Goal: Communication & Community: Answer question/provide support

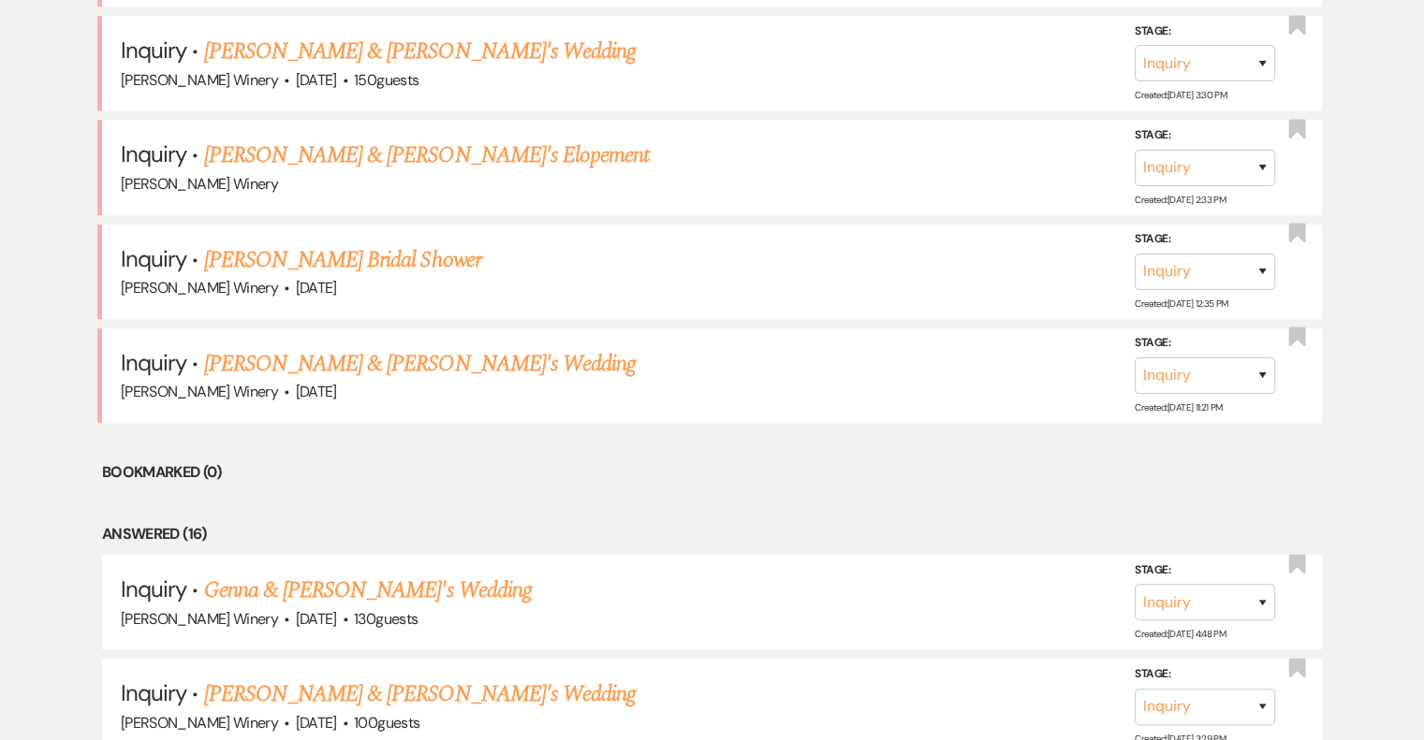
scroll to position [1028, 0]
click at [307, 363] on link "[PERSON_NAME] & [PERSON_NAME]'s Wedding" at bounding box center [420, 364] width 432 height 34
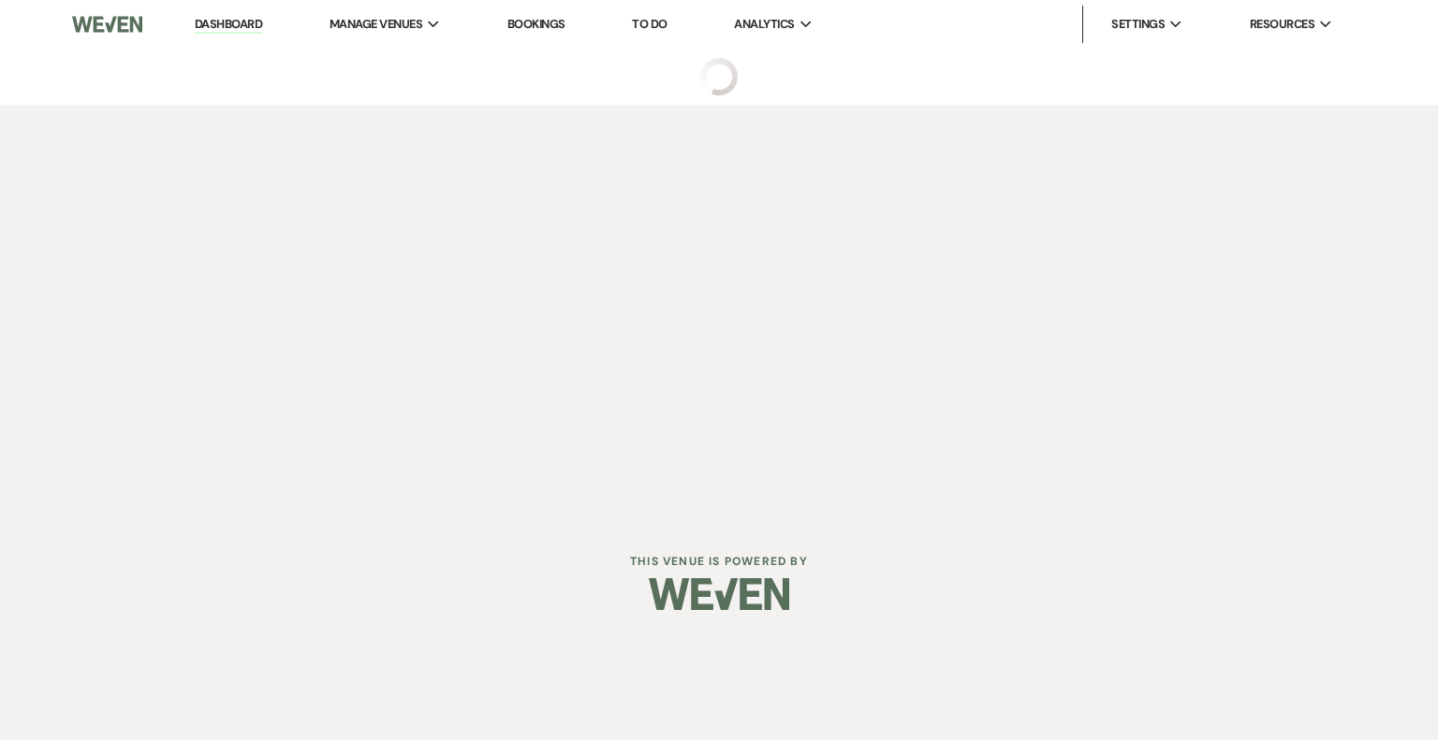
select select "5"
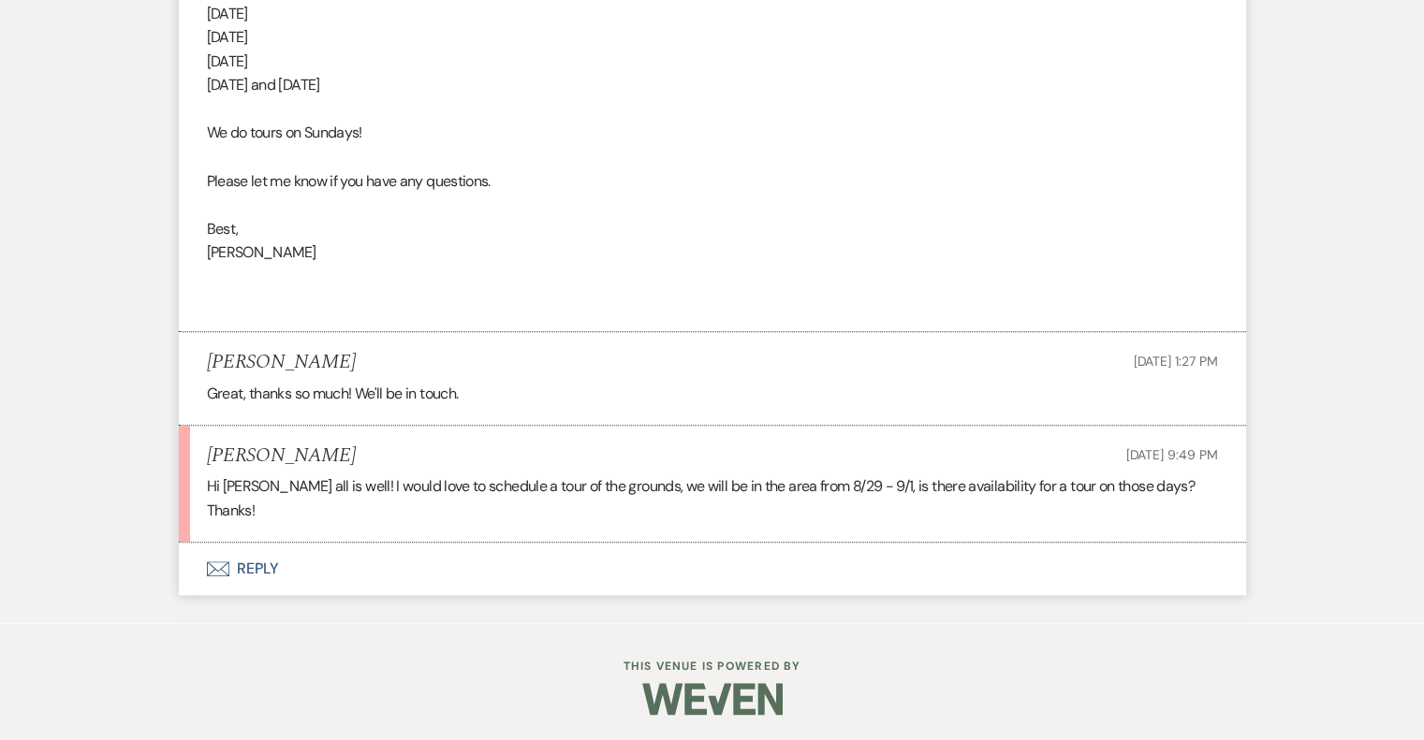
scroll to position [1738, 0]
click at [344, 668] on div at bounding box center [712, 698] width 959 height 88
click at [256, 563] on button "Envelope Reply" at bounding box center [712, 568] width 1067 height 52
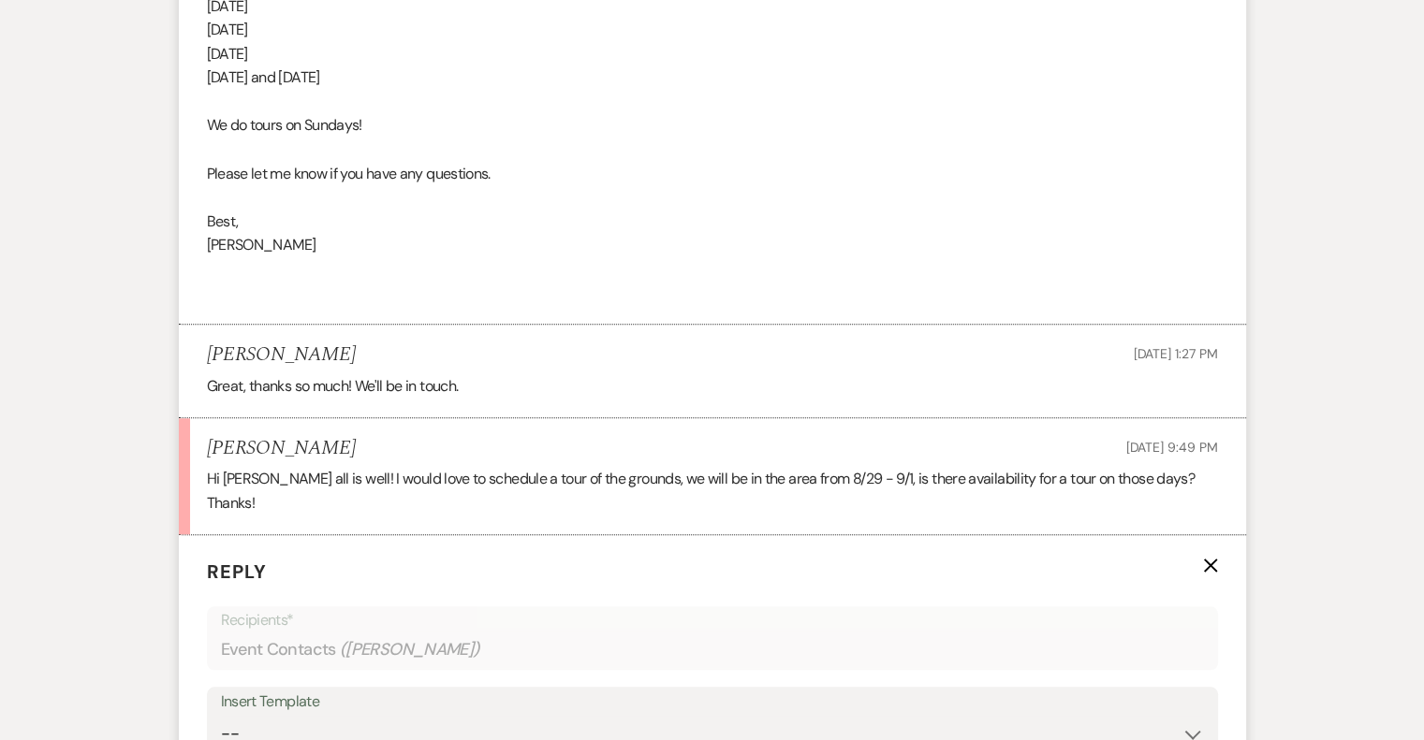
scroll to position [2096, 0]
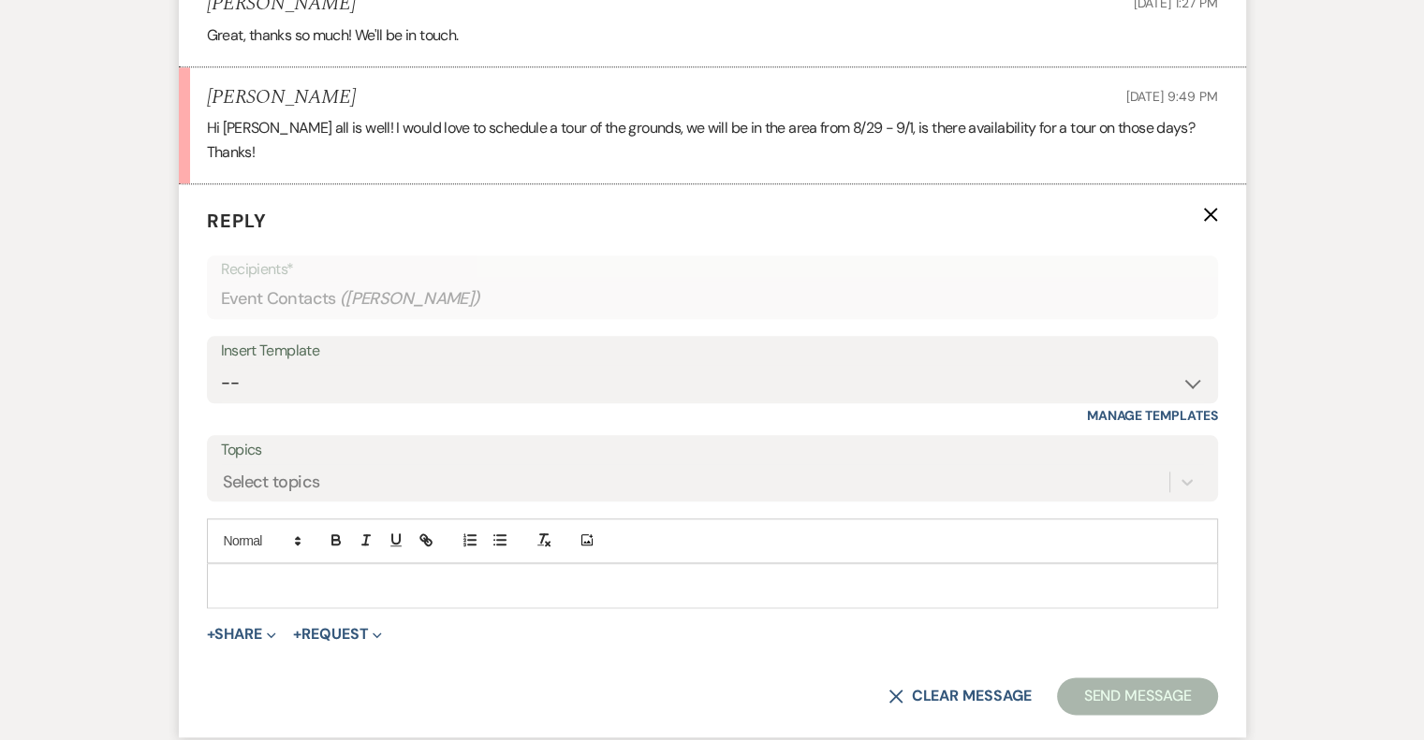
click at [245, 569] on div at bounding box center [712, 585] width 1009 height 43
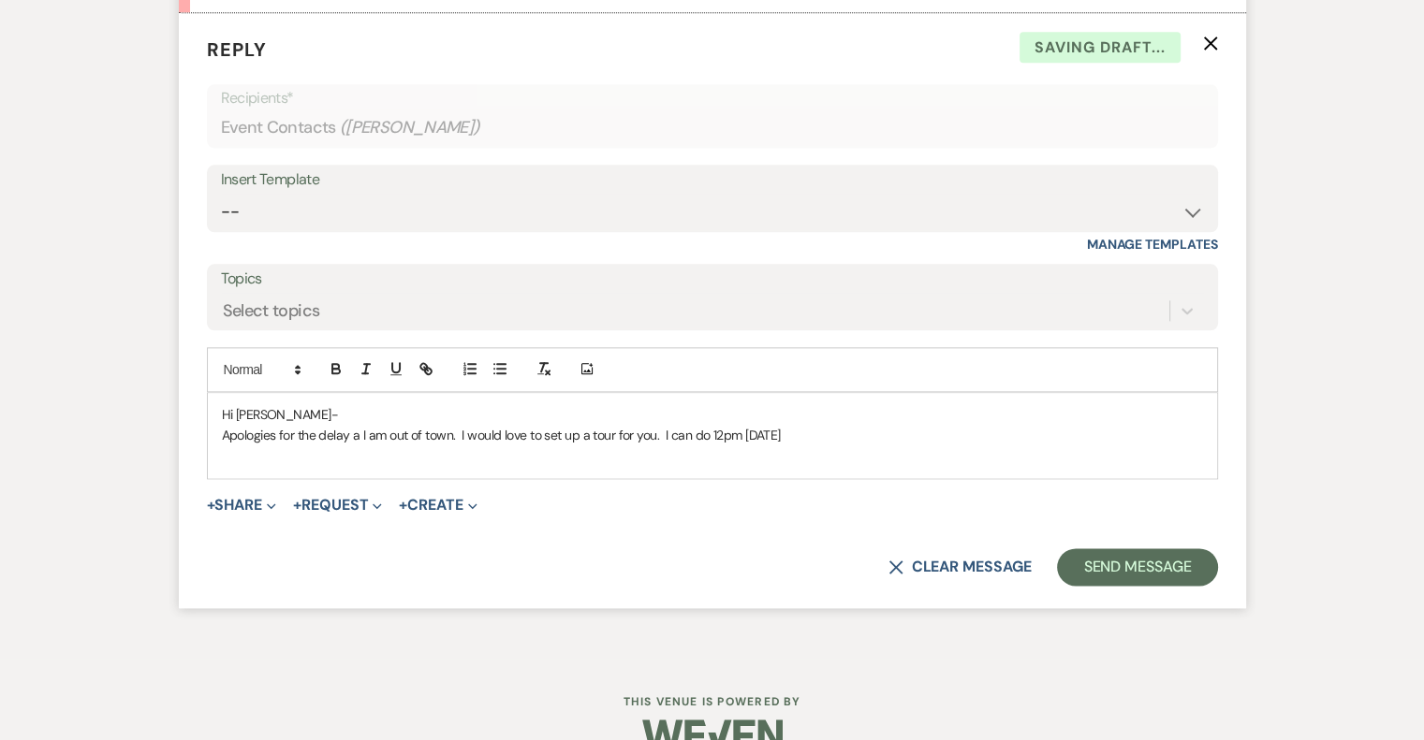
scroll to position [2303, 0]
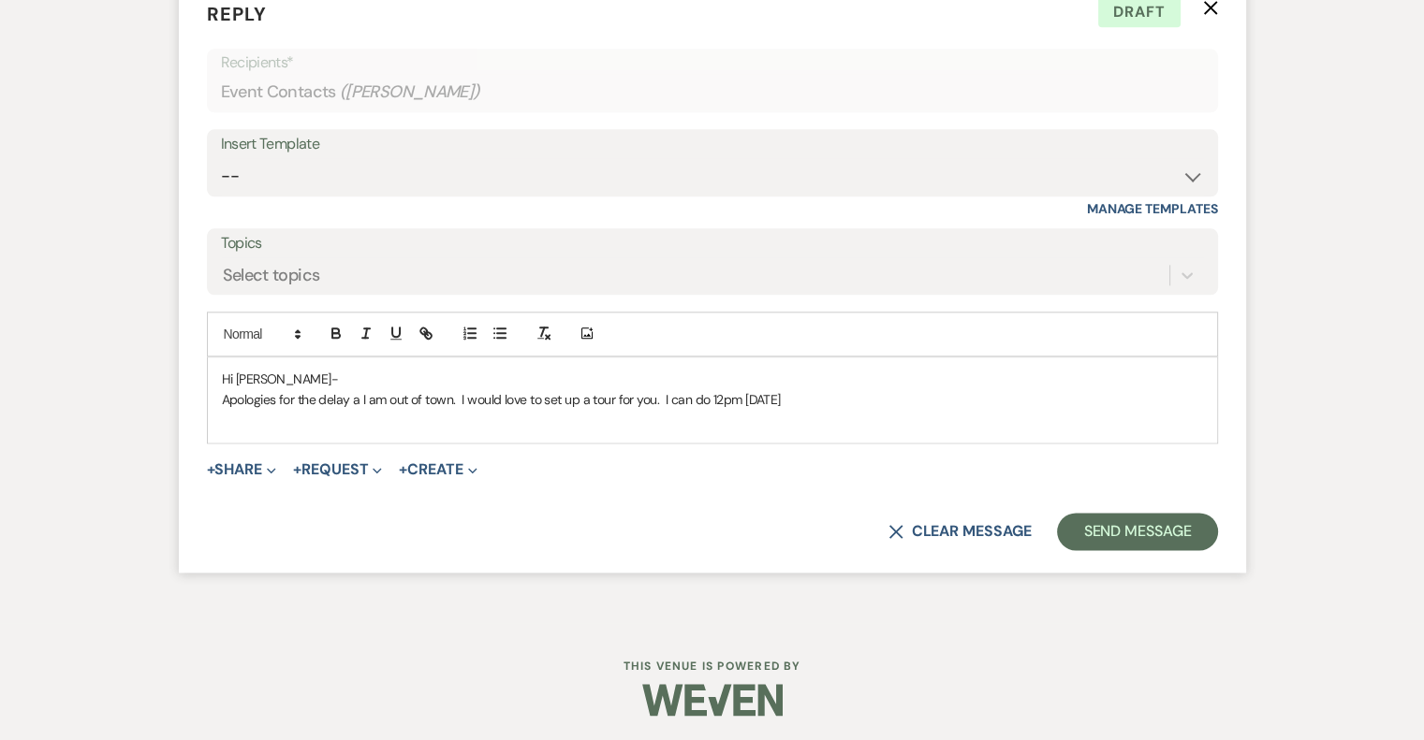
click at [857, 395] on p "Apologies for the delay a I am out of town. I would love to set up a tour for y…" at bounding box center [712, 399] width 981 height 21
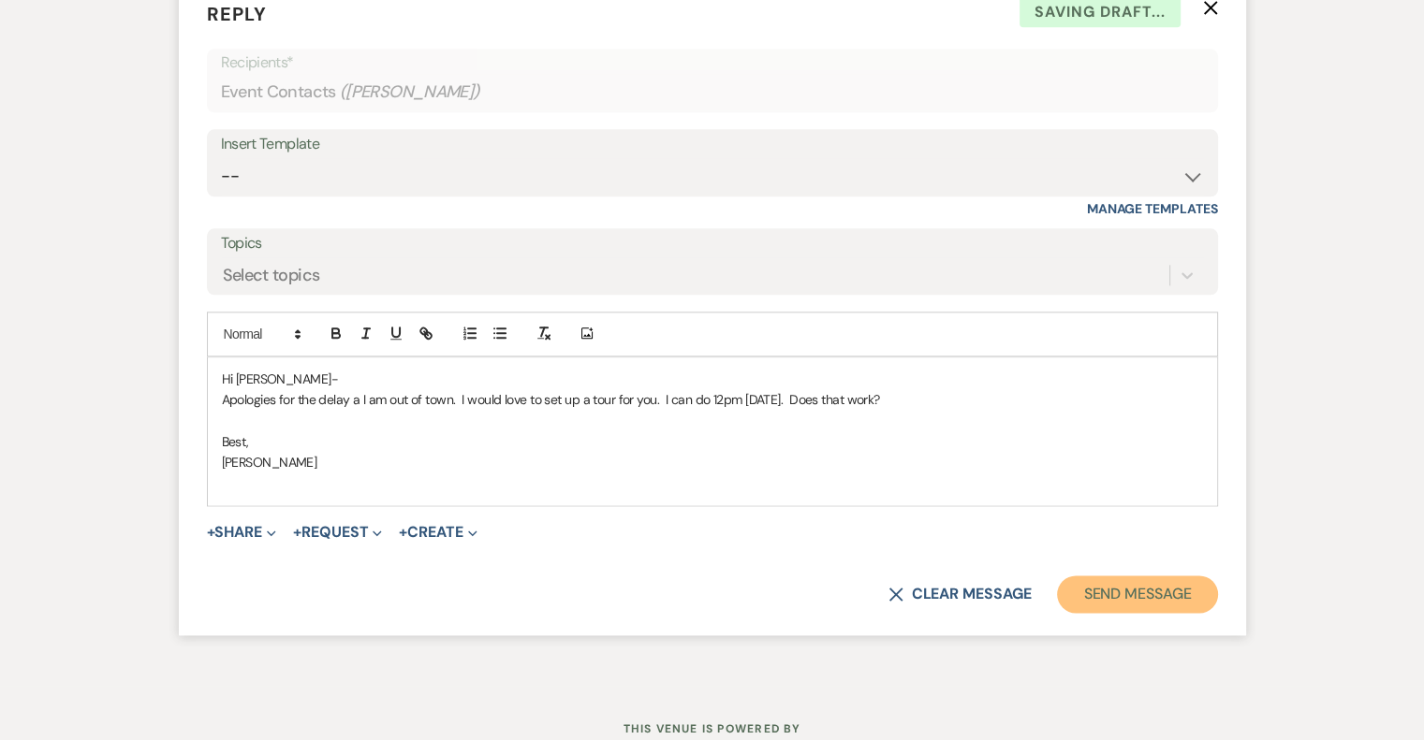
click at [1157, 595] on button "Send Message" at bounding box center [1137, 594] width 160 height 37
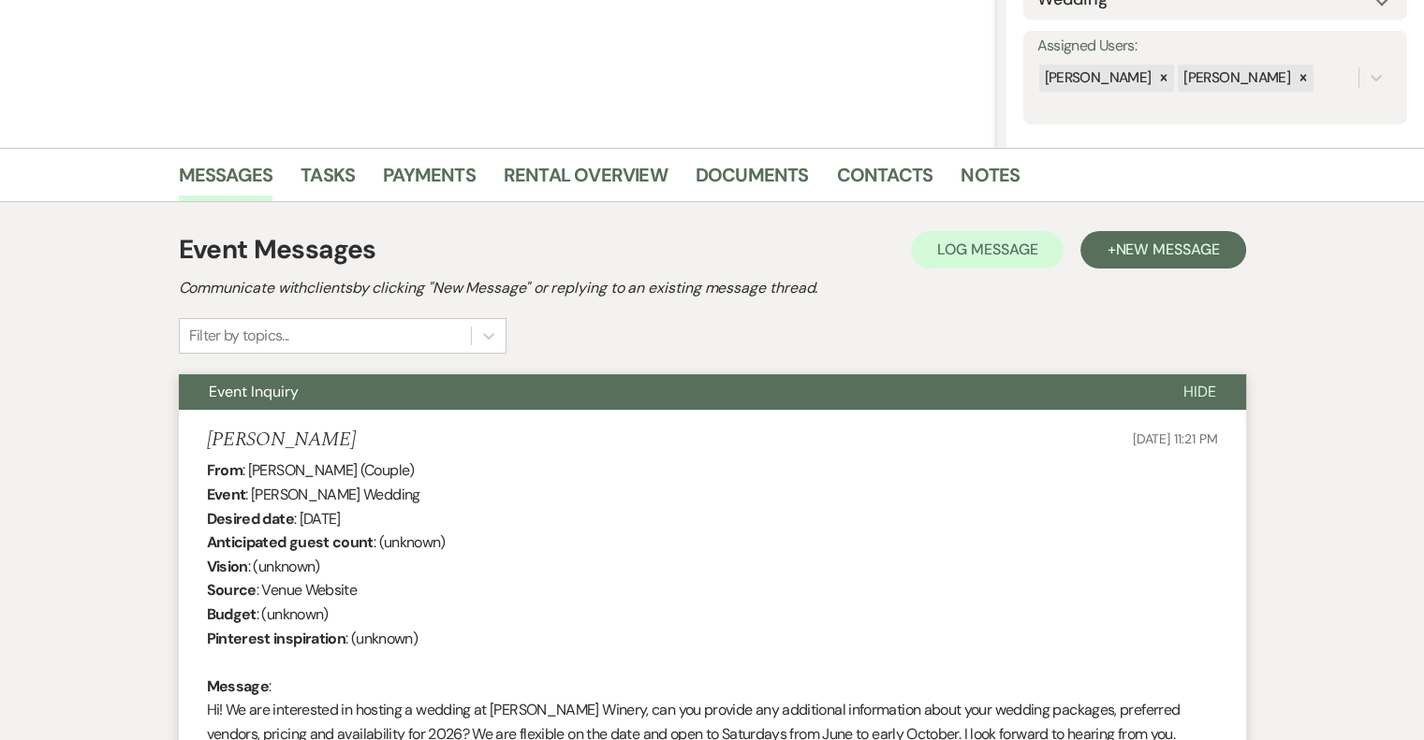
scroll to position [0, 0]
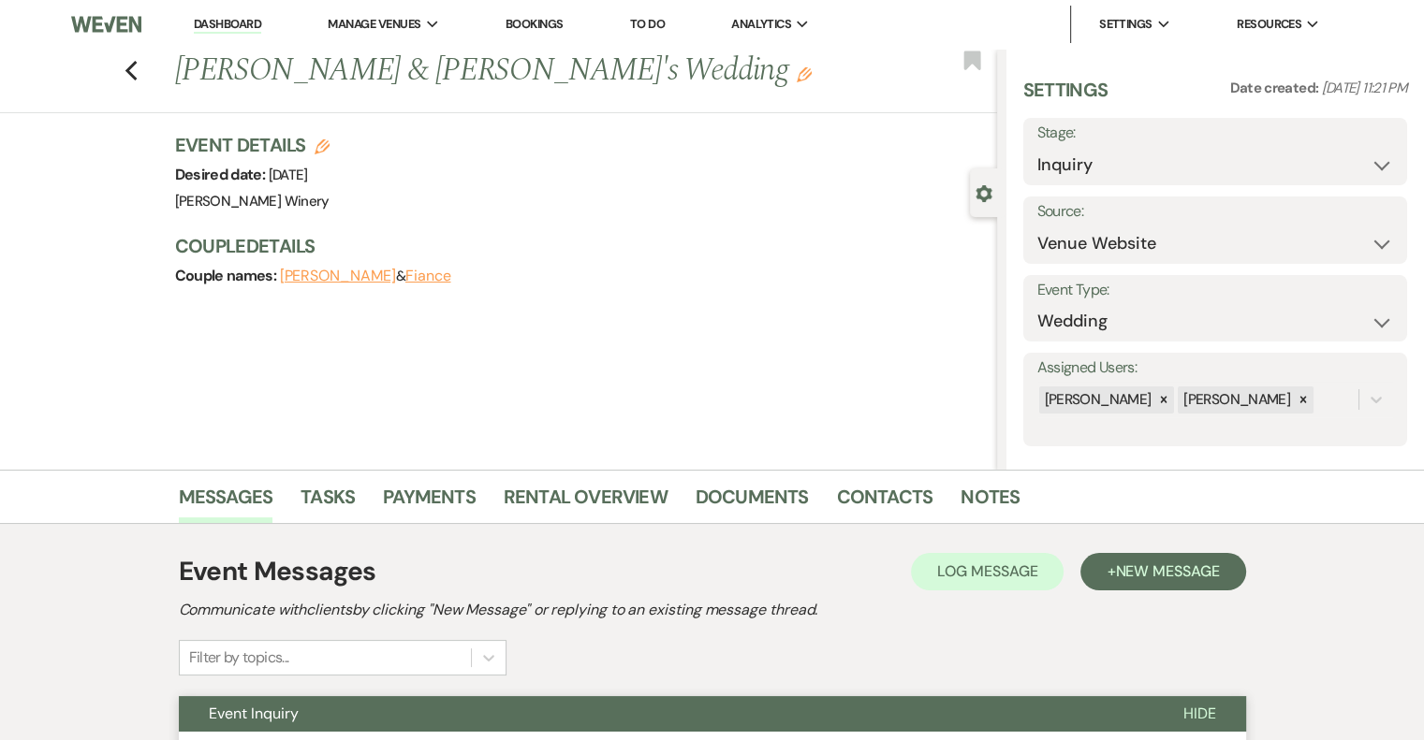
click at [242, 17] on link "Dashboard" at bounding box center [227, 25] width 67 height 18
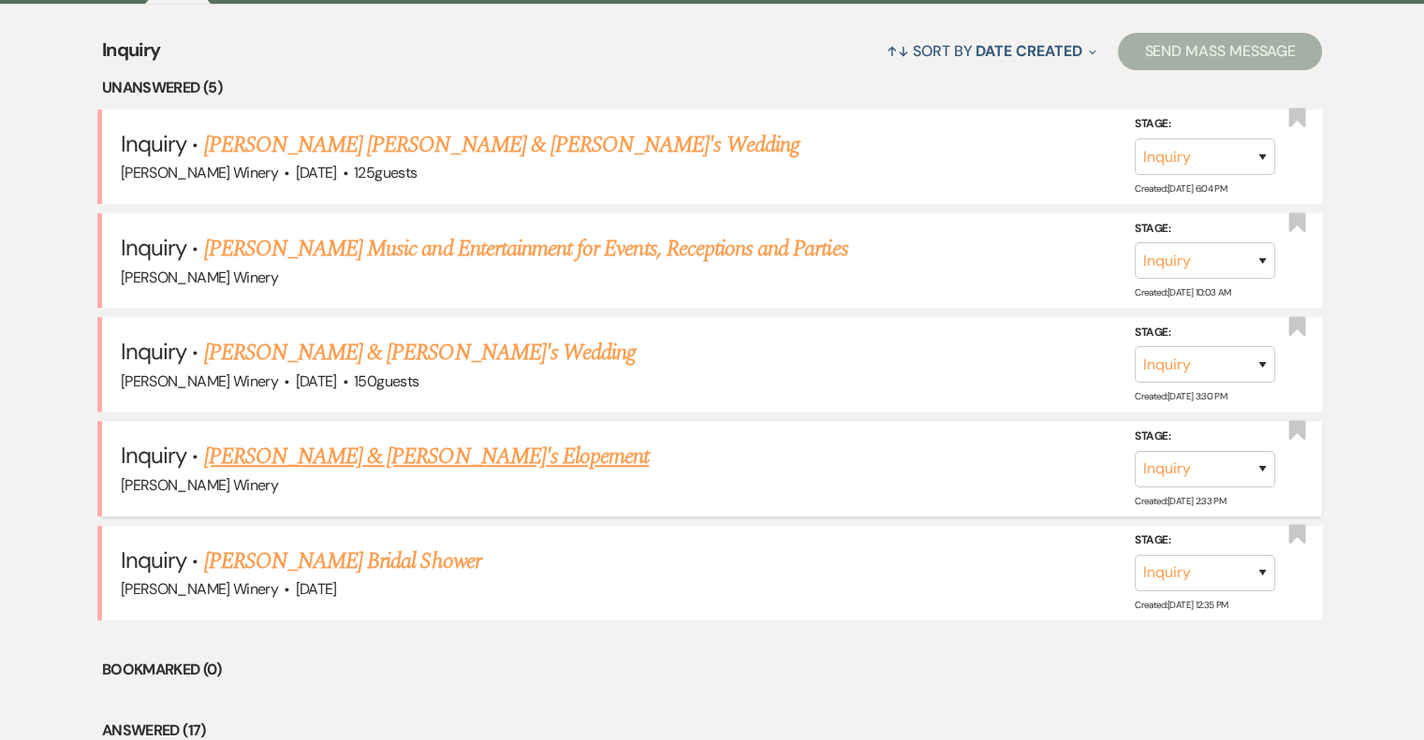
scroll to position [843, 0]
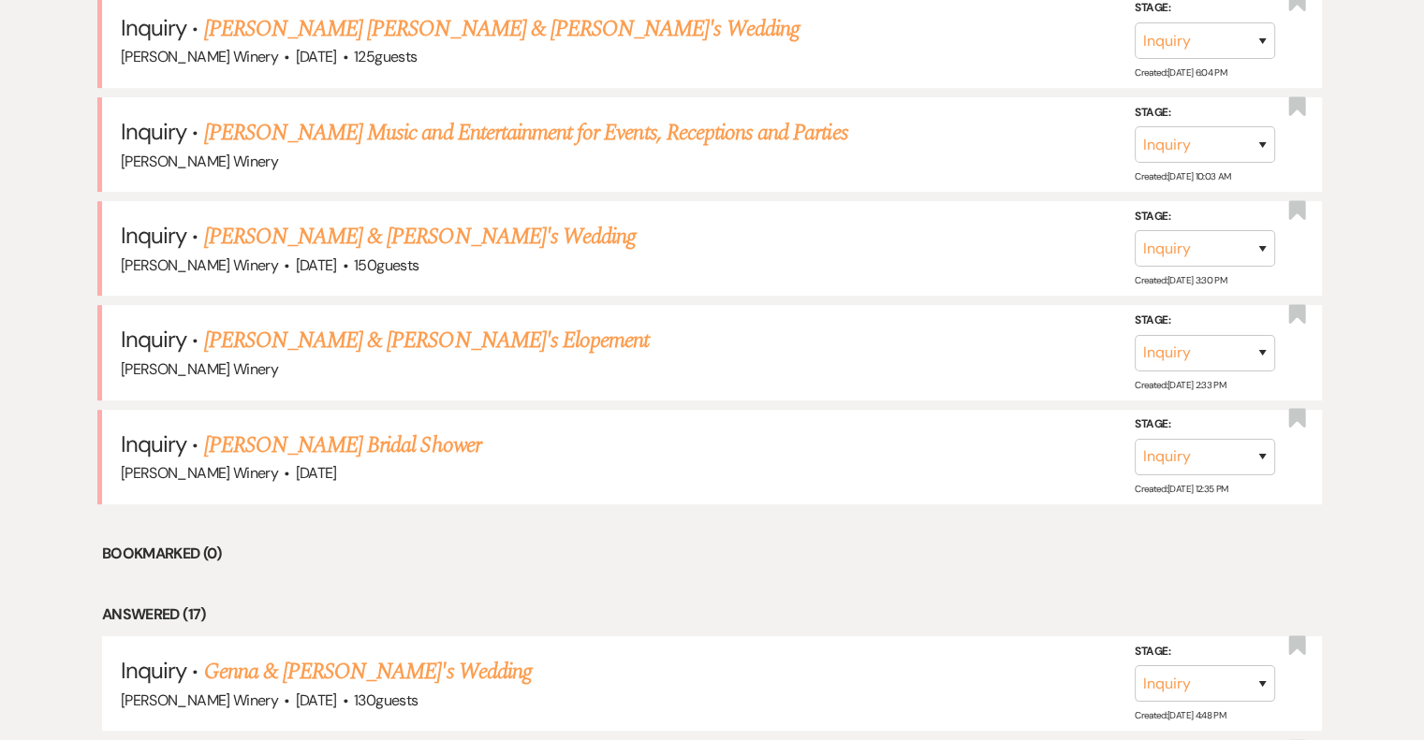
click at [307, 446] on link "[PERSON_NAME] Bridal Shower" at bounding box center [342, 446] width 277 height 34
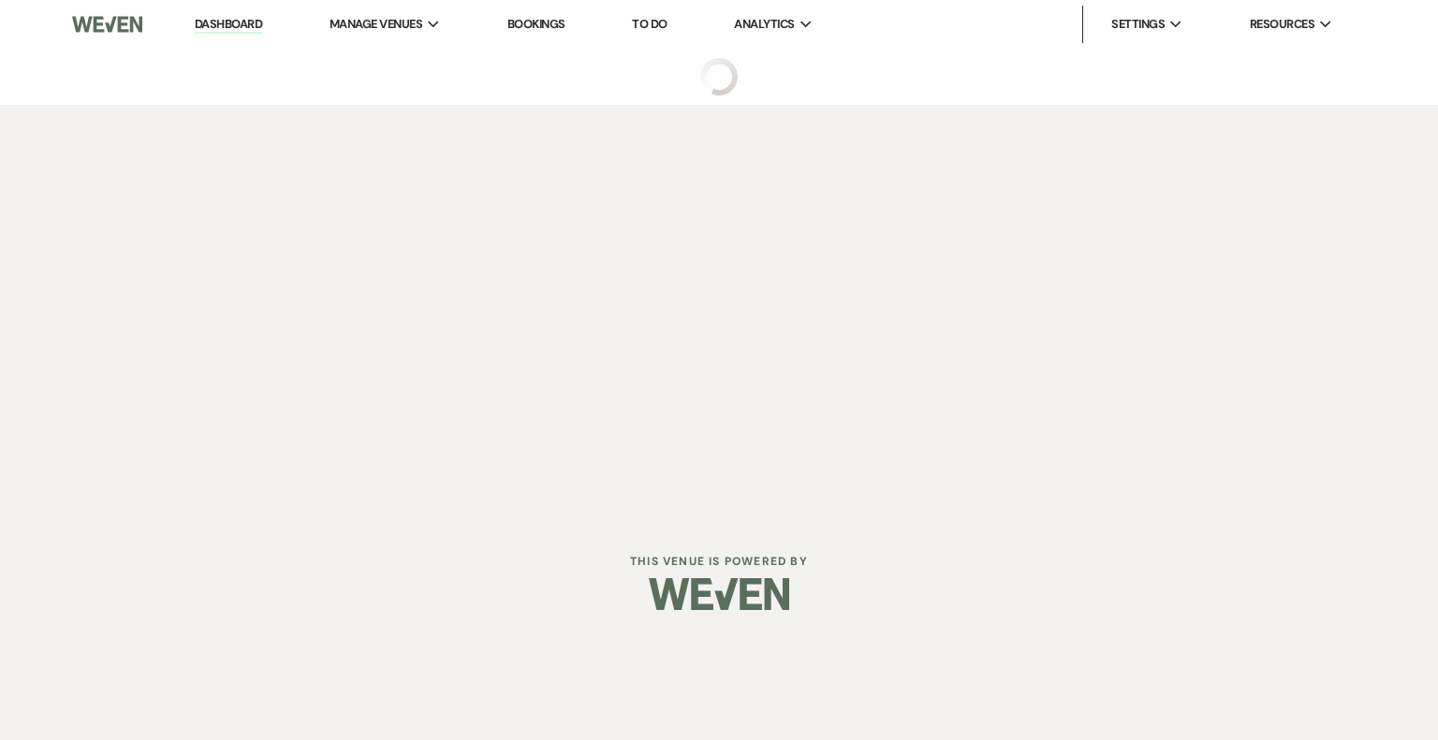
select select "5"
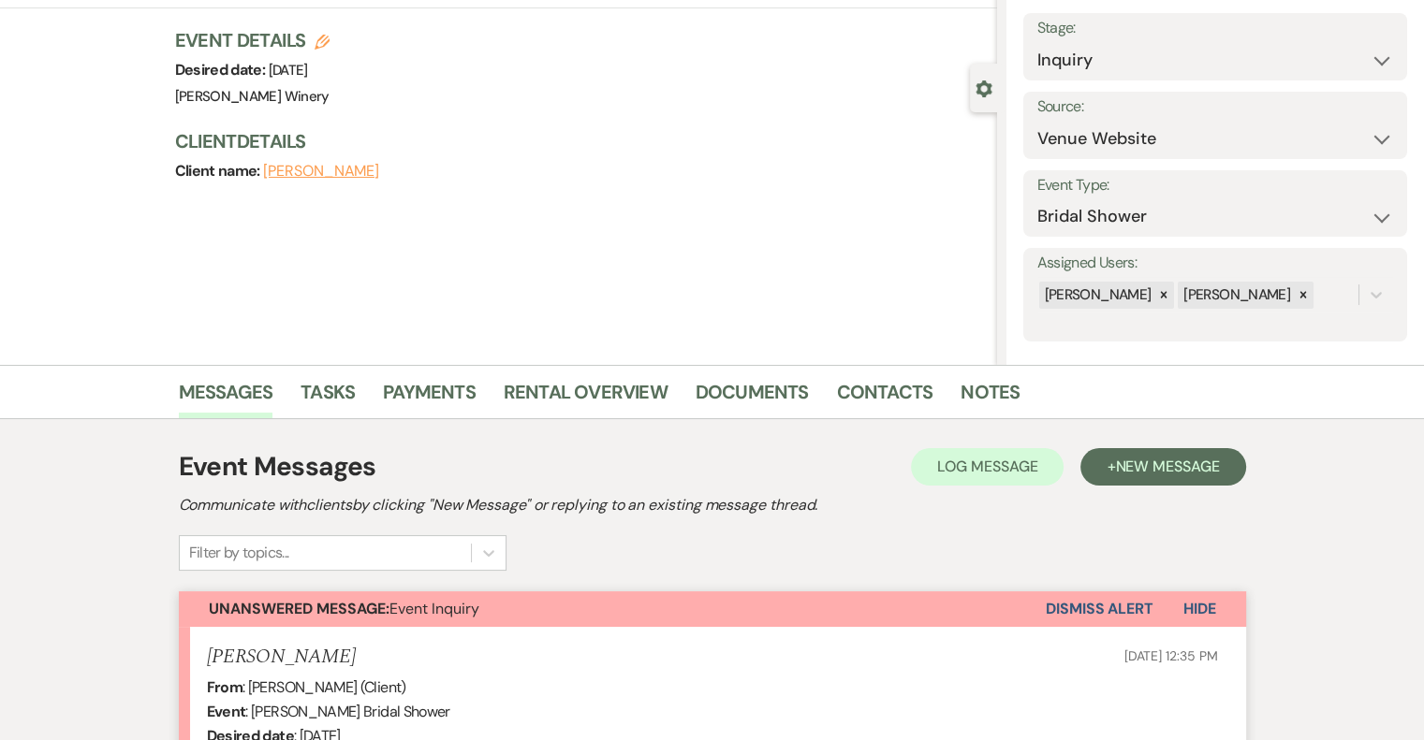
scroll to position [571, 0]
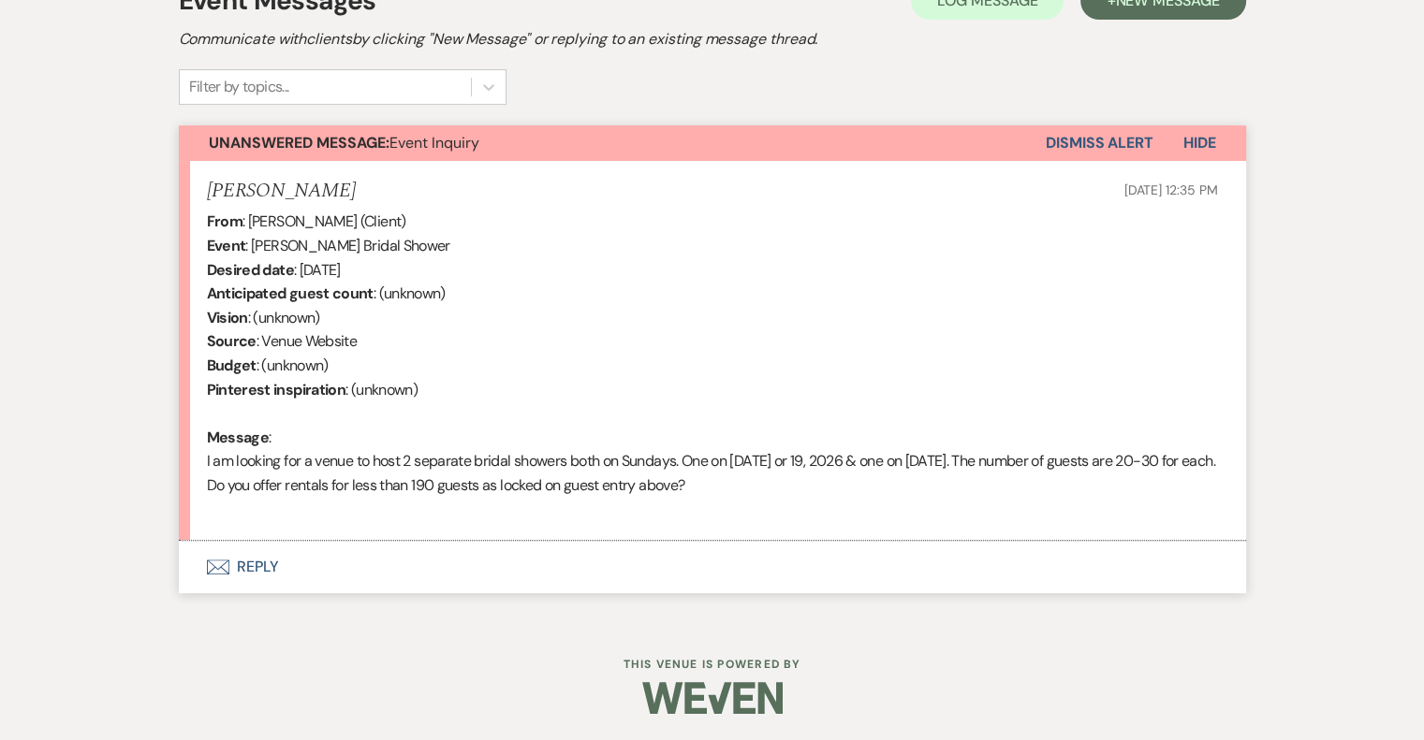
drag, startPoint x: 246, startPoint y: 549, endPoint x: 245, endPoint y: 559, distance: 10.3
click at [246, 557] on button "Envelope Reply" at bounding box center [712, 567] width 1067 height 52
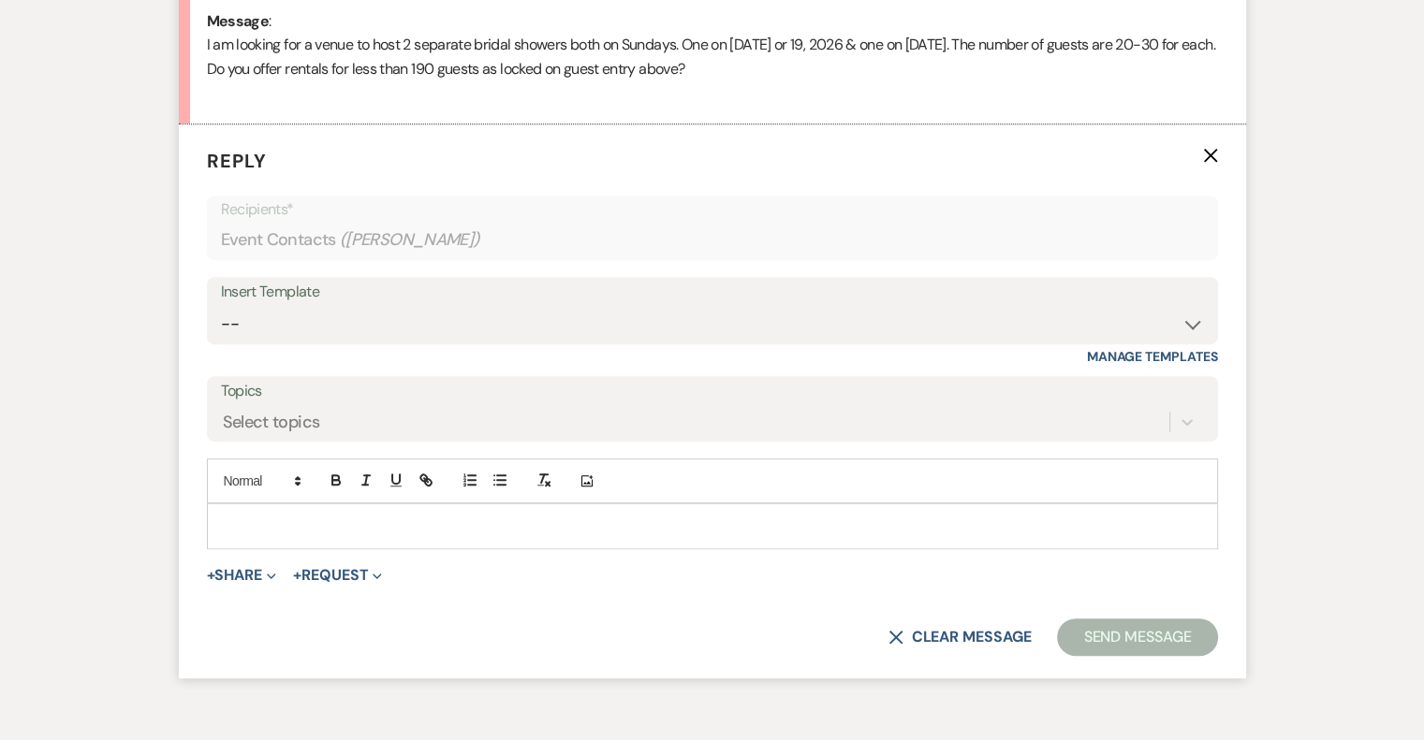
scroll to position [1018, 0]
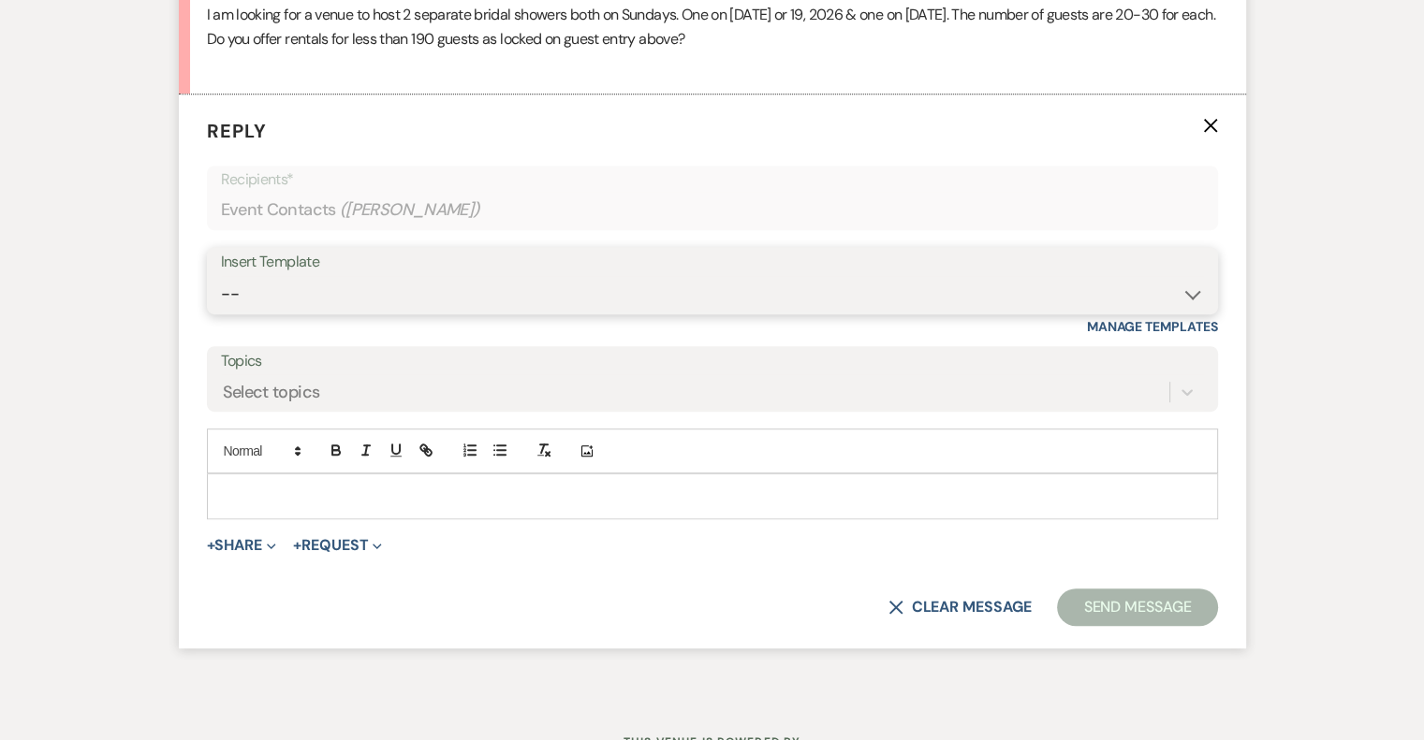
click at [339, 292] on select "-- Weven Planning Portal Introduction (Booked Events) Tour Request Response Fol…" at bounding box center [712, 294] width 983 height 37
select select "403"
click at [221, 276] on select "-- Weven Planning Portal Introduction (Booked Events) Tour Request Response Fol…" at bounding box center [712, 294] width 983 height 37
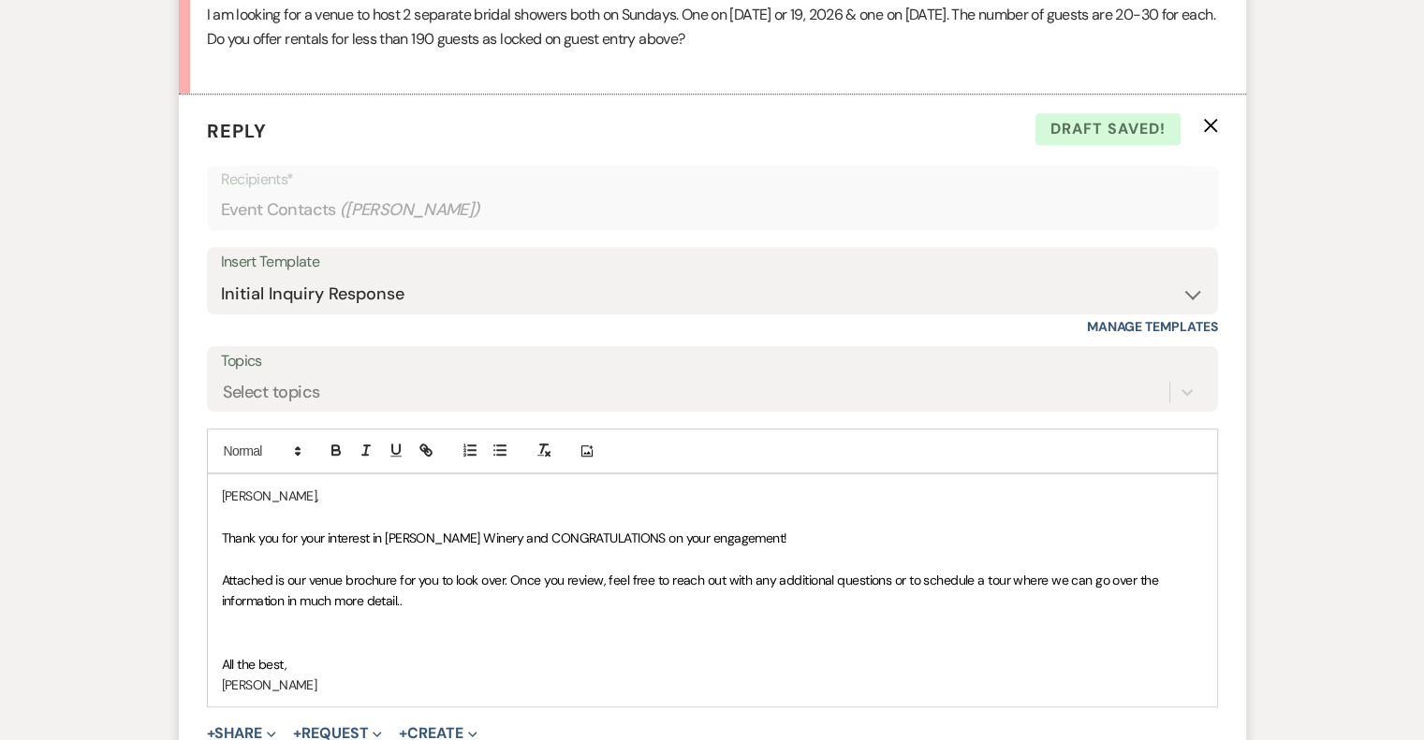
click at [532, 534] on span "Thank you for your interest in [PERSON_NAME] Winery and CONGRATULATIONS on your…" at bounding box center [504, 538] width 565 height 17
drag, startPoint x: 538, startPoint y: 535, endPoint x: 1009, endPoint y: 539, distance: 470.9
click at [1009, 539] on p "Thank you for your interest in Jonathan Edwards Winery! and CONGRATULATIONS on …" at bounding box center [712, 538] width 981 height 21
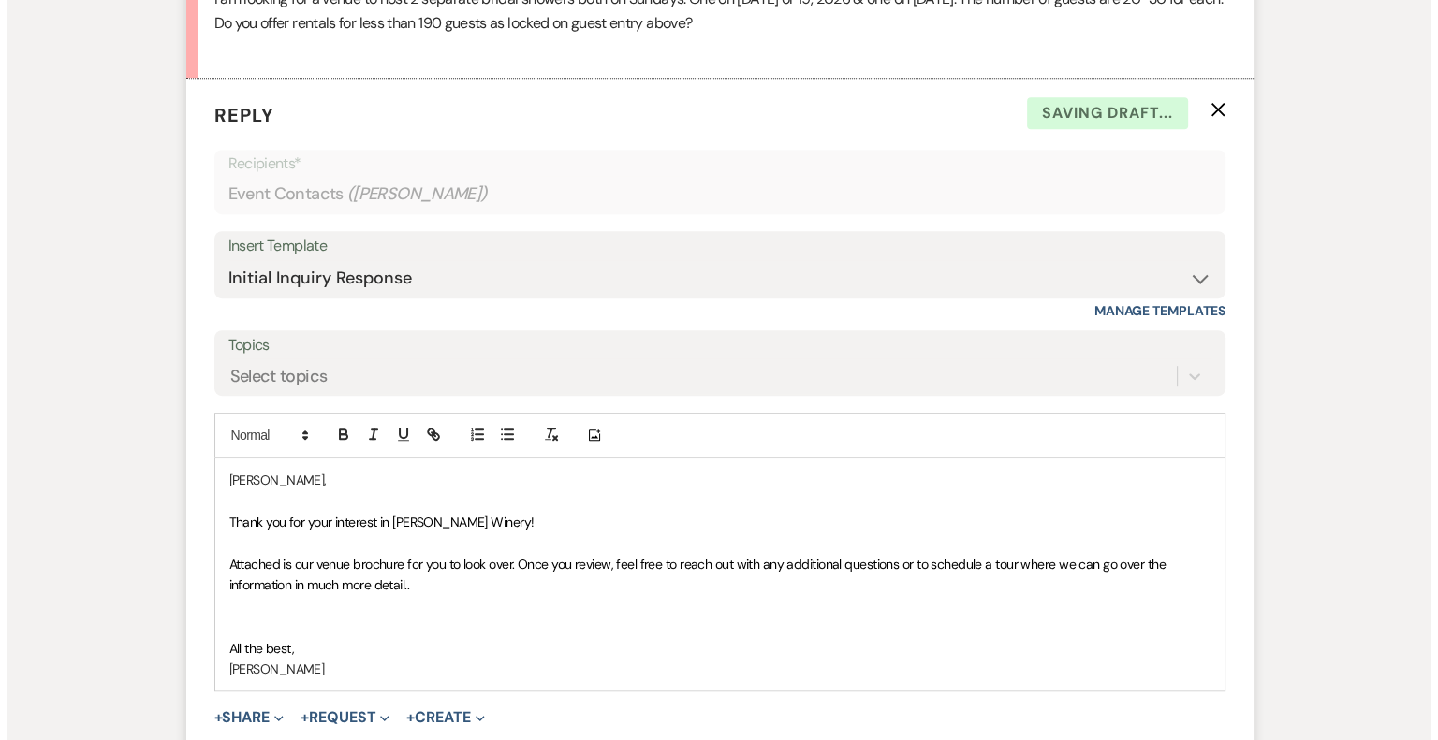
scroll to position [1205, 0]
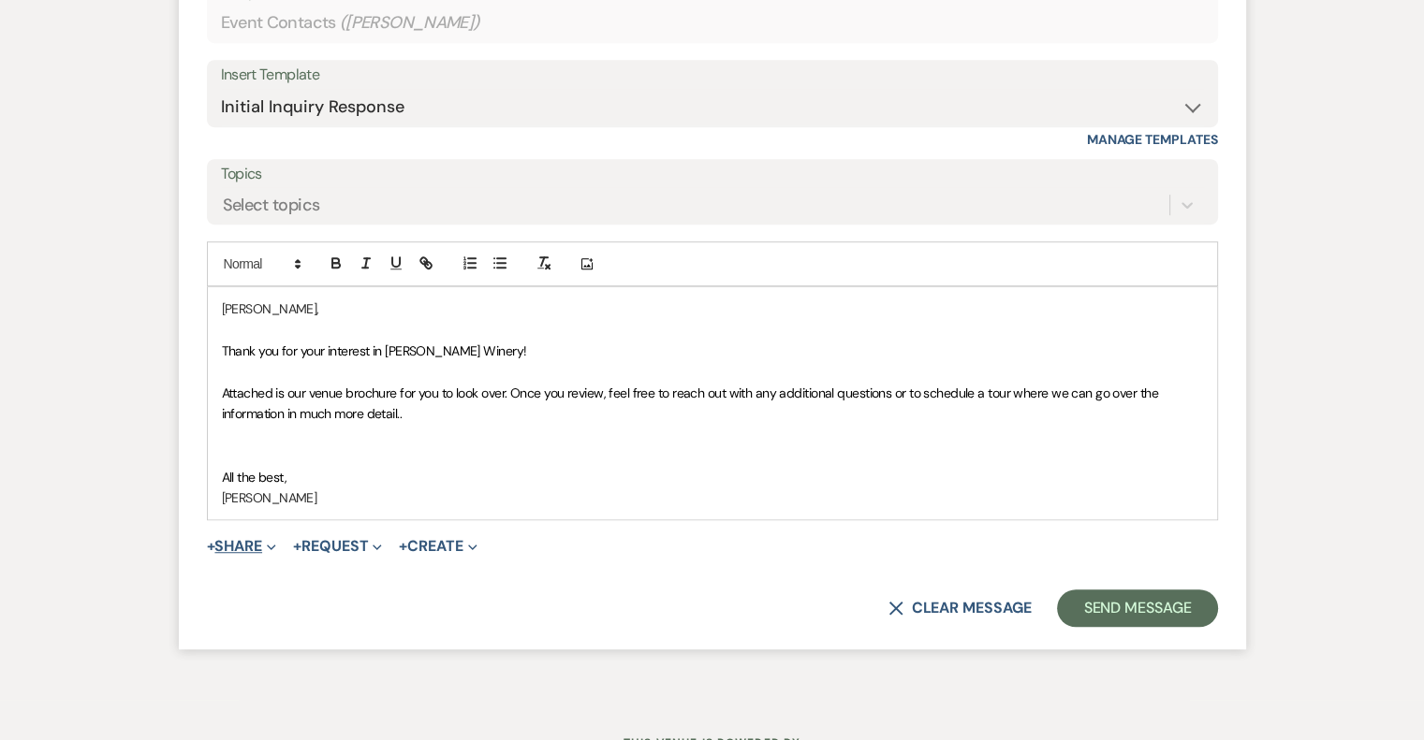
click at [242, 546] on button "+ Share Expand" at bounding box center [242, 546] width 70 height 15
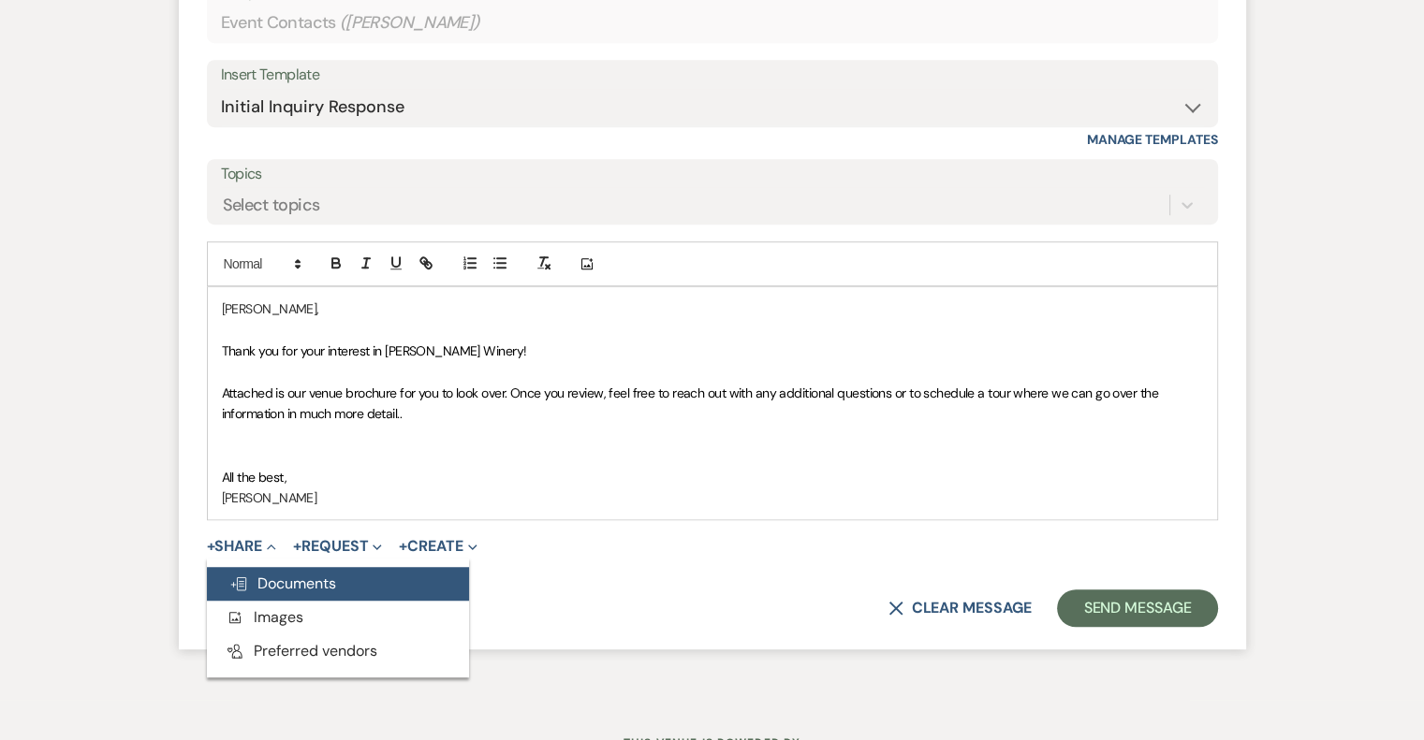
click at [300, 578] on span "Doc Upload Documents" at bounding box center [282, 584] width 107 height 20
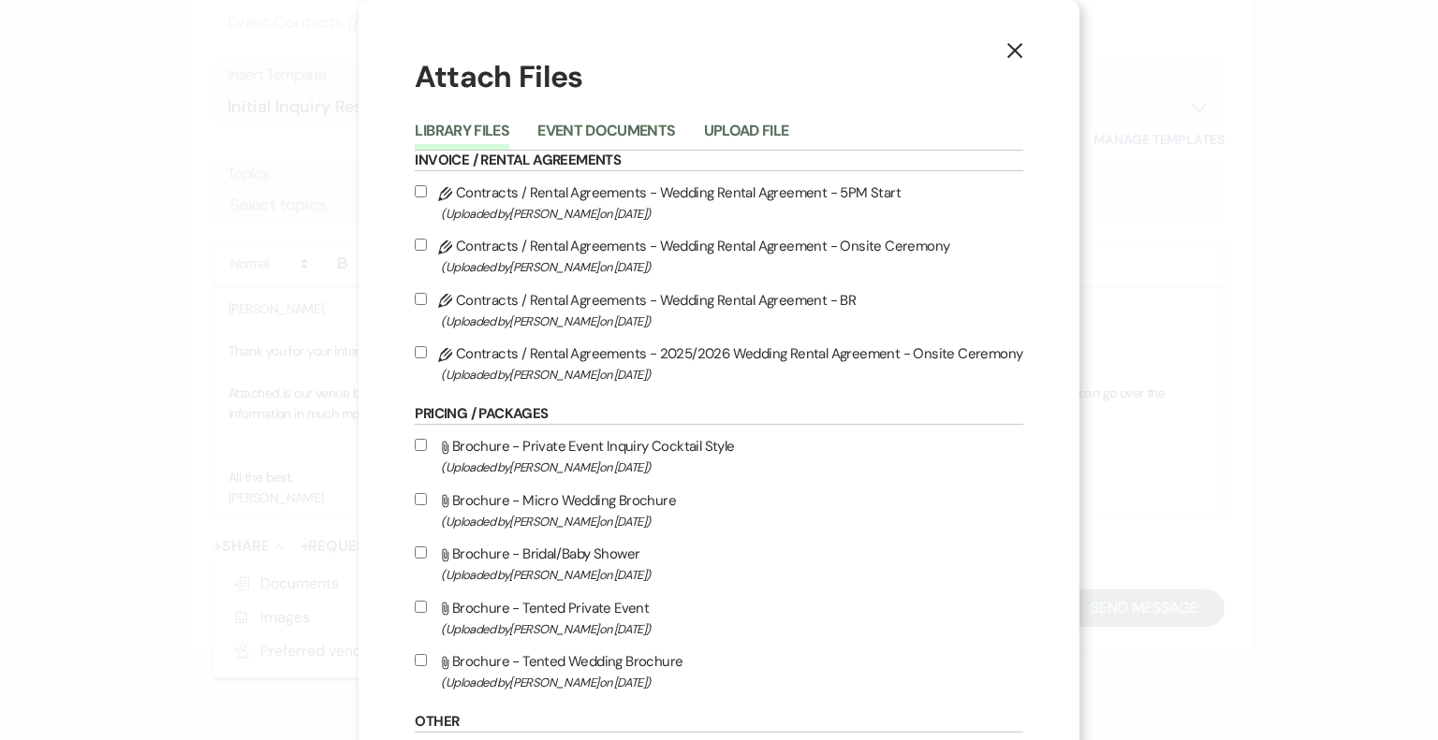
drag, startPoint x: 603, startPoint y: 569, endPoint x: 720, endPoint y: 592, distance: 119.2
click at [601, 571] on span "(Uploaded by Susan Solecki on Jan 27th, 2025 )" at bounding box center [731, 575] width 581 height 22
click at [427, 559] on input "Attach File Brochure - Bridal/Baby Shower (Uploaded by Susan Solecki on Jan 27t…" at bounding box center [421, 553] width 12 height 12
checkbox input "true"
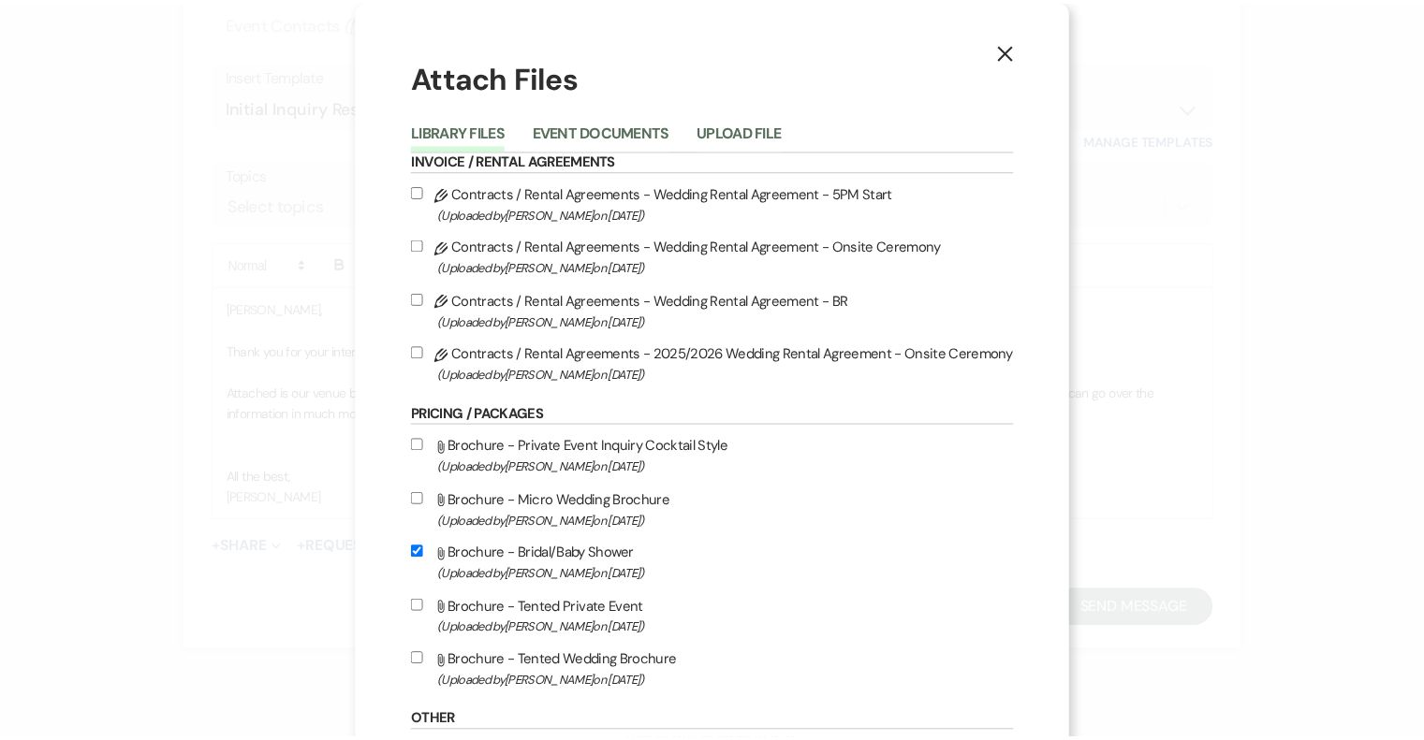
scroll to position [308, 0]
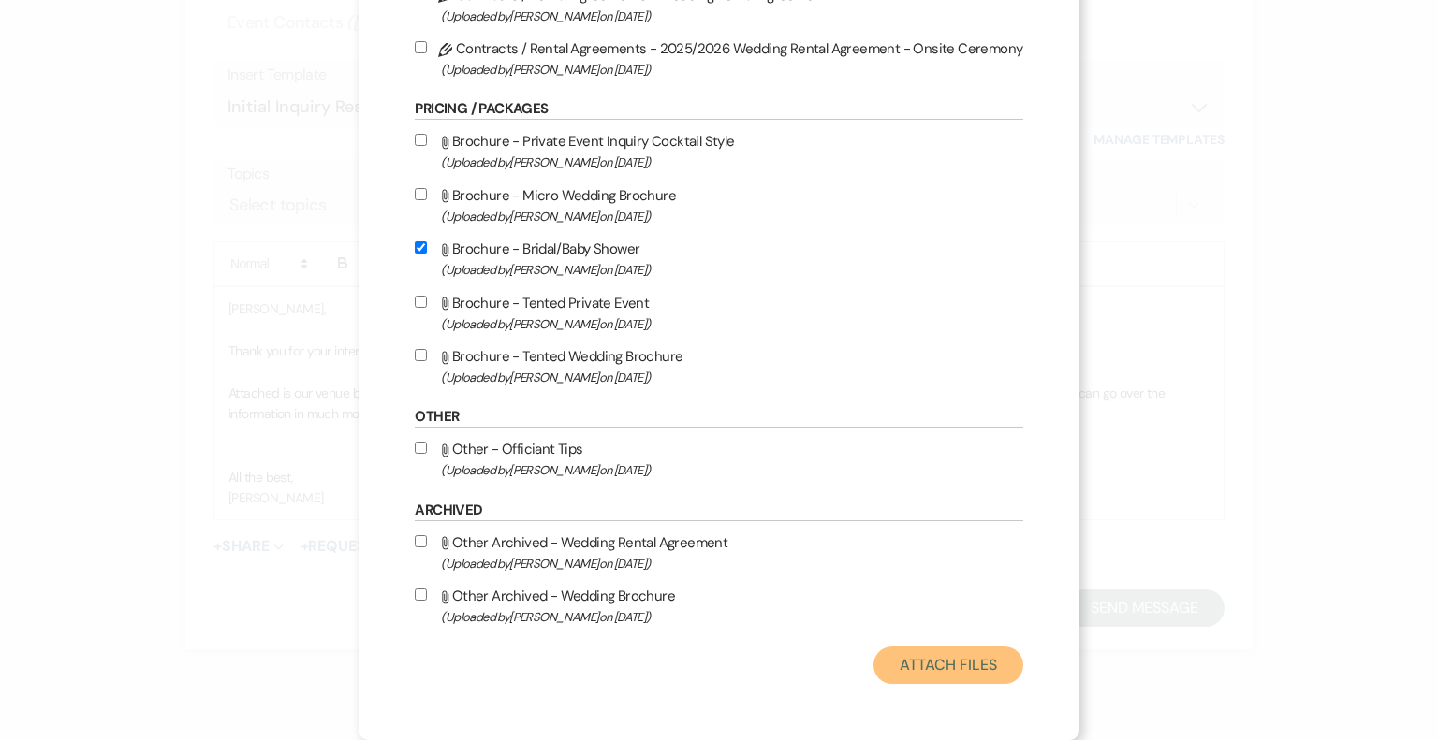
click at [956, 661] on button "Attach Files" at bounding box center [947, 665] width 149 height 37
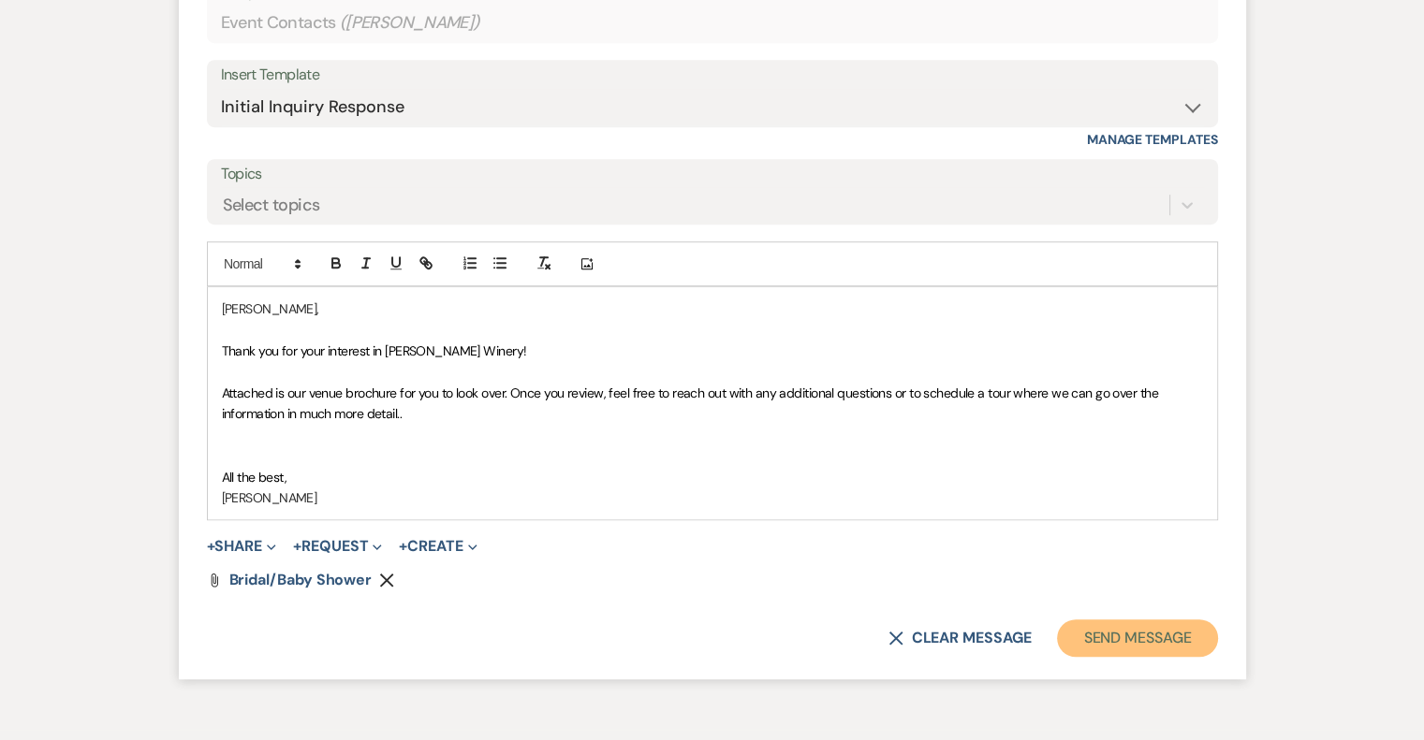
click at [1169, 639] on button "Send Message" at bounding box center [1137, 638] width 160 height 37
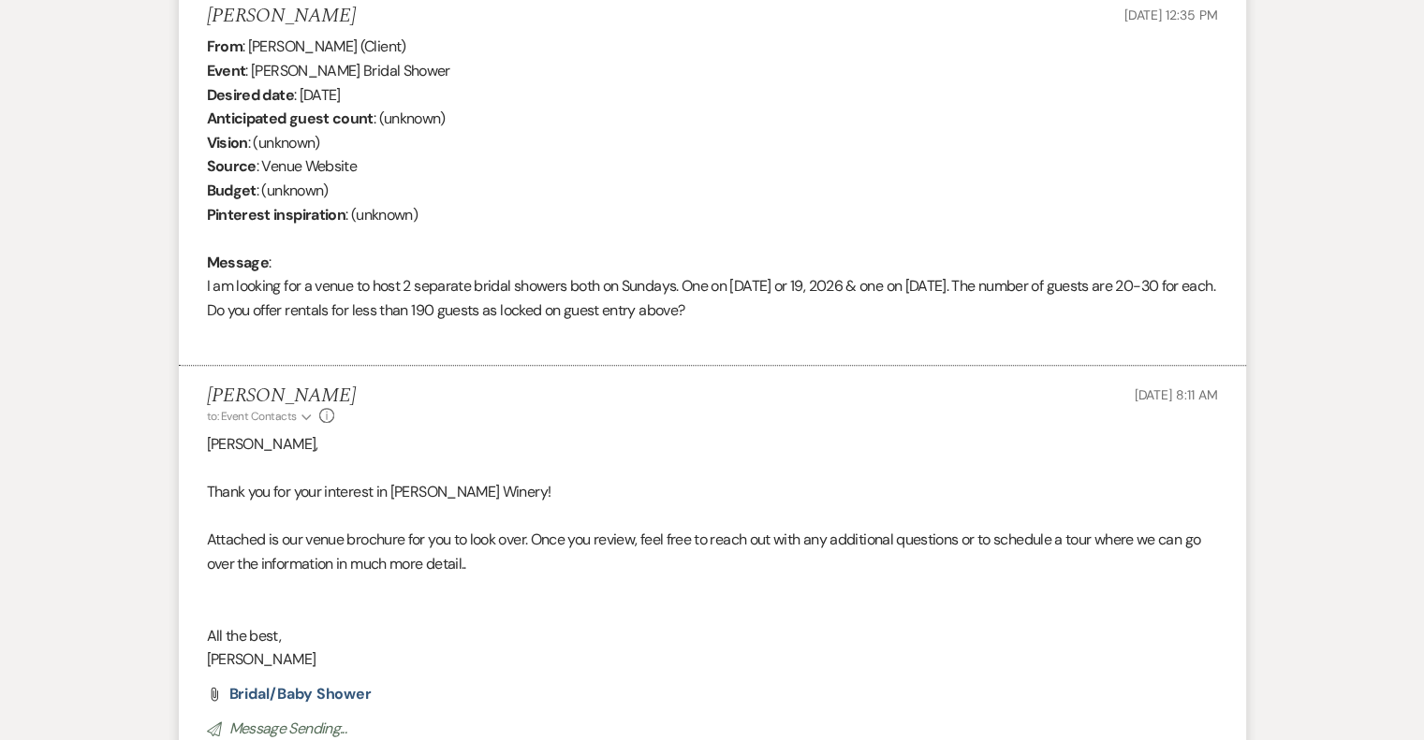
scroll to position [0, 0]
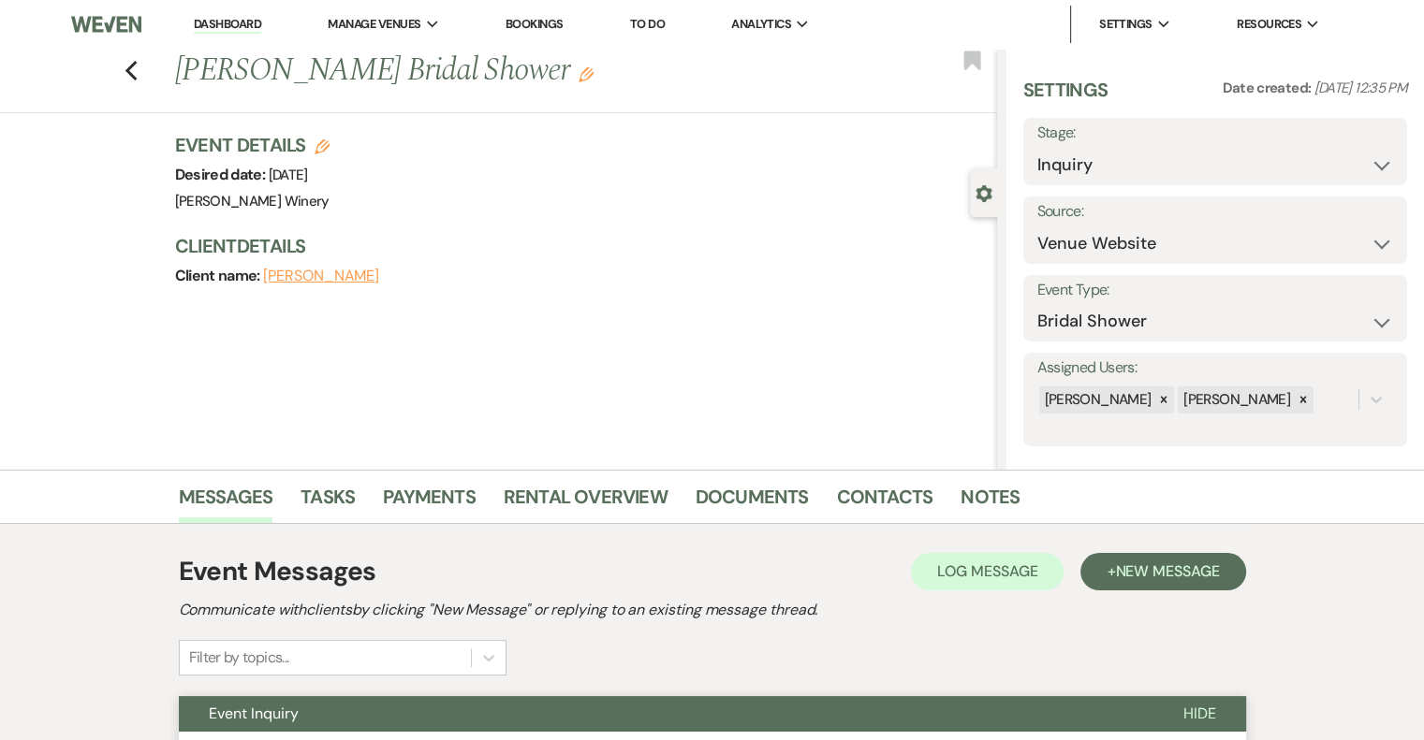
click at [231, 26] on link "Dashboard" at bounding box center [227, 25] width 67 height 18
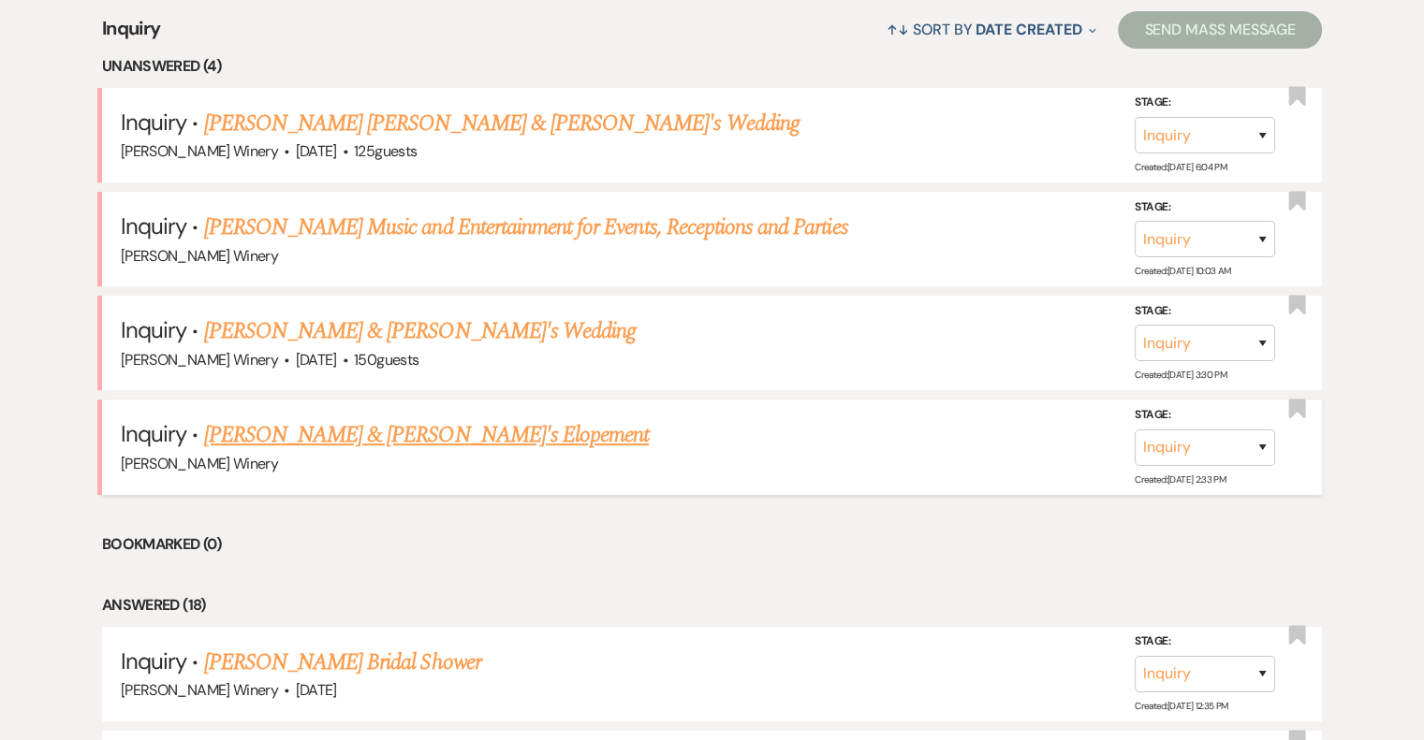
scroll to position [749, 0]
click at [348, 430] on link "[PERSON_NAME] & [PERSON_NAME]'s Elopement" at bounding box center [427, 435] width 446 height 34
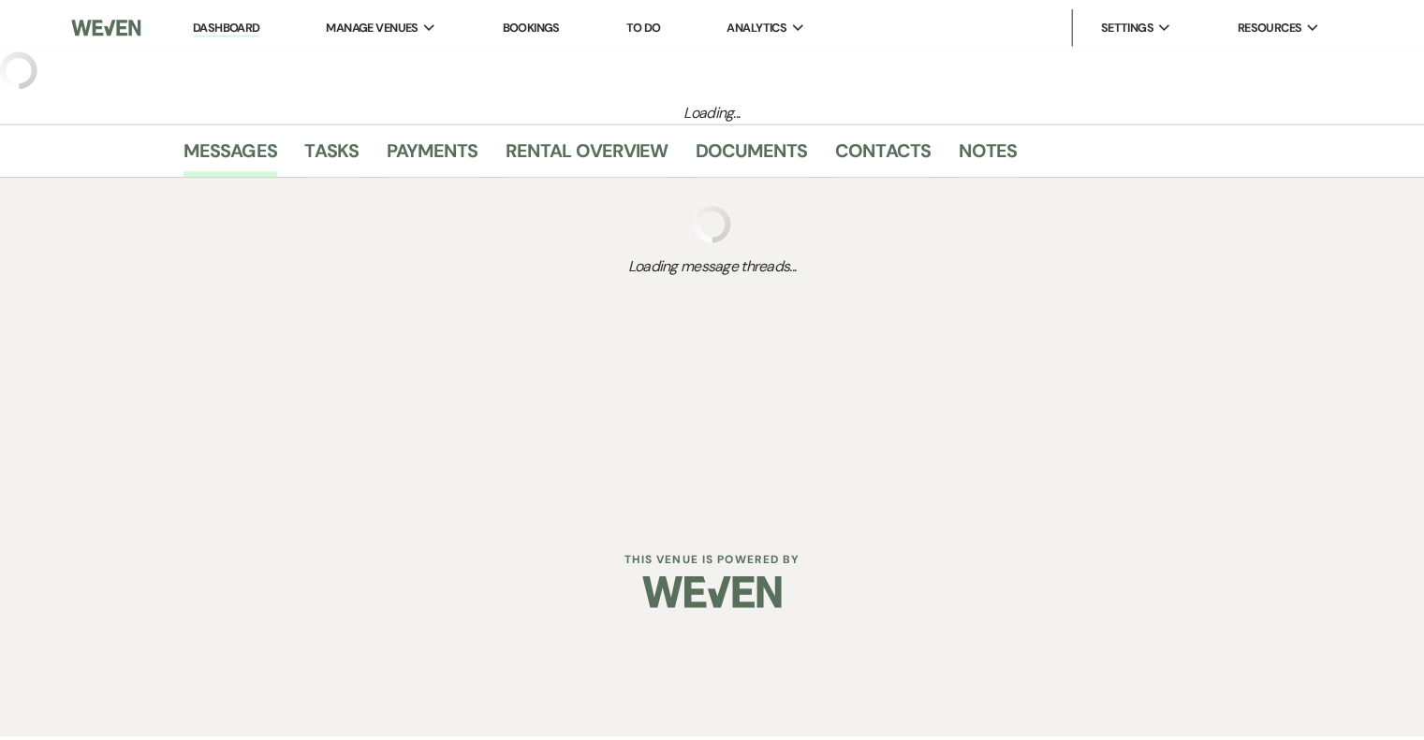
select select "5"
select select "22"
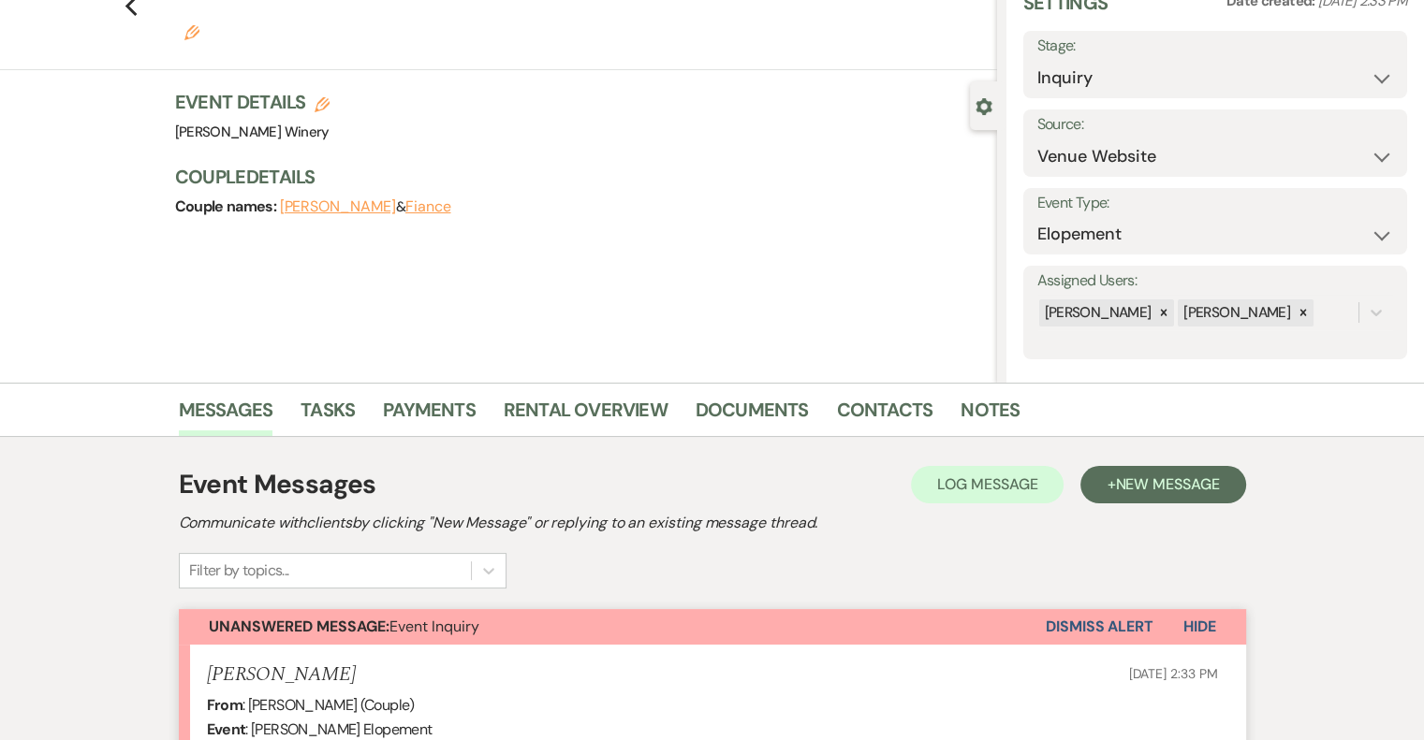
scroll to position [571, 0]
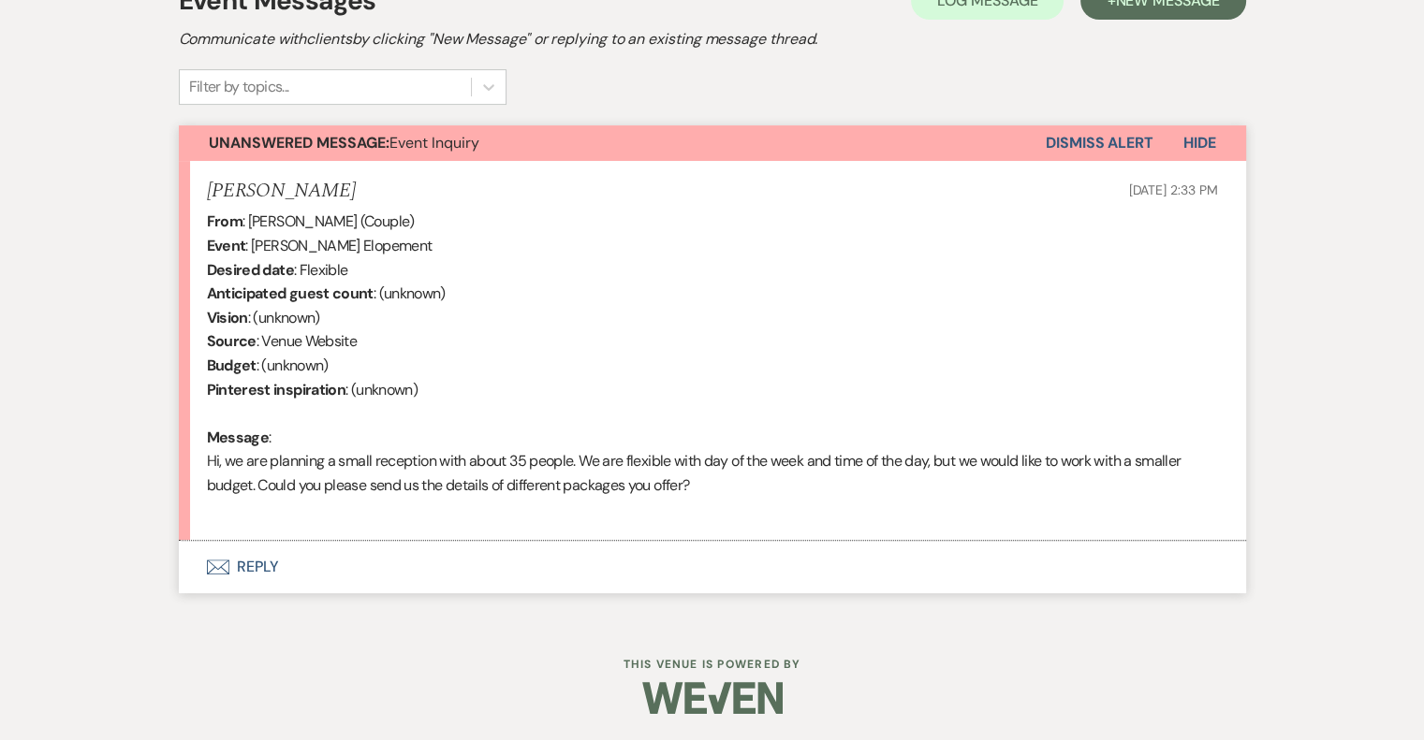
click at [256, 561] on button "Envelope Reply" at bounding box center [712, 567] width 1067 height 52
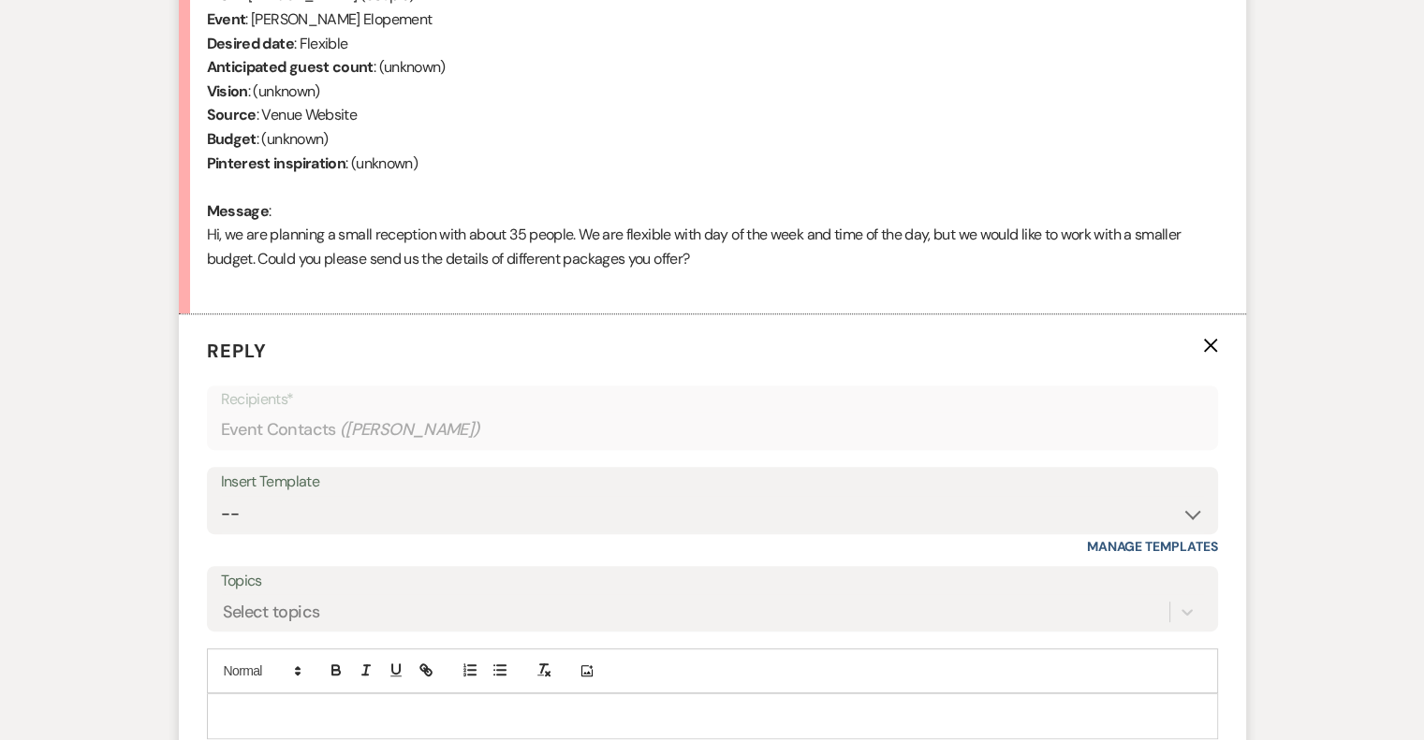
scroll to position [843, 0]
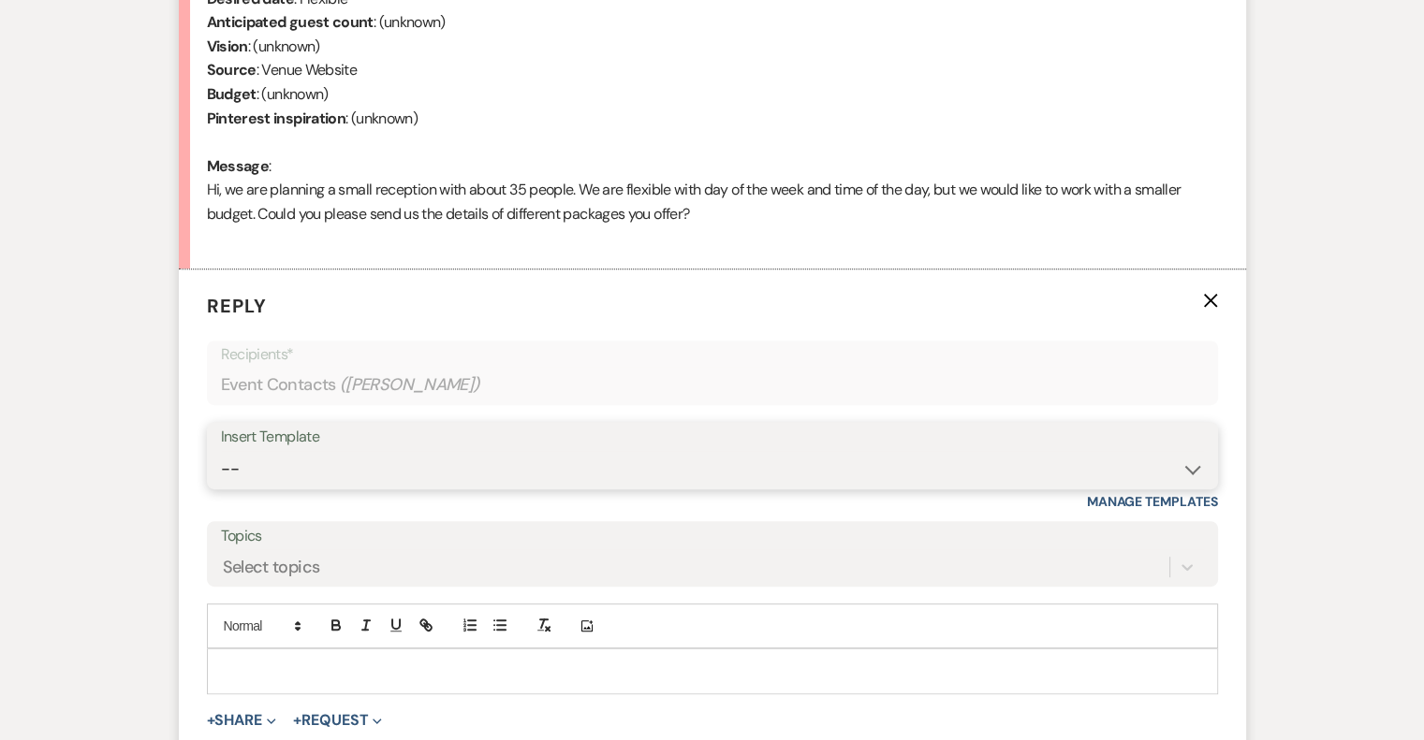
click at [291, 459] on select "-- Weven Planning Portal Introduction (Booked Events) Tour Request Response Fol…" at bounding box center [712, 469] width 983 height 37
select select "403"
click at [221, 451] on select "-- Weven Planning Portal Introduction (Booked Events) Tour Request Response Fol…" at bounding box center [712, 469] width 983 height 37
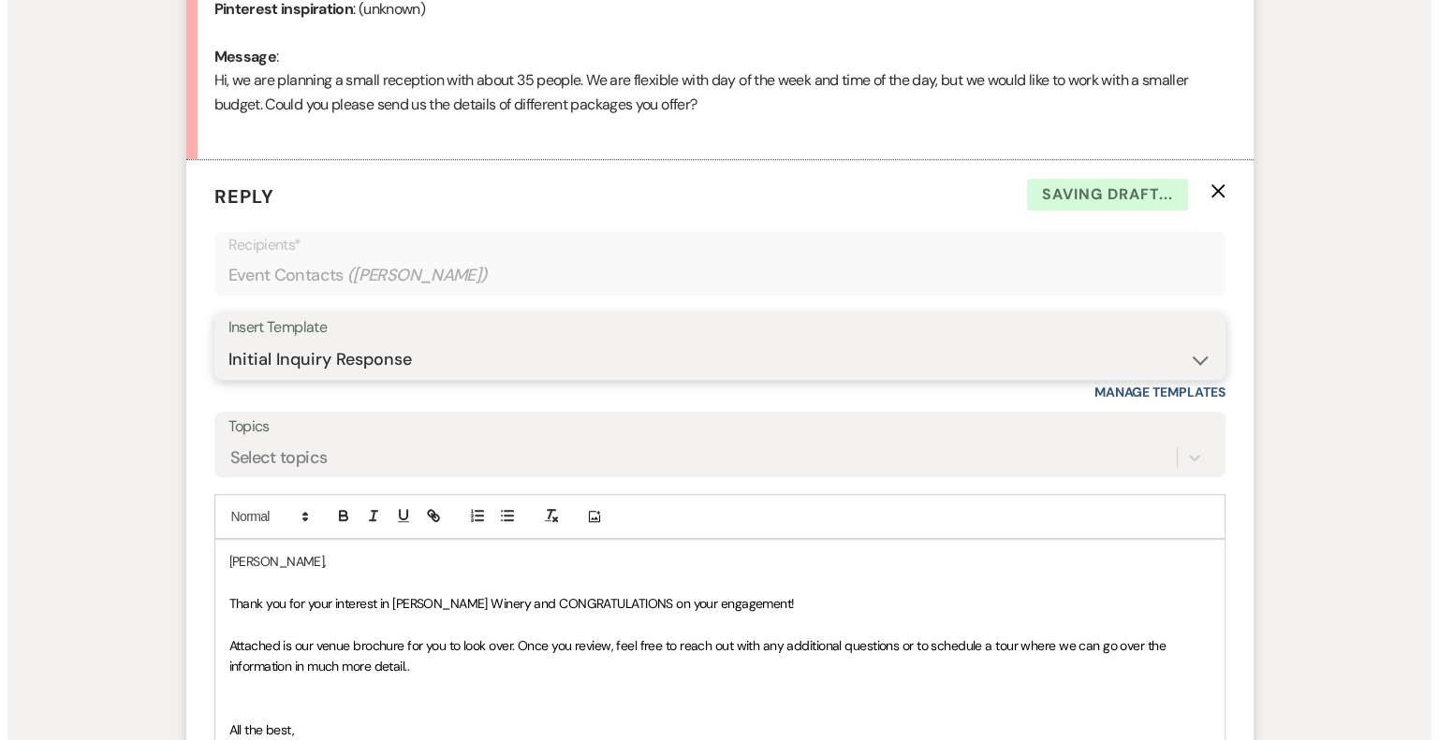
scroll to position [1282, 0]
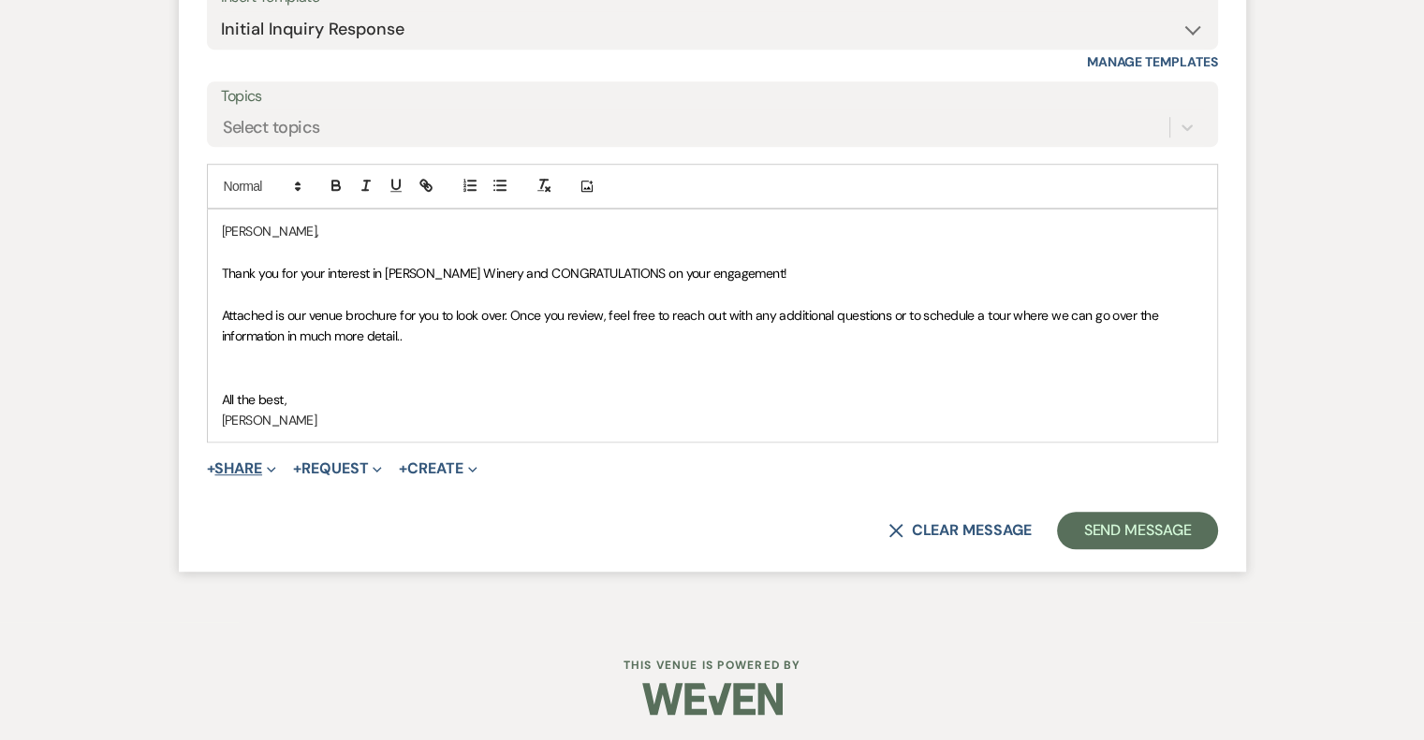
click at [248, 467] on button "+ Share Expand" at bounding box center [242, 469] width 70 height 15
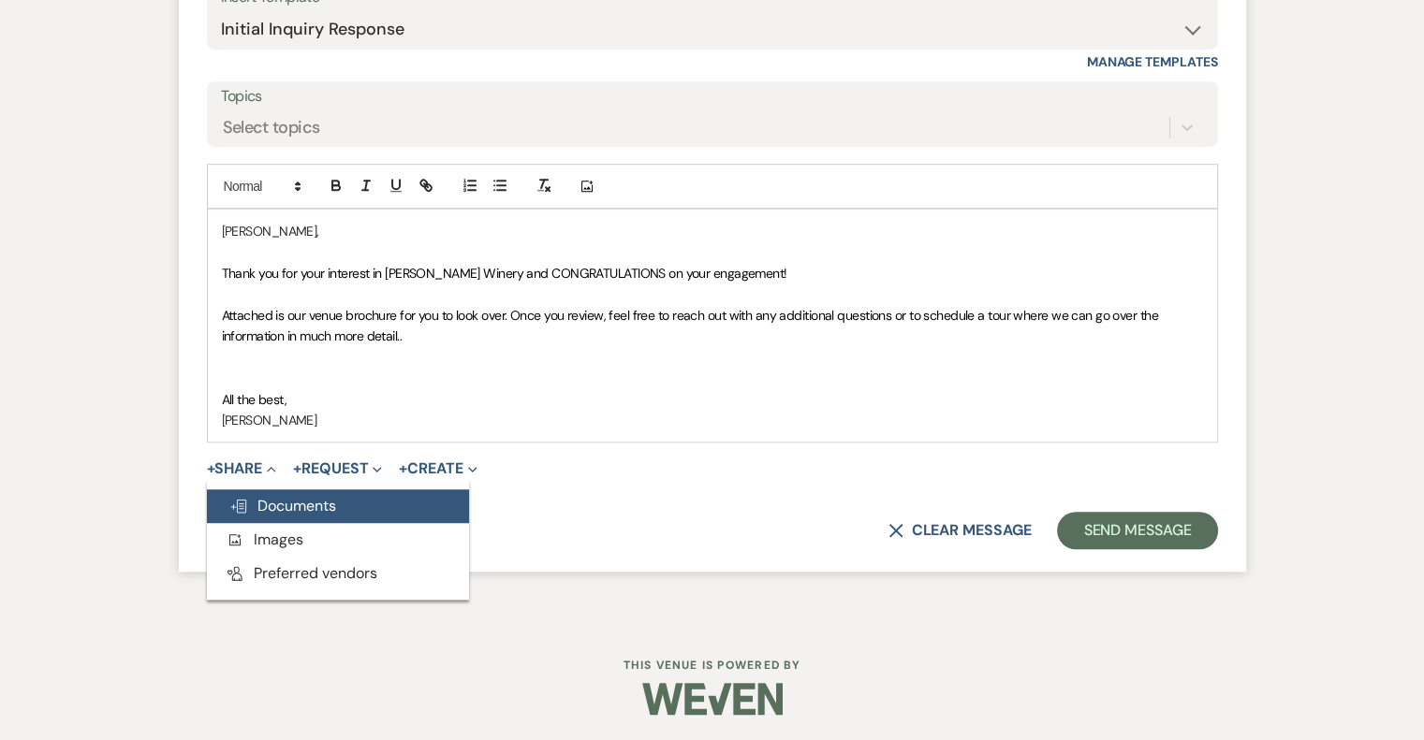
click at [293, 505] on span "Doc Upload Documents" at bounding box center [282, 506] width 107 height 20
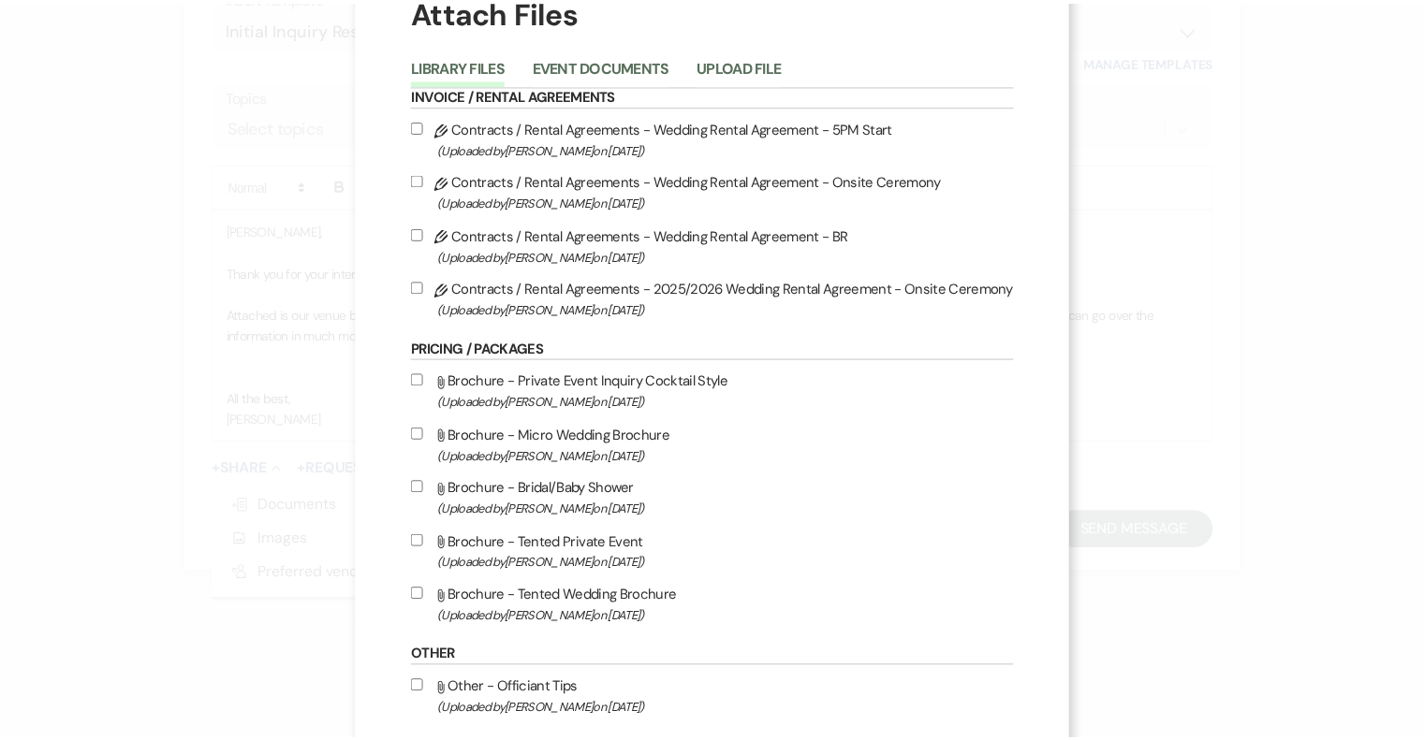
scroll to position [0, 0]
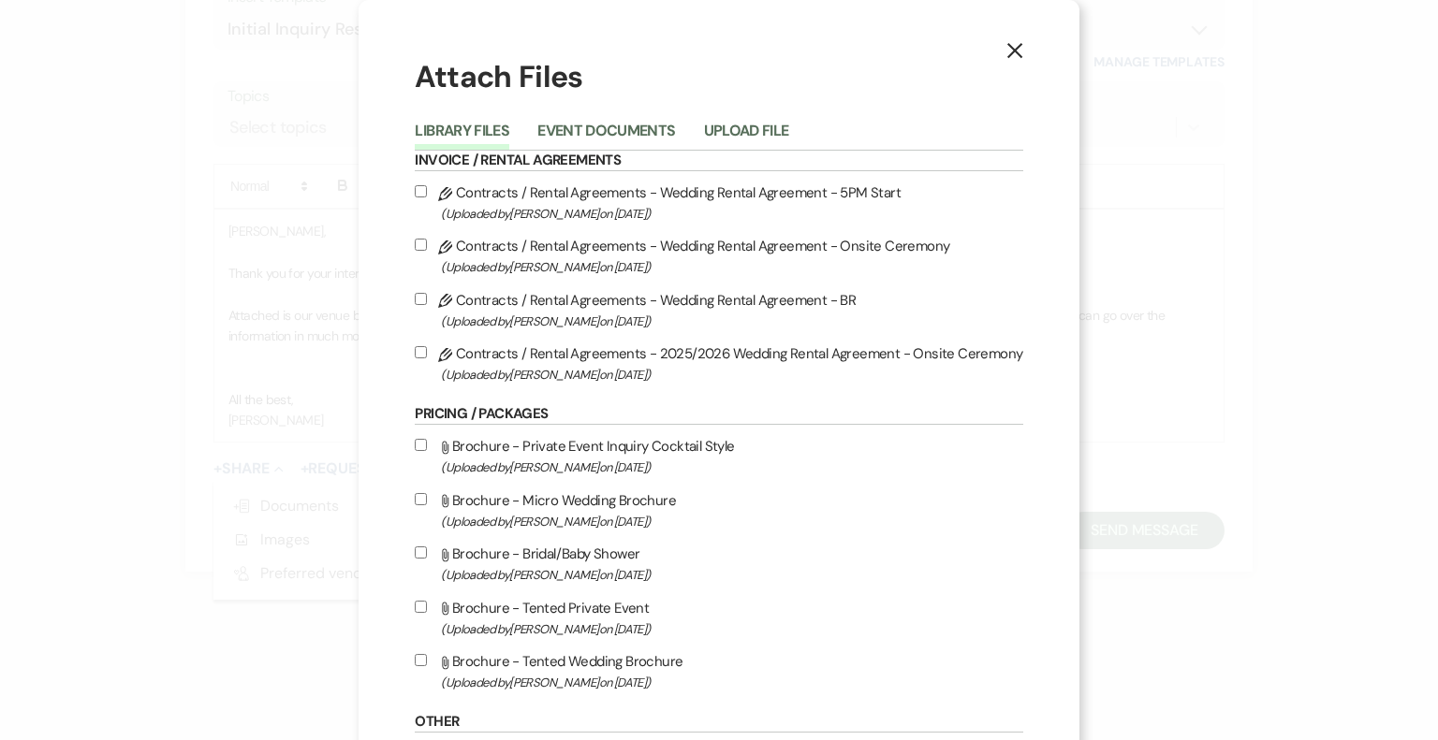
click at [1006, 48] on icon "X" at bounding box center [1014, 50] width 17 height 17
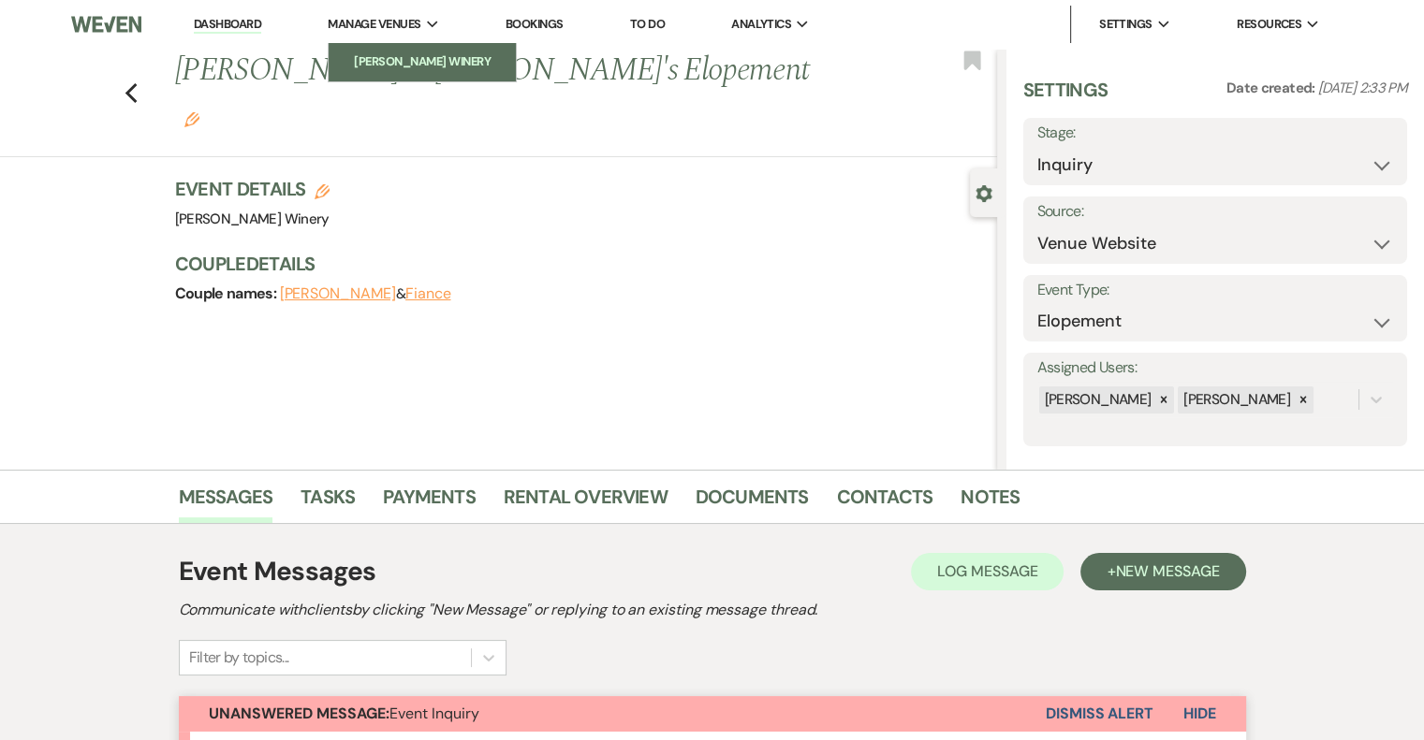
click at [401, 57] on li "[PERSON_NAME] Winery" at bounding box center [422, 61] width 169 height 19
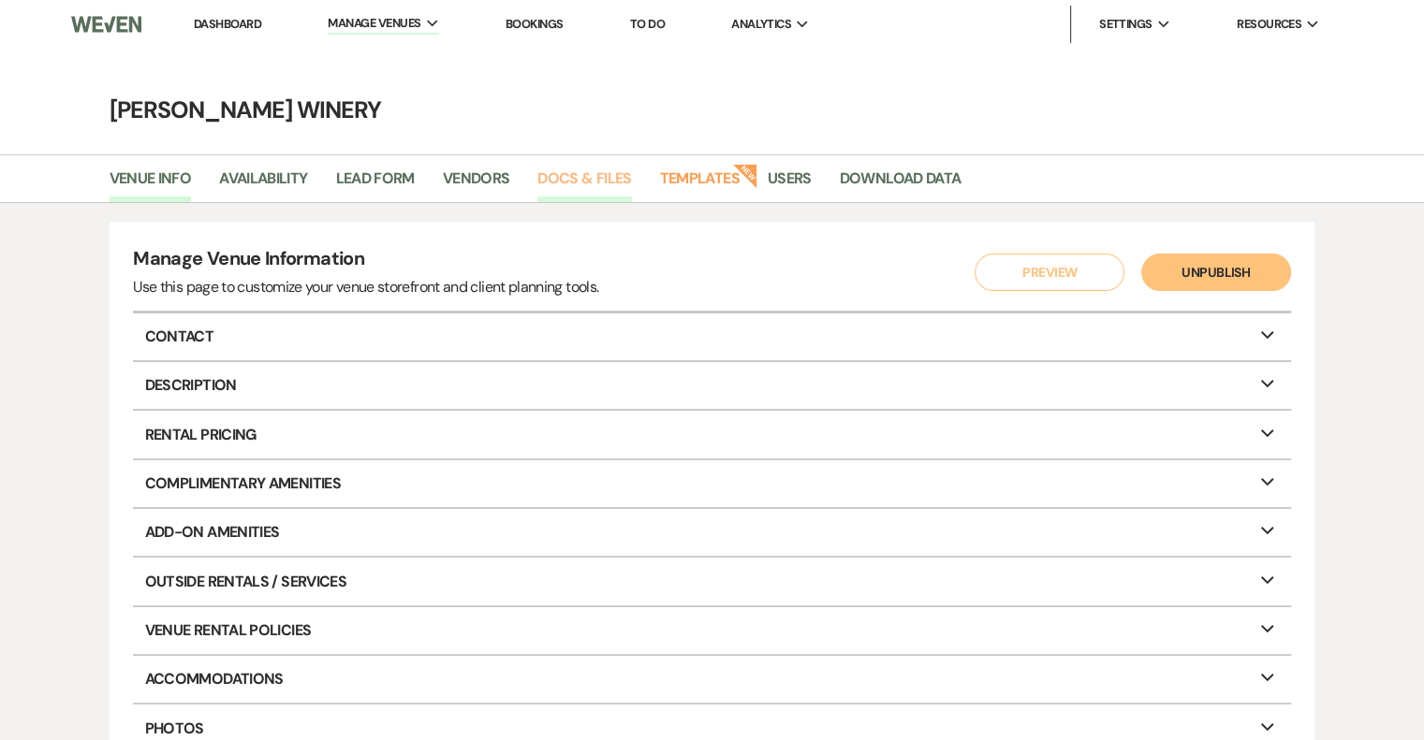
click at [588, 177] on link "Docs & Files" at bounding box center [584, 185] width 94 height 36
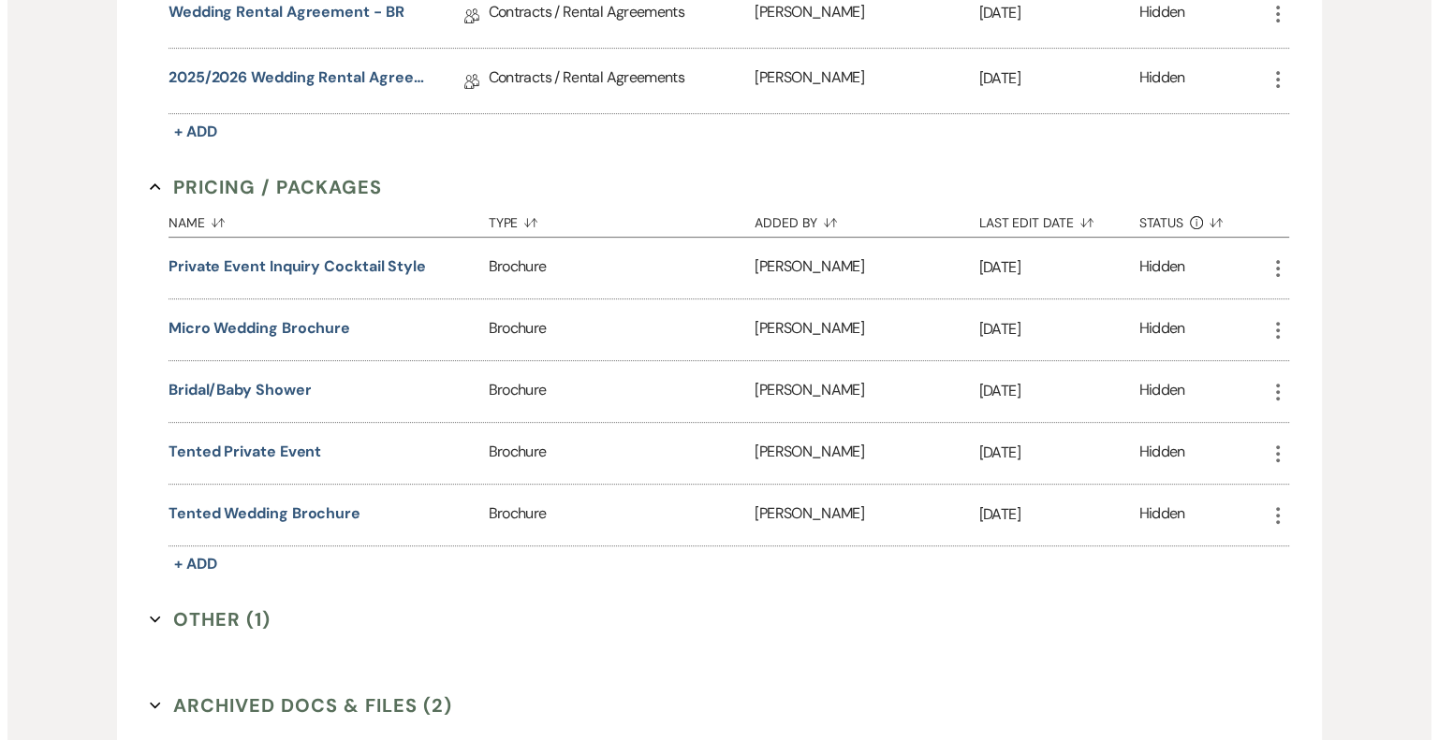
scroll to position [655, 0]
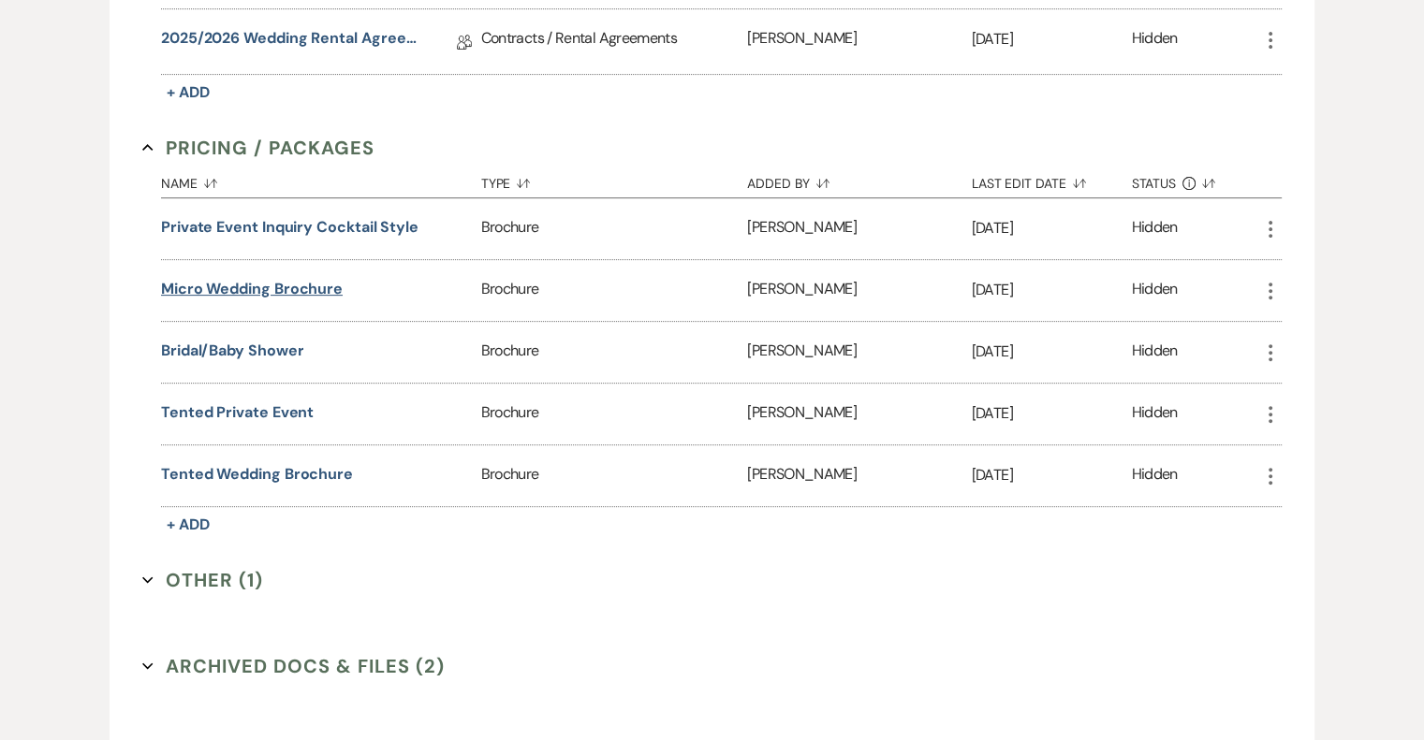
click at [282, 283] on button "Micro Wedding Brochure" at bounding box center [252, 289] width 182 height 22
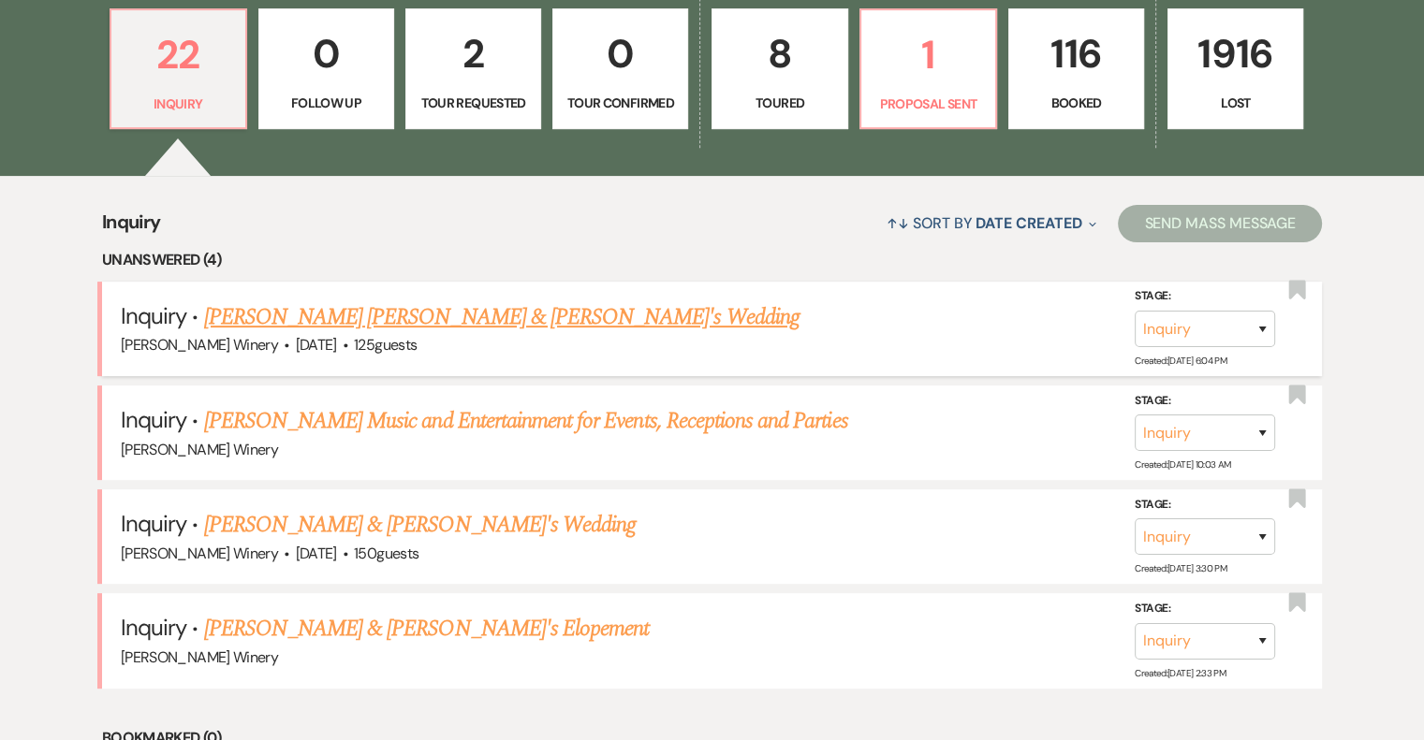
scroll to position [562, 0]
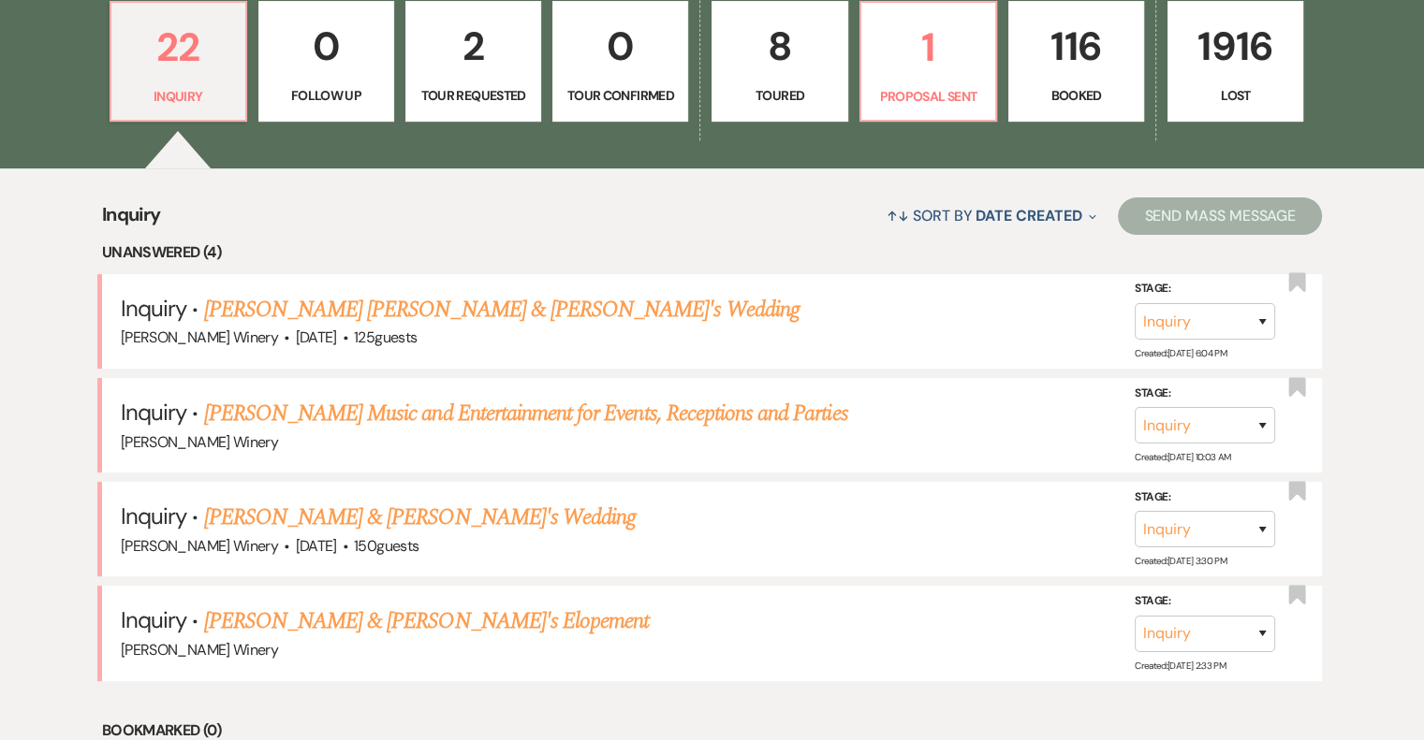
click at [769, 73] on p "8" at bounding box center [779, 46] width 111 height 63
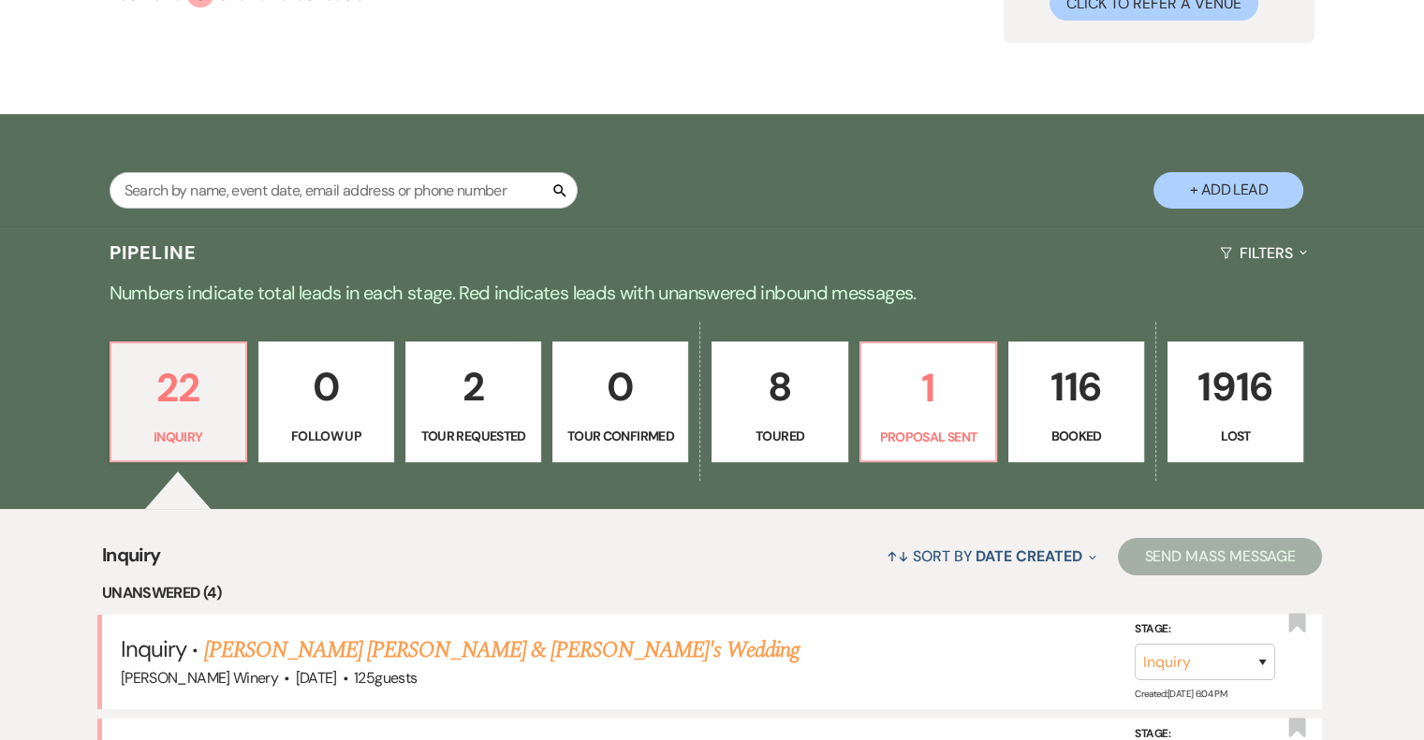
select select "5"
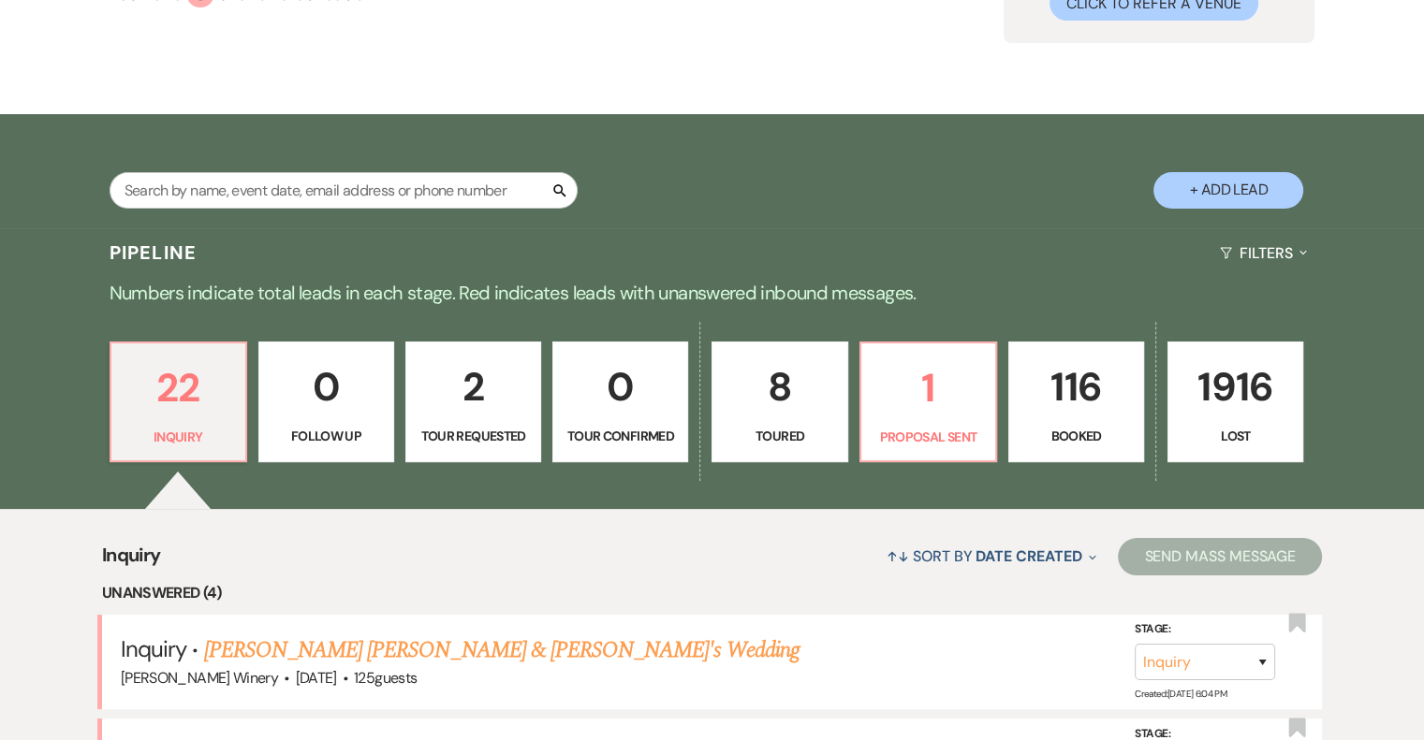
select select "5"
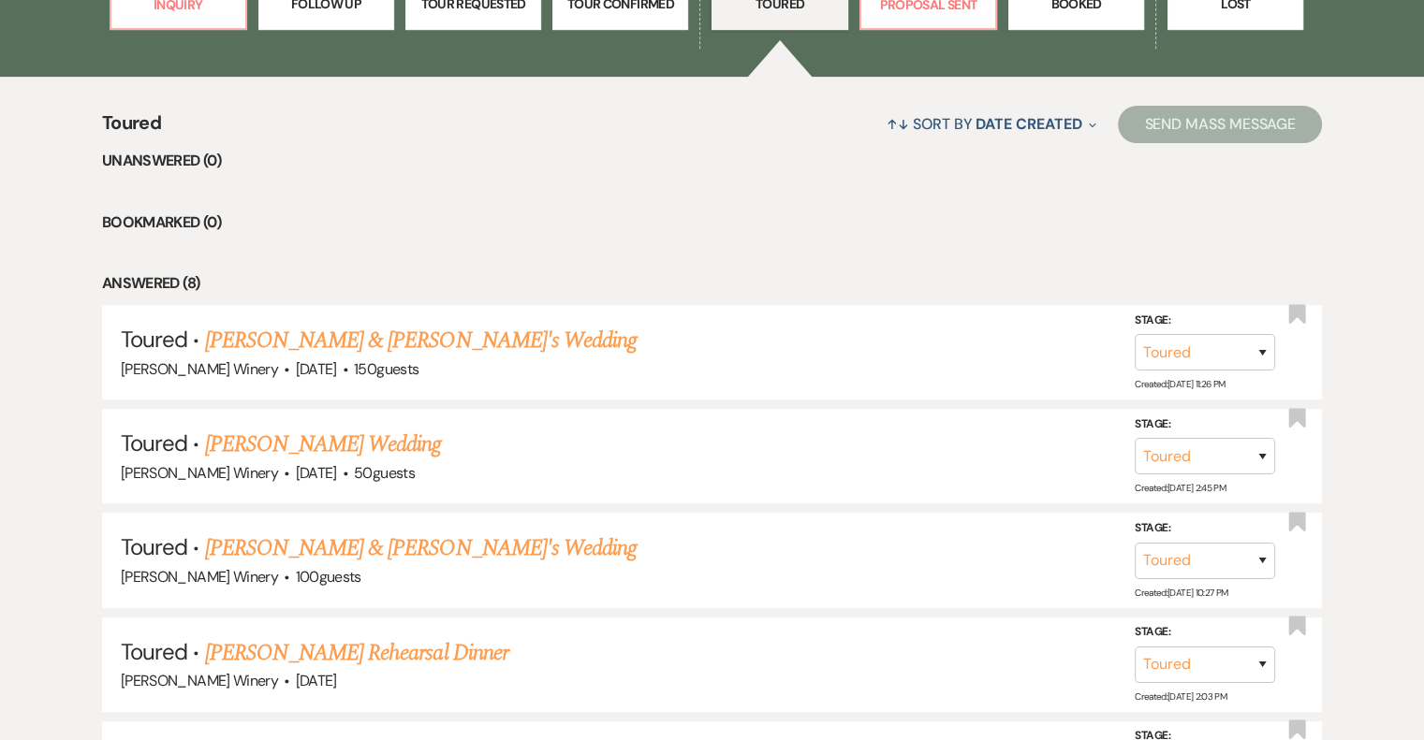
scroll to position [655, 0]
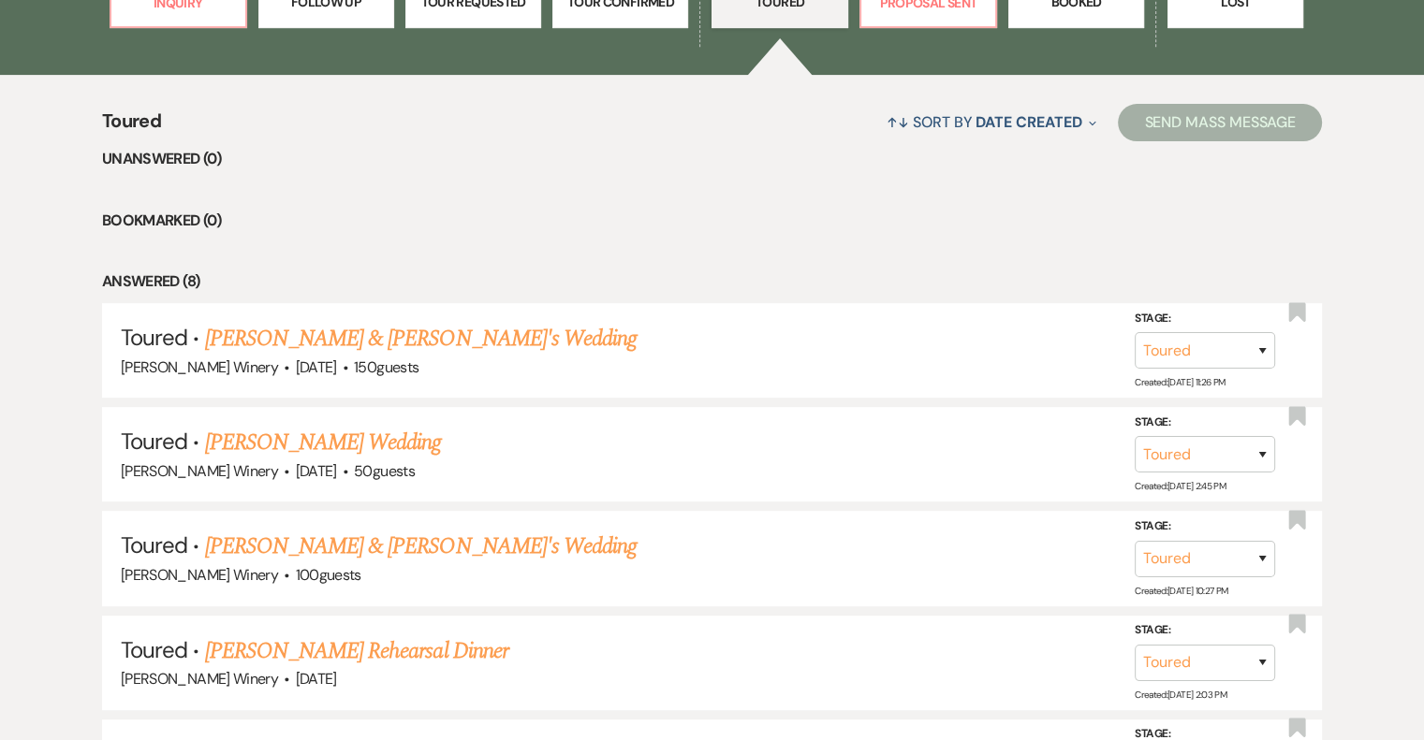
click at [325, 545] on link "[PERSON_NAME] & [PERSON_NAME]'s Wedding" at bounding box center [421, 547] width 432 height 34
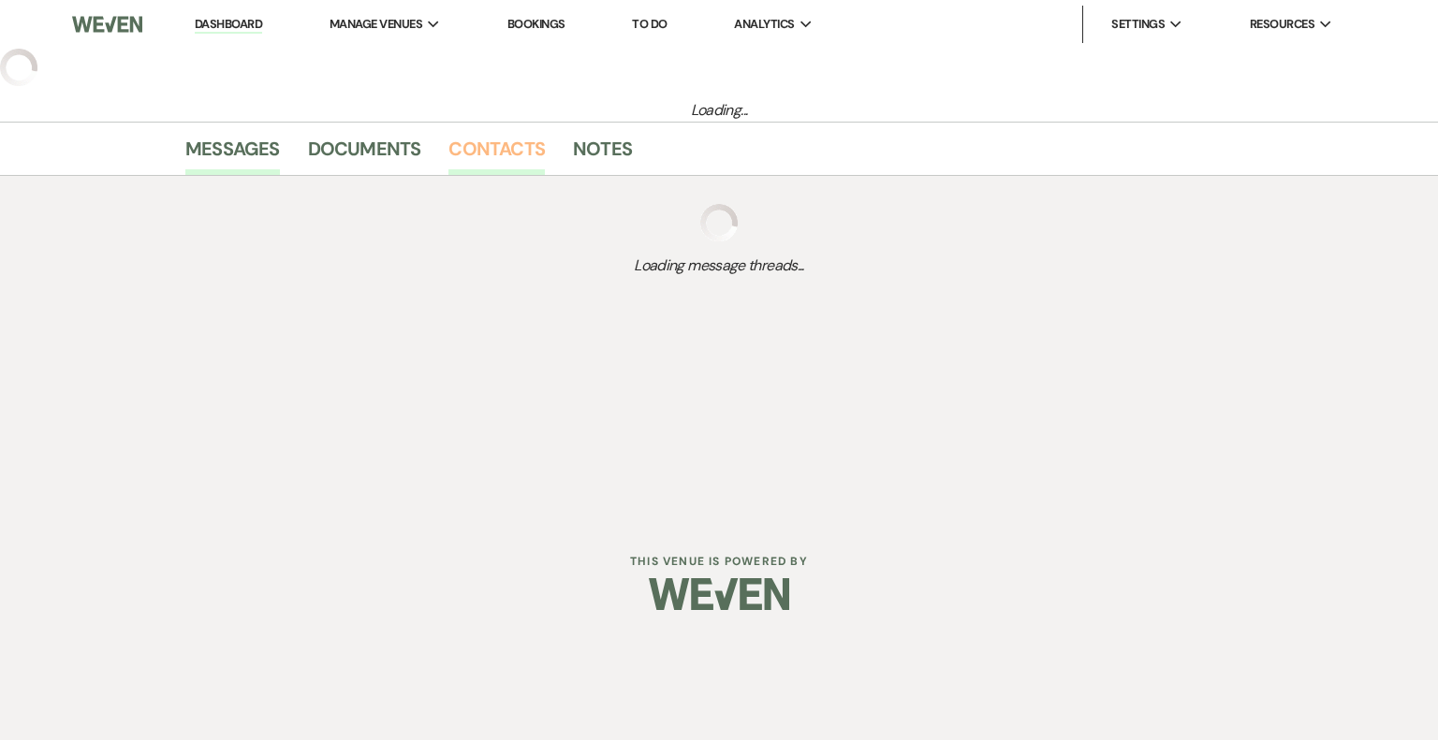
select select "5"
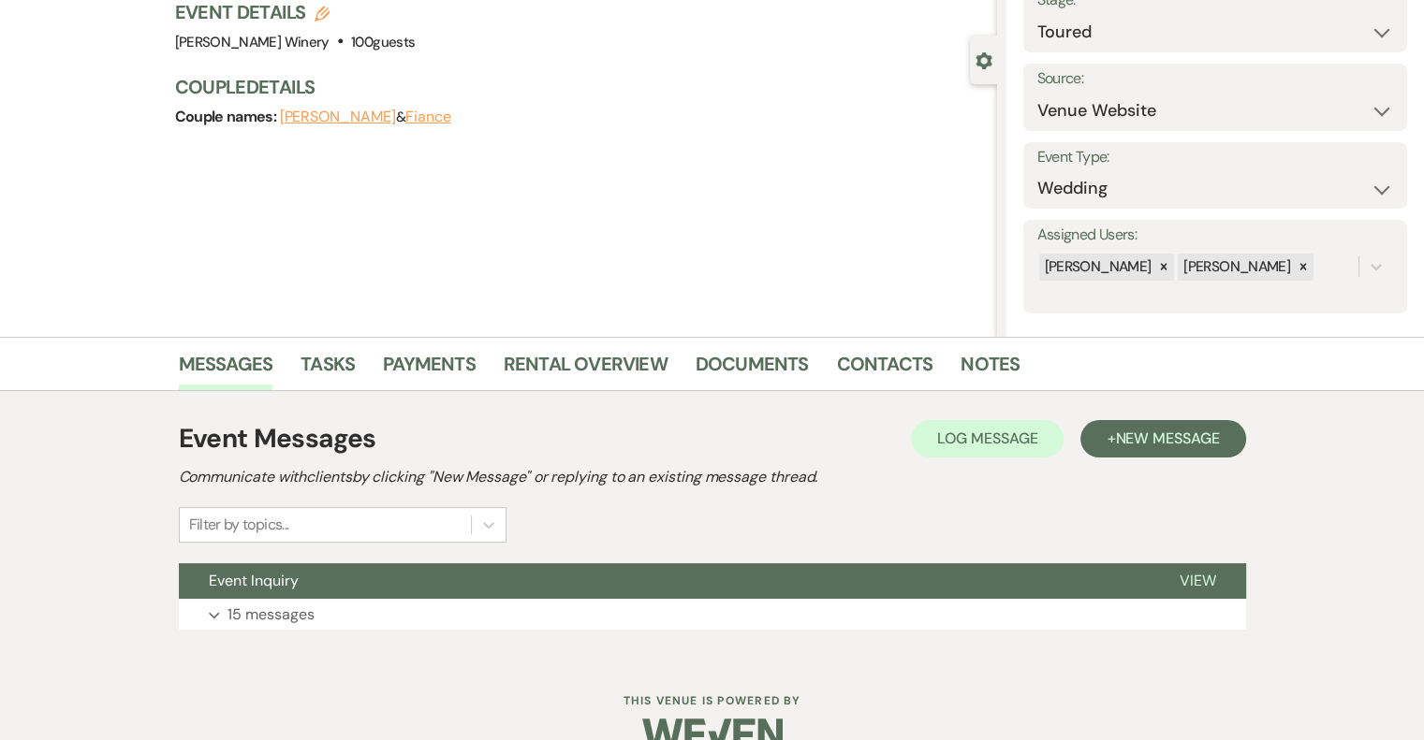
scroll to position [170, 0]
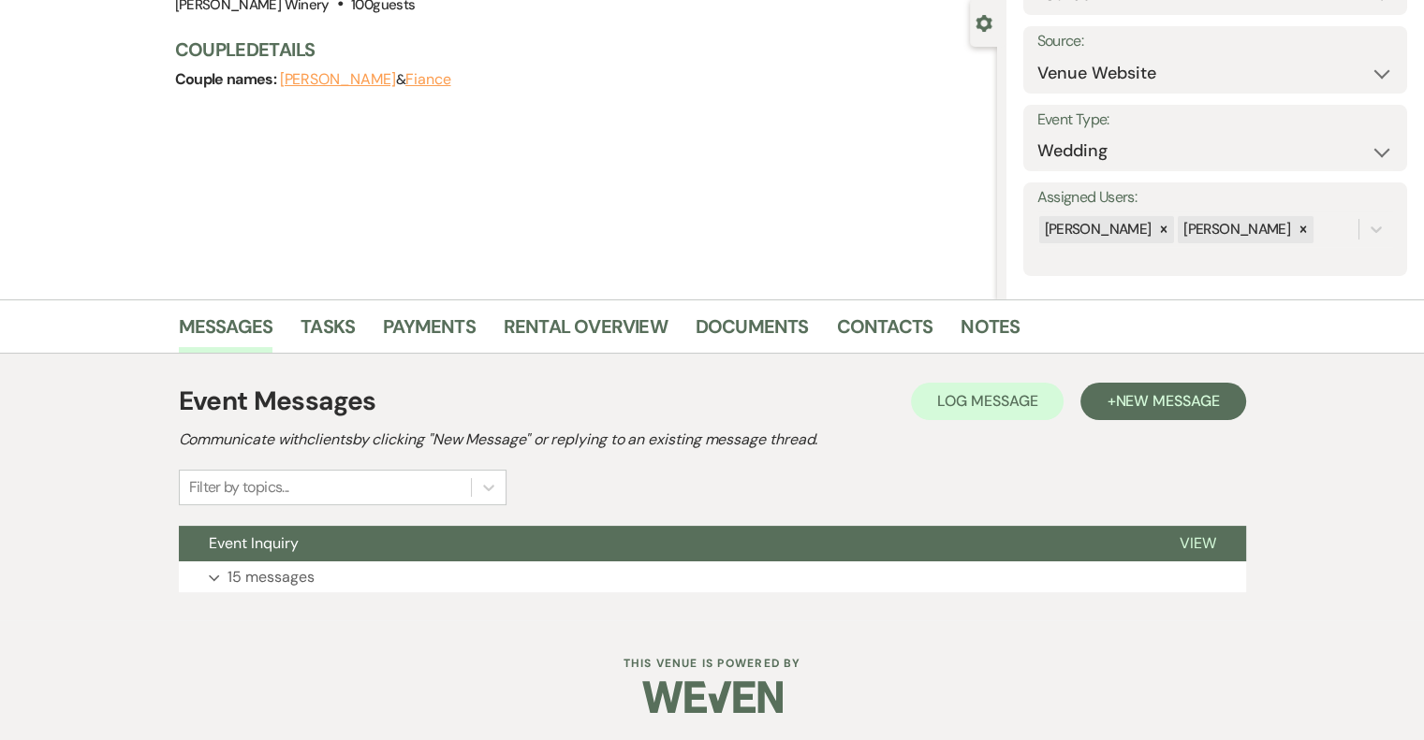
drag, startPoint x: 1191, startPoint y: 534, endPoint x: 1134, endPoint y: 522, distance: 58.2
click at [1192, 534] on span "View" at bounding box center [1198, 544] width 37 height 20
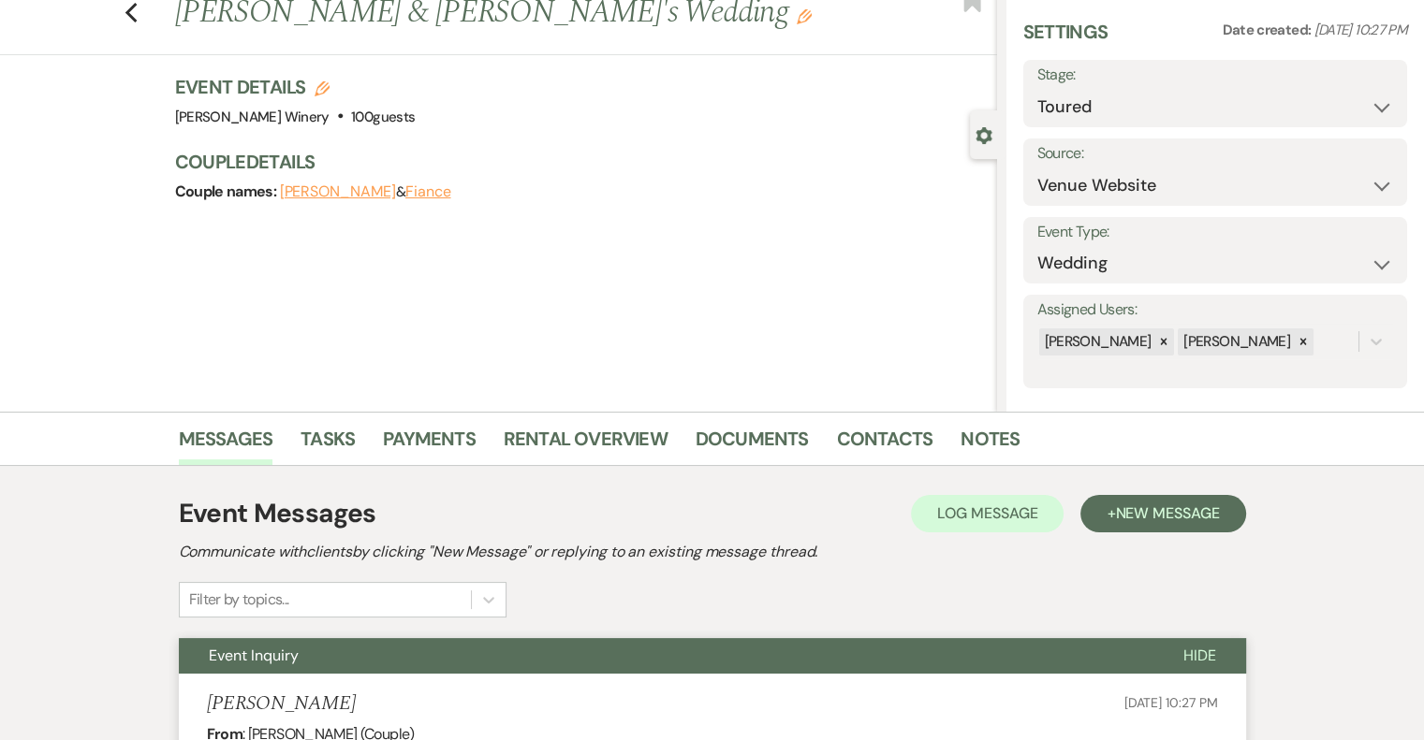
scroll to position [0, 0]
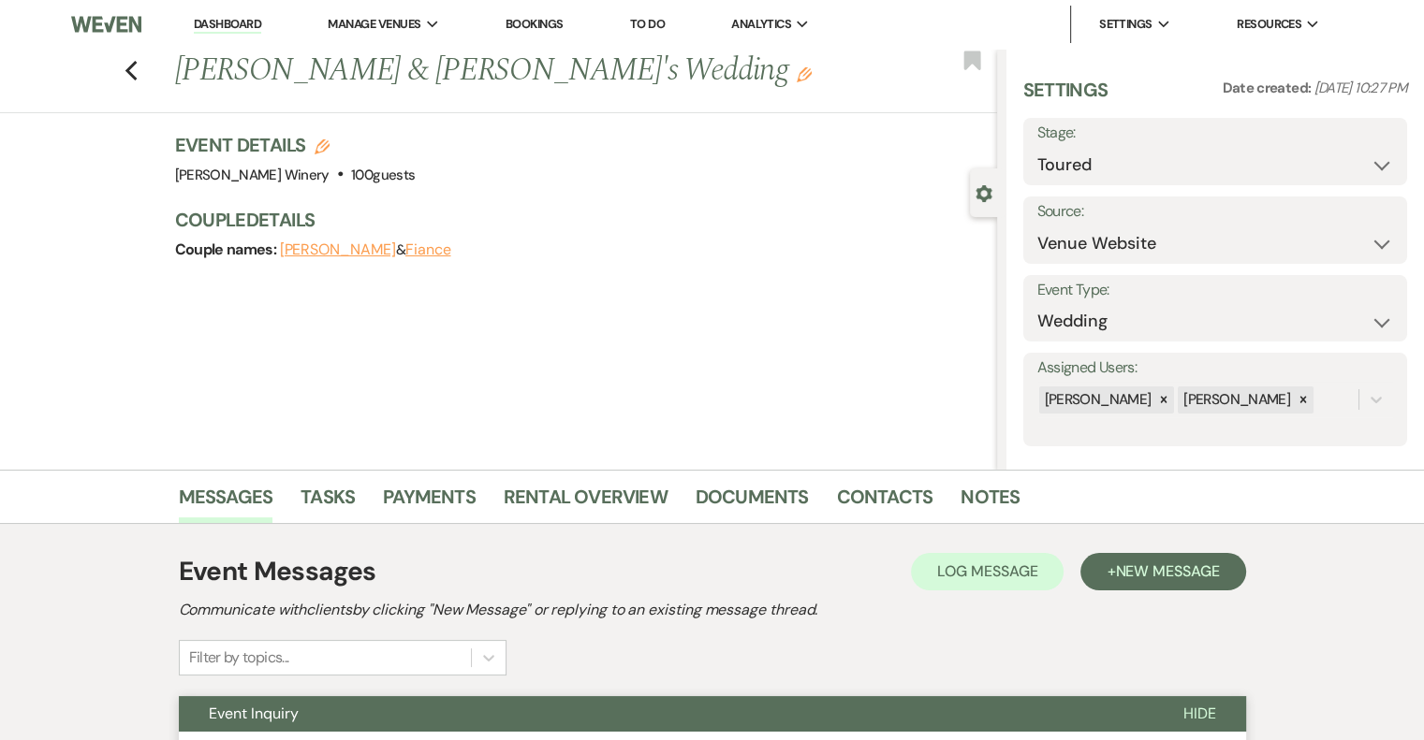
click at [220, 18] on link "Dashboard" at bounding box center [227, 25] width 67 height 18
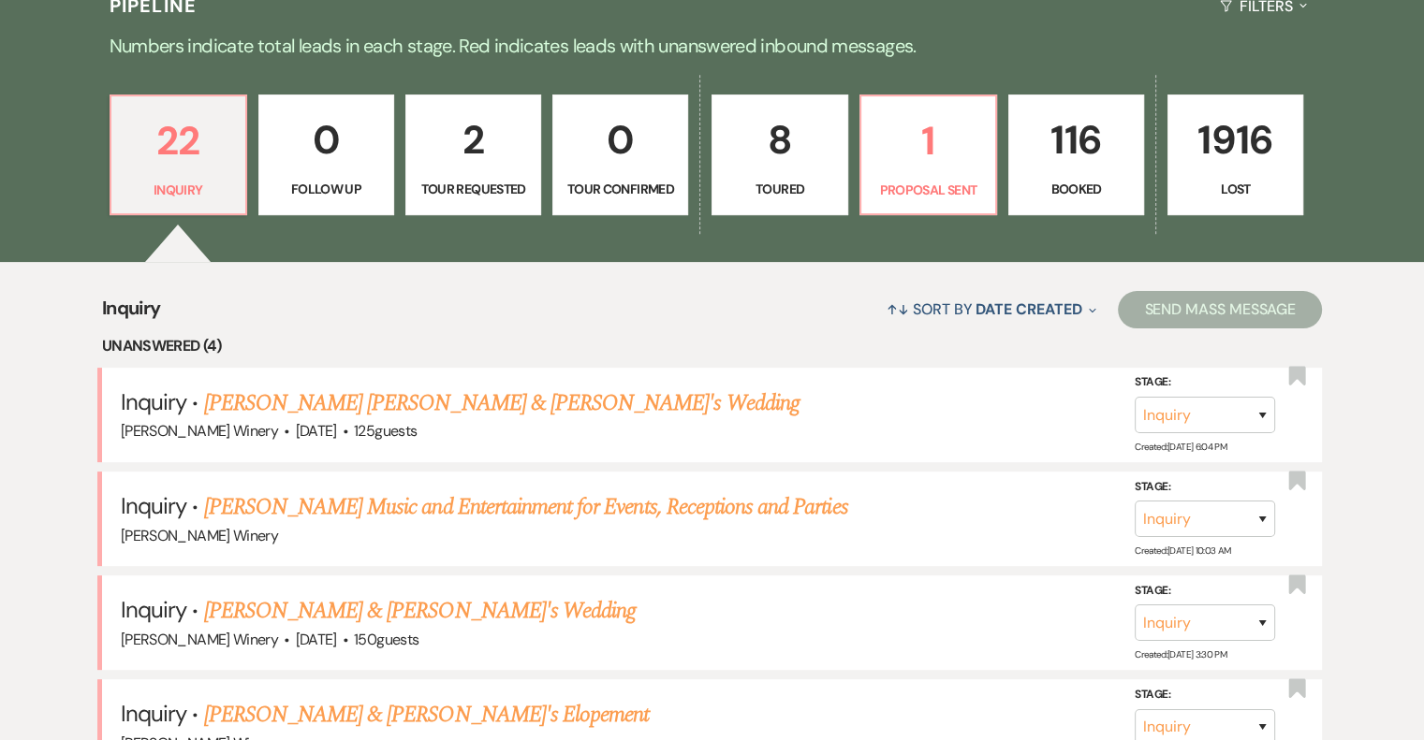
click at [1088, 153] on p "116" at bounding box center [1075, 140] width 111 height 63
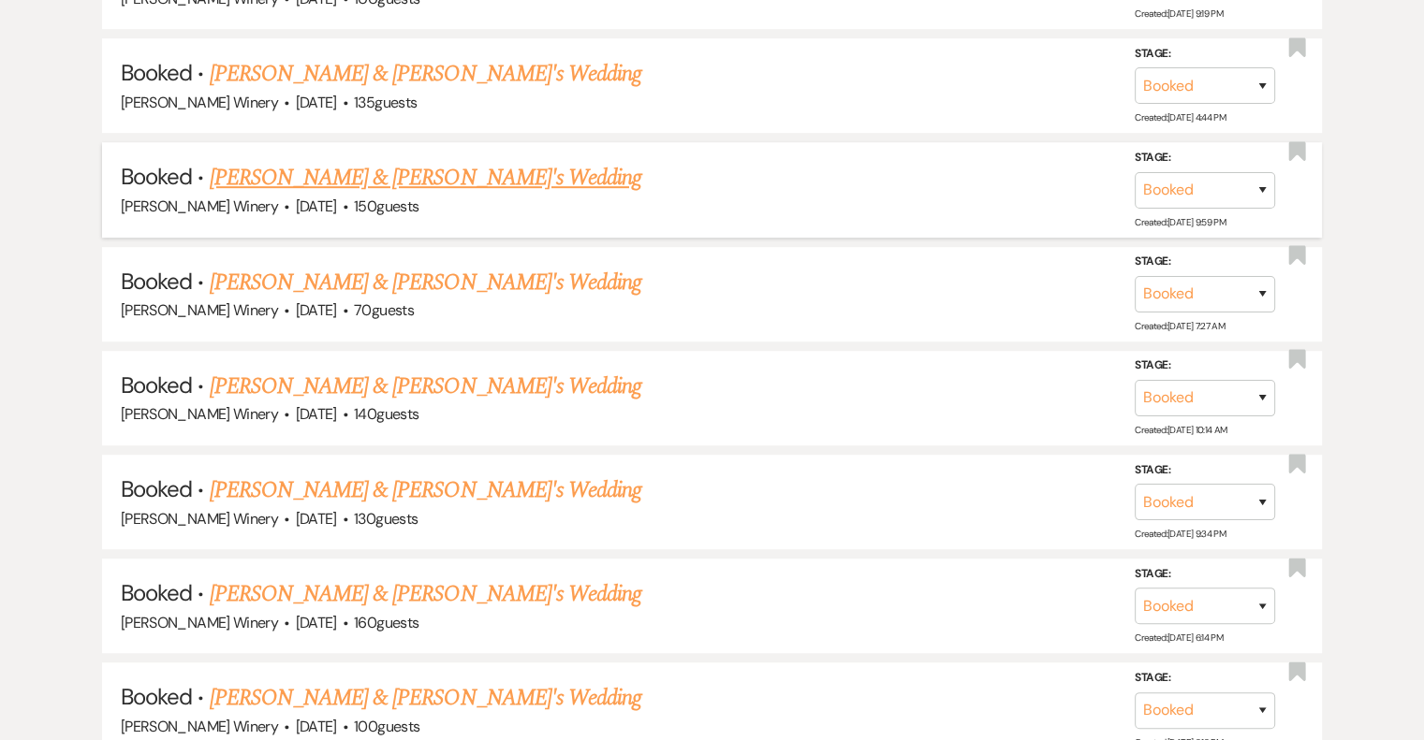
scroll to position [1030, 0]
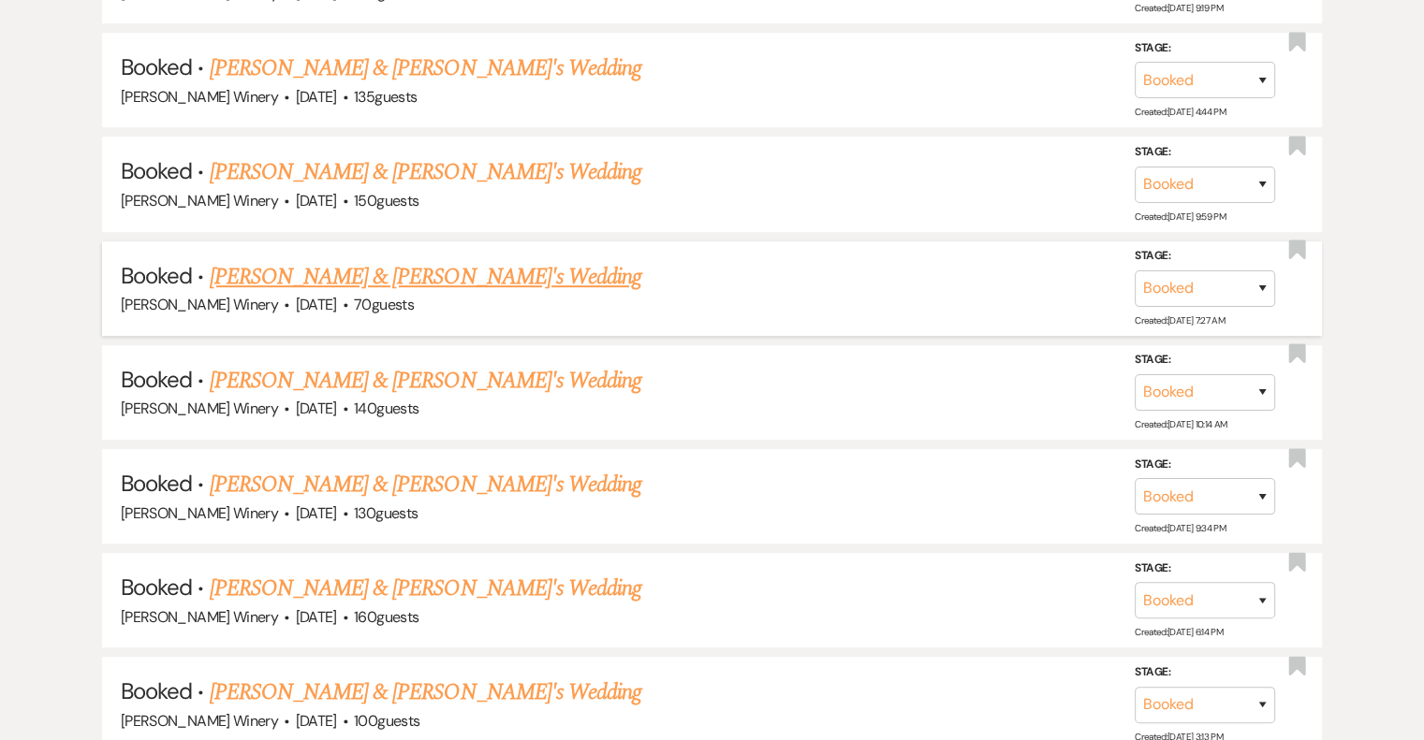
click at [461, 284] on link "[PERSON_NAME] & [PERSON_NAME]'s Wedding" at bounding box center [426, 277] width 432 height 34
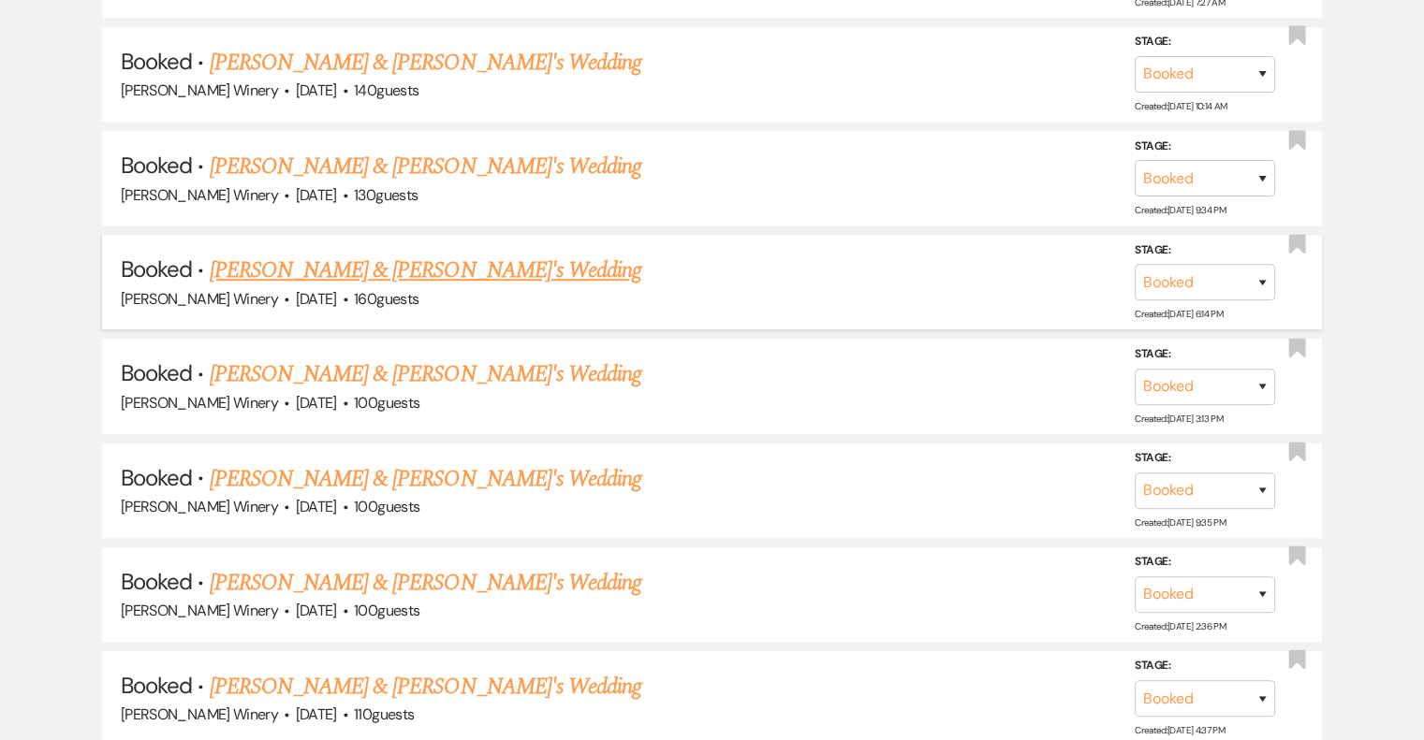
scroll to position [1404, 0]
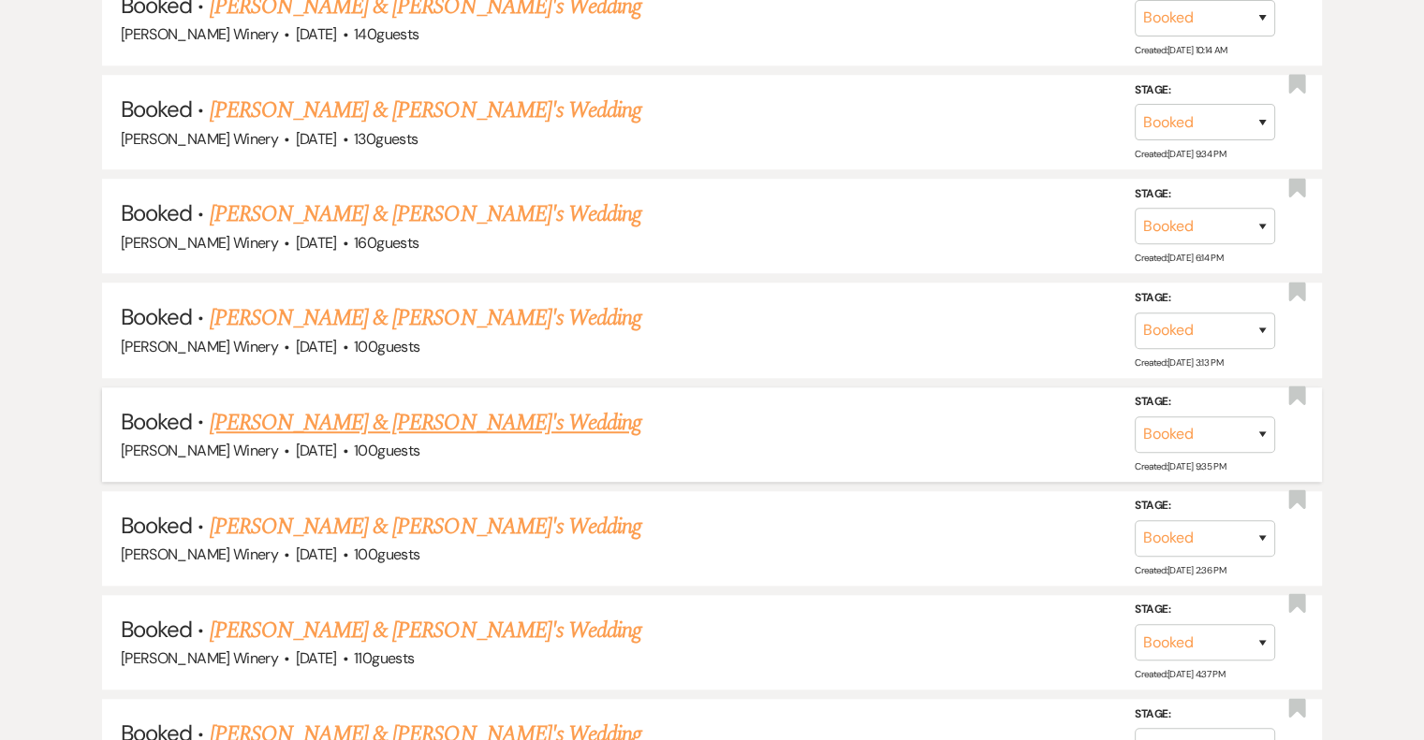
click at [432, 415] on link "[PERSON_NAME] & [PERSON_NAME]'s Wedding" at bounding box center [426, 423] width 432 height 34
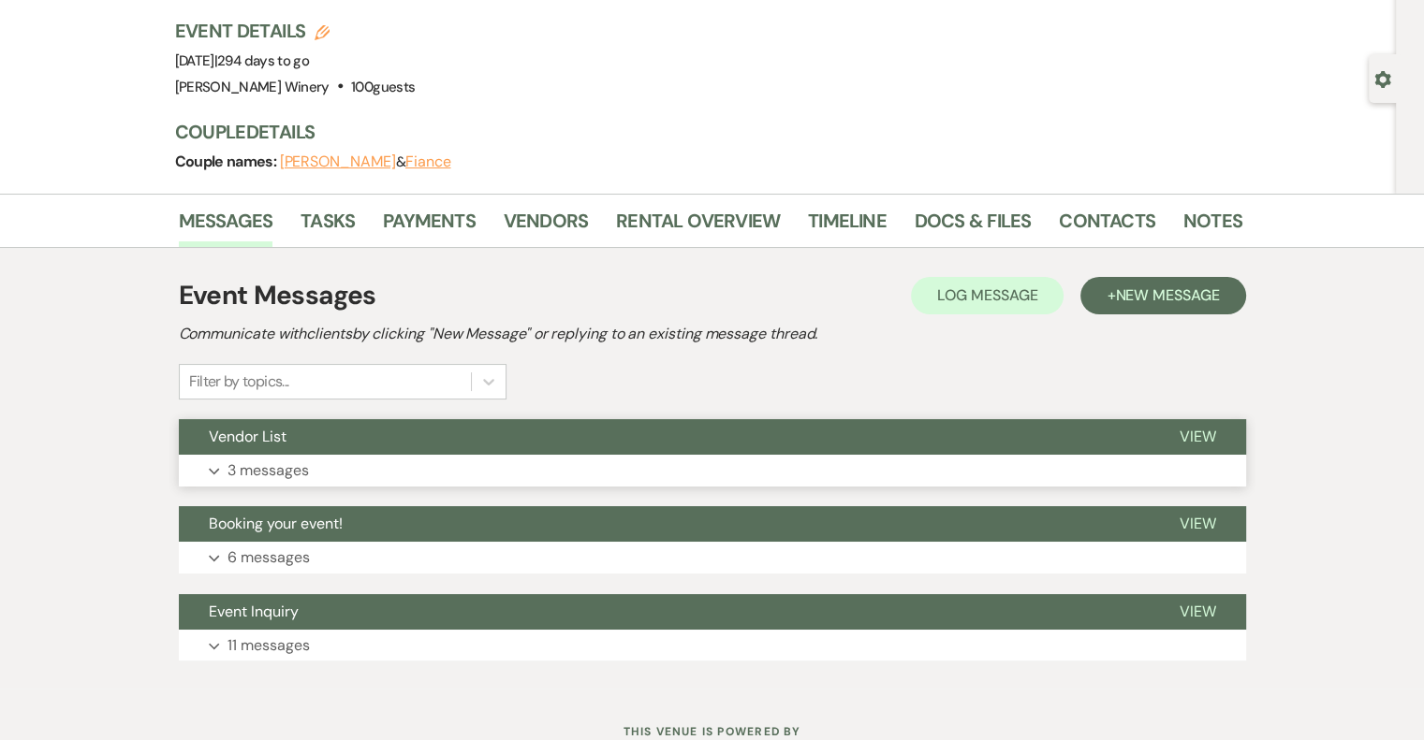
scroll to position [183, 0]
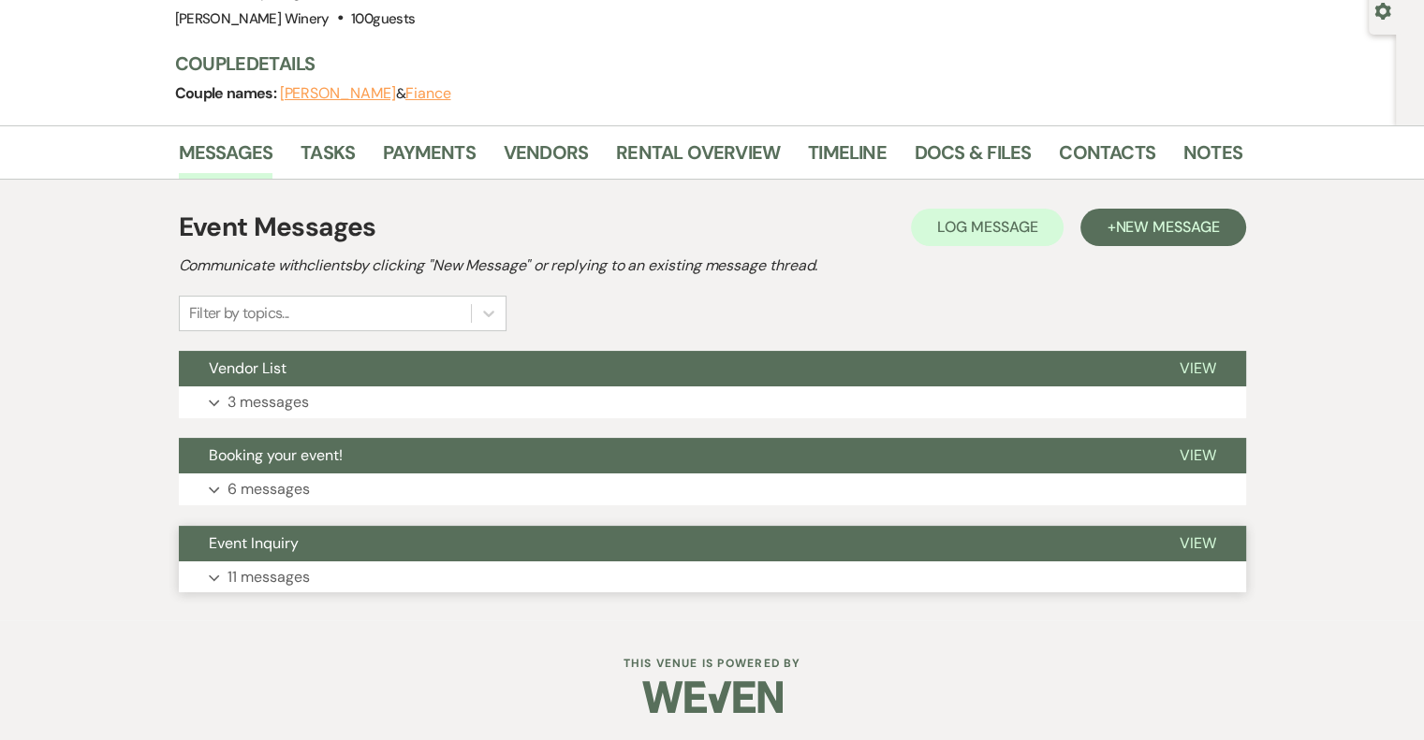
click at [1209, 543] on span "View" at bounding box center [1198, 544] width 37 height 20
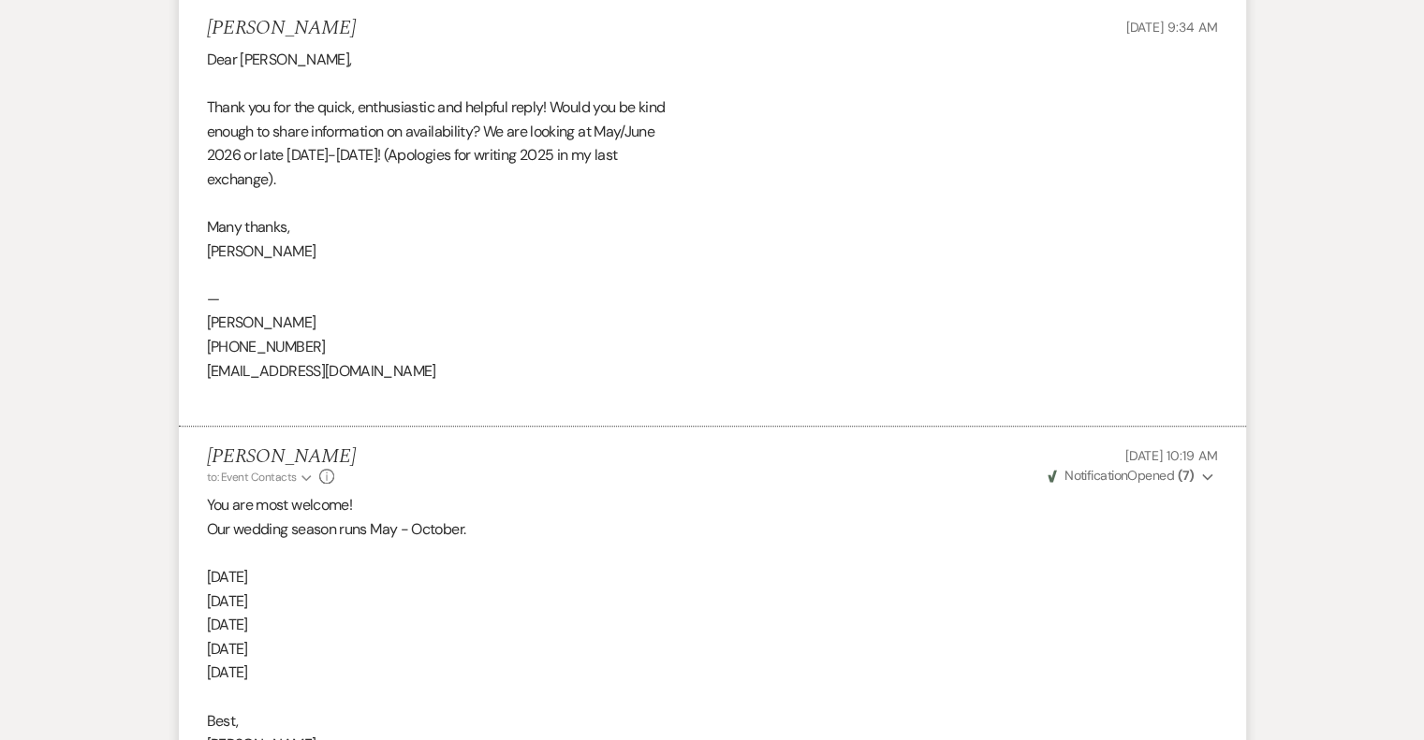
scroll to position [2055, 0]
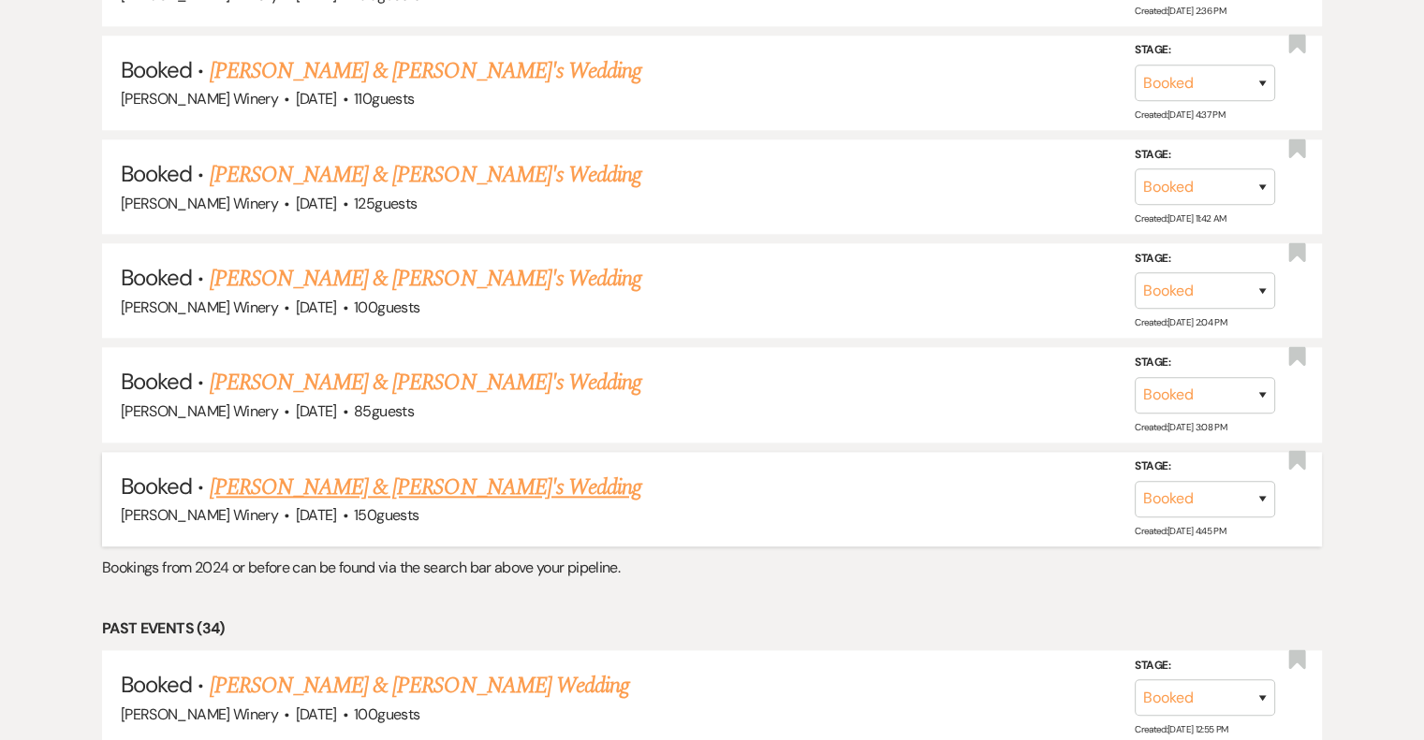
scroll to position [1966, 0]
click at [327, 372] on link "[PERSON_NAME] & [PERSON_NAME]'s Wedding" at bounding box center [426, 381] width 432 height 34
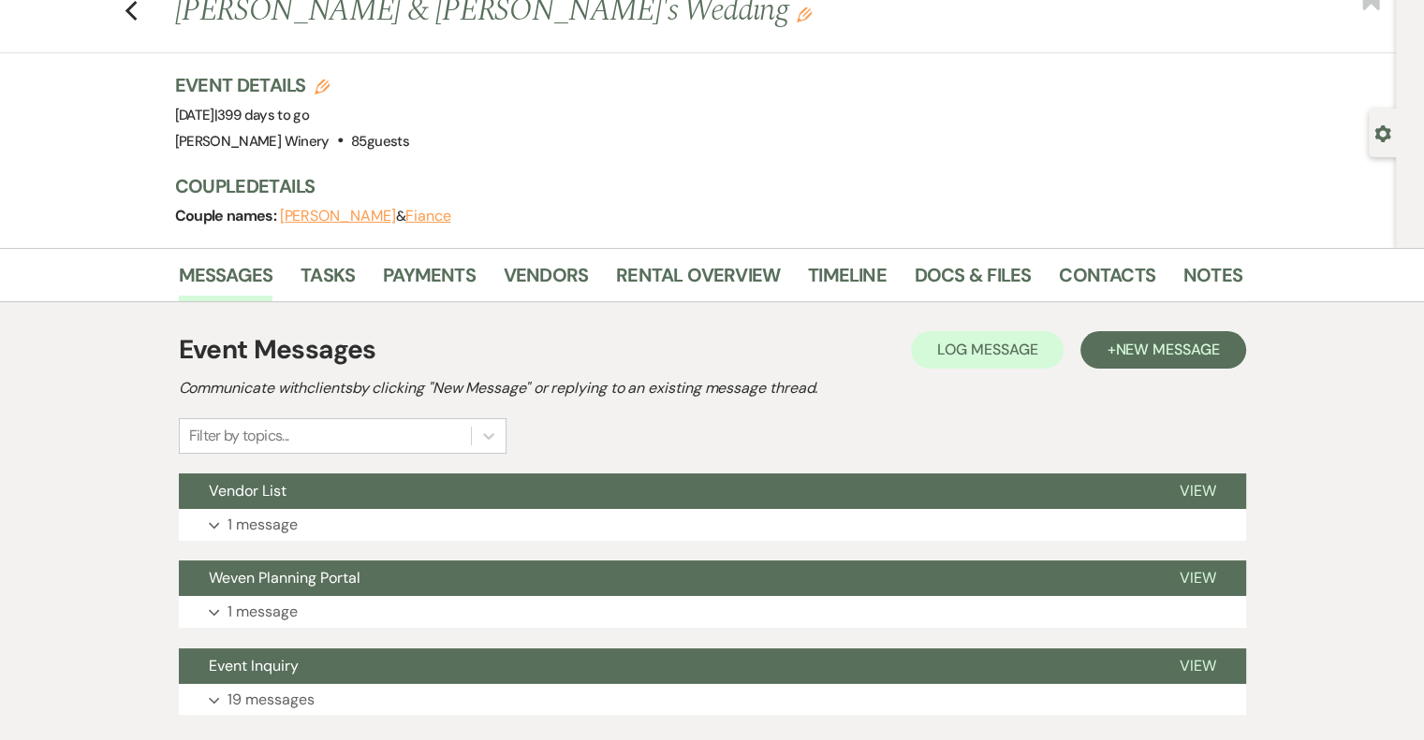
scroll to position [183, 0]
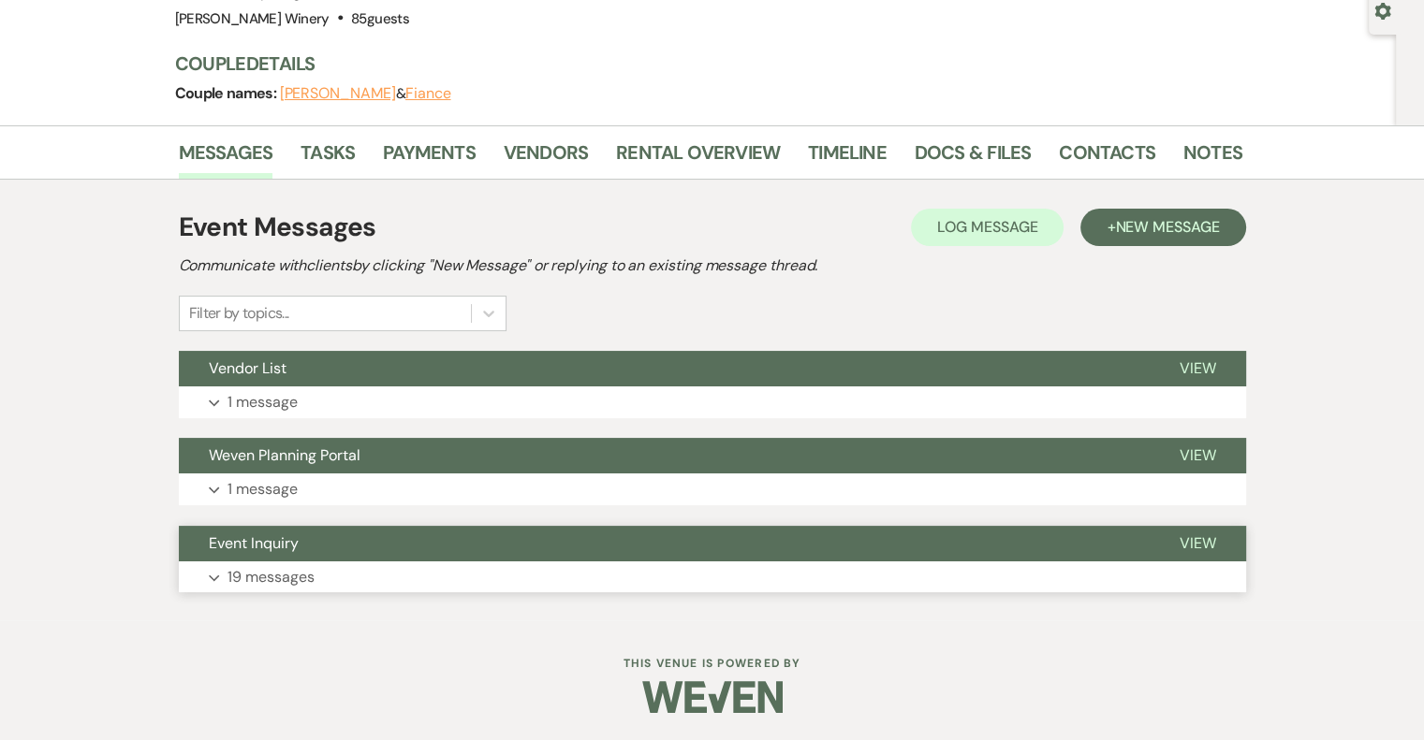
click at [1208, 535] on span "View" at bounding box center [1198, 544] width 37 height 20
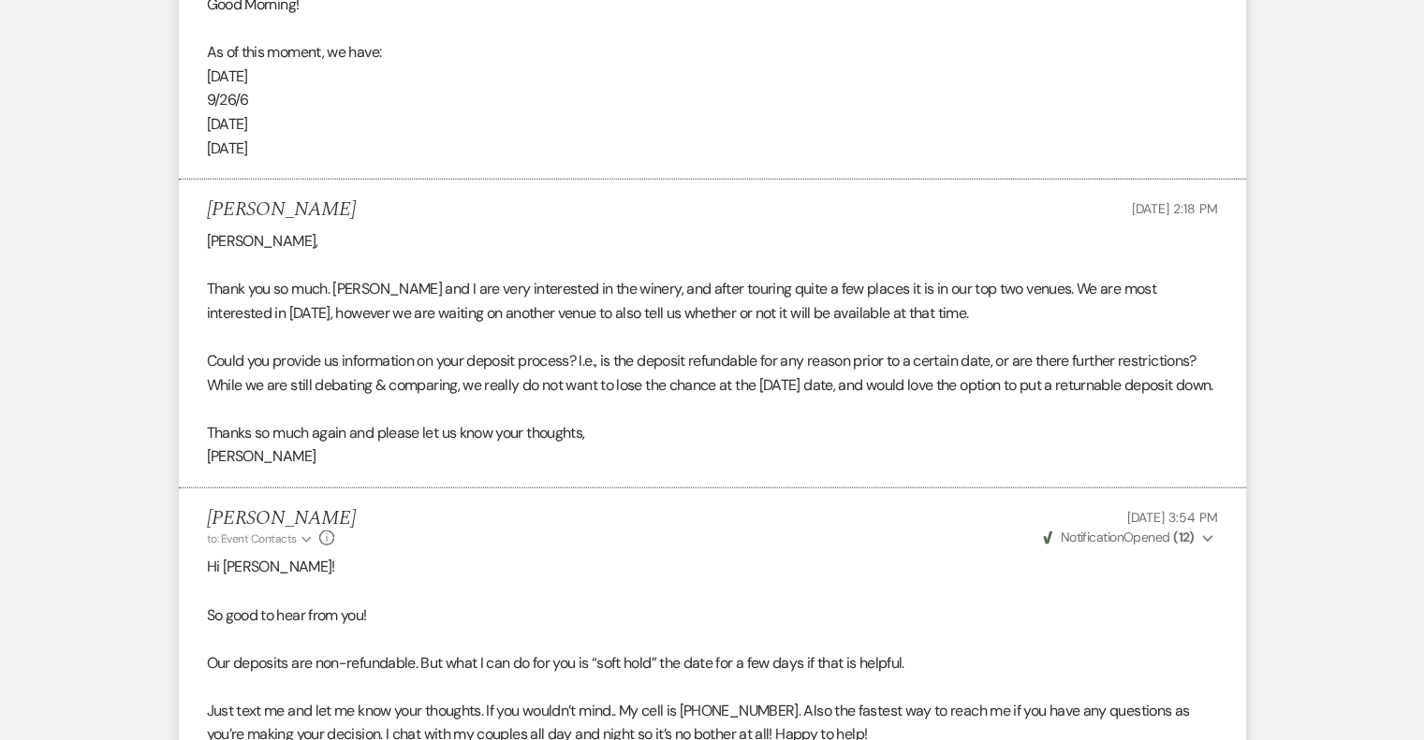
scroll to position [4863, 0]
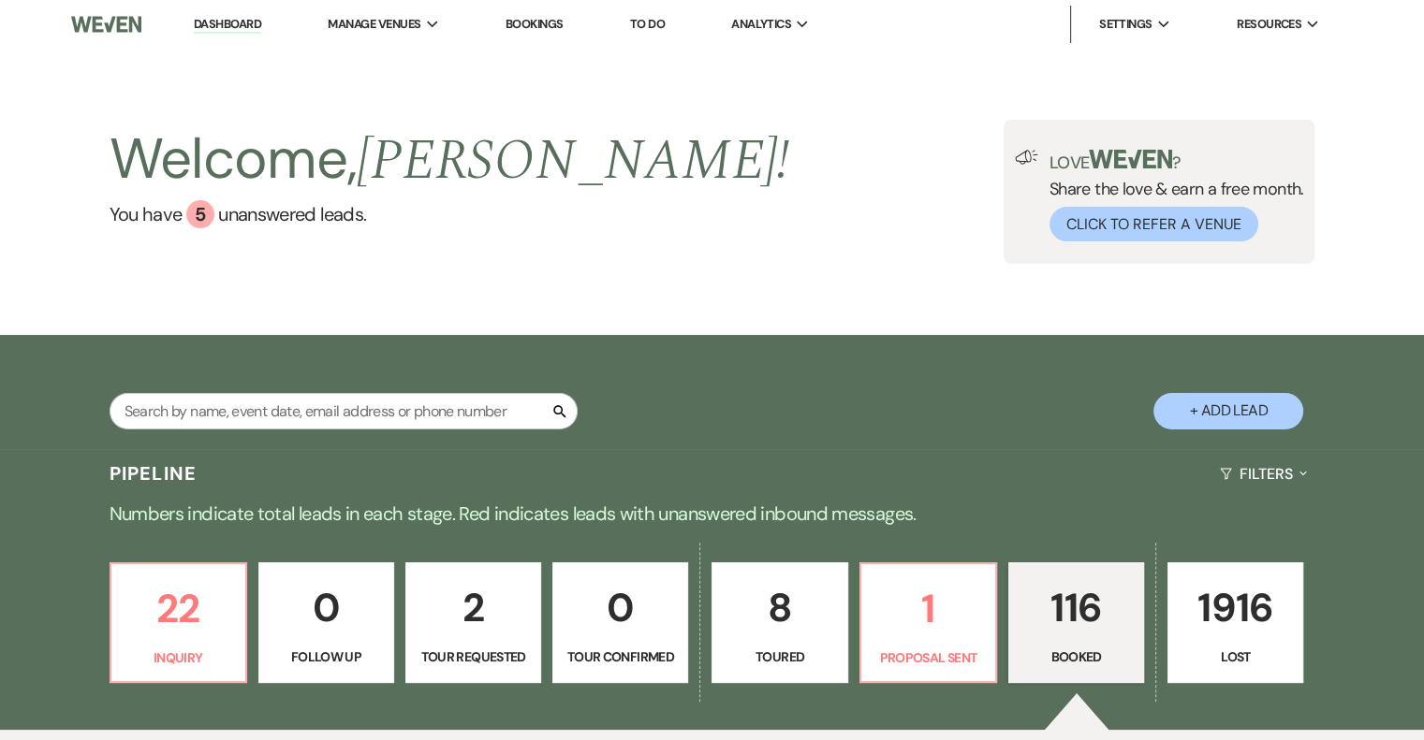
click at [1251, 606] on p "1916" at bounding box center [1235, 608] width 111 height 63
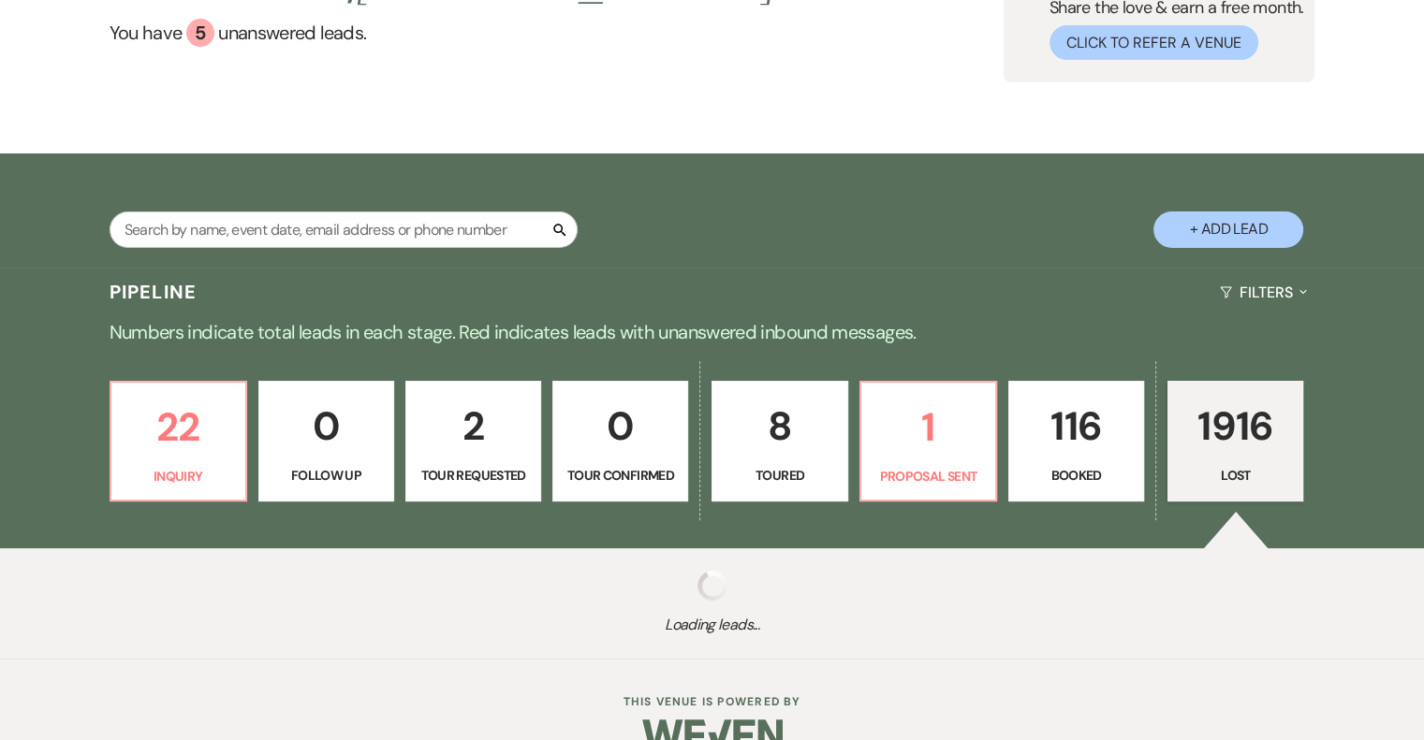
scroll to position [221, 0]
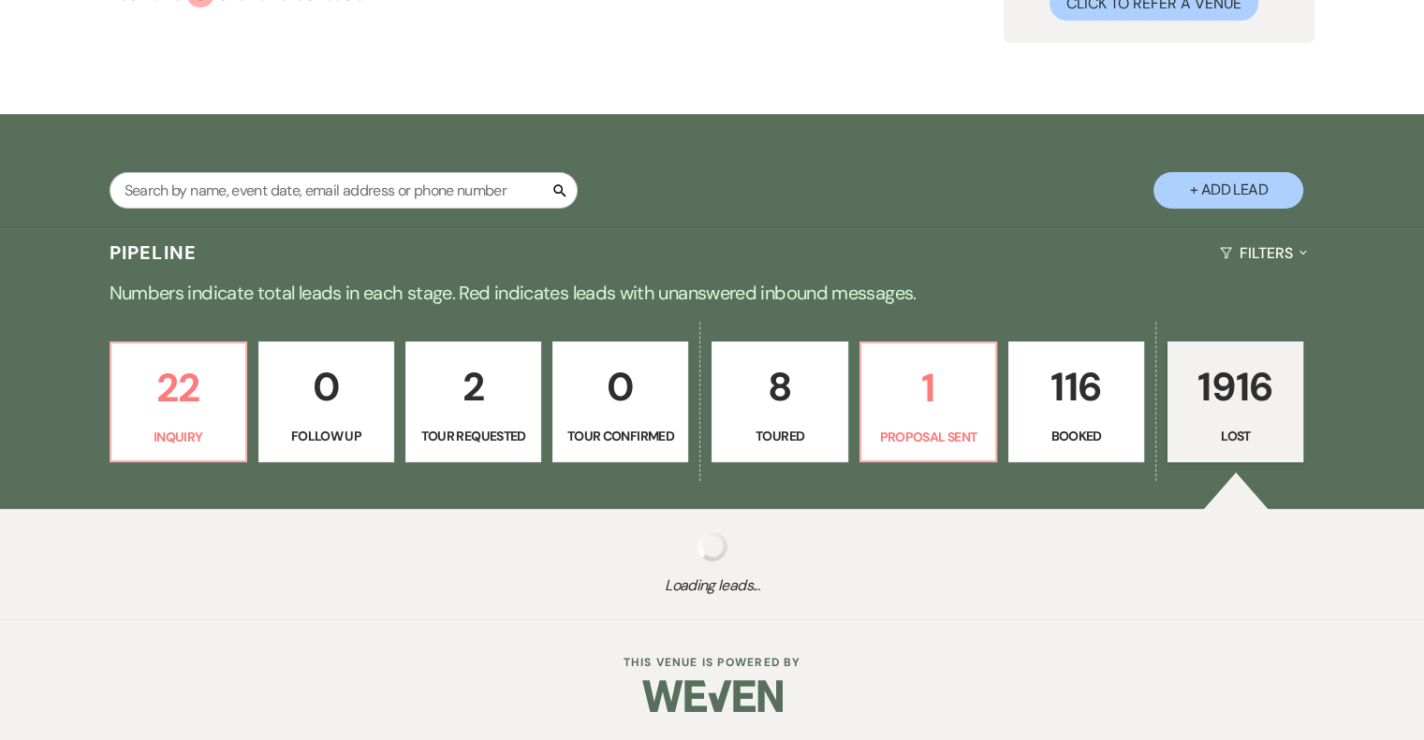
select select "8"
select select "6"
select select "8"
select select "5"
select select "8"
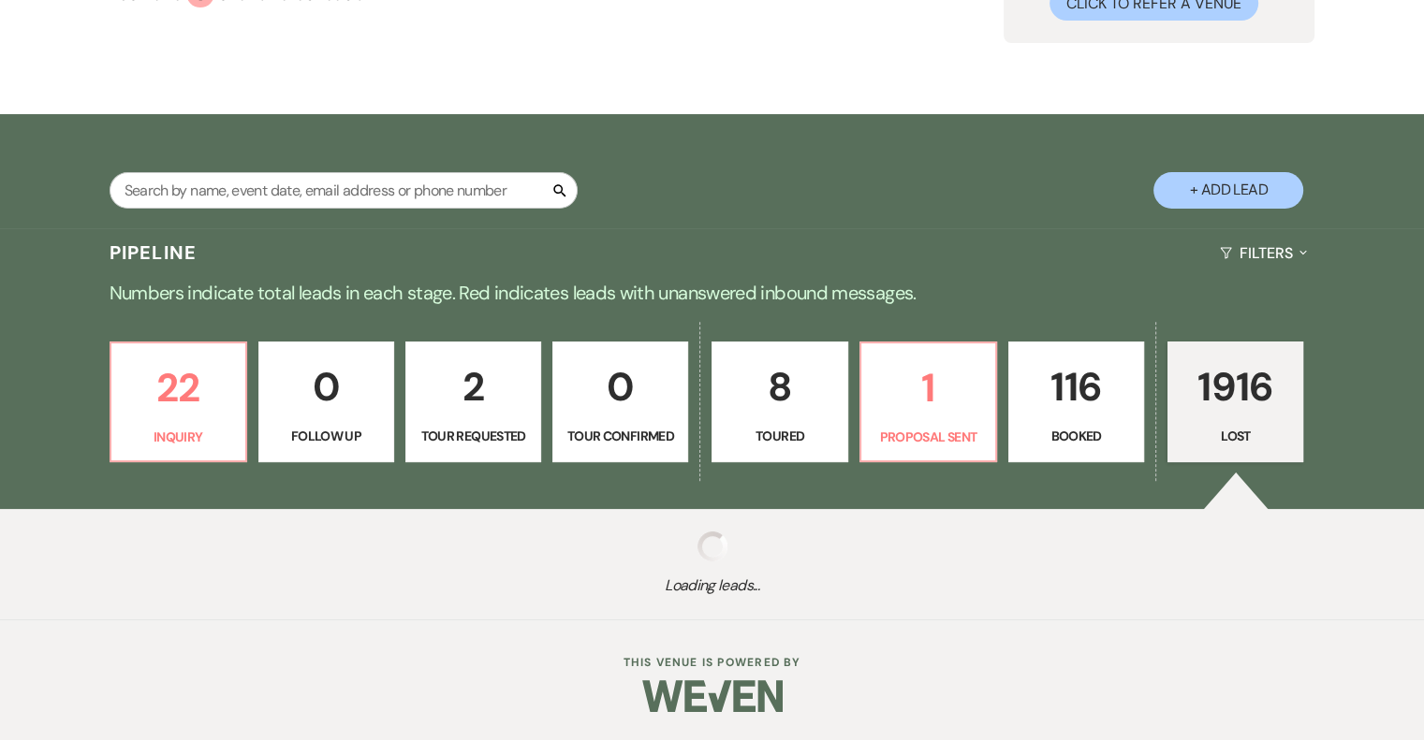
select select "5"
select select "8"
select select "5"
select select "8"
select select "5"
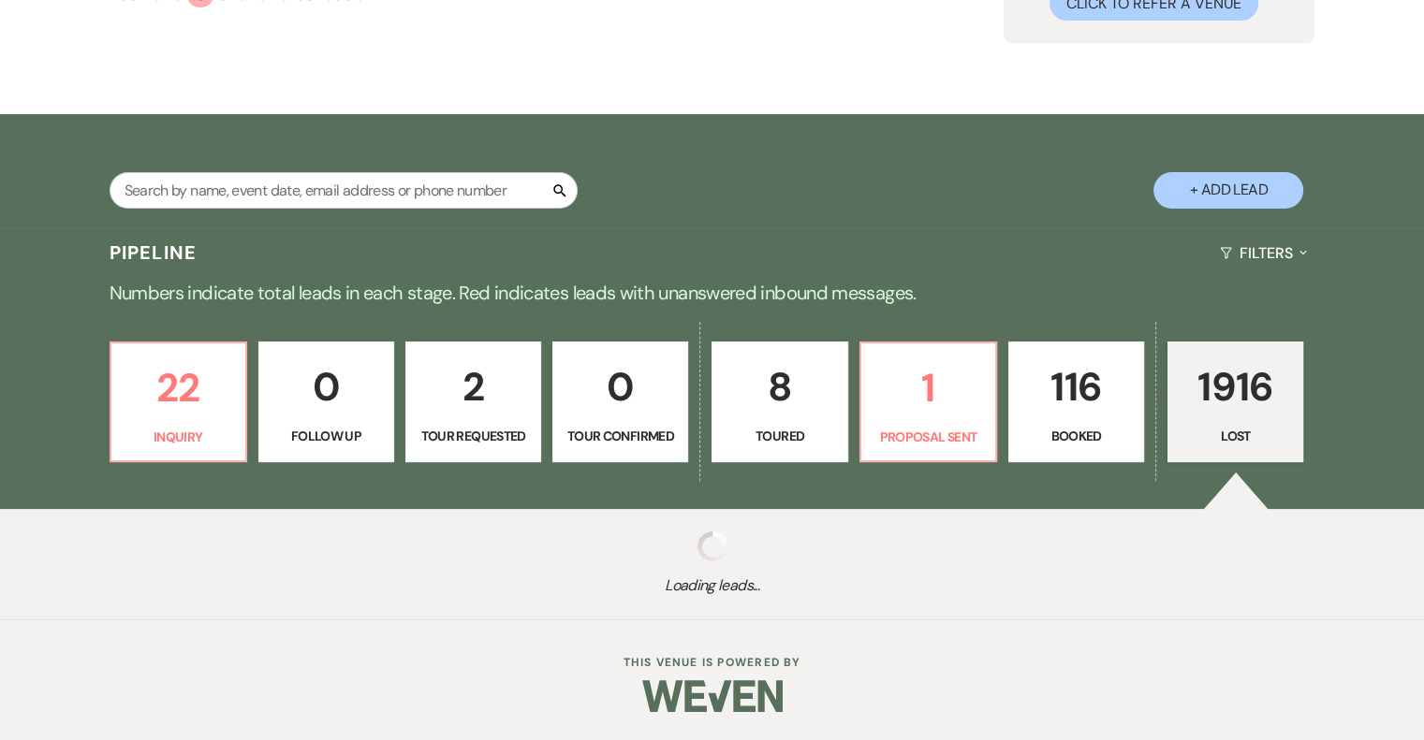
select select "8"
select select "11"
select select "8"
select select "9"
select select "8"
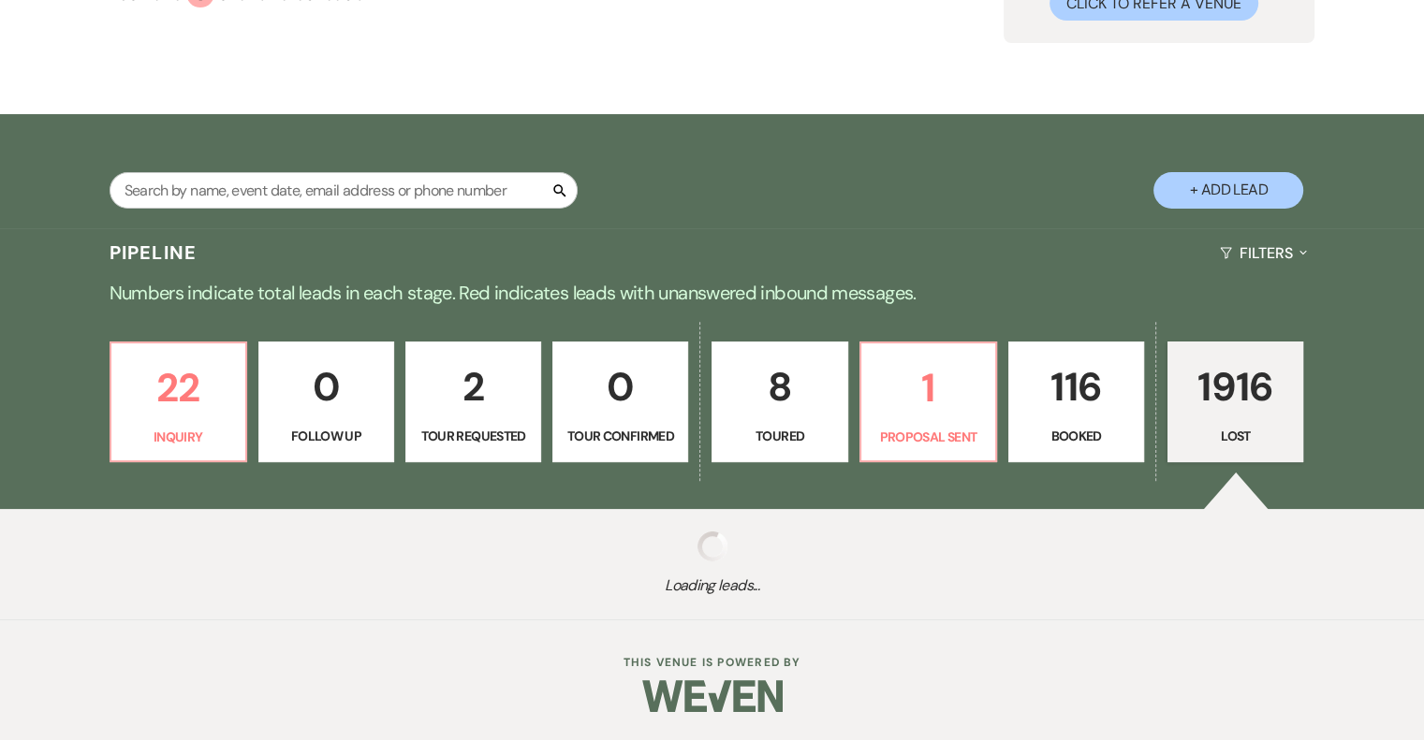
select select "5"
select select "8"
select select "5"
select select "8"
select select "5"
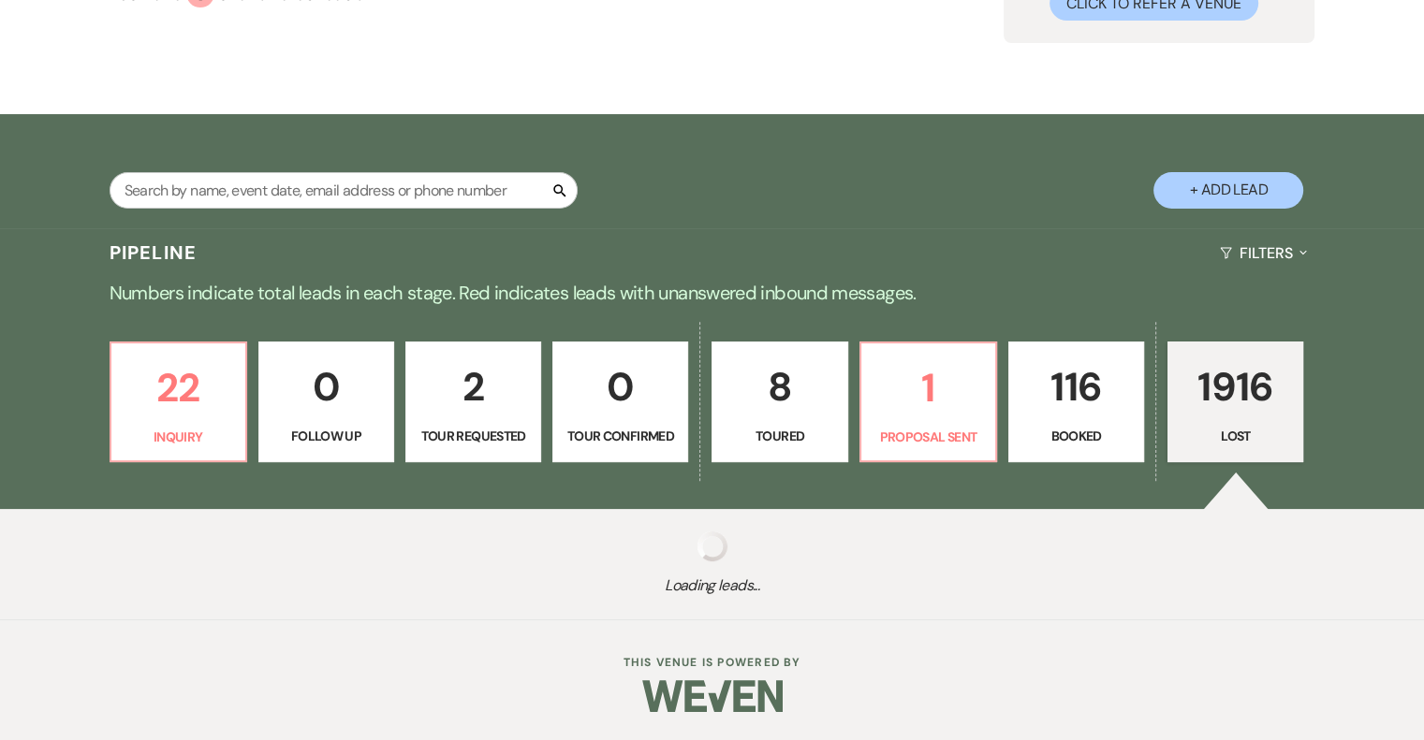
select select "8"
select select "5"
select select "8"
select select "5"
select select "8"
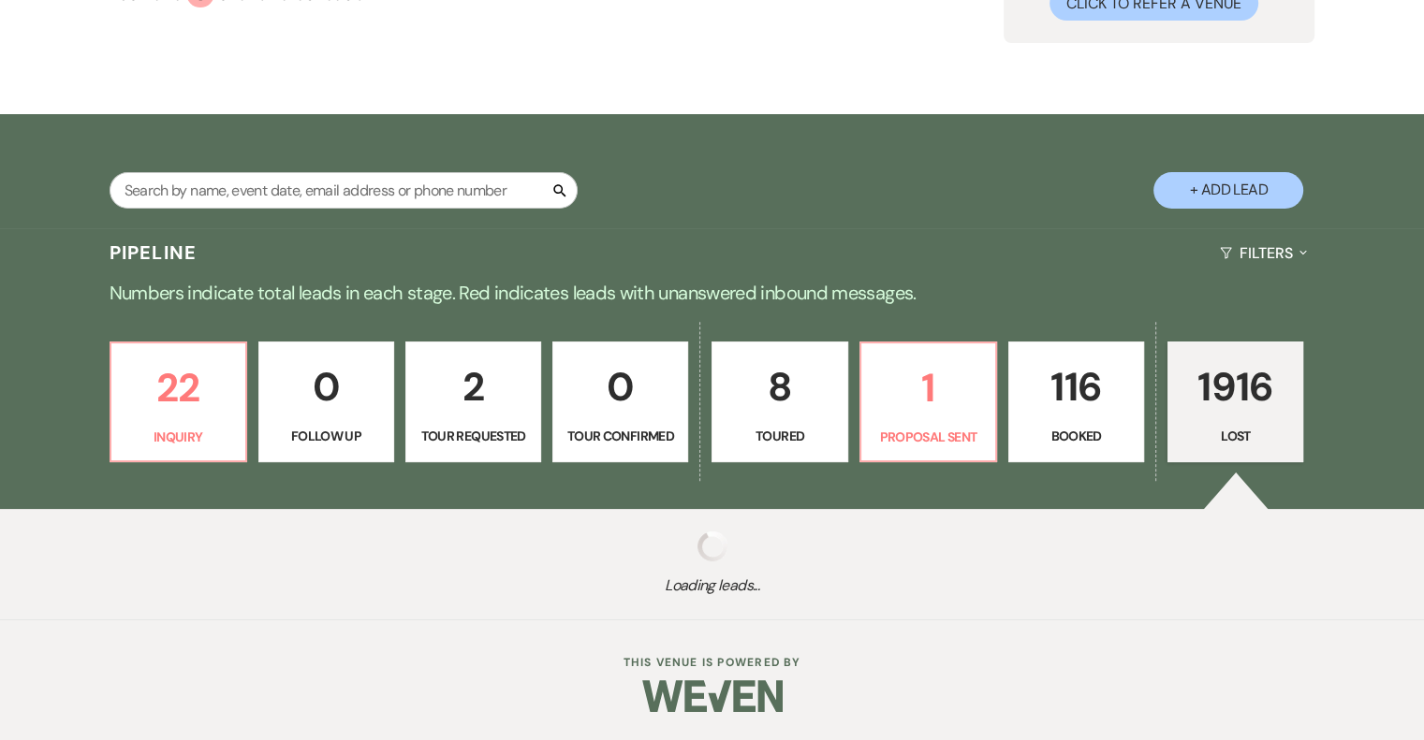
select select "5"
select select "8"
select select "5"
select select "8"
select select "5"
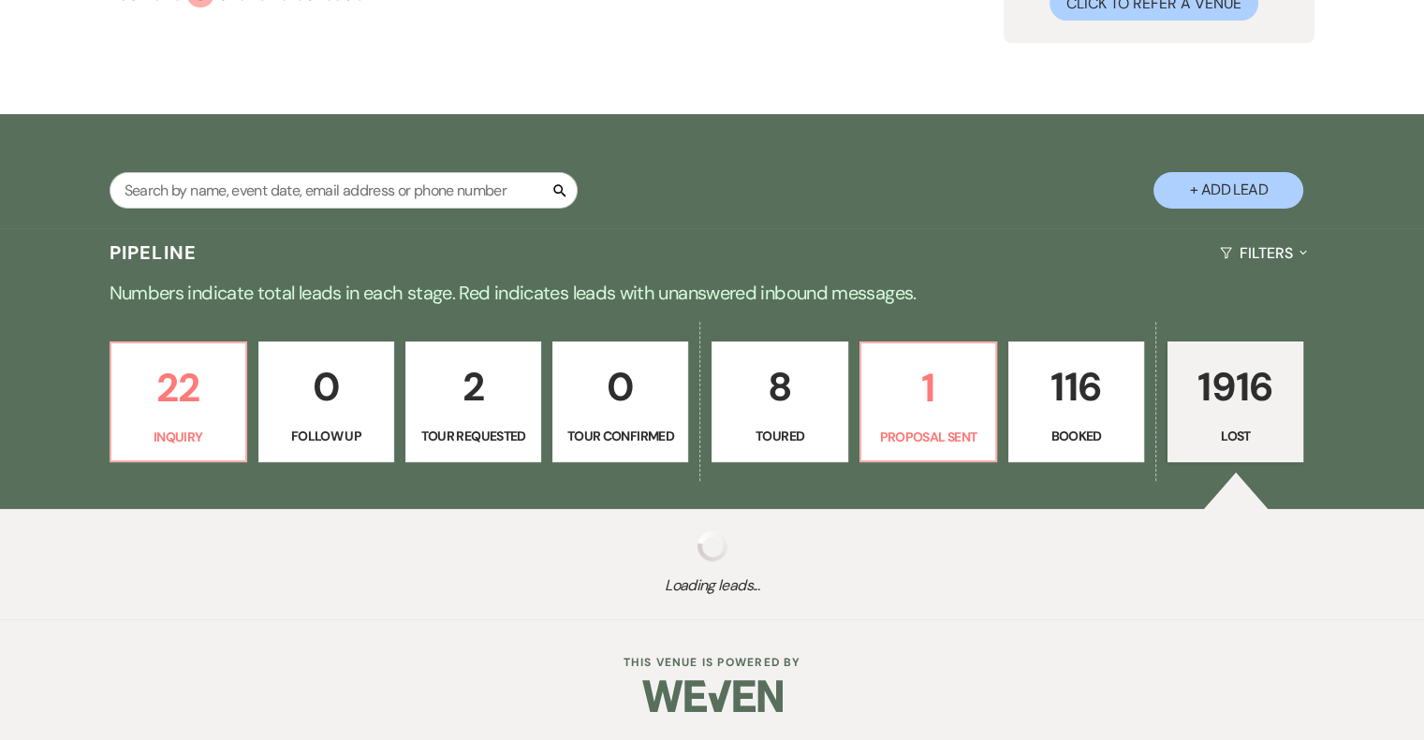
select select "8"
select select "5"
select select "8"
select select "5"
select select "8"
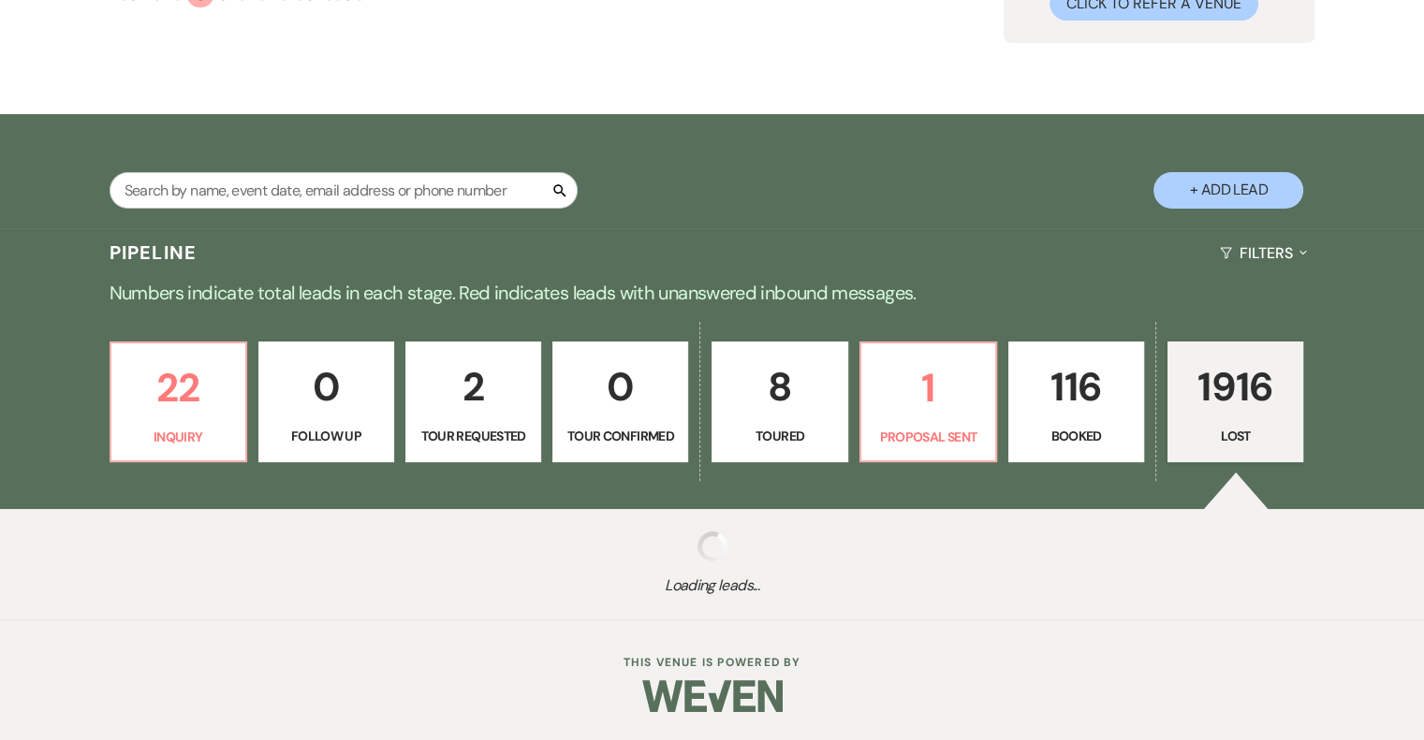
select select "5"
select select "8"
select select "5"
select select "8"
select select "5"
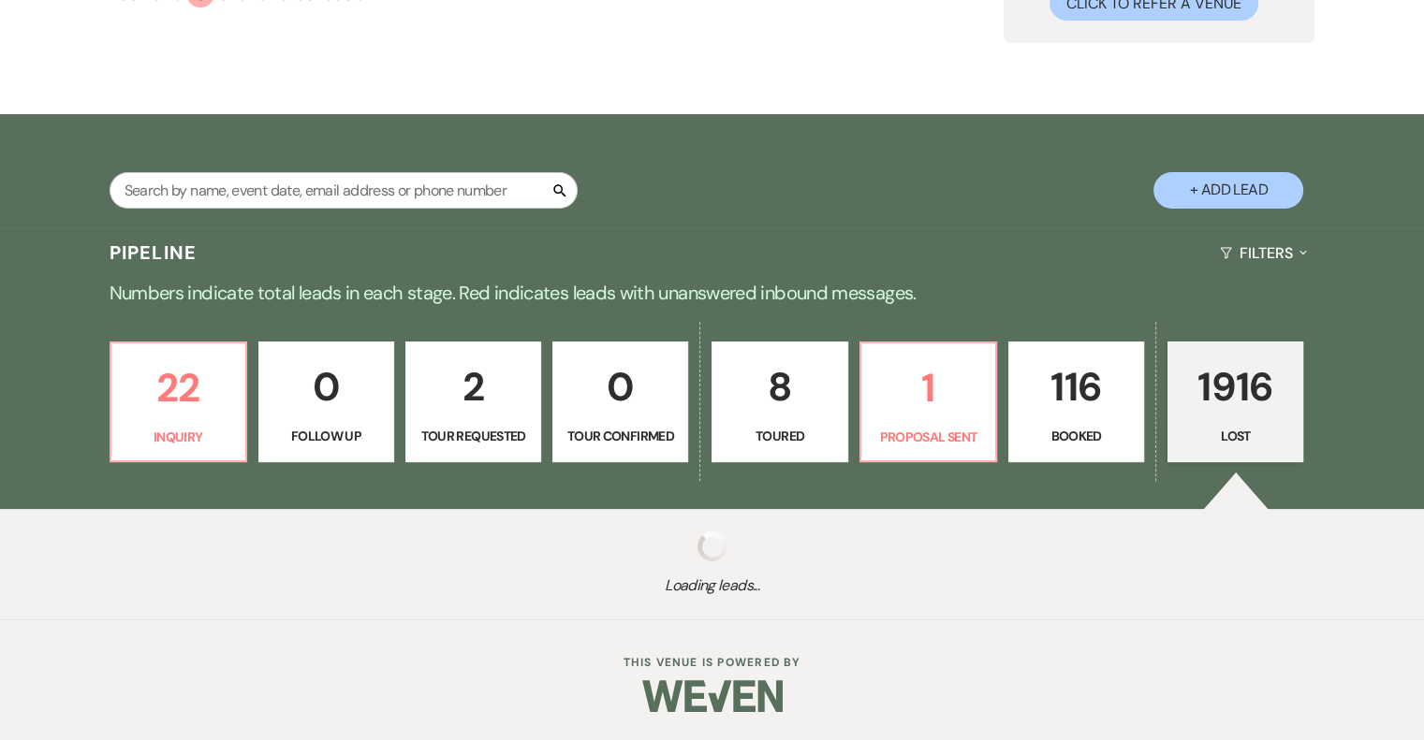
select select "8"
select select "5"
select select "8"
select select "5"
select select "8"
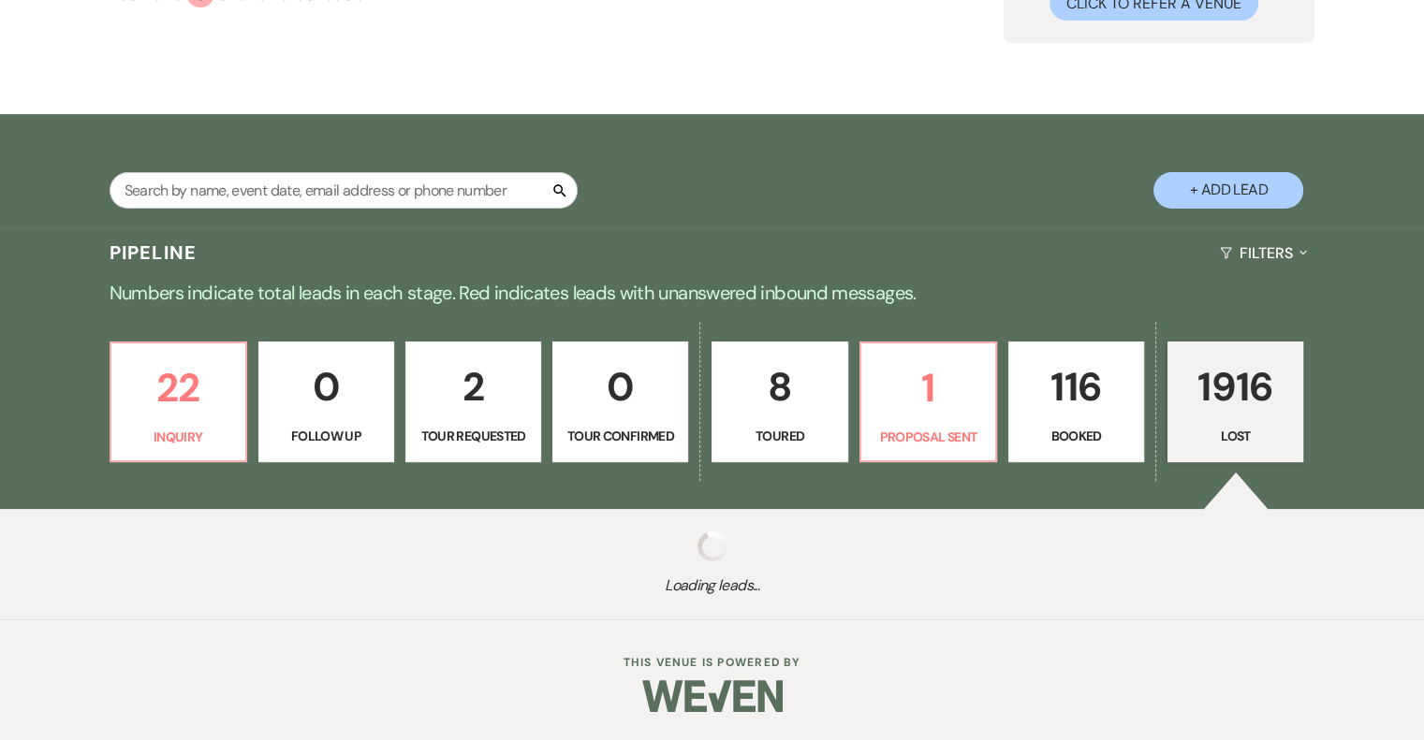
select select "5"
select select "8"
select select "10"
select select "8"
select select "5"
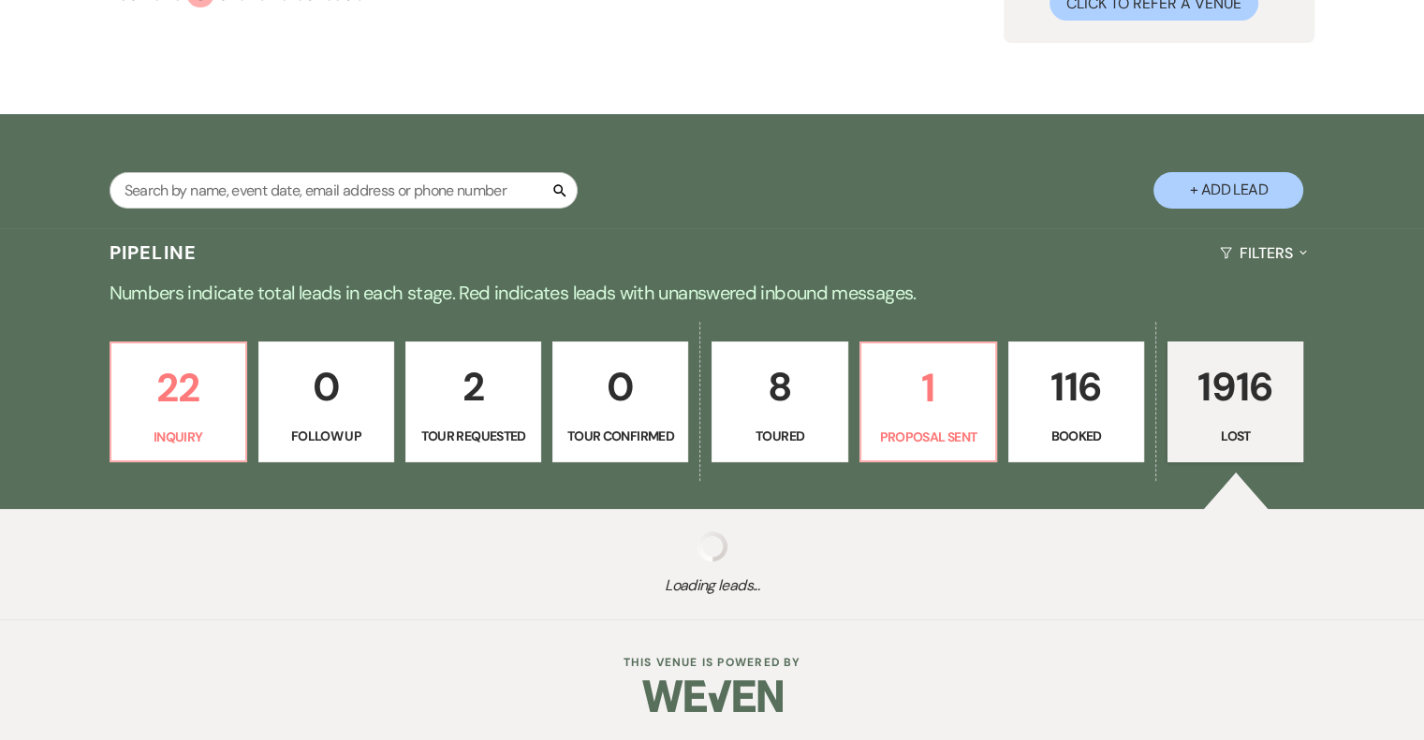
select select "8"
select select "5"
select select "8"
select select "5"
select select "8"
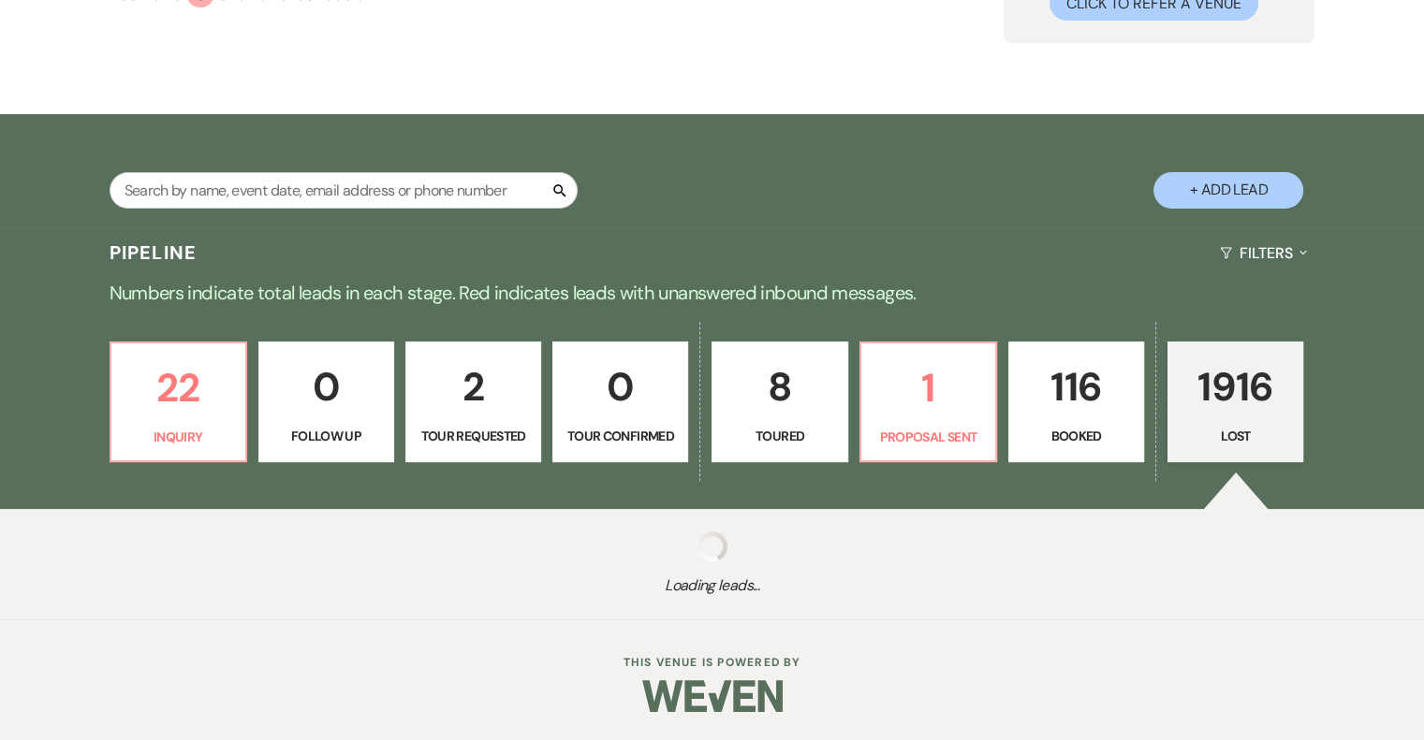
select select "5"
select select "8"
select select "5"
select select "8"
select select "5"
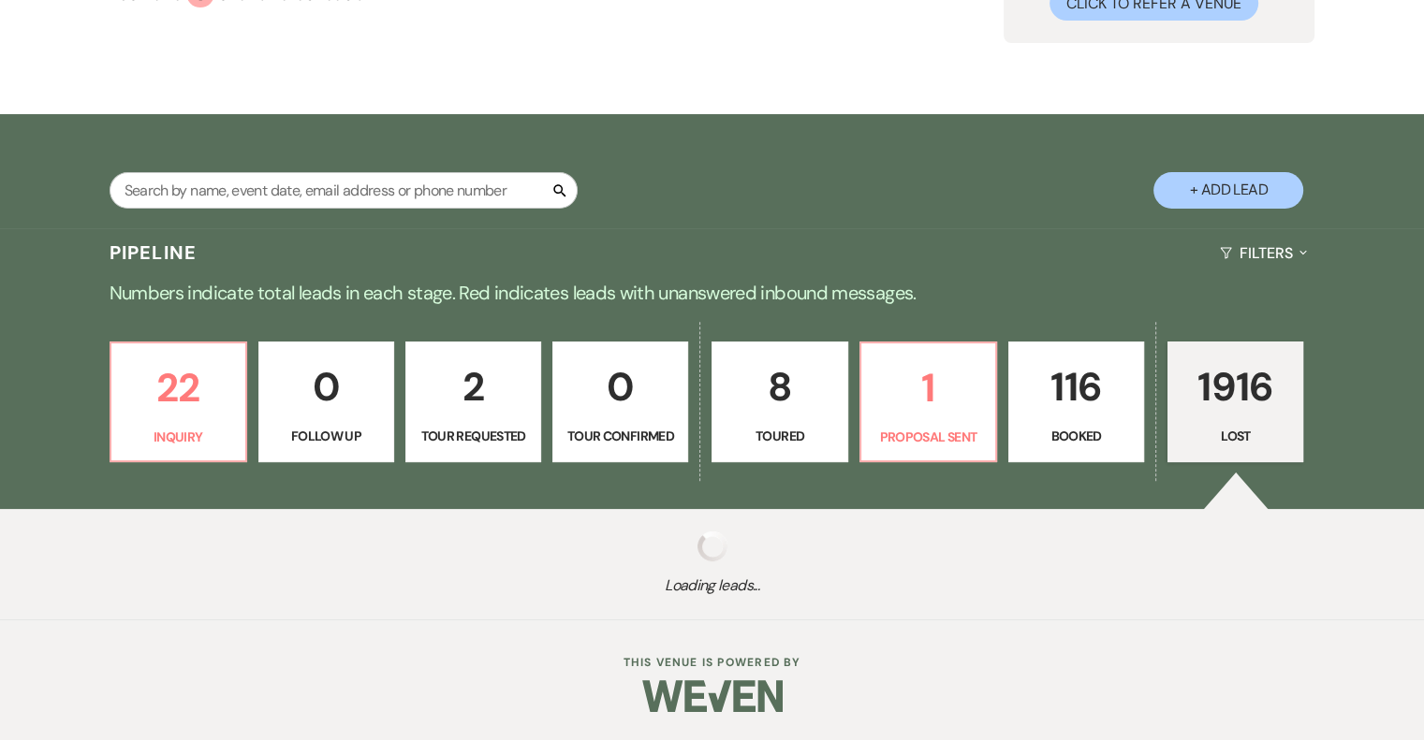
select select "8"
select select "5"
select select "8"
select select "5"
select select "8"
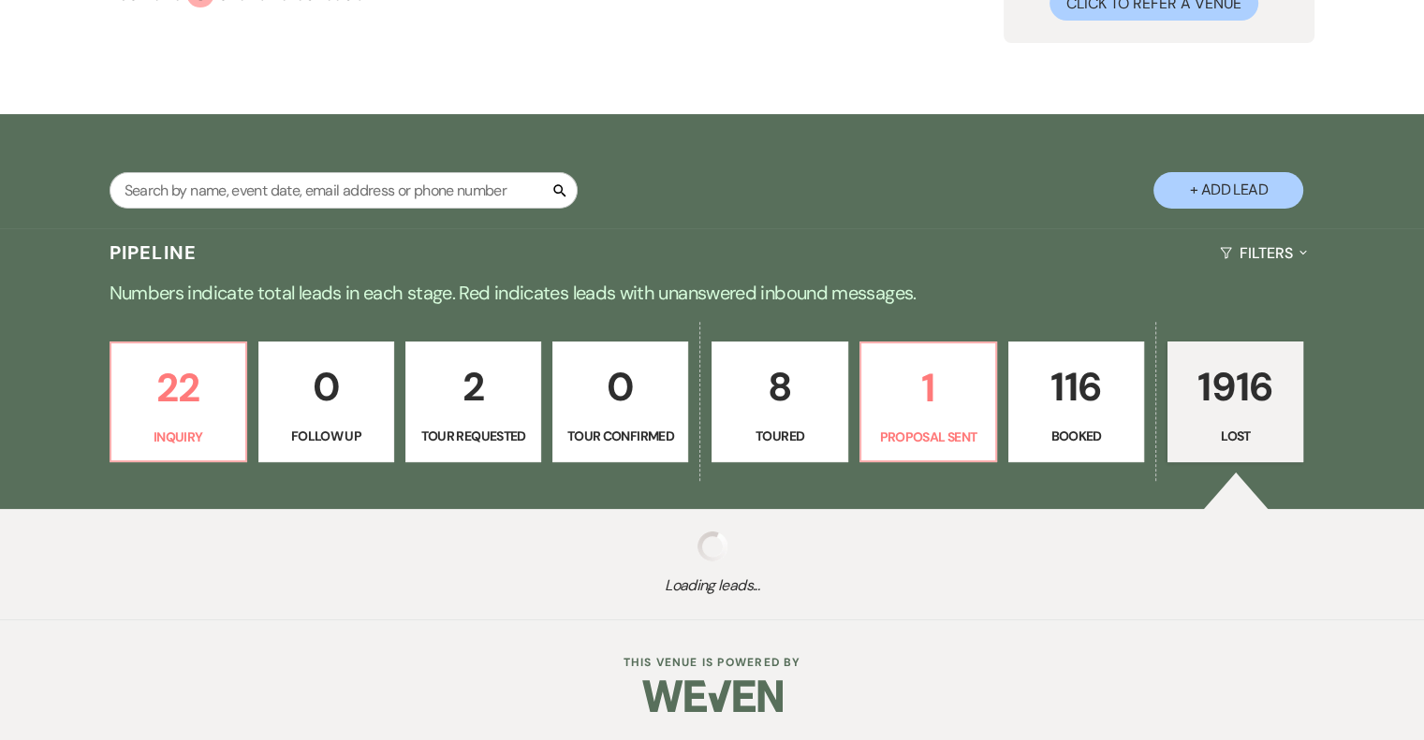
select select "5"
select select "8"
select select "9"
select select "8"
select select "5"
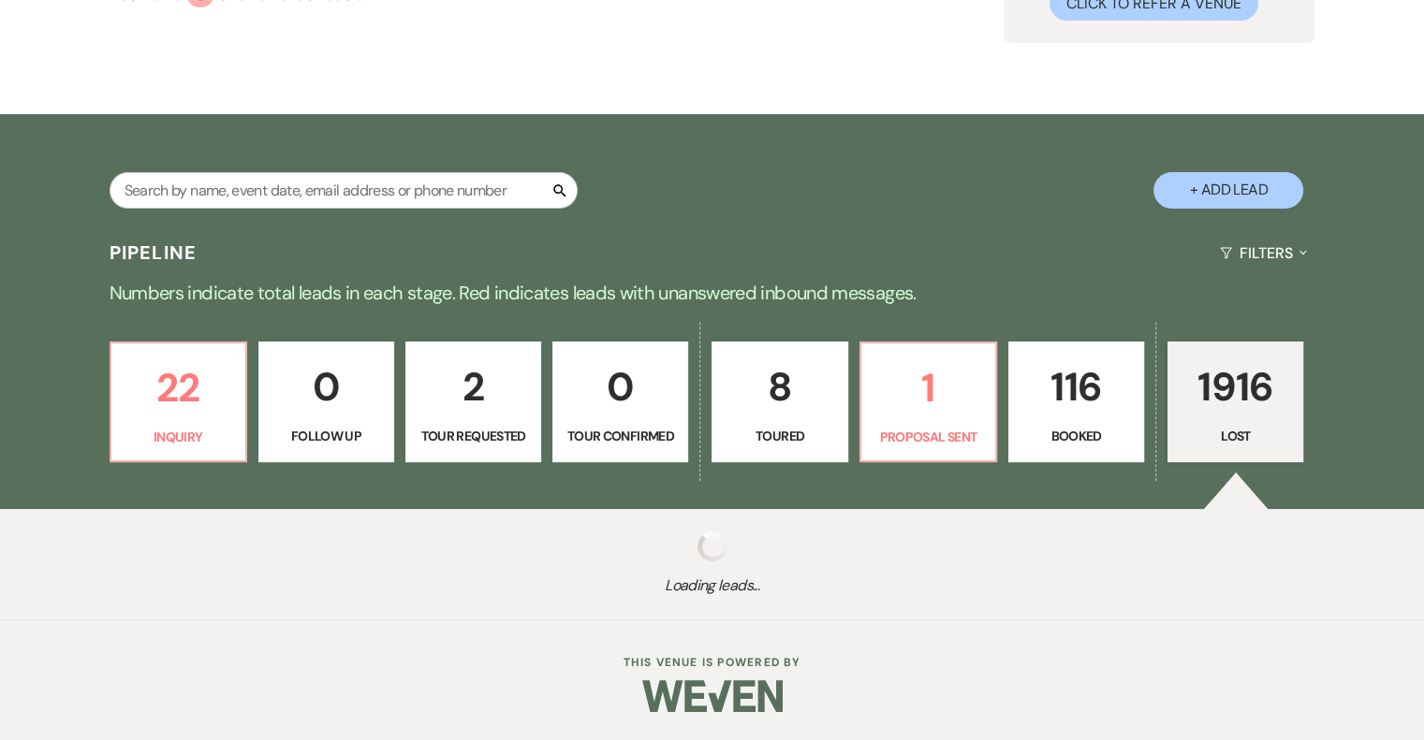
select select "8"
select select "5"
select select "8"
select select "5"
select select "8"
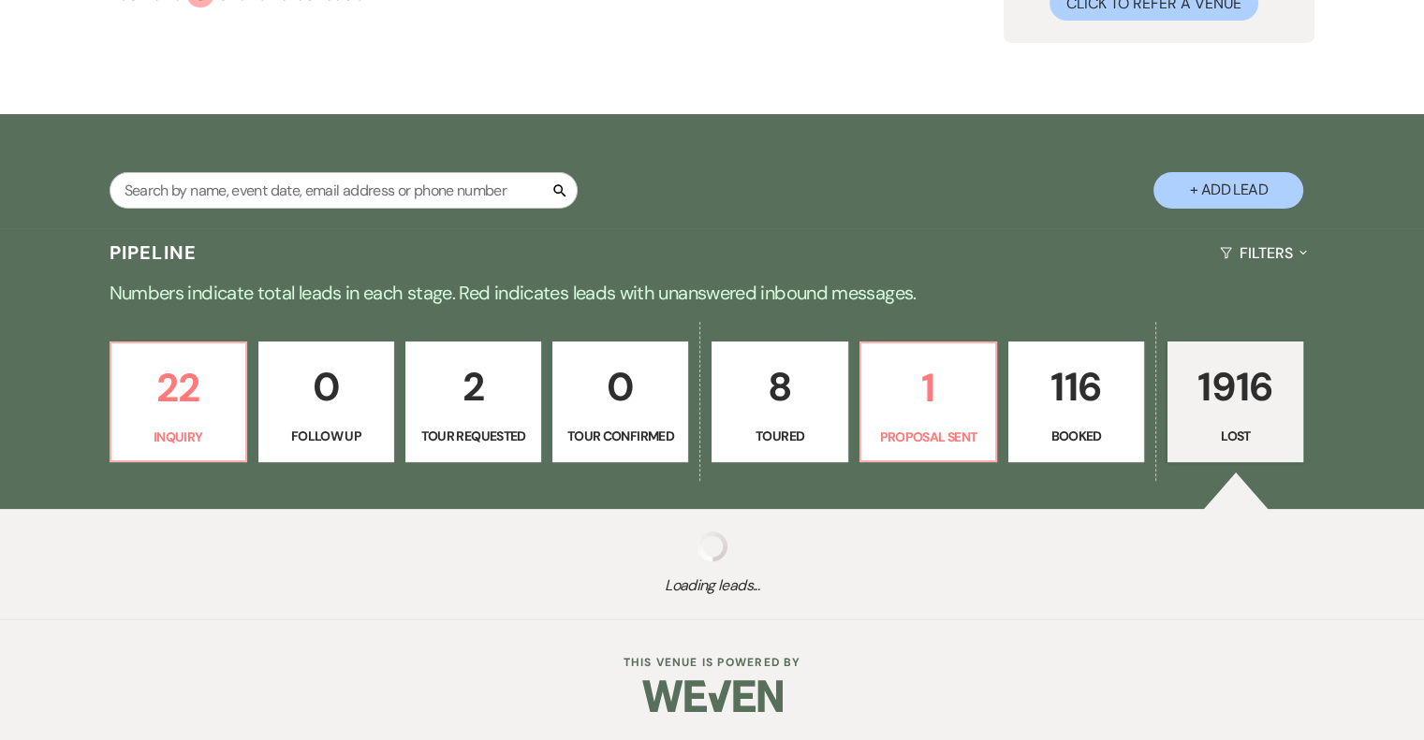
select select "5"
select select "8"
select select "5"
select select "8"
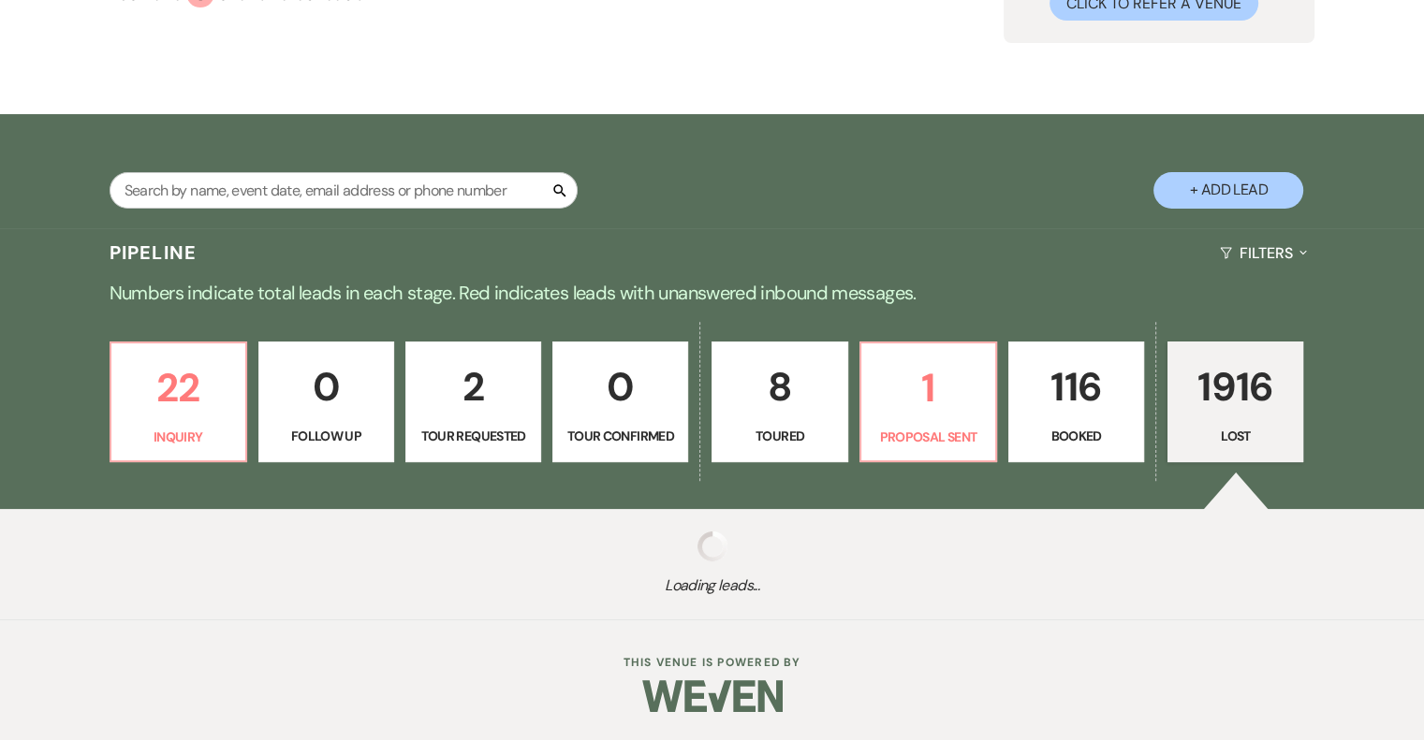
select select "5"
select select "8"
select select "5"
select select "8"
select select "5"
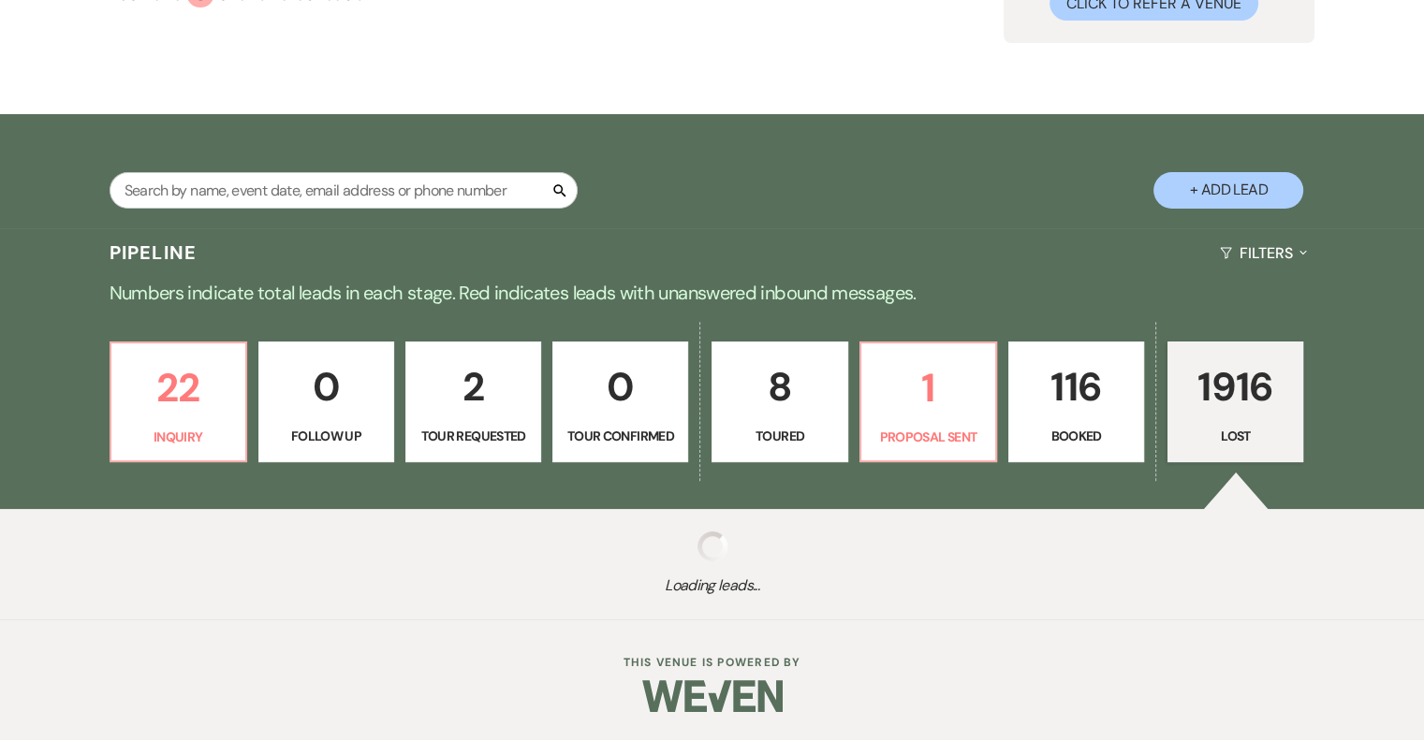
select select "8"
select select "5"
select select "8"
select select "5"
select select "8"
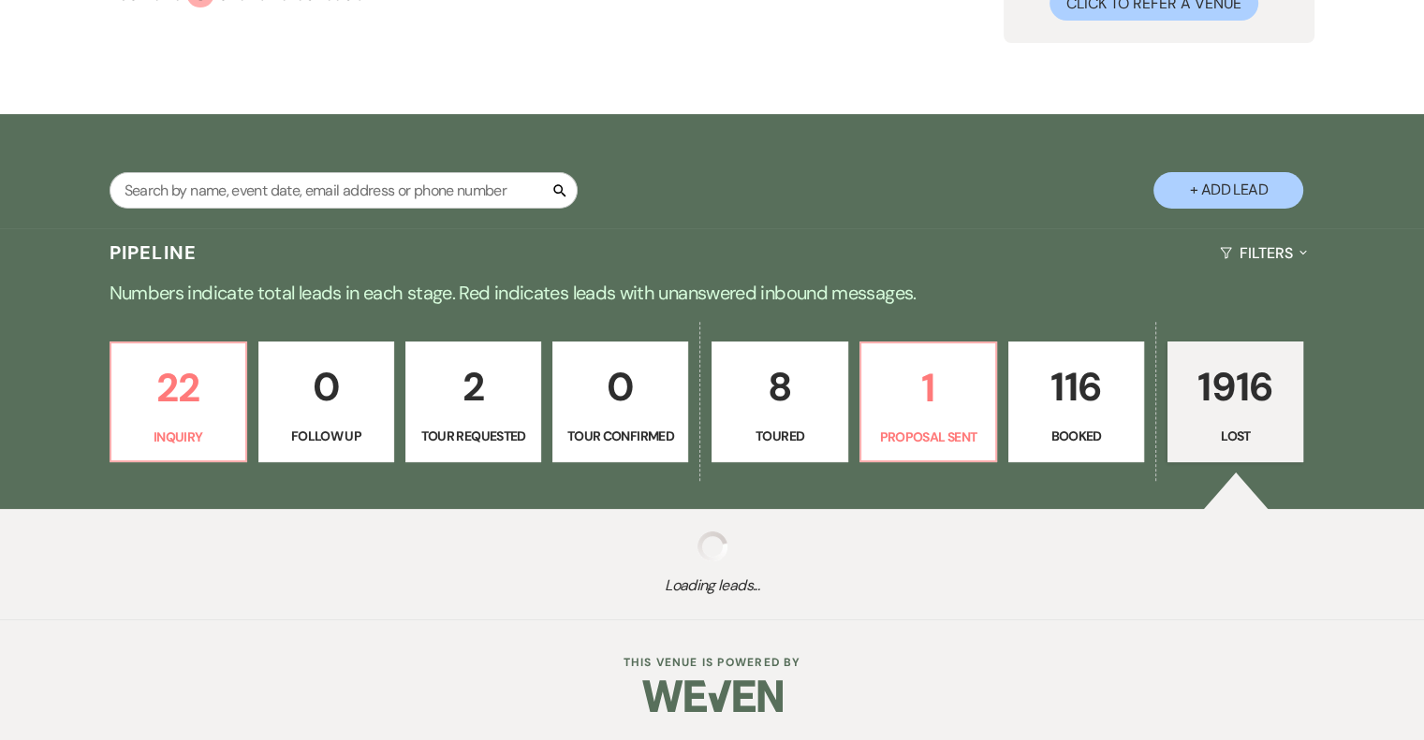
select select "5"
select select "8"
select select "5"
select select "8"
select select "5"
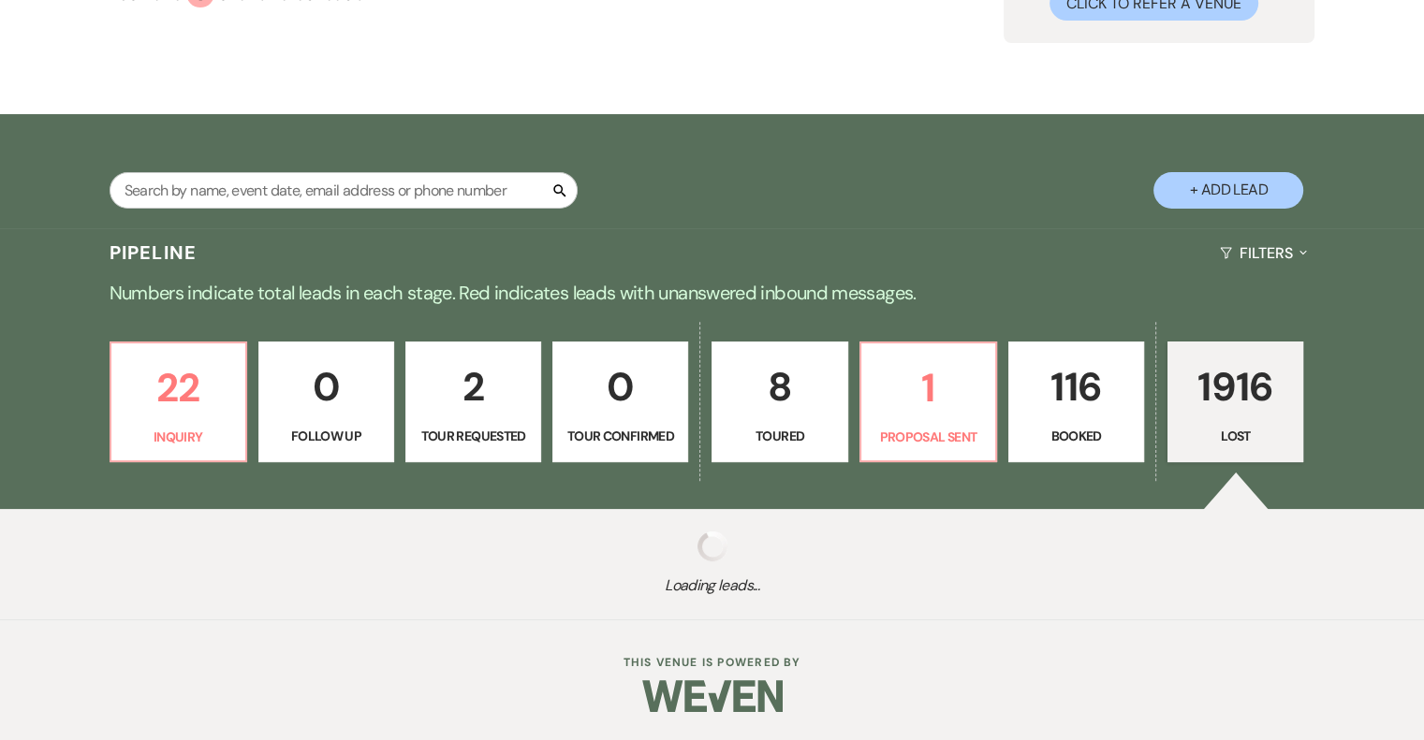
select select "8"
select select "5"
select select "8"
select select "5"
select select "8"
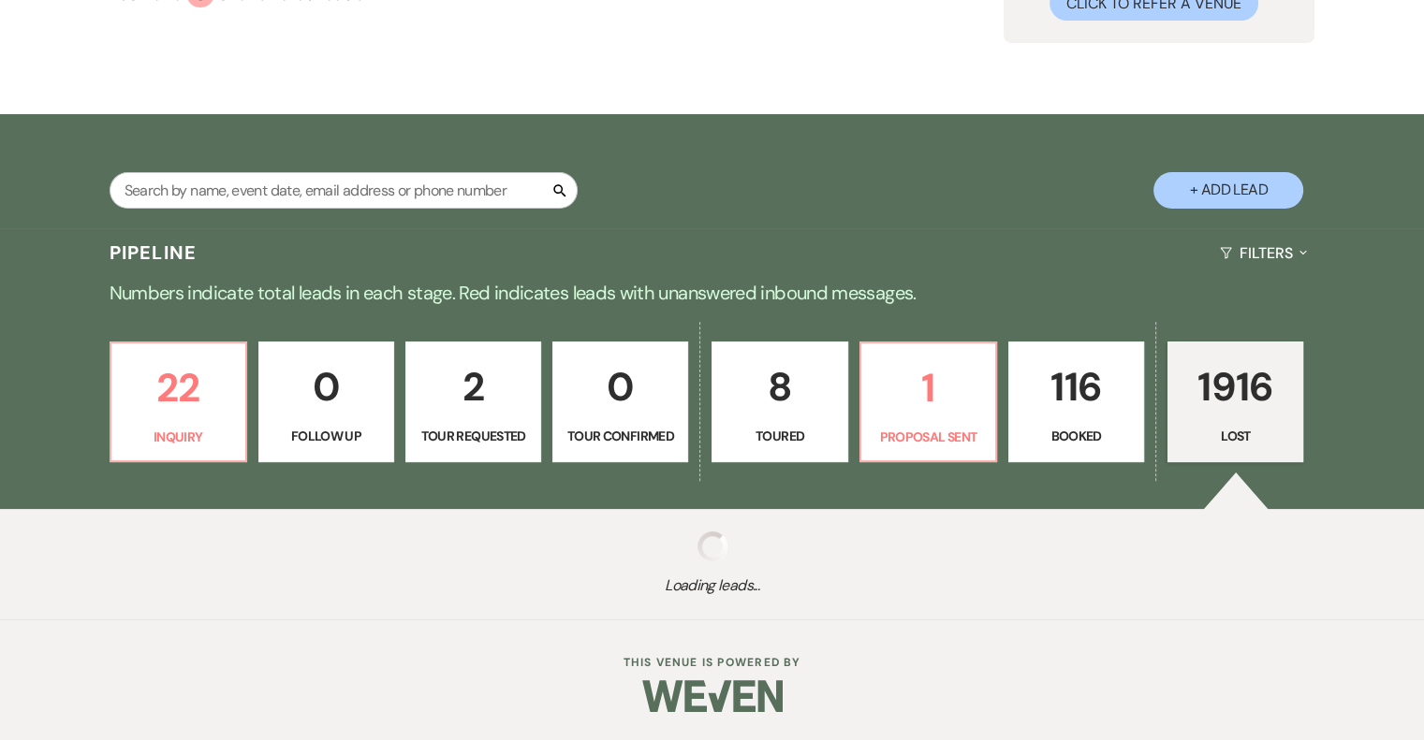
select select "5"
select select "8"
select select "5"
select select "8"
select select "5"
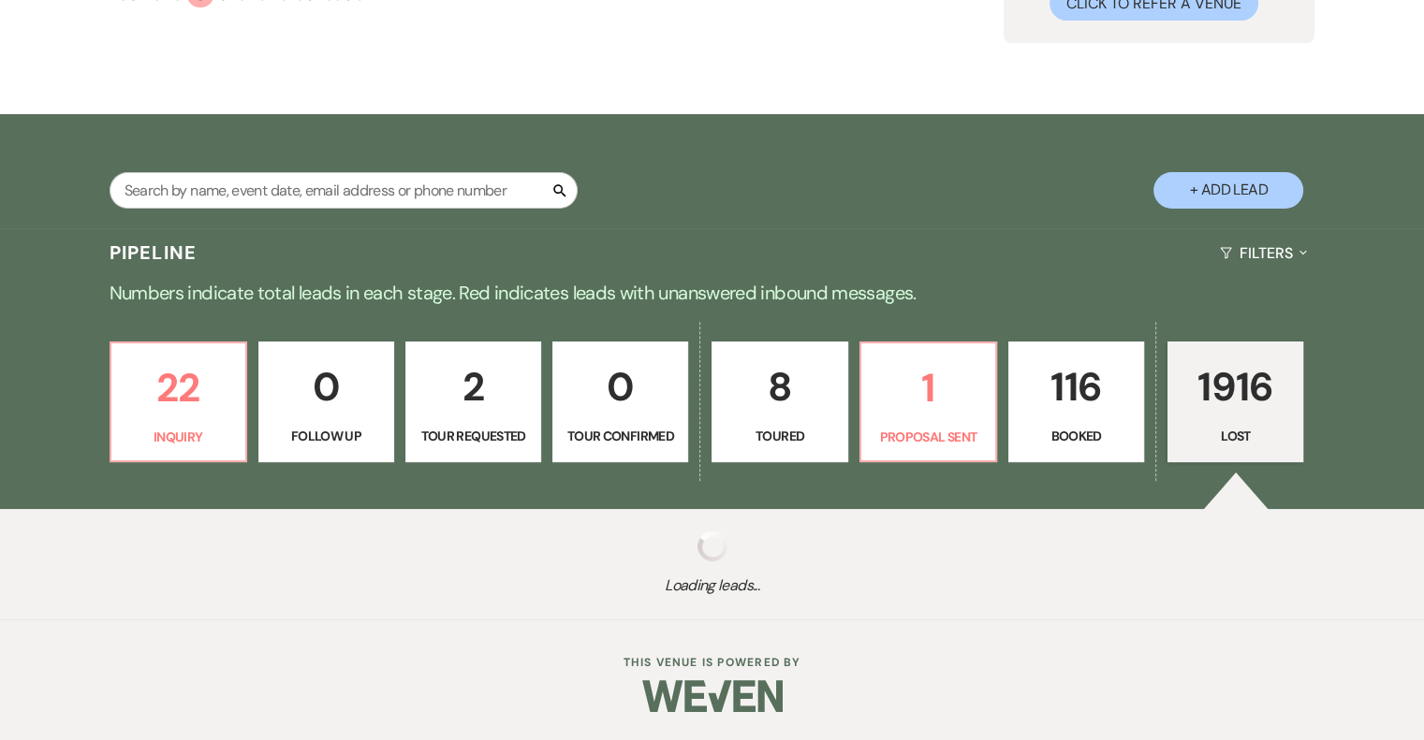
select select "8"
select select "5"
select select "8"
select select "5"
select select "8"
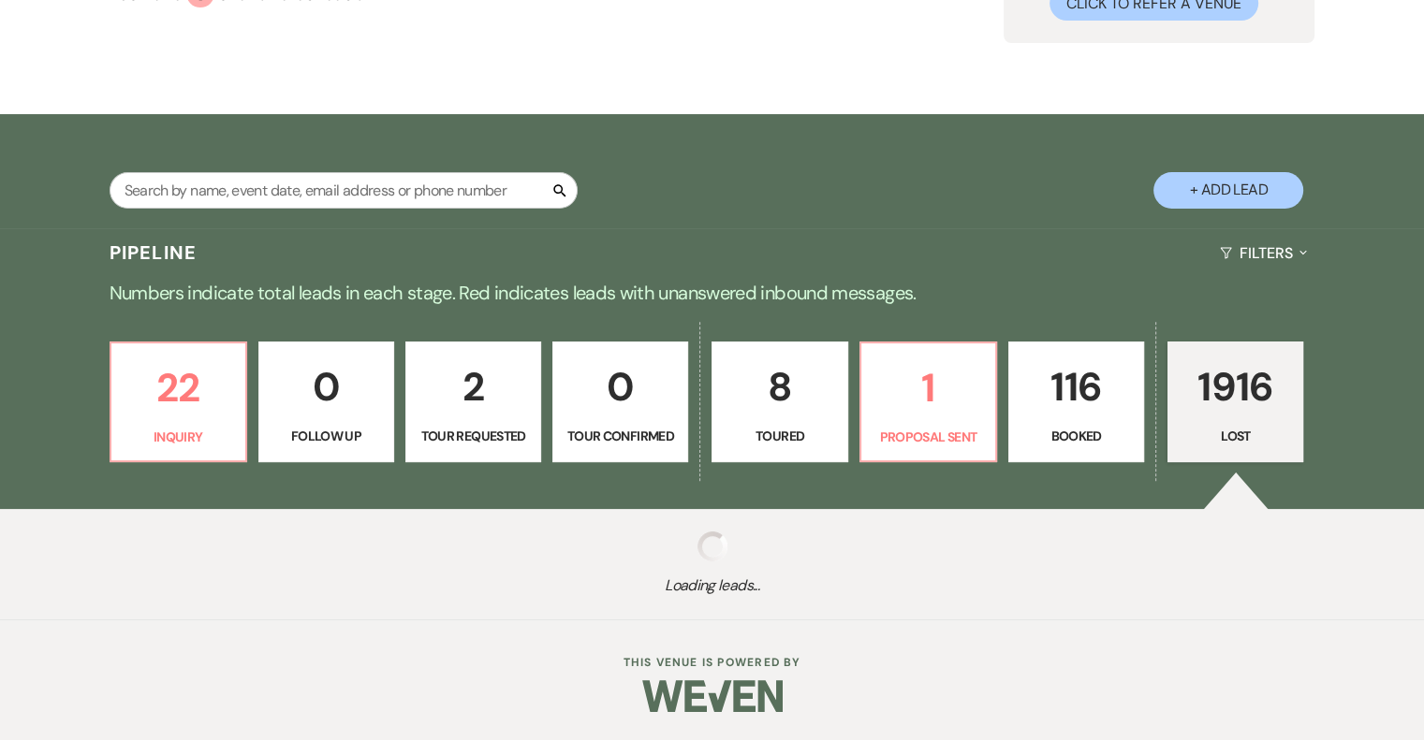
select select "5"
select select "8"
select select "5"
select select "8"
select select "5"
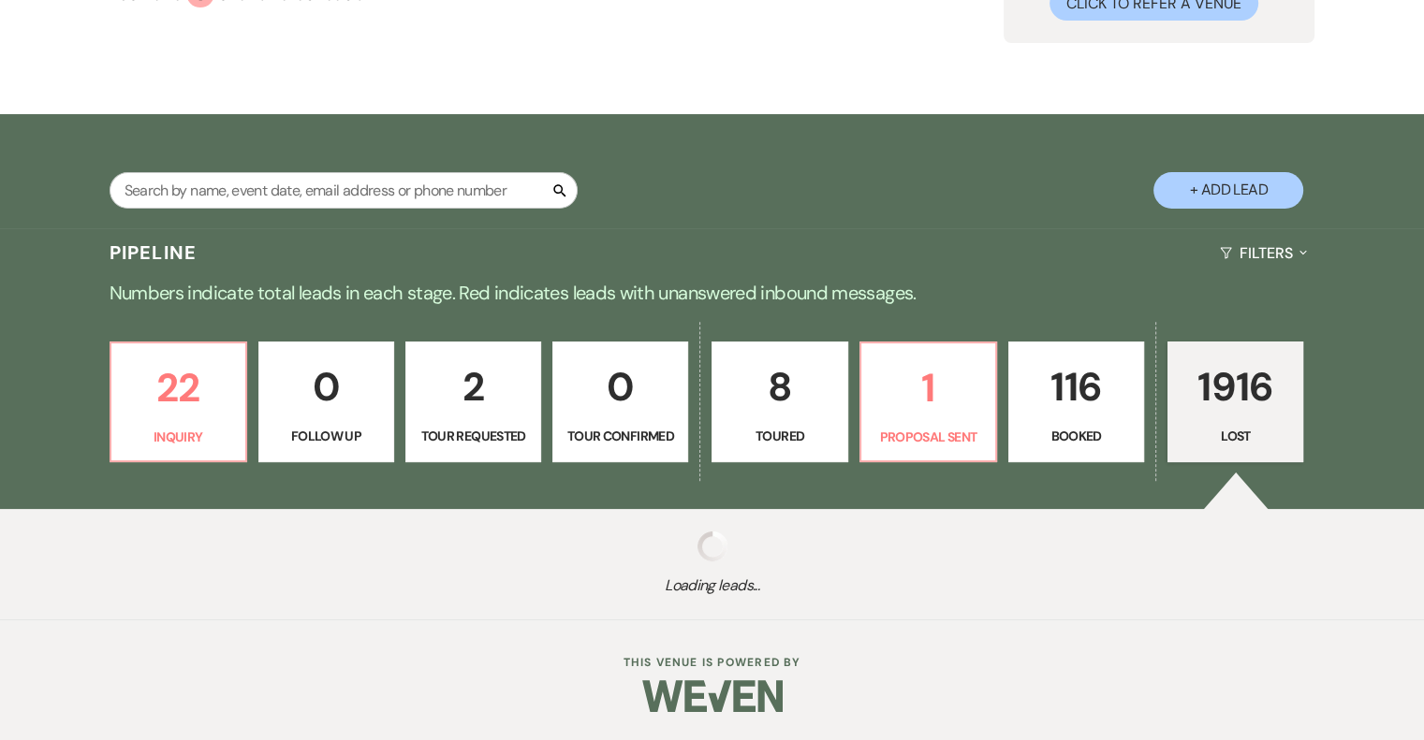
select select "8"
select select "5"
select select "8"
select select "5"
select select "8"
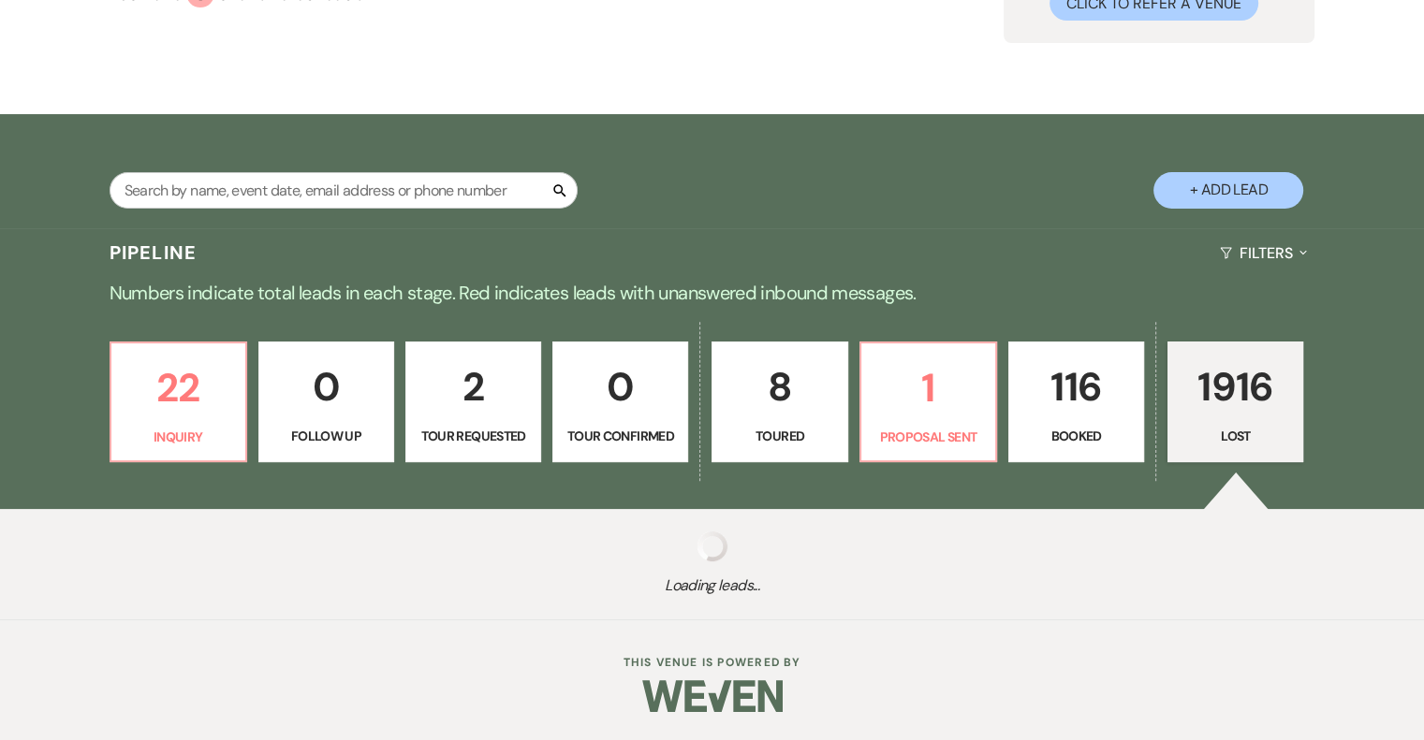
select select "5"
select select "8"
select select "5"
select select "8"
select select "1"
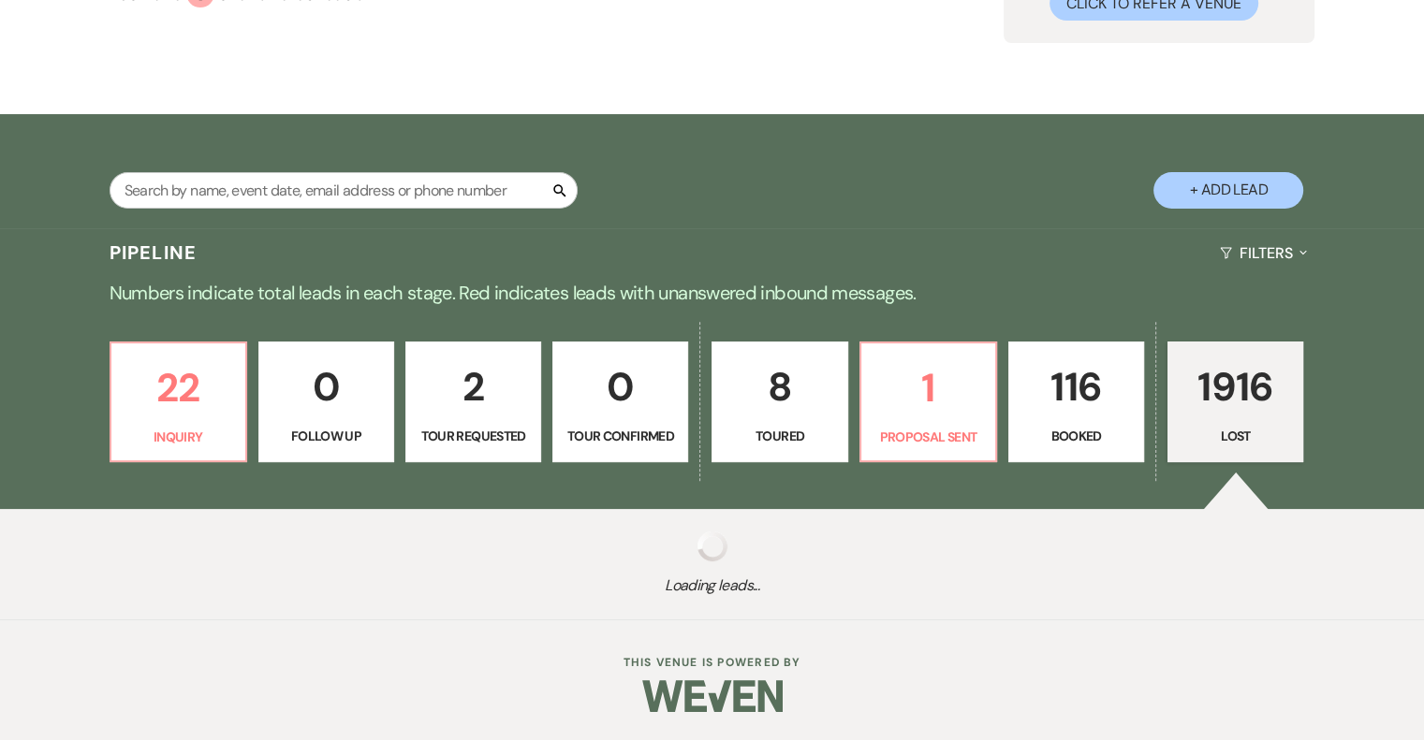
select select "8"
select select "10"
select select "8"
select select "5"
select select "8"
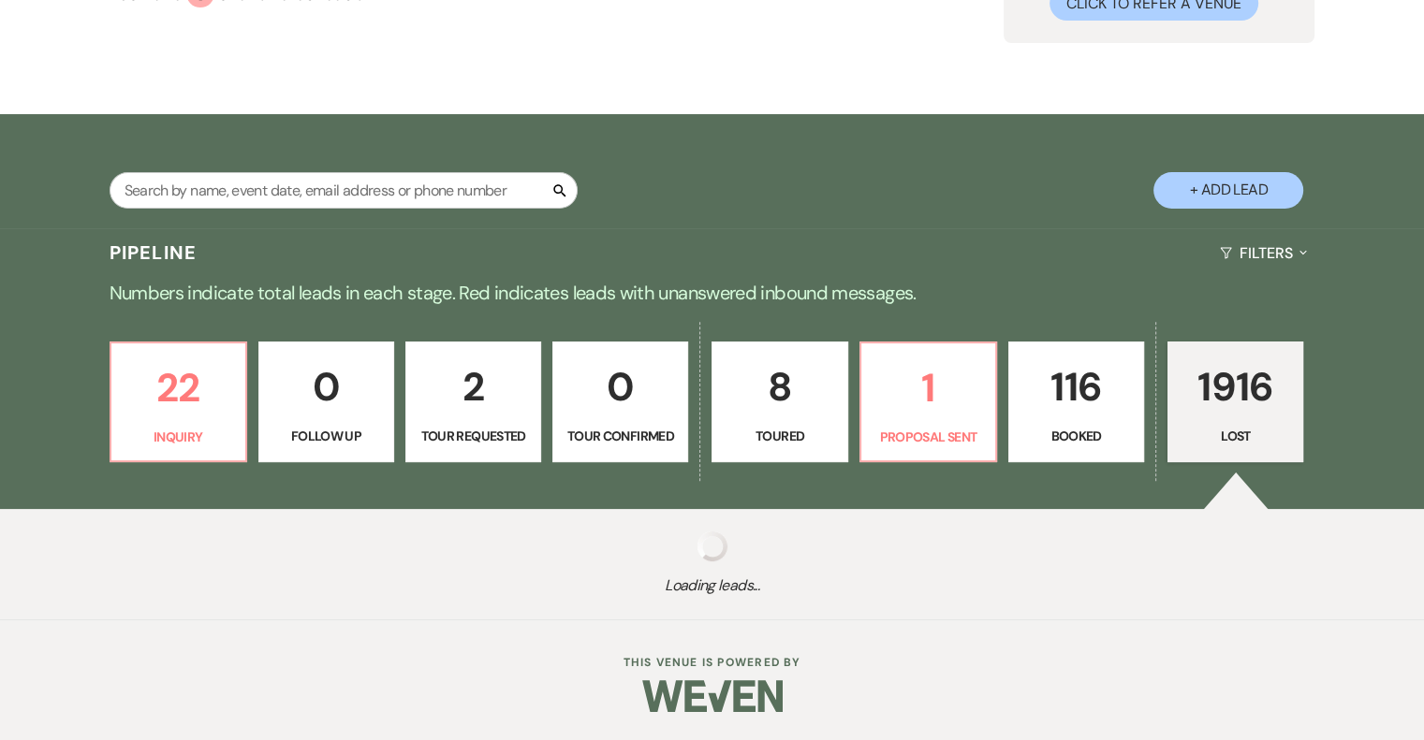
select select "5"
select select "8"
select select "5"
select select "8"
select select "5"
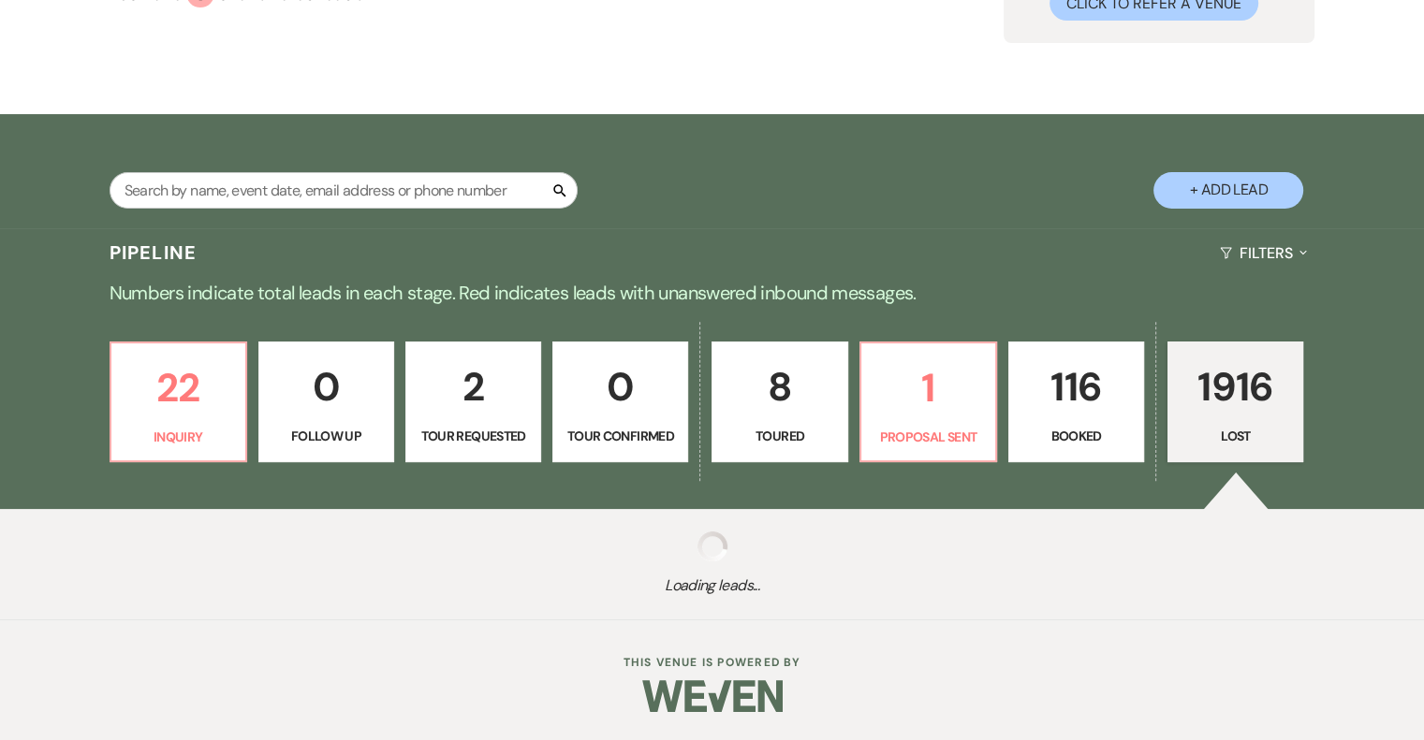
select select "8"
select select "5"
select select "8"
select select "5"
select select "8"
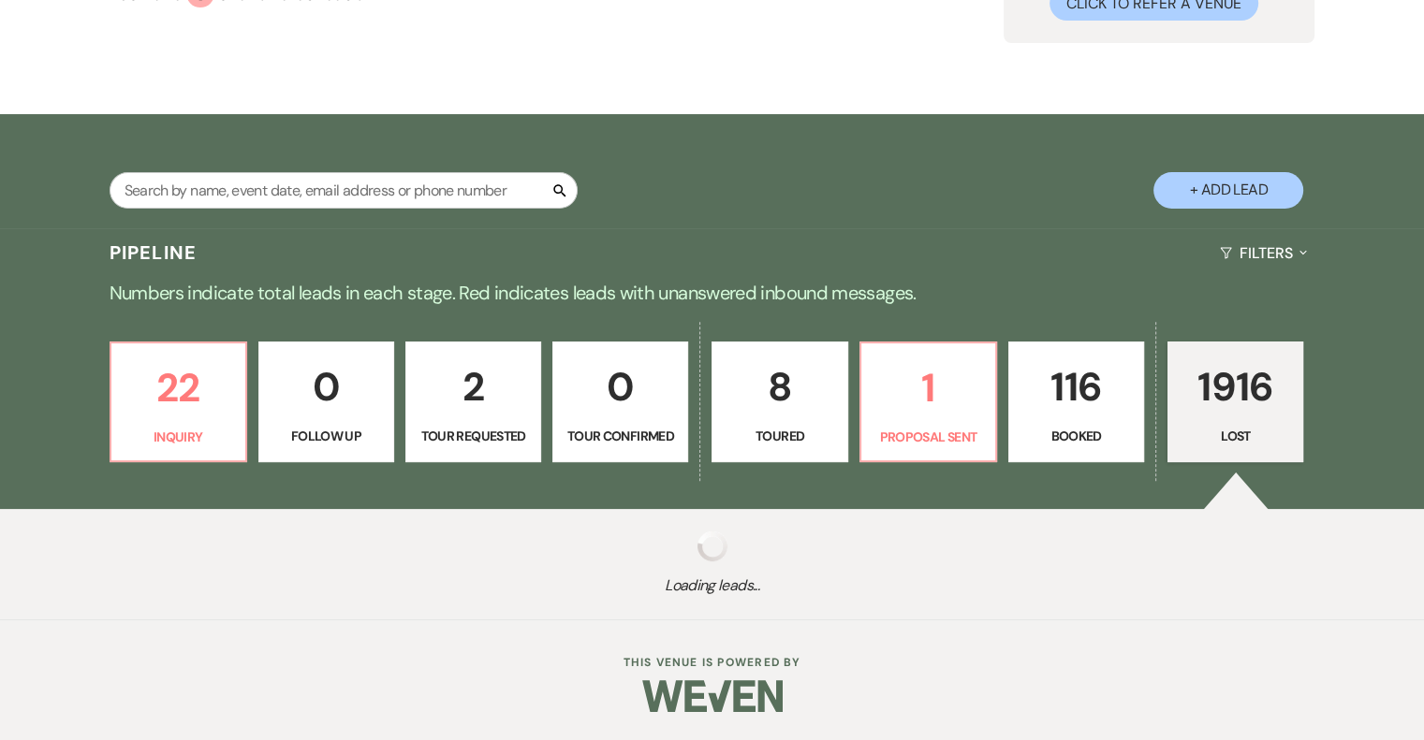
select select "7"
select select "8"
select select "7"
select select "8"
select select "1"
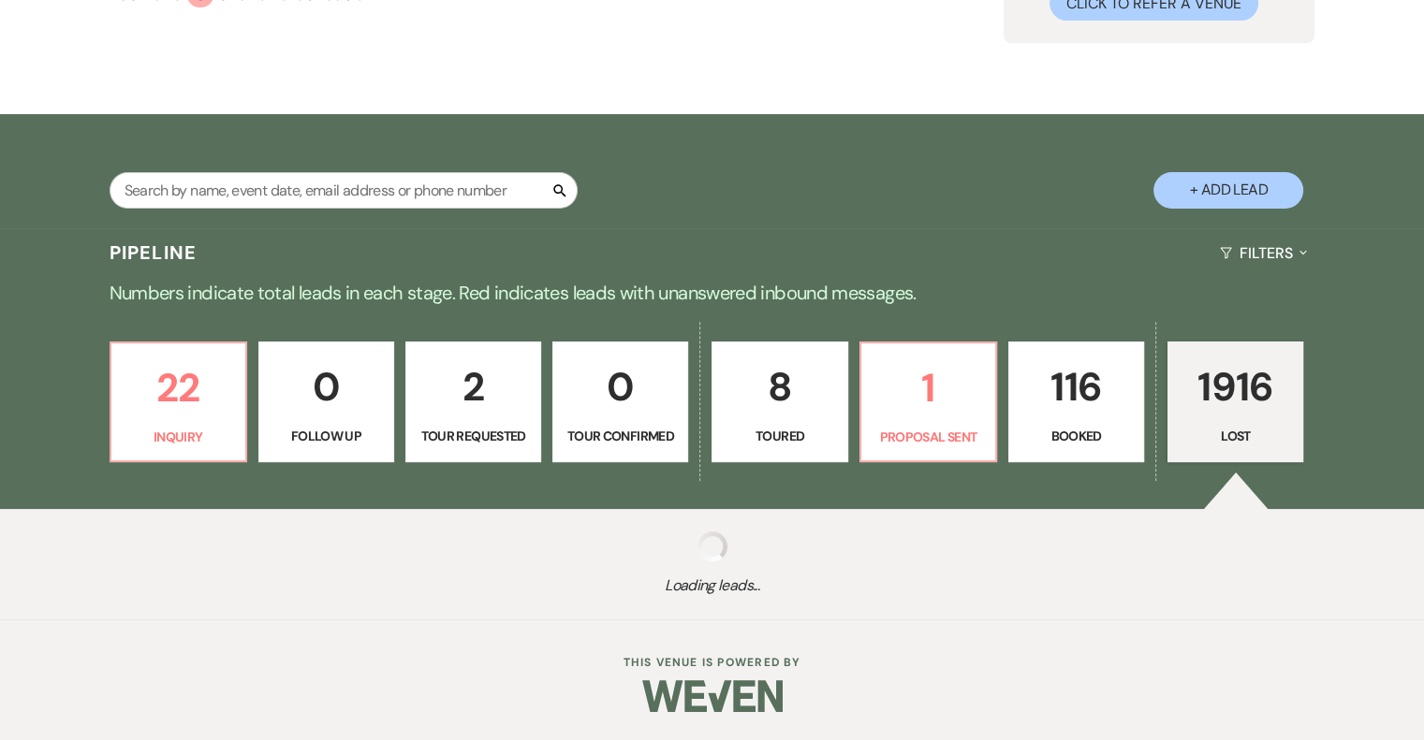
select select "8"
select select "5"
select select "8"
select select "6"
select select "8"
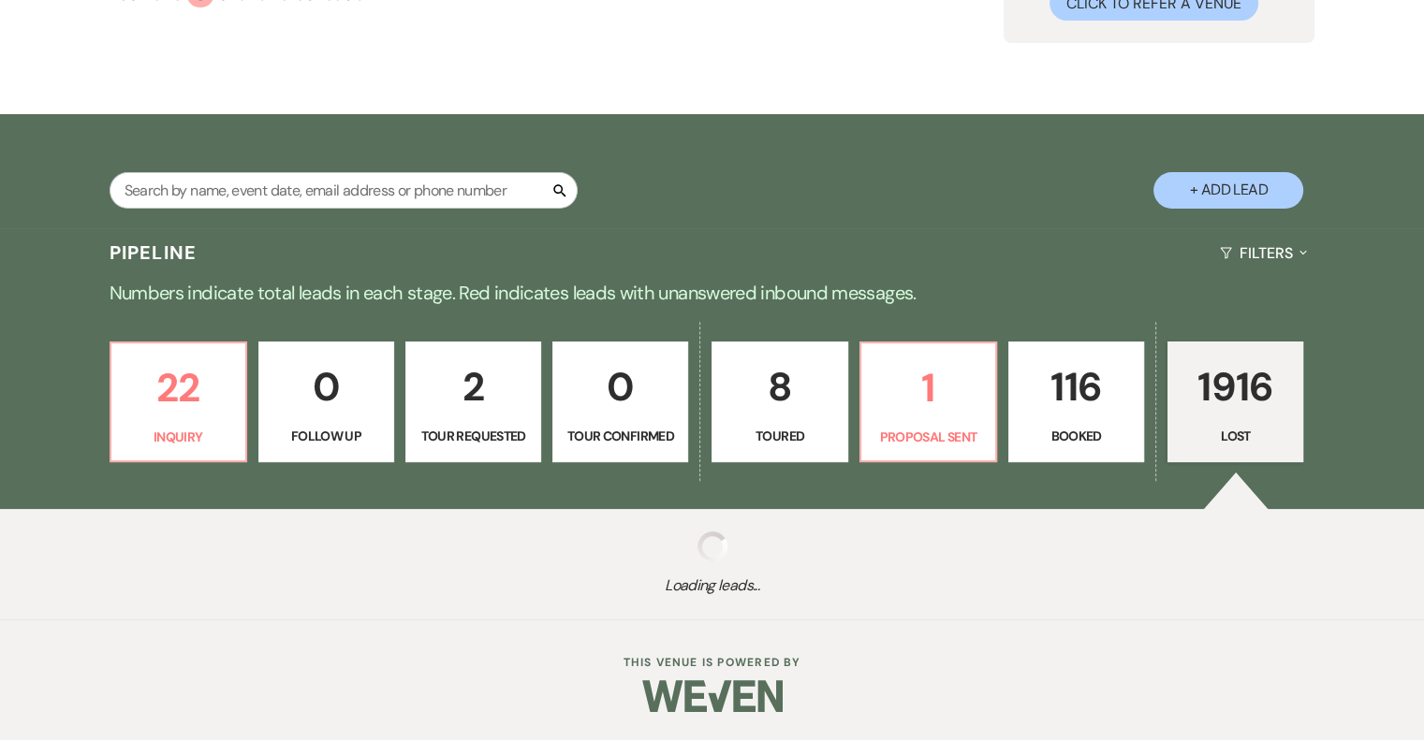
select select "9"
select select "8"
select select "5"
select select "8"
select select "5"
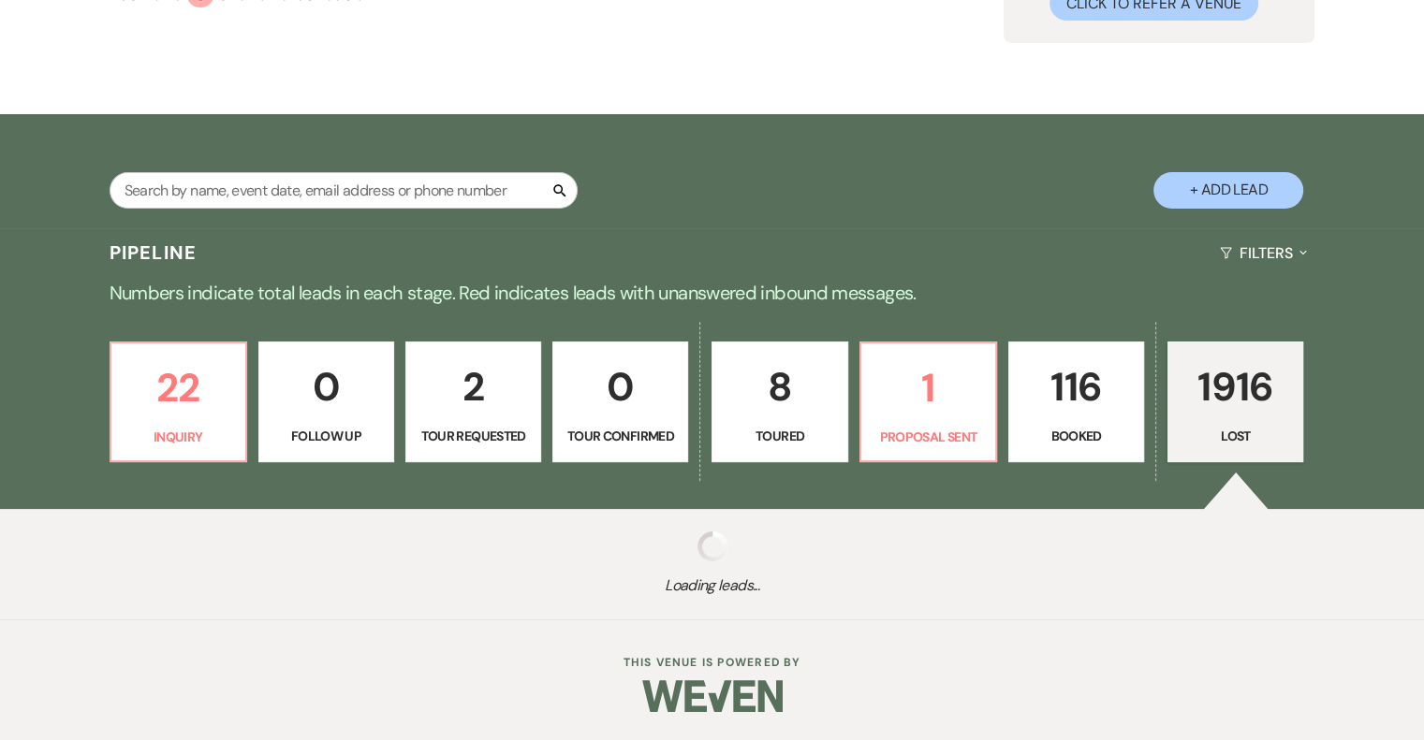
select select "8"
select select "7"
select select "8"
select select "5"
select select "8"
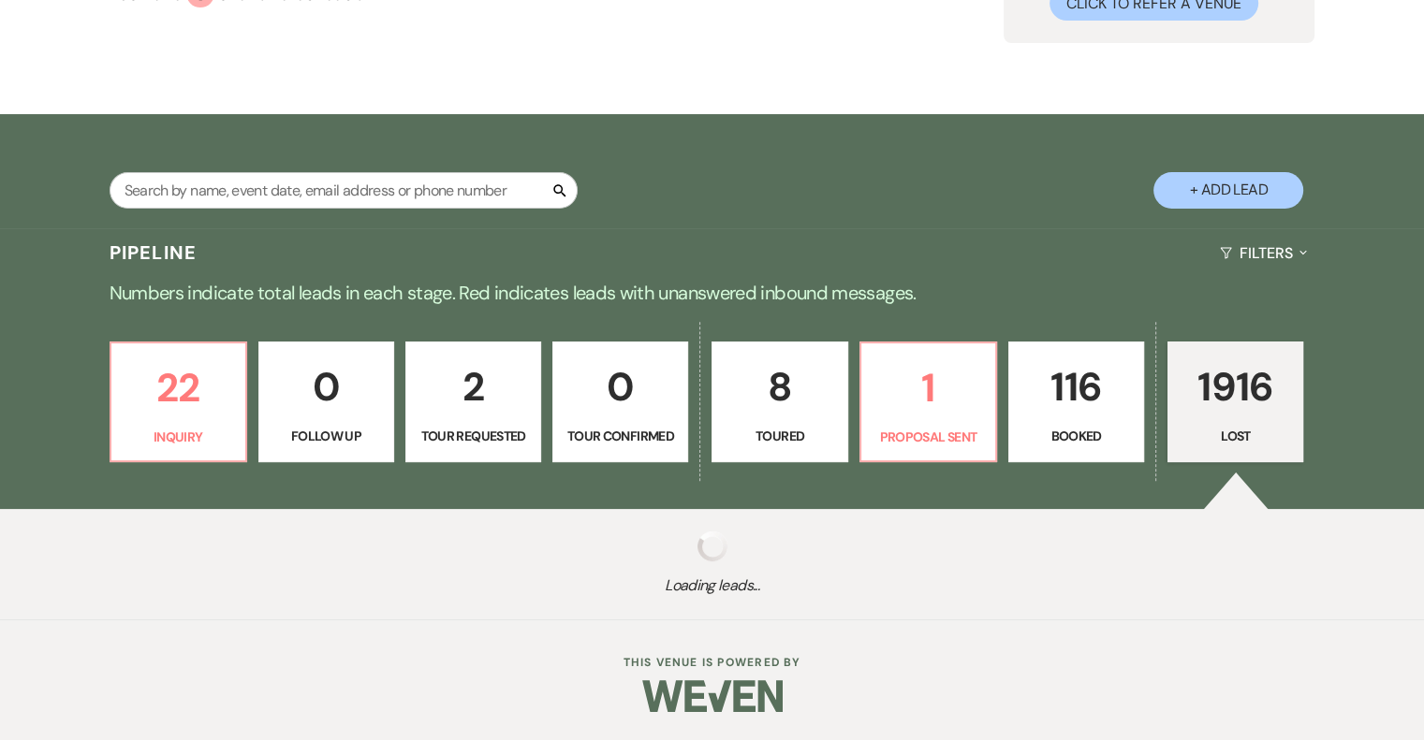
select select "5"
select select "8"
select select "5"
select select "8"
select select "5"
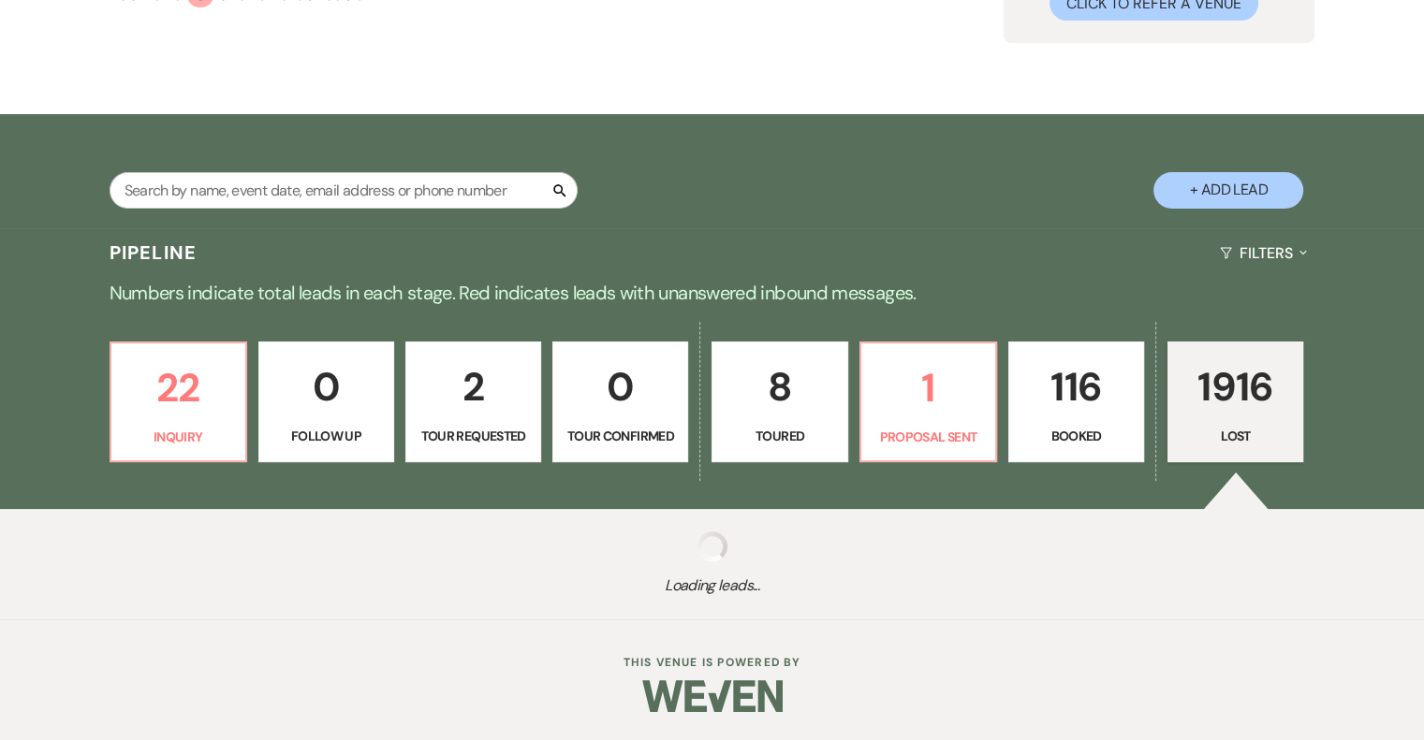
select select "8"
select select "5"
select select "8"
select select "5"
select select "8"
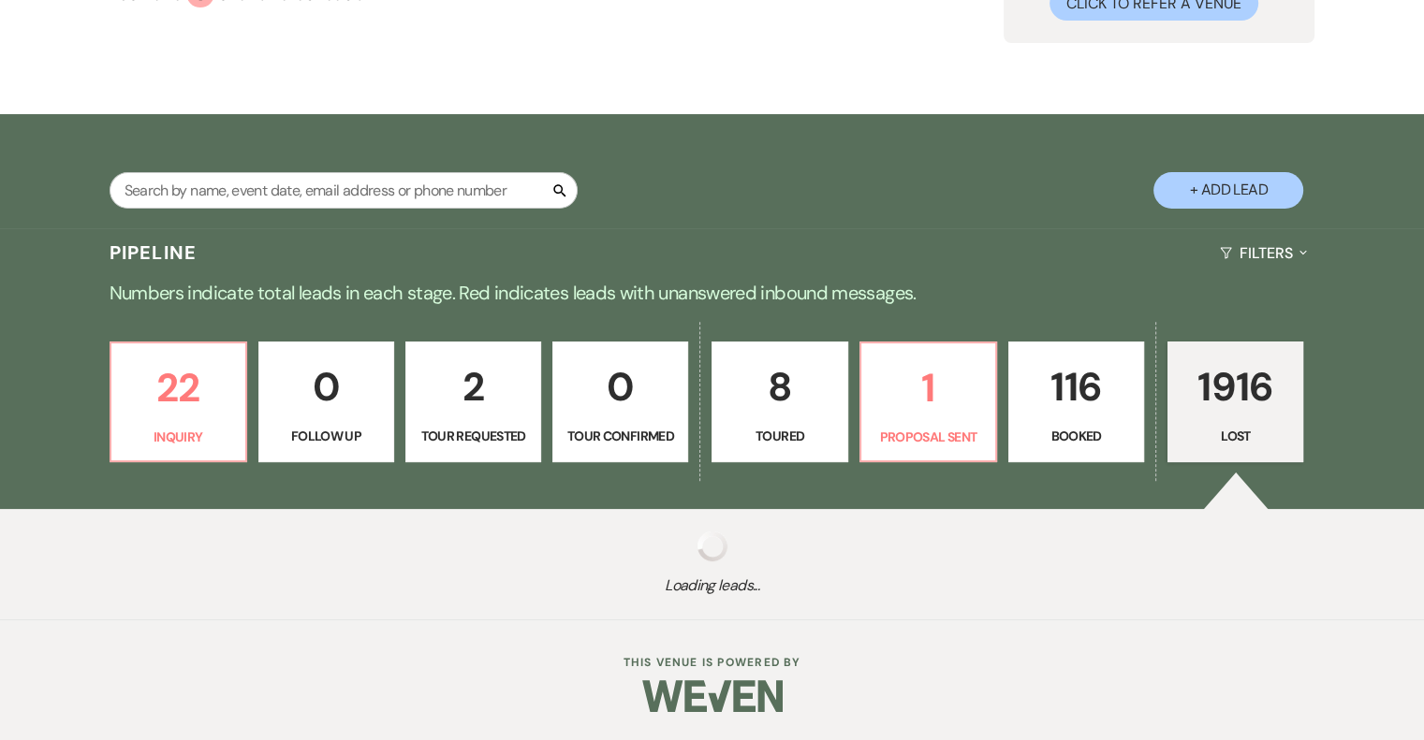
select select "5"
select select "8"
select select "5"
select select "8"
select select "5"
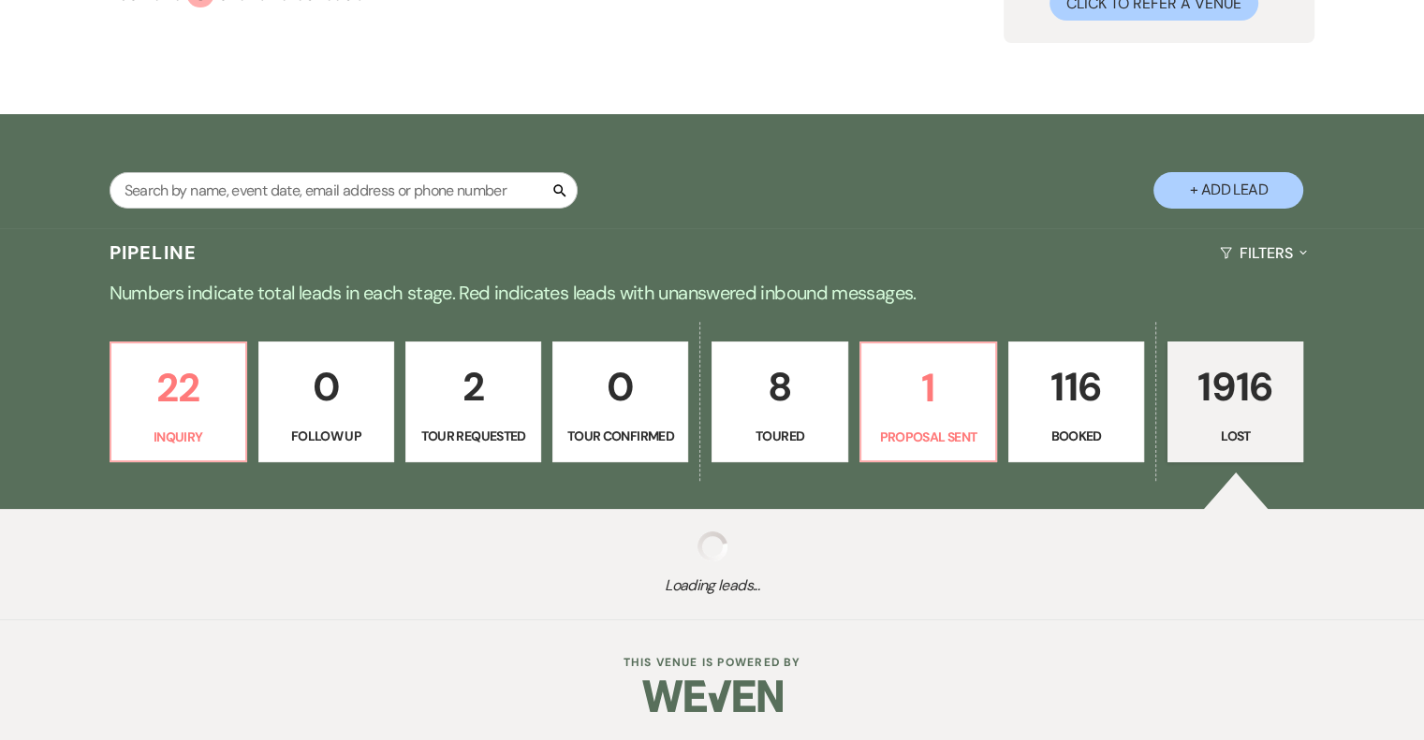
select select "8"
select select "5"
select select "8"
select select "7"
select select "8"
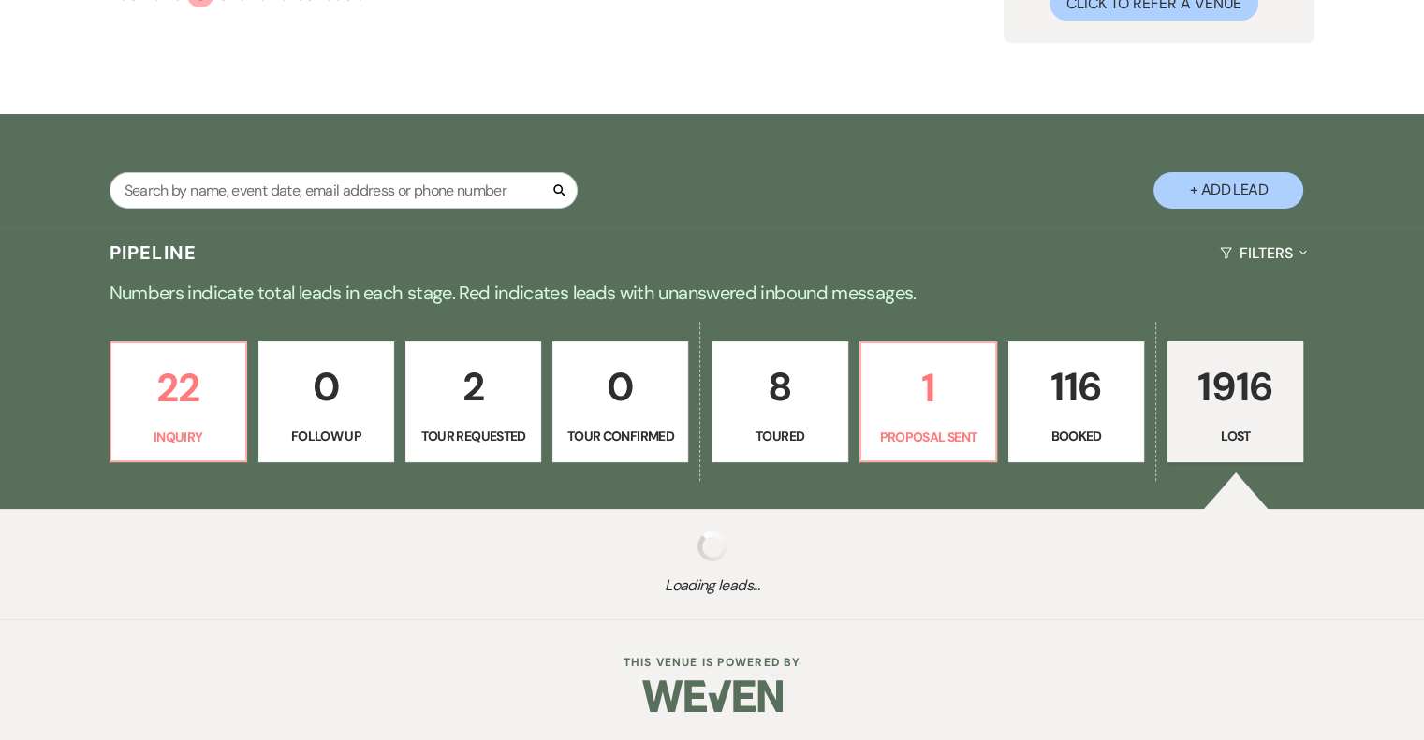
select select "1"
select select "8"
select select "5"
select select "8"
select select "5"
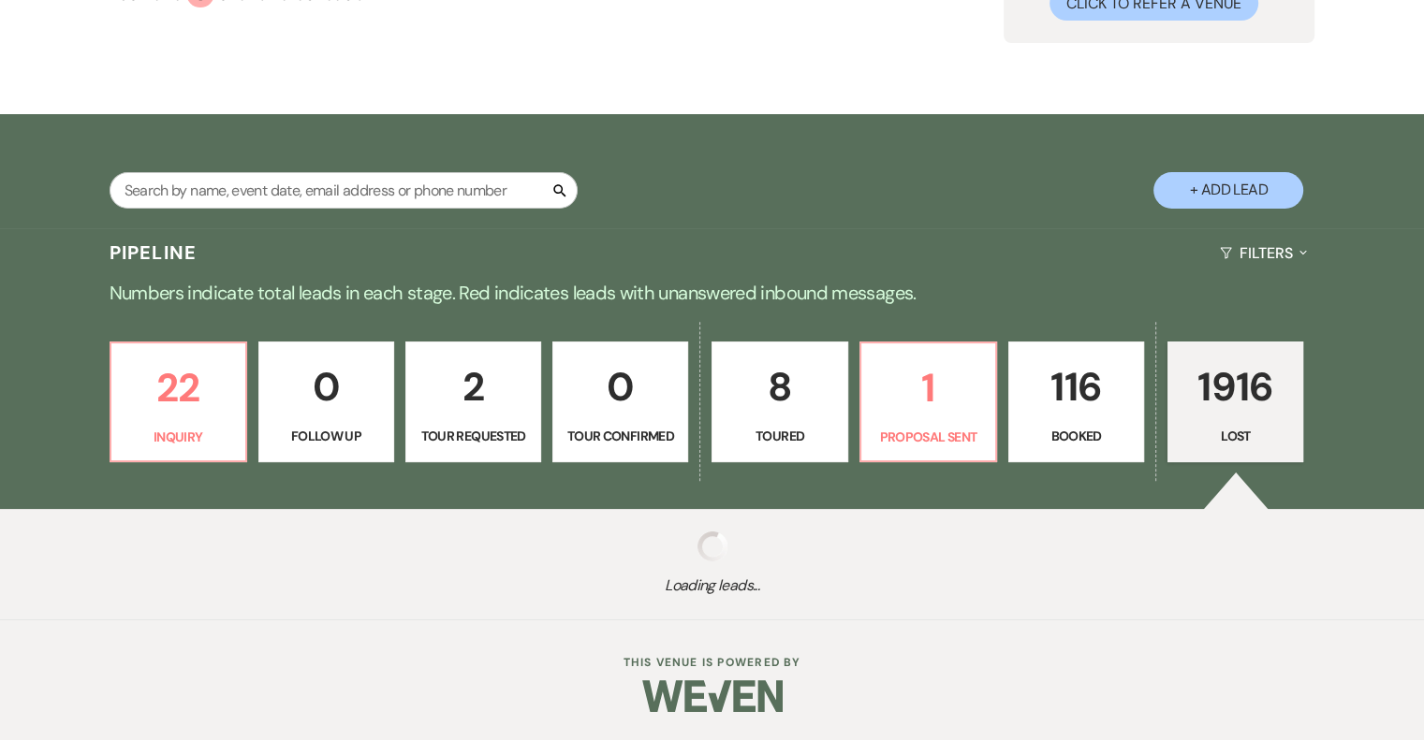
select select "8"
select select "5"
select select "8"
select select "5"
select select "8"
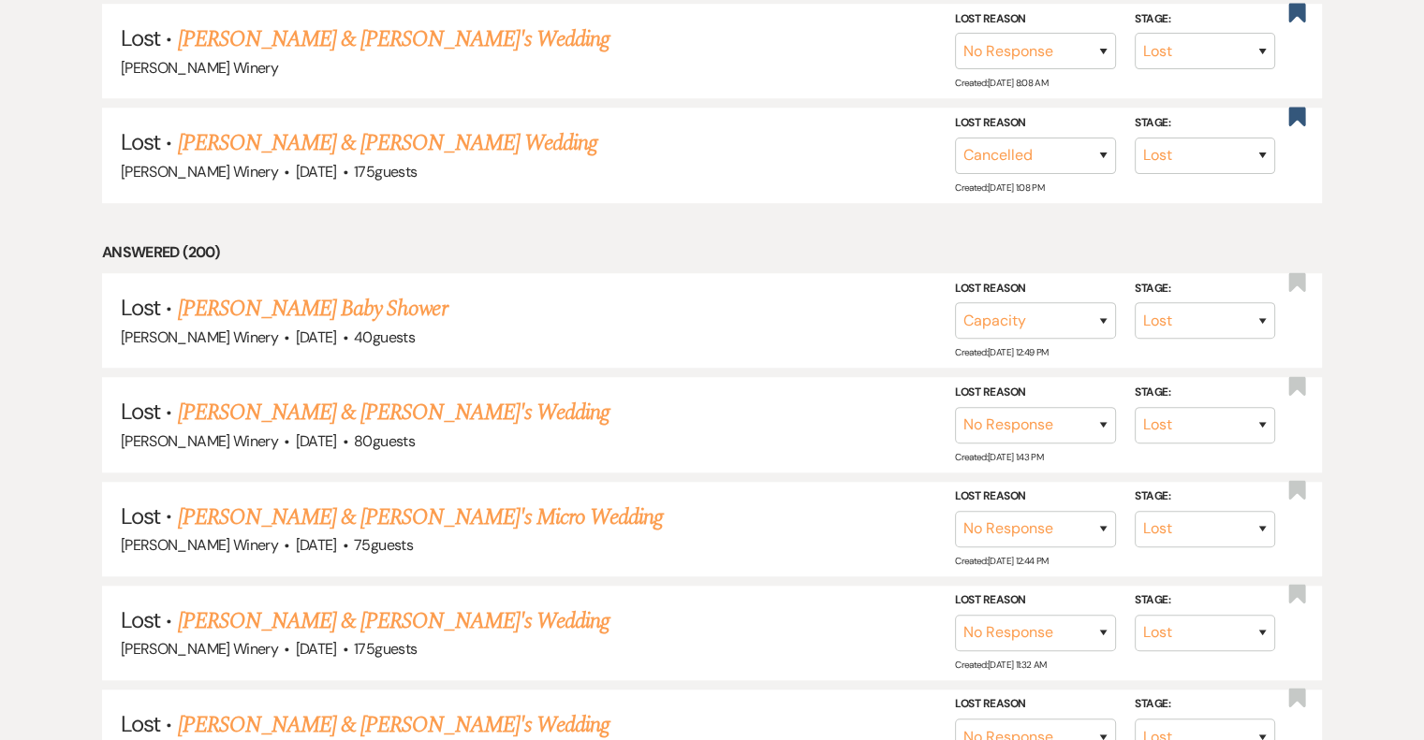
scroll to position [1311, 0]
click at [368, 403] on link "[PERSON_NAME] & [PERSON_NAME]'s Wedding" at bounding box center [393, 412] width 432 height 34
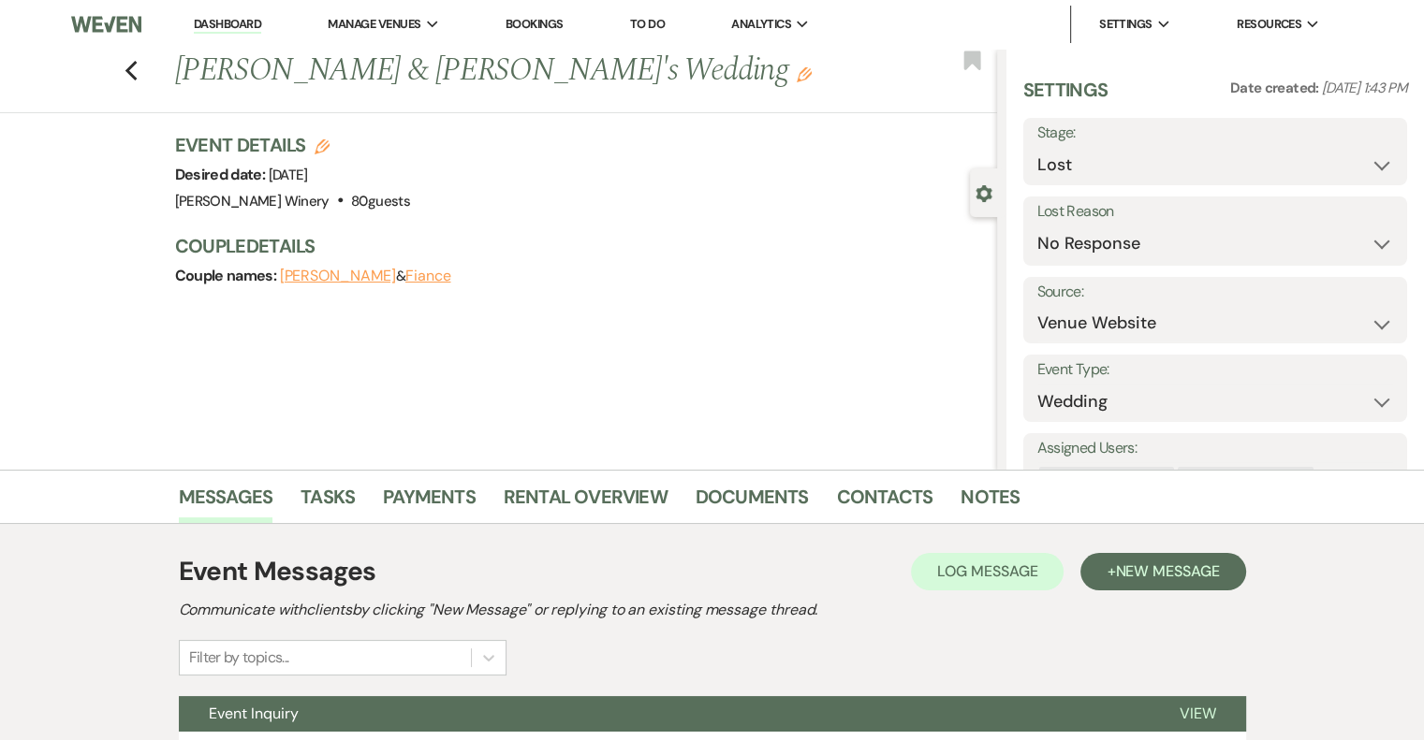
scroll to position [170, 0]
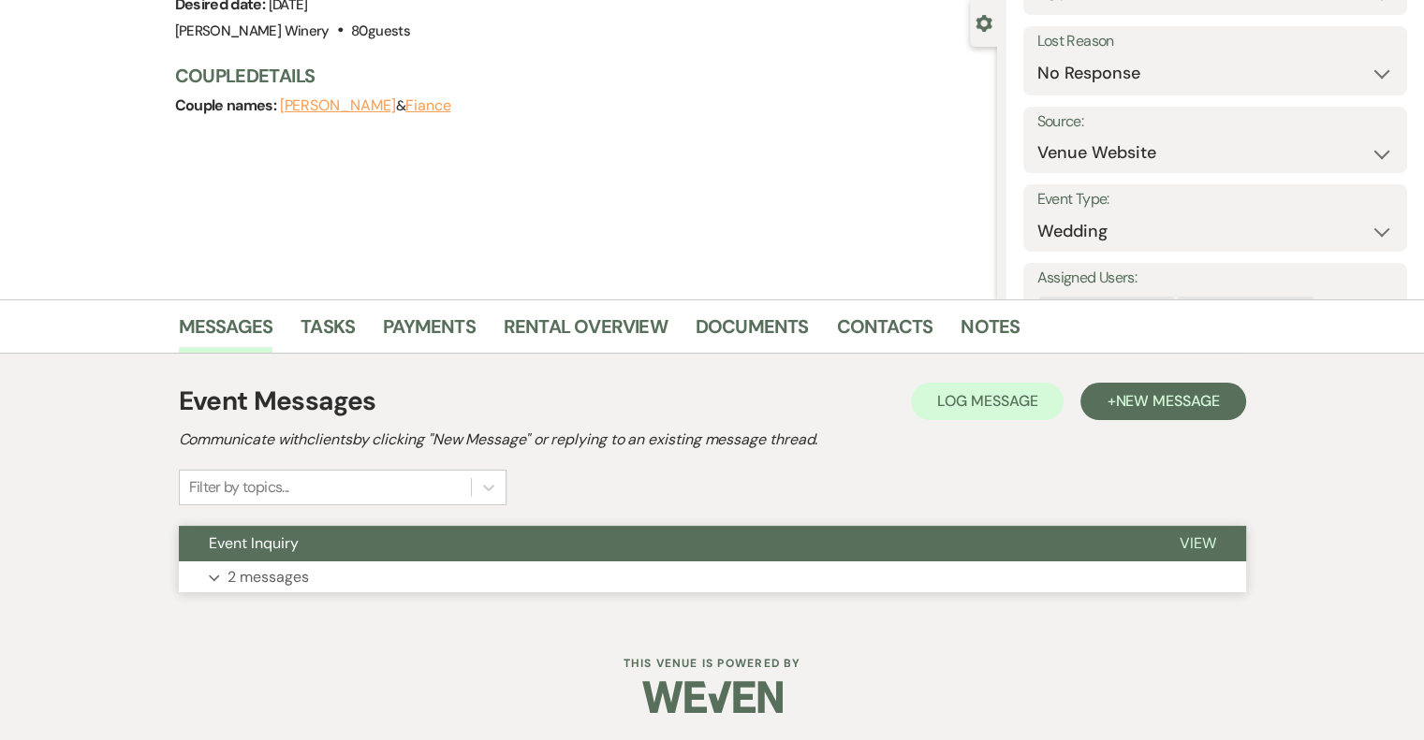
click at [1197, 540] on span "View" at bounding box center [1198, 544] width 37 height 20
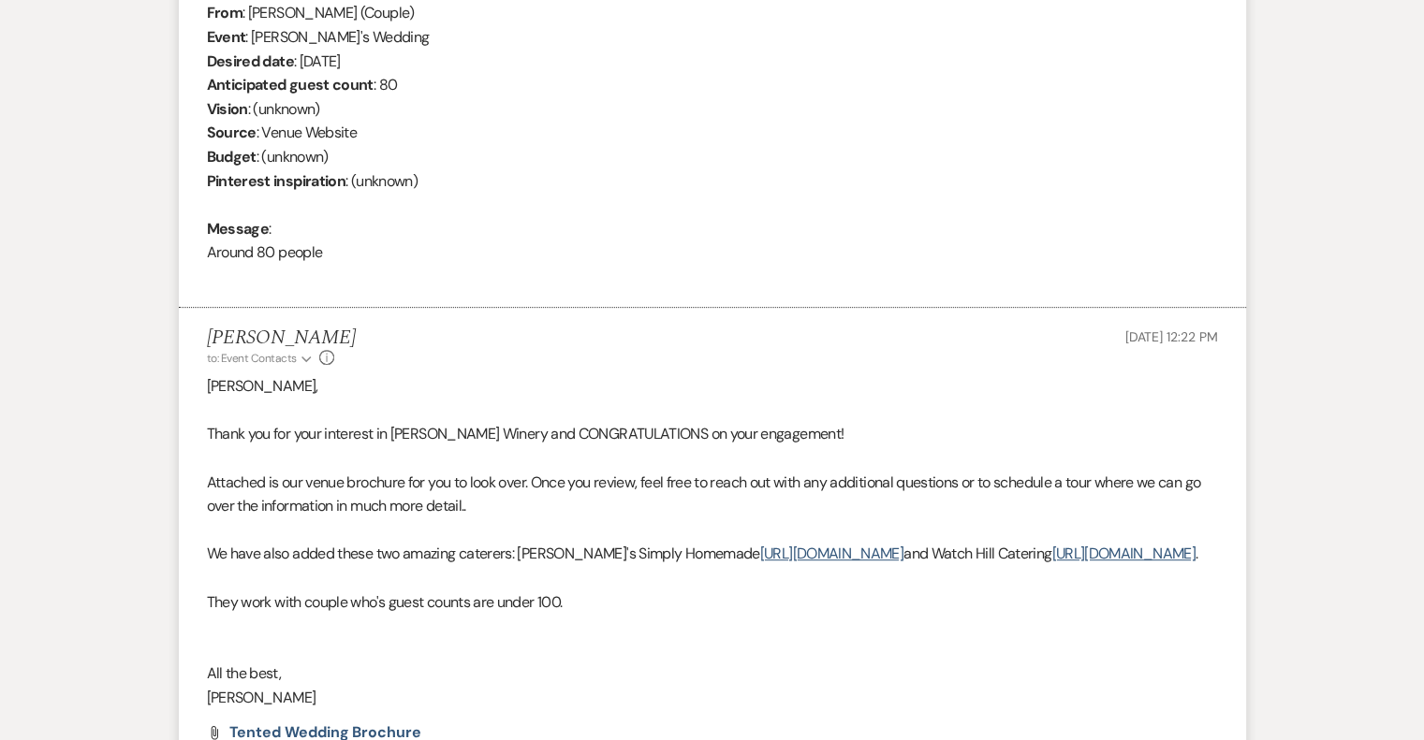
scroll to position [1013, 0]
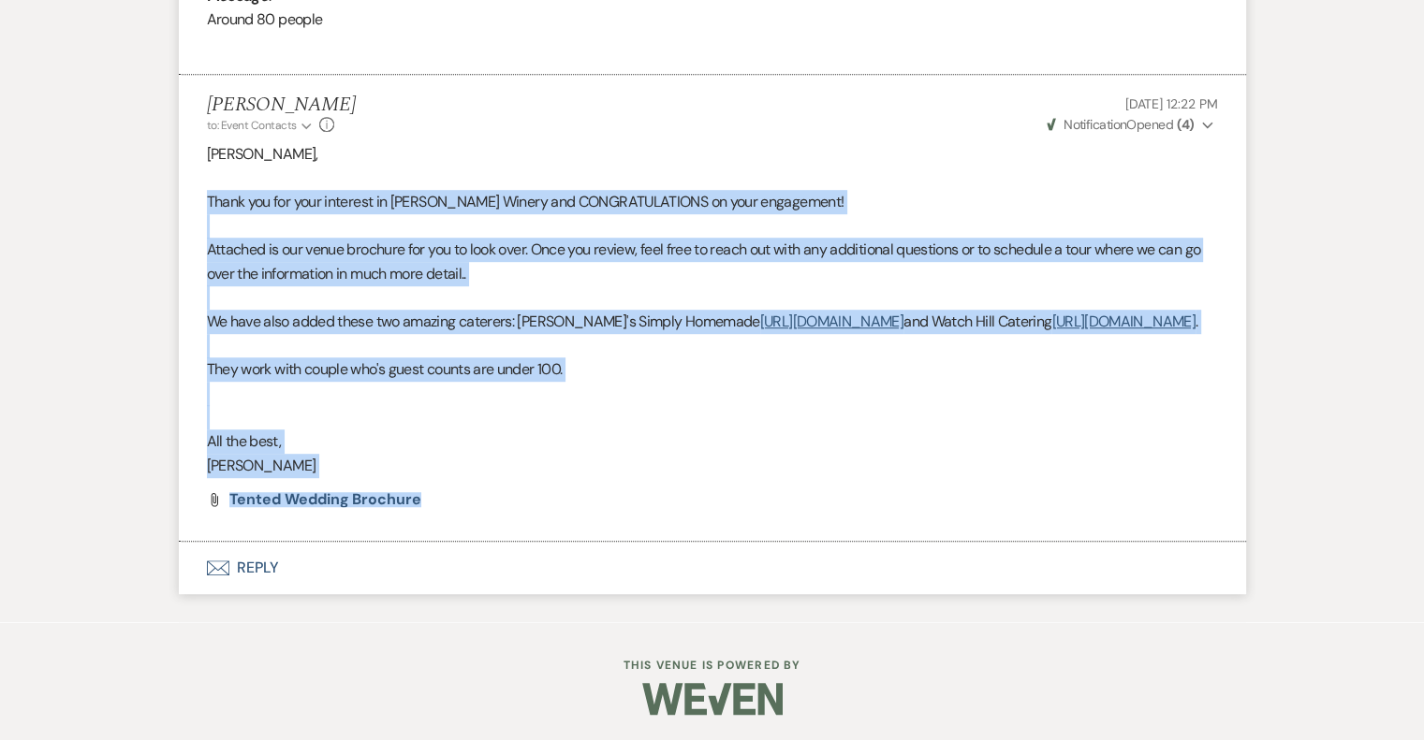
drag, startPoint x: 207, startPoint y: 198, endPoint x: 447, endPoint y: 500, distance: 385.1
click at [434, 525] on li "[PERSON_NAME] to: Event Contacts Expand Info [DATE] 12:22 PM Weven Check Notifi…" at bounding box center [712, 308] width 1067 height 467
copy li "Thank you for your interest in [PERSON_NAME] Winery and CONGRATULATIONS on your…"
click at [463, 478] on p "[PERSON_NAME]" at bounding box center [712, 466] width 1011 height 24
drag, startPoint x: 207, startPoint y: 195, endPoint x: 350, endPoint y: 491, distance: 329.5
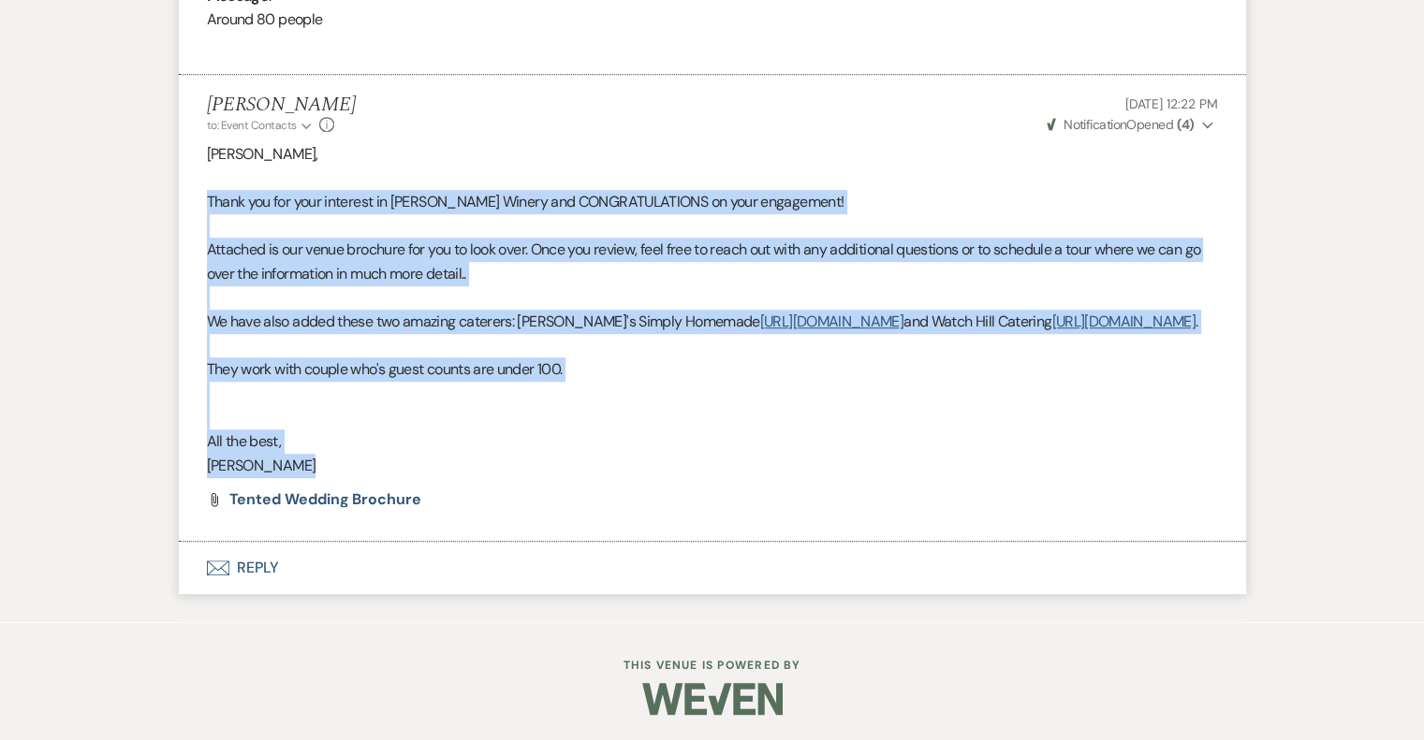
click at [350, 477] on div "[PERSON_NAME], Thank you for your interest in [PERSON_NAME] Winery and CONGRATU…" at bounding box center [712, 309] width 1011 height 335
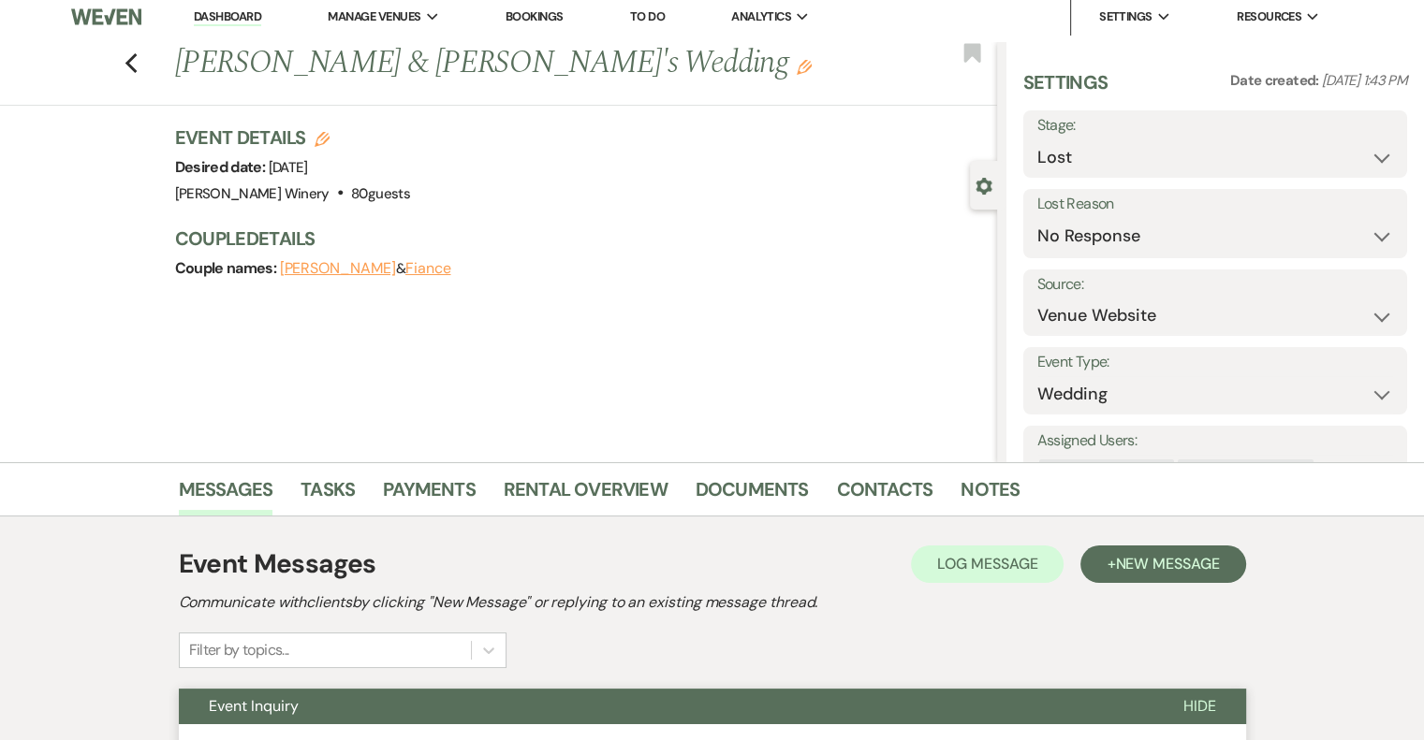
scroll to position [0, 0]
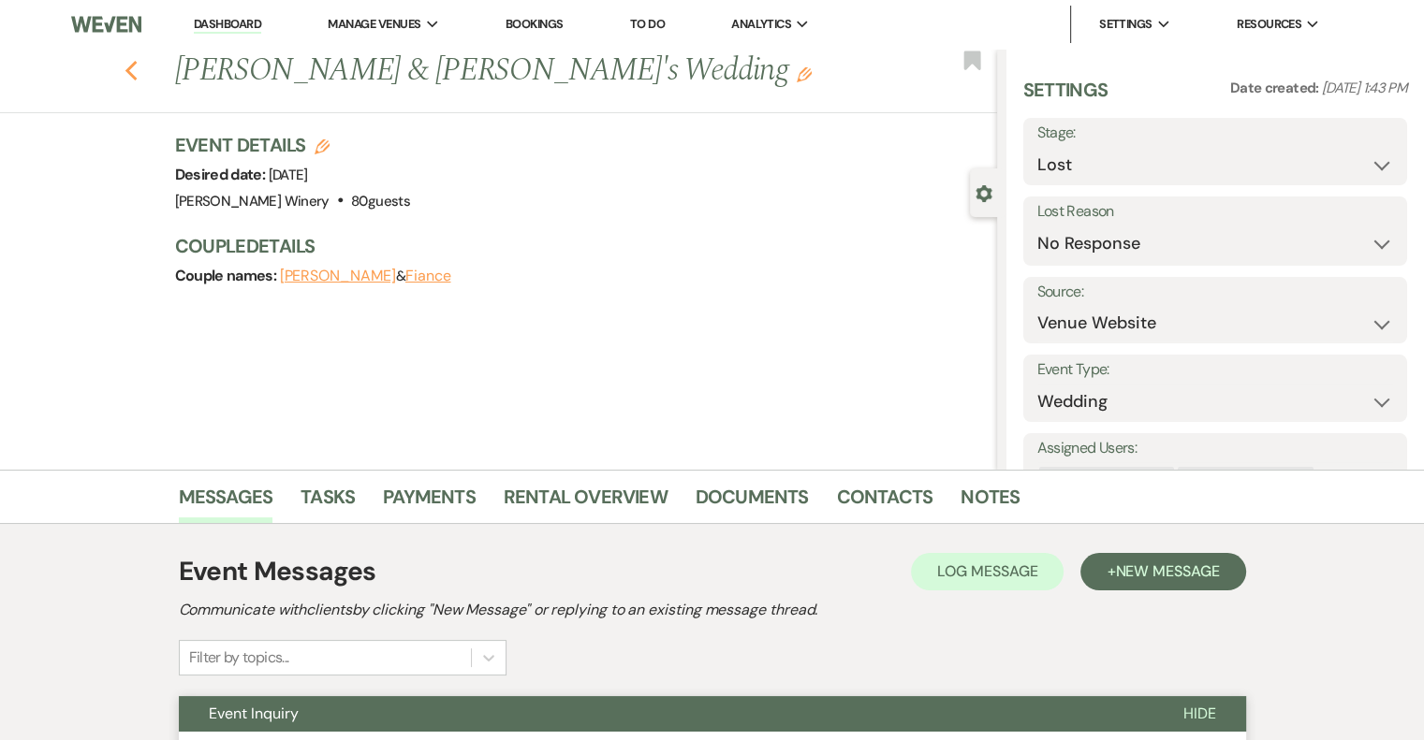
click at [139, 74] on icon "Previous" at bounding box center [132, 71] width 14 height 22
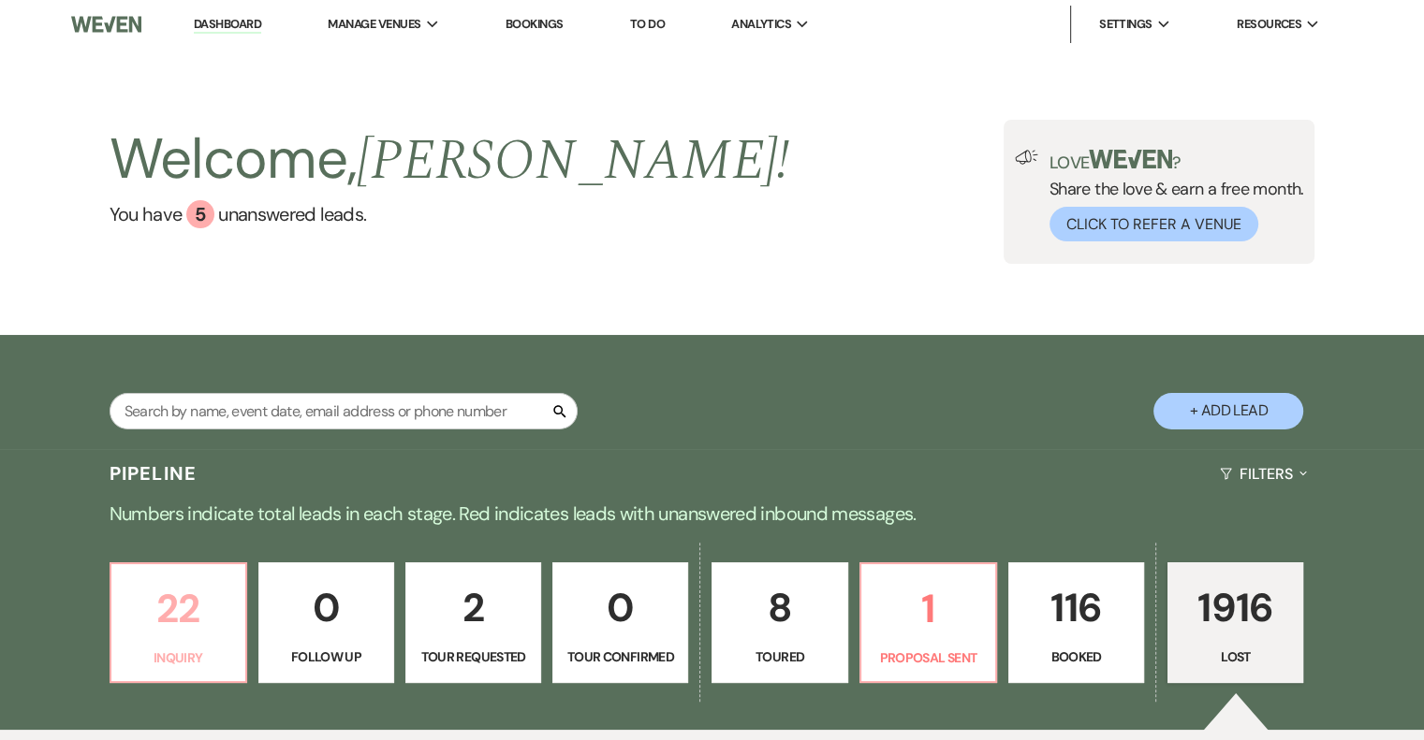
drag, startPoint x: 165, startPoint y: 625, endPoint x: 280, endPoint y: 134, distance: 504.8
click at [165, 624] on p "22" at bounding box center [178, 609] width 111 height 63
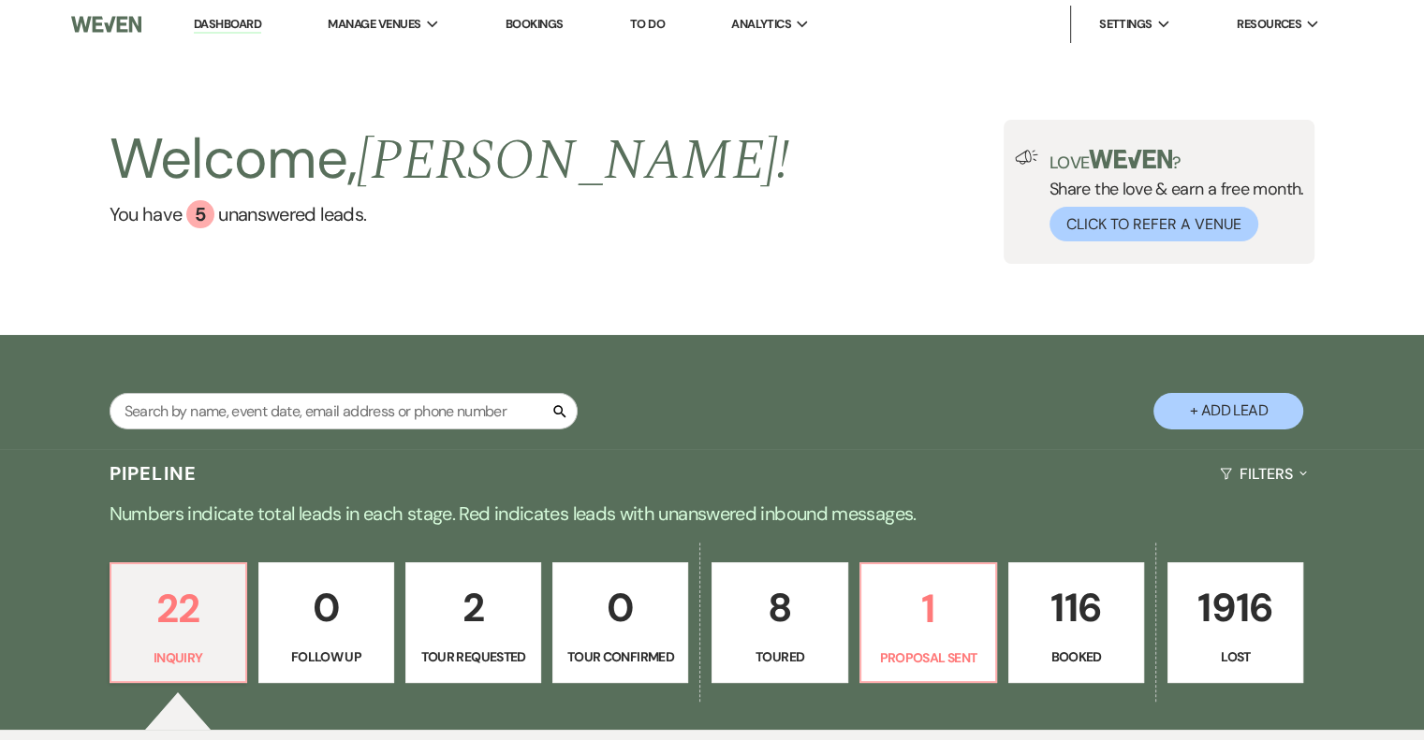
scroll to position [749, 0]
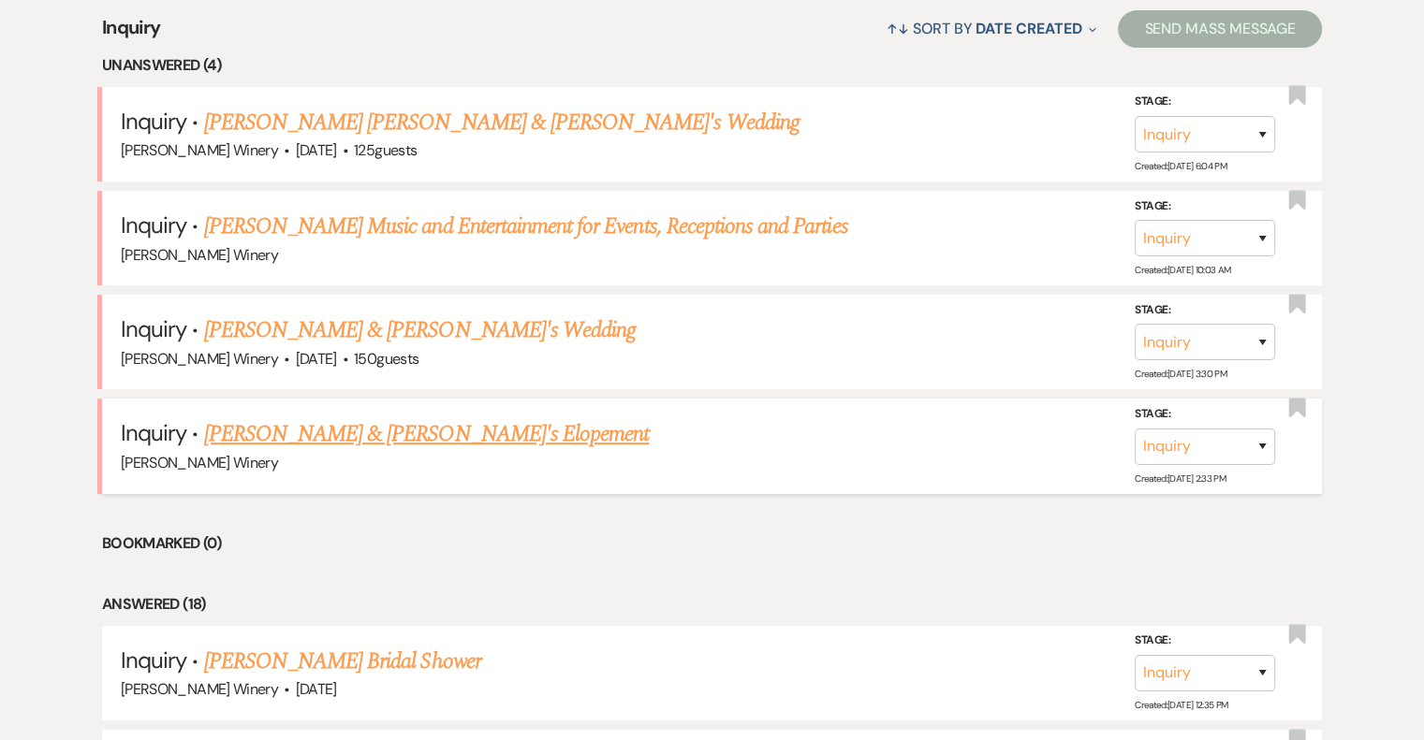
click at [283, 433] on link "[PERSON_NAME] & [PERSON_NAME]'s Elopement" at bounding box center [427, 435] width 446 height 34
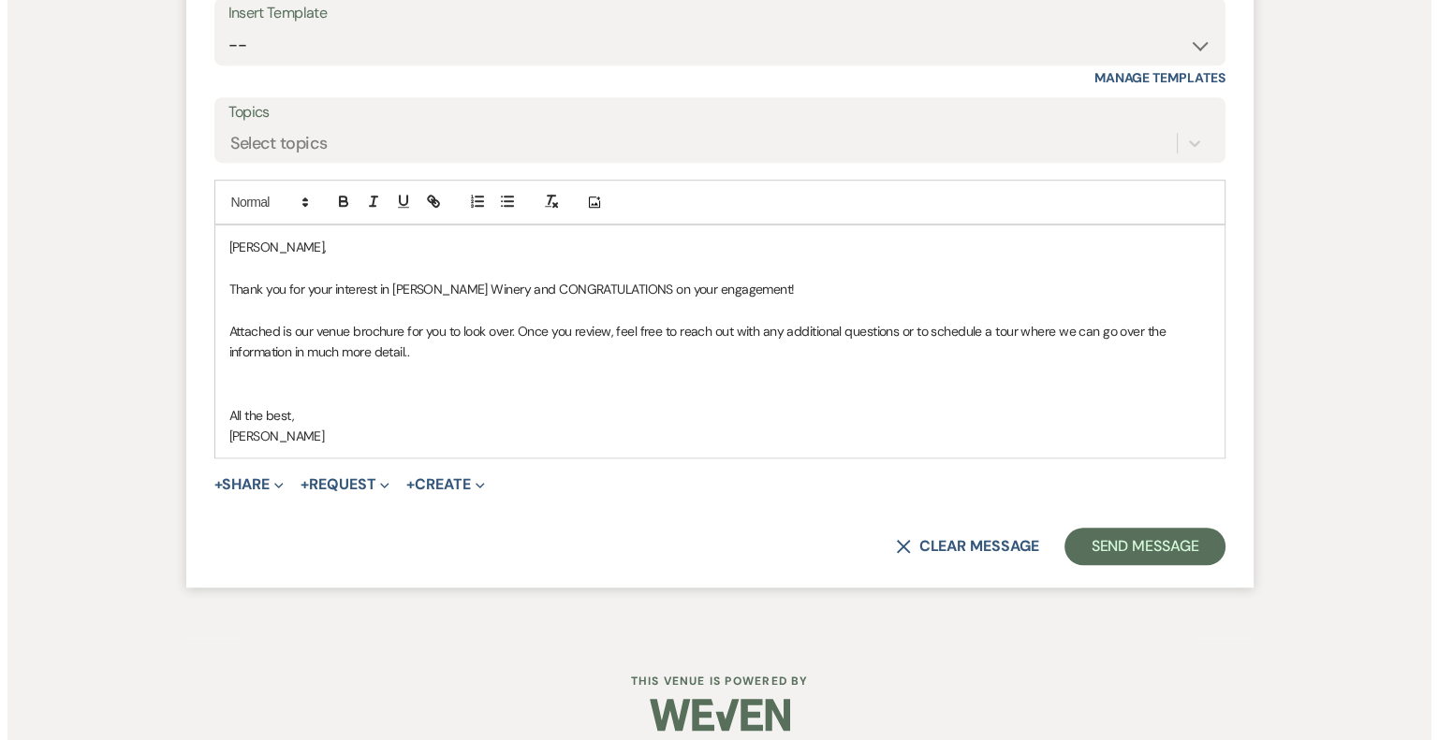
scroll to position [1282, 0]
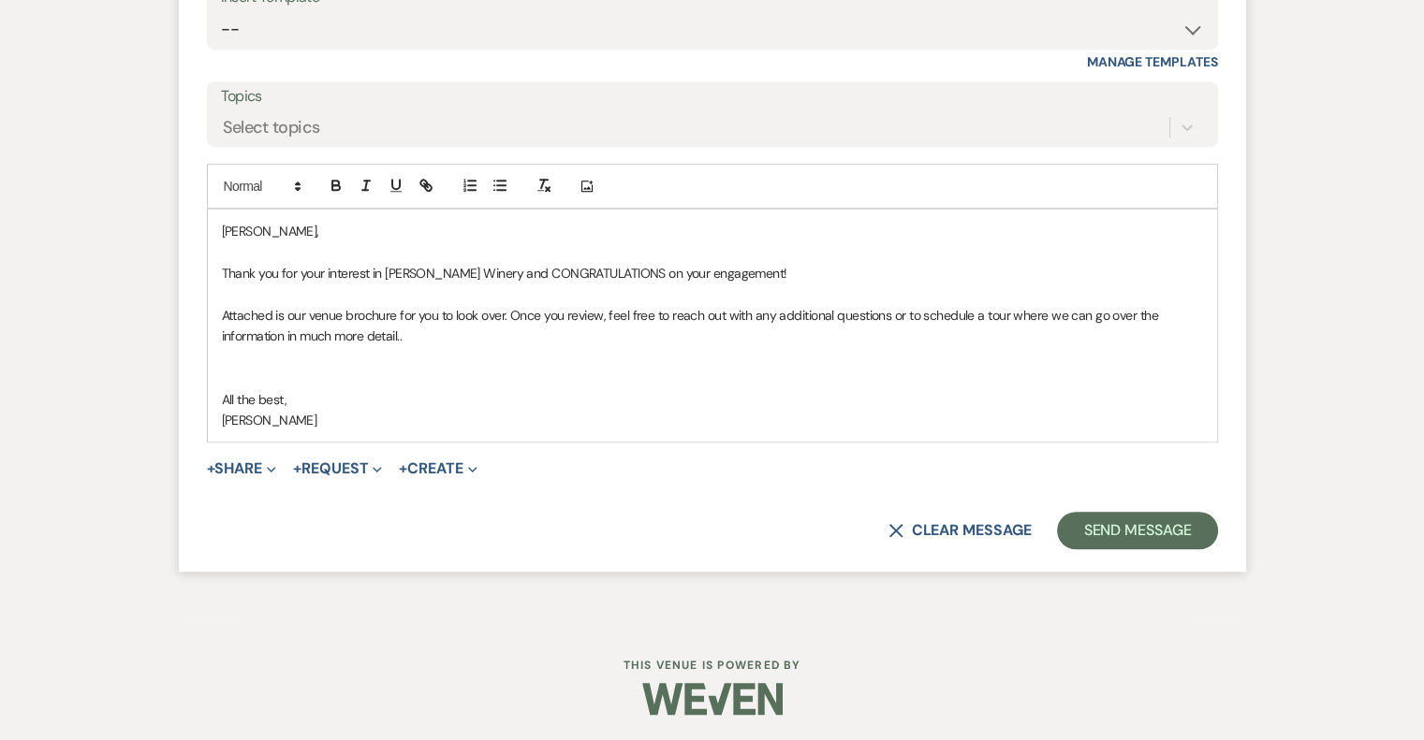
click at [425, 332] on p "Attached is our venue brochure for you to look over. Once you review, feel free…" at bounding box center [712, 326] width 981 height 42
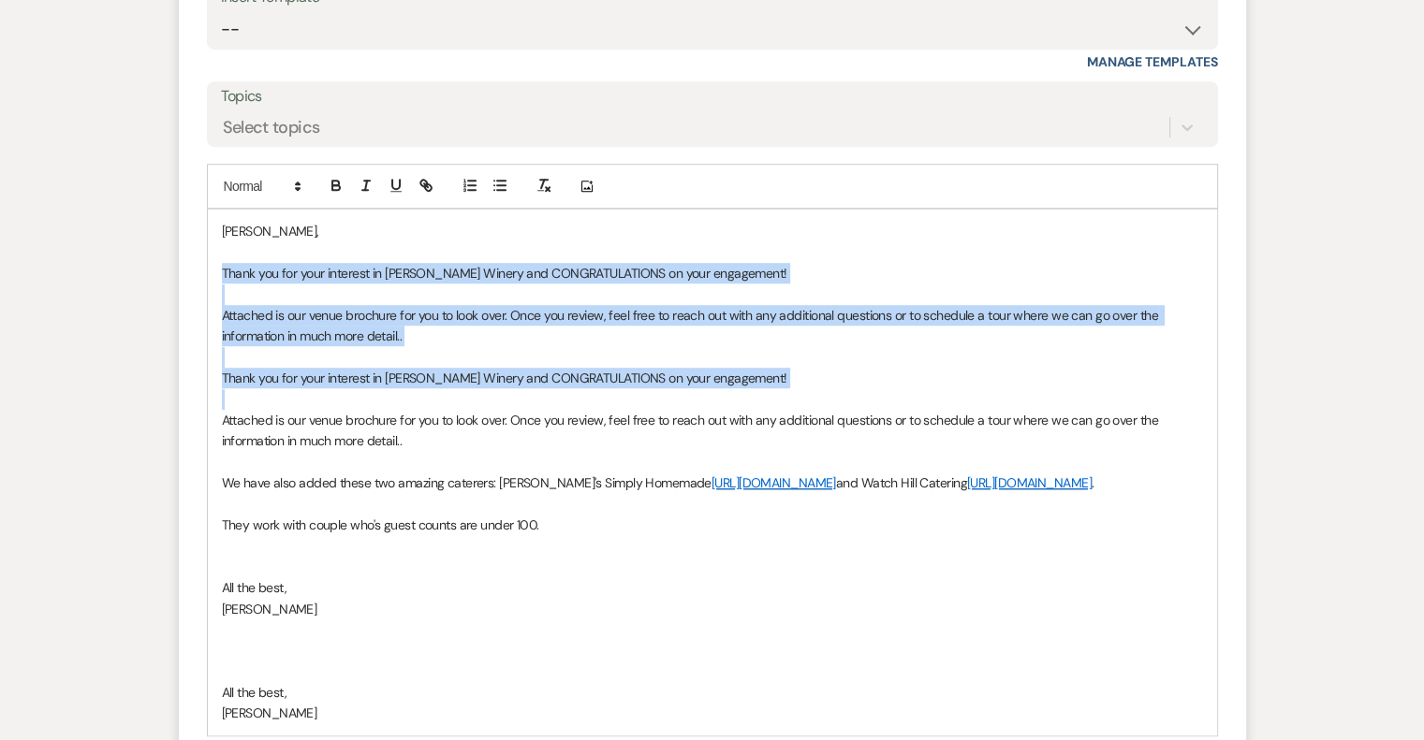
drag, startPoint x: 221, startPoint y: 269, endPoint x: 831, endPoint y: 391, distance: 622.5
click at [831, 391] on div "[PERSON_NAME], Thank you for your interest in [PERSON_NAME] Winery and CONGRATU…" at bounding box center [712, 472] width 1009 height 525
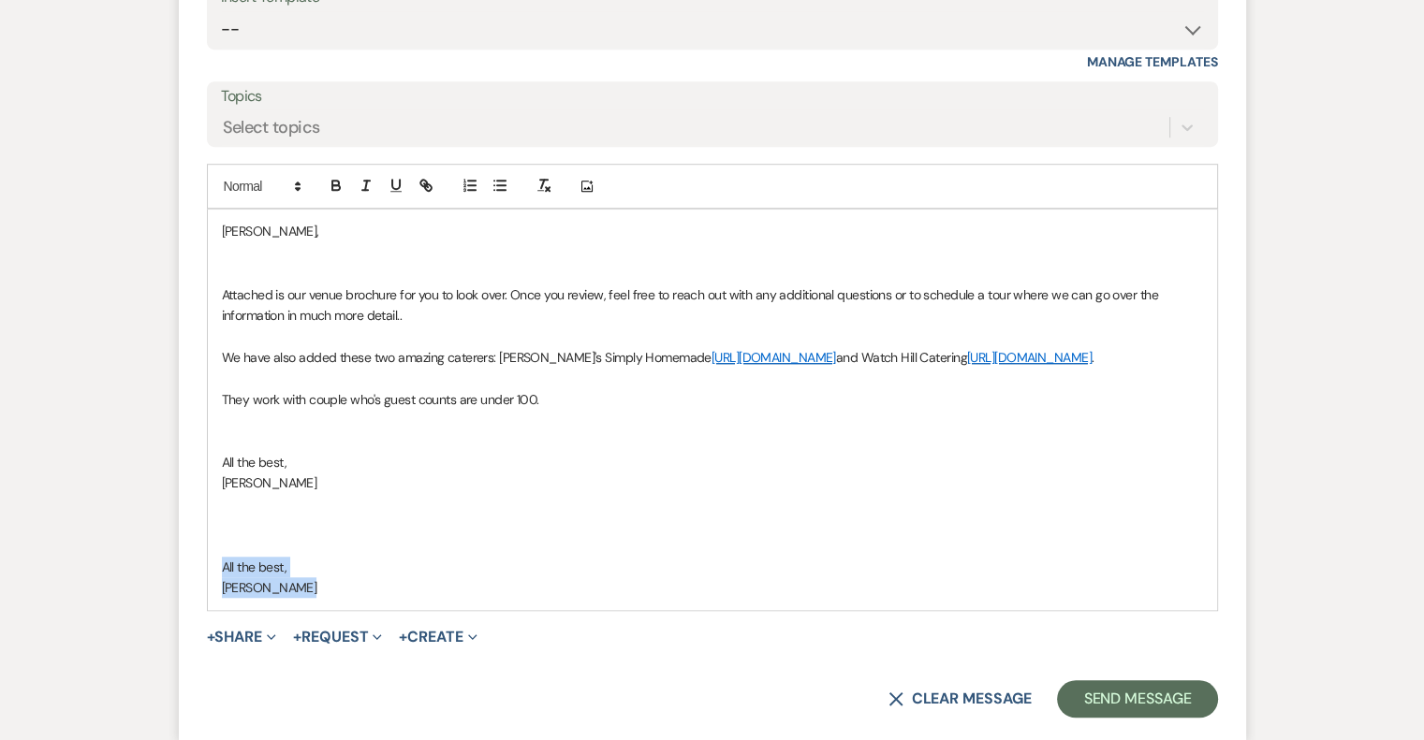
drag, startPoint x: 221, startPoint y: 561, endPoint x: 402, endPoint y: 610, distance: 187.4
click at [382, 587] on div "[PERSON_NAME], Attached is our venue brochure for you to look over. Once you re…" at bounding box center [712, 410] width 1009 height 400
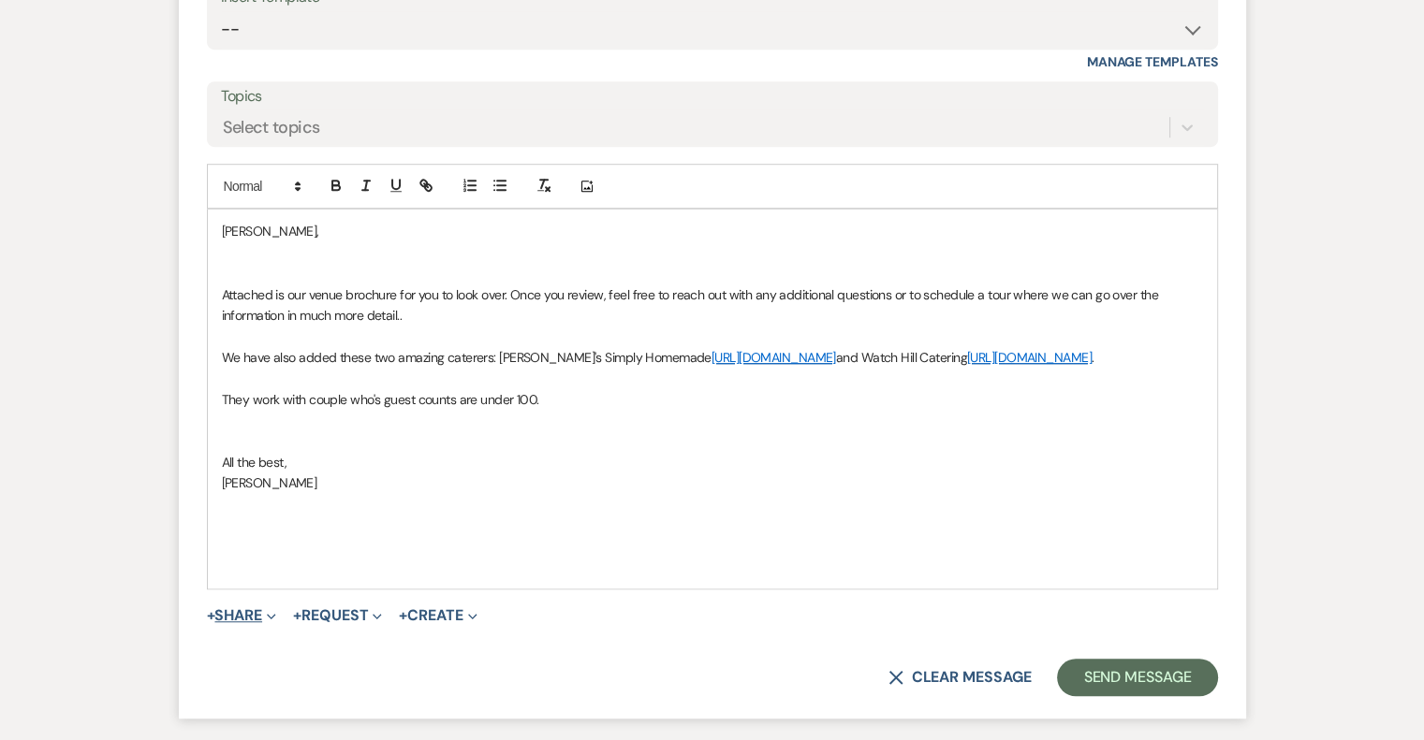
click at [244, 613] on button "+ Share Expand" at bounding box center [242, 615] width 70 height 15
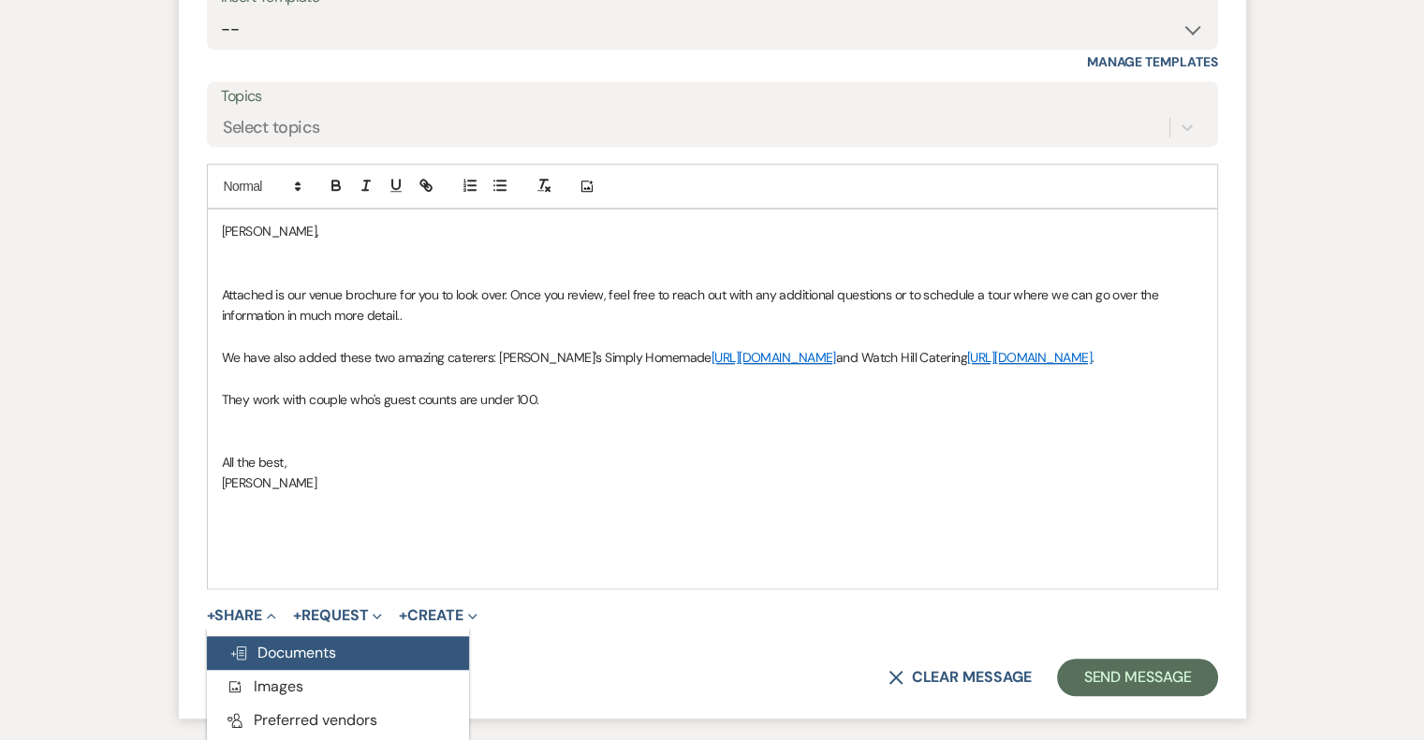
click at [258, 649] on span "Doc Upload Documents" at bounding box center [282, 653] width 107 height 20
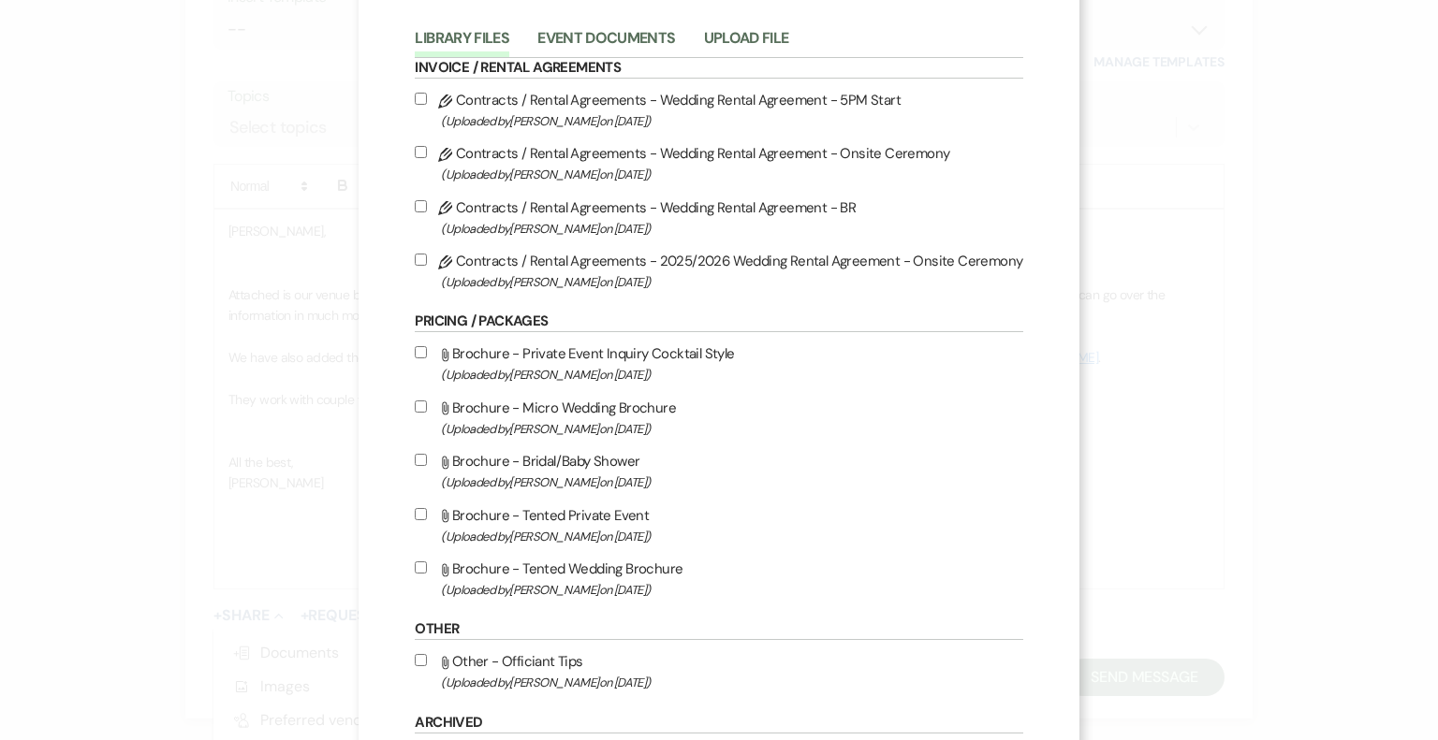
scroll to position [94, 0]
click at [598, 580] on span "(Uploaded by [PERSON_NAME] on [DATE] )" at bounding box center [731, 590] width 581 height 22
click at [427, 573] on input "Attach File Brochure - Tented Wedding Brochure (Uploaded by [PERSON_NAME] on [D…" at bounding box center [421, 567] width 12 height 12
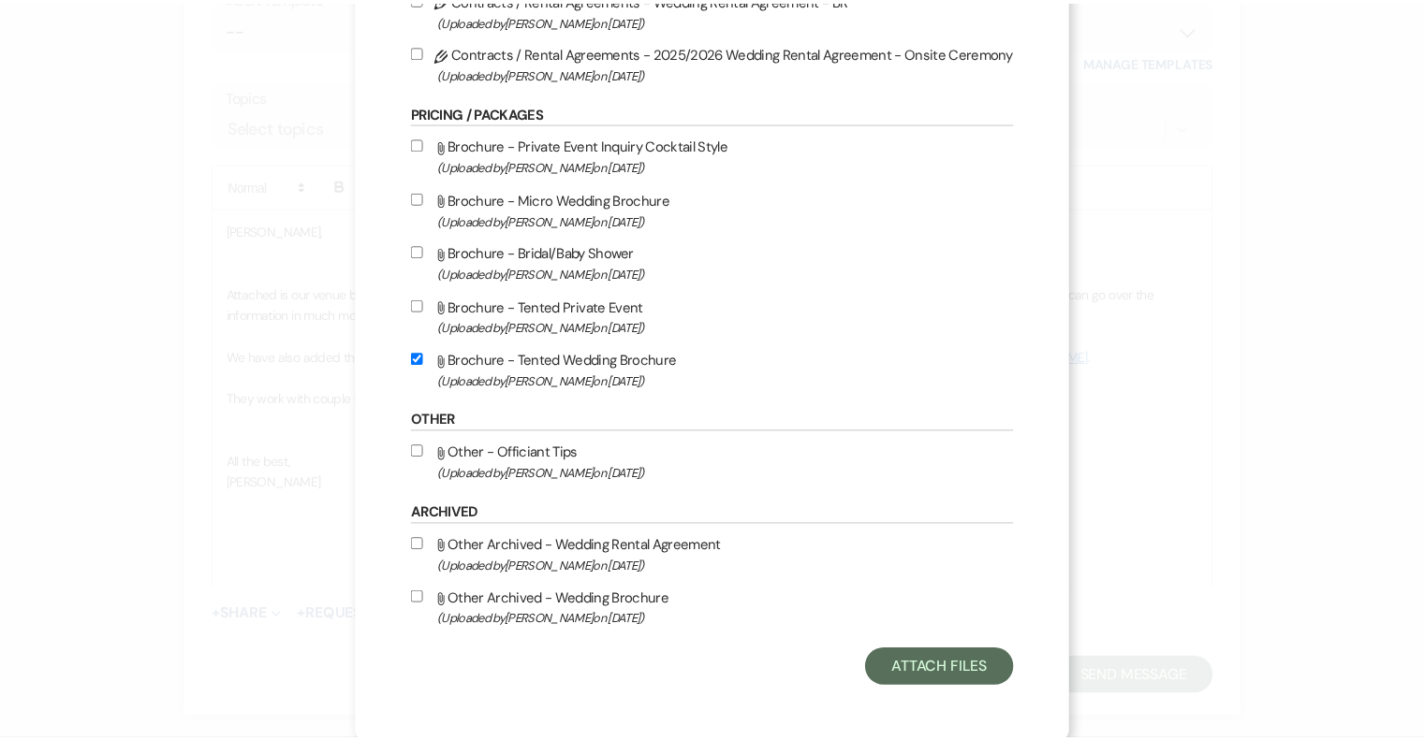
scroll to position [308, 0]
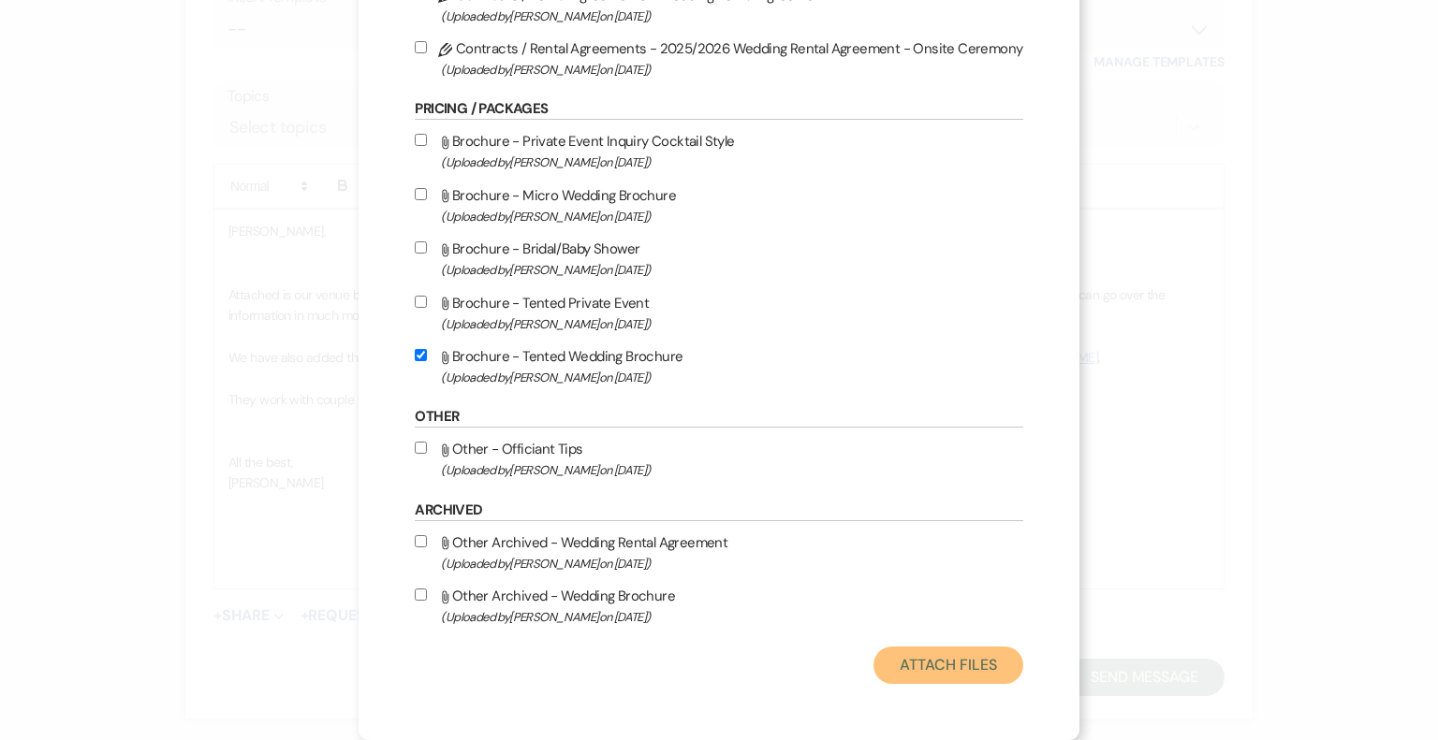
click at [900, 667] on button "Attach Files" at bounding box center [947, 665] width 149 height 37
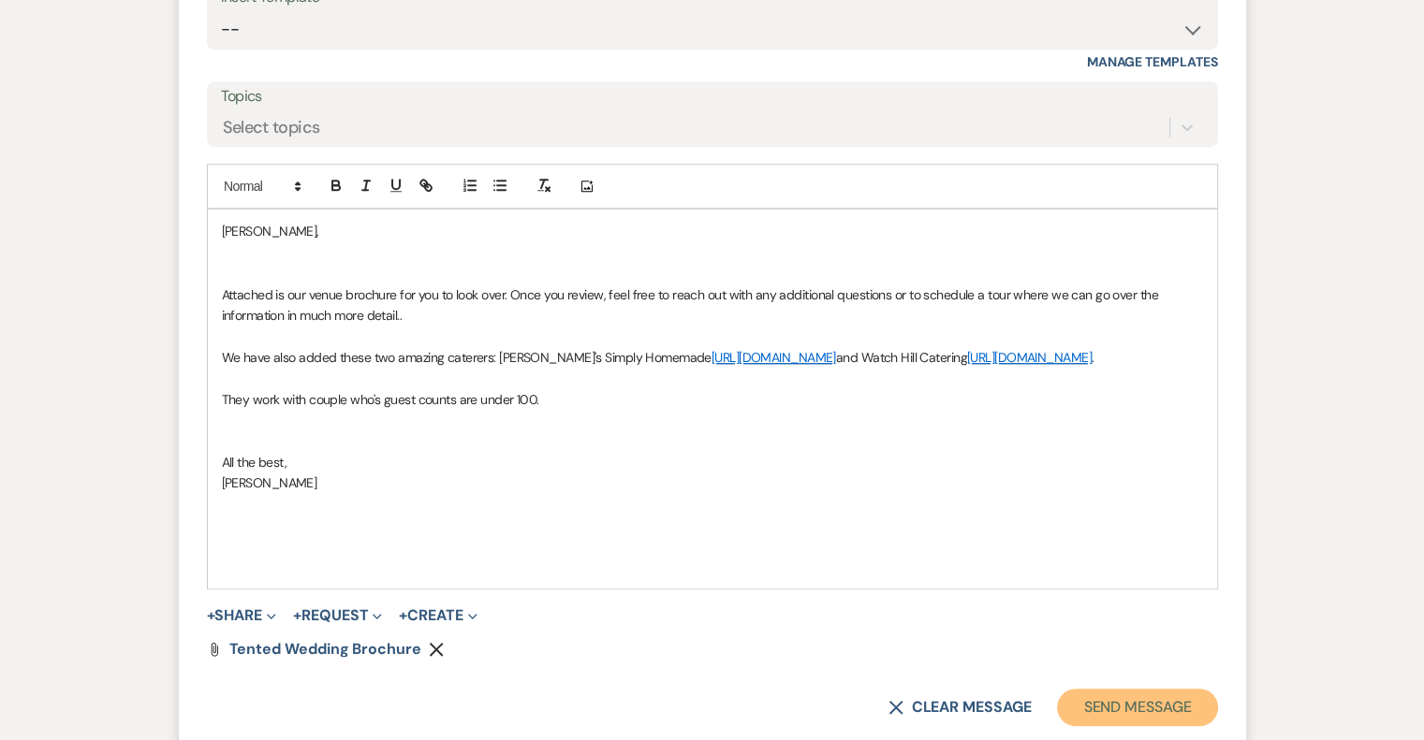
click at [1133, 700] on button "Send Message" at bounding box center [1137, 707] width 160 height 37
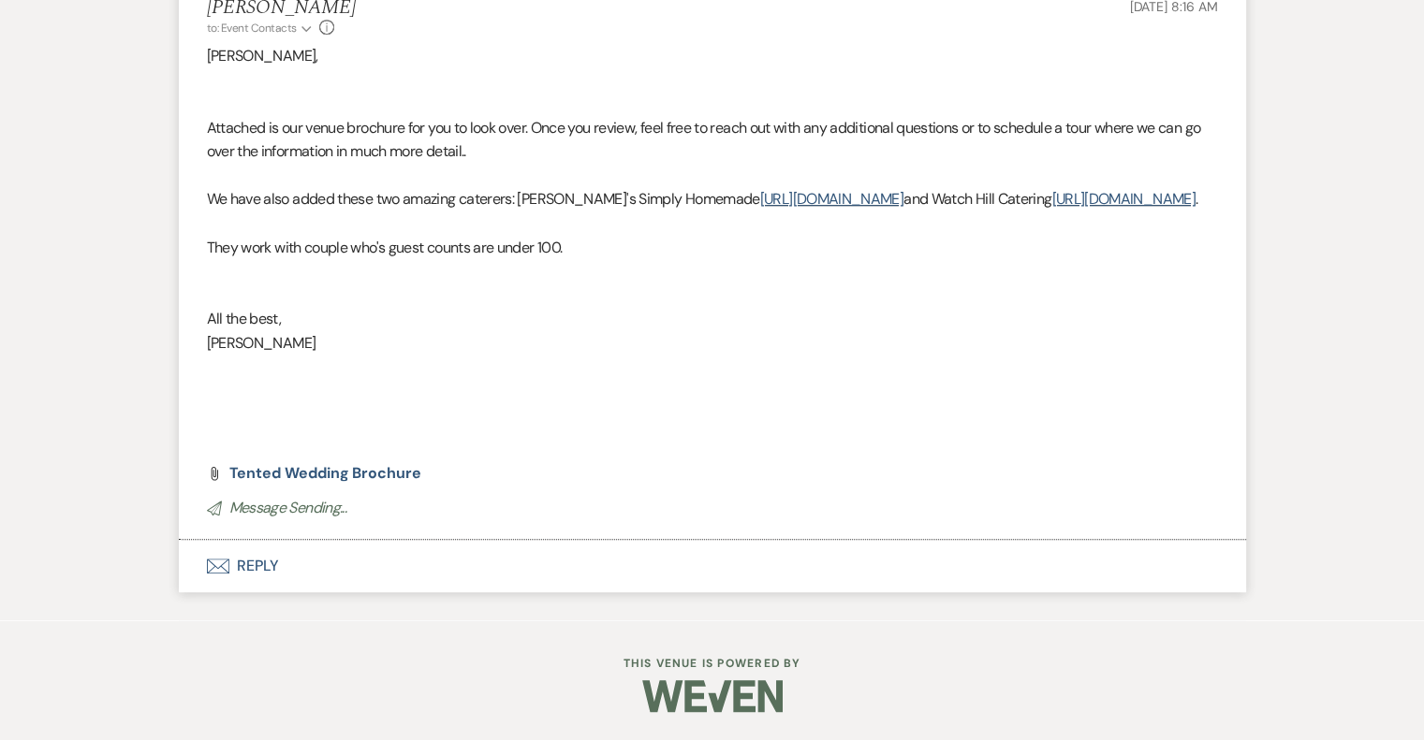
scroll to position [0, 0]
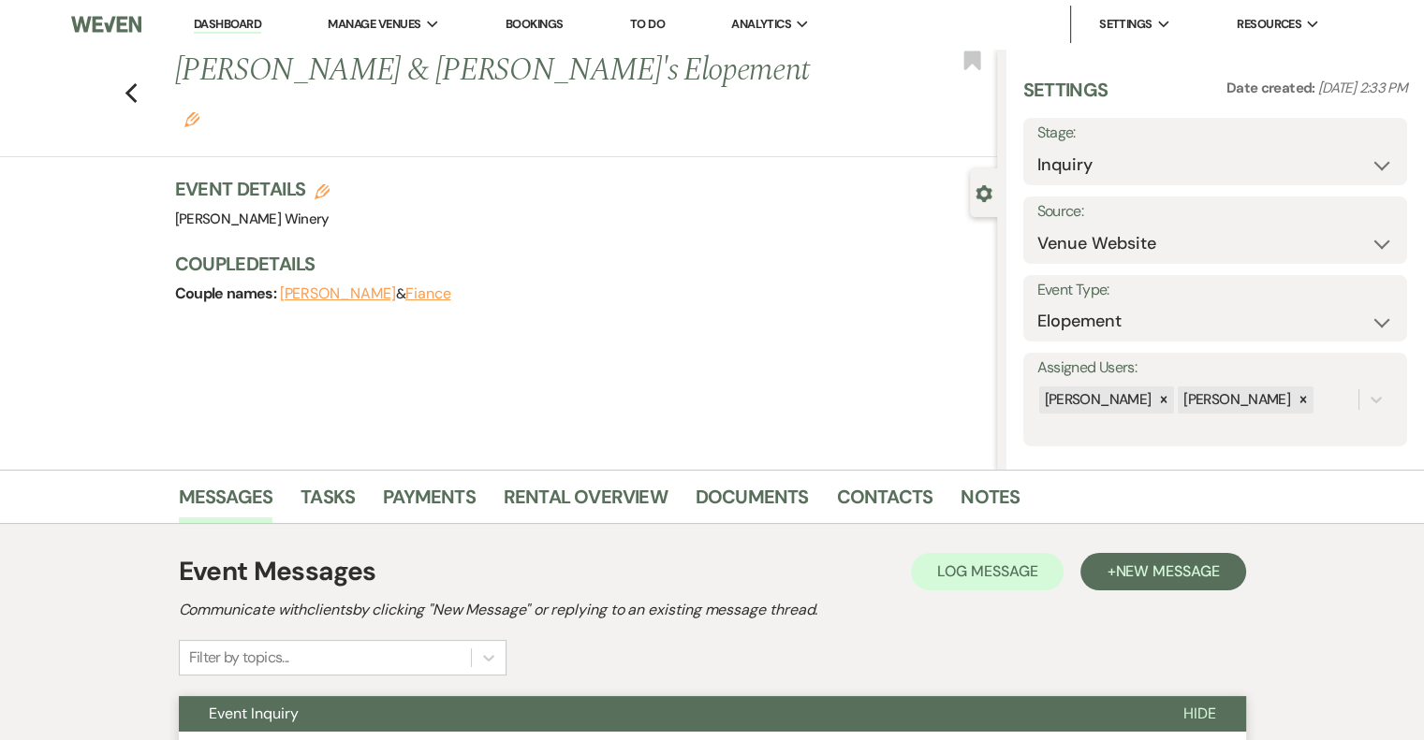
drag, startPoint x: 249, startPoint y: 22, endPoint x: 255, endPoint y: 44, distance: 23.2
click at [249, 22] on link "Dashboard" at bounding box center [227, 25] width 67 height 18
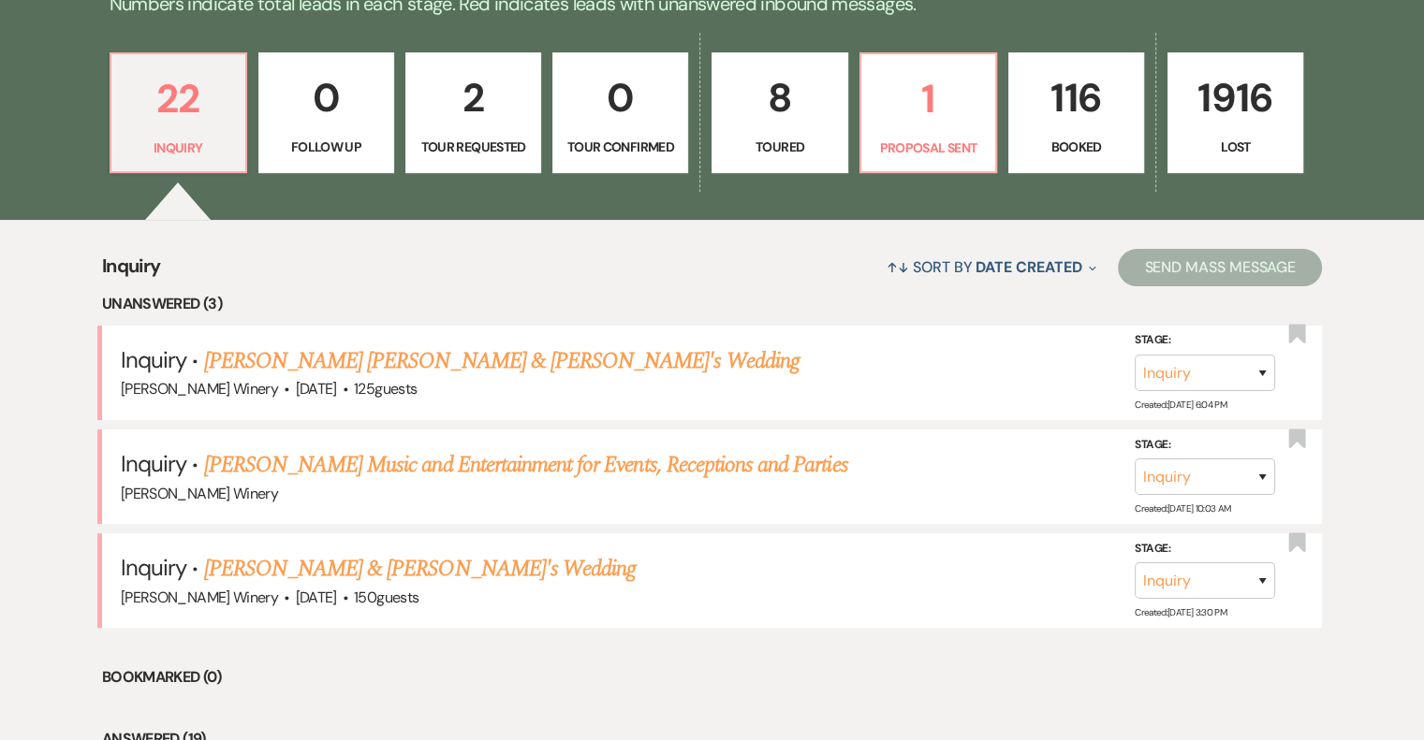
scroll to position [562, 0]
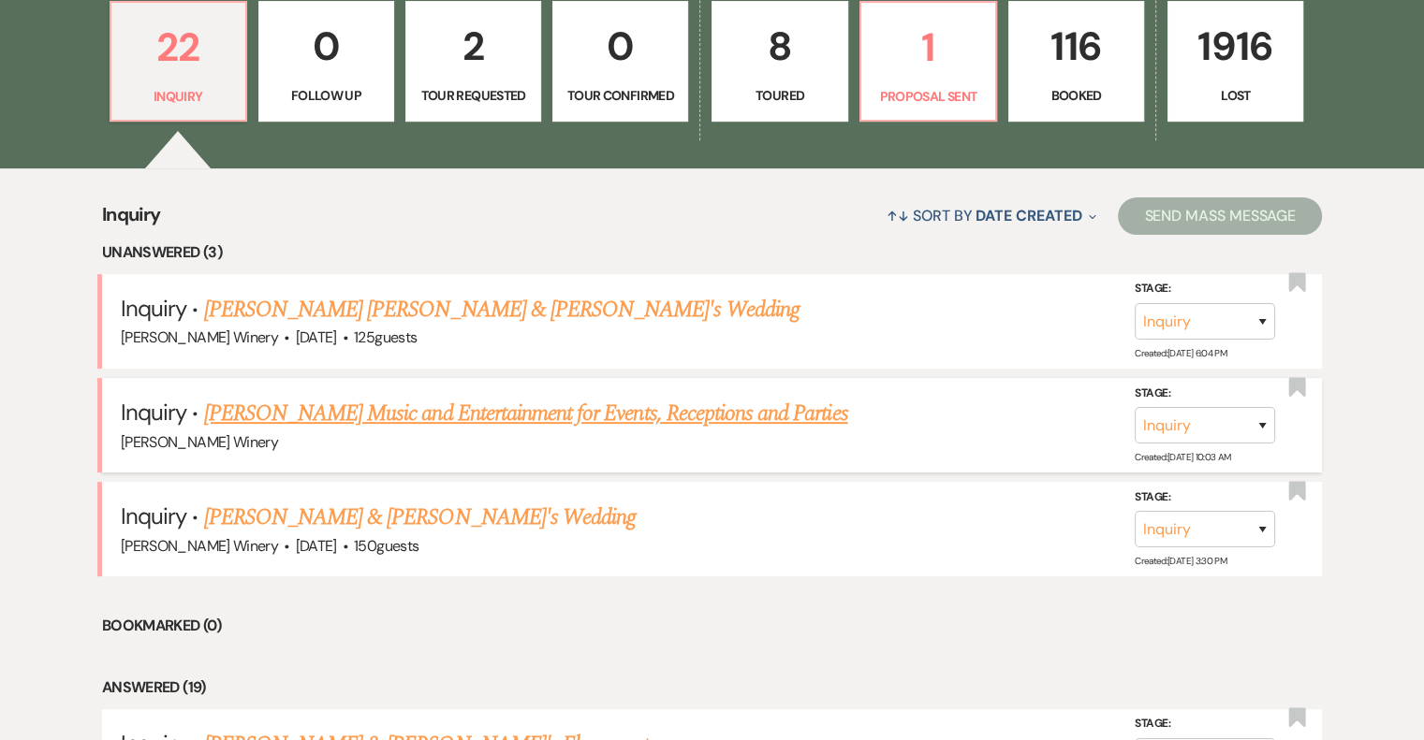
click at [768, 404] on link "[PERSON_NAME] Music and Entertainment for Events, Receptions and Parties" at bounding box center [526, 414] width 644 height 34
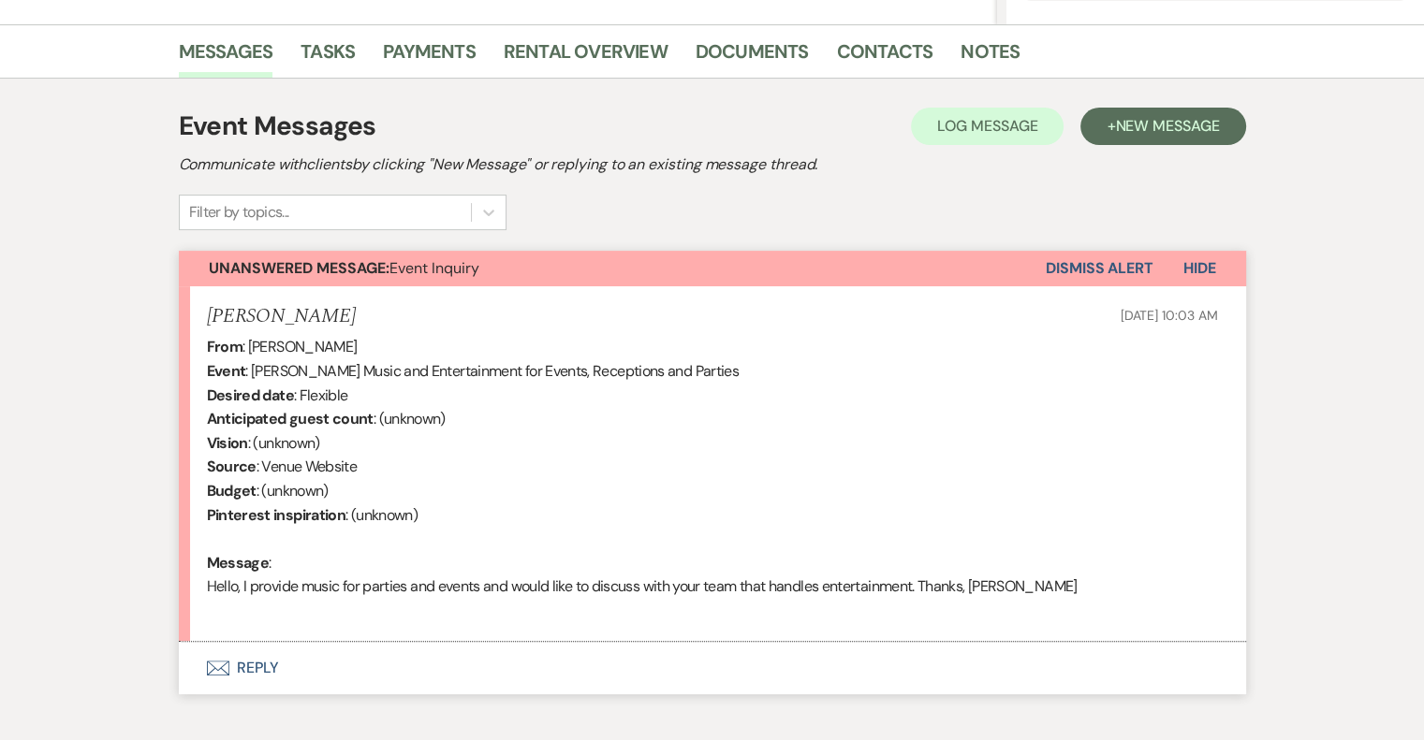
scroll to position [172, 0]
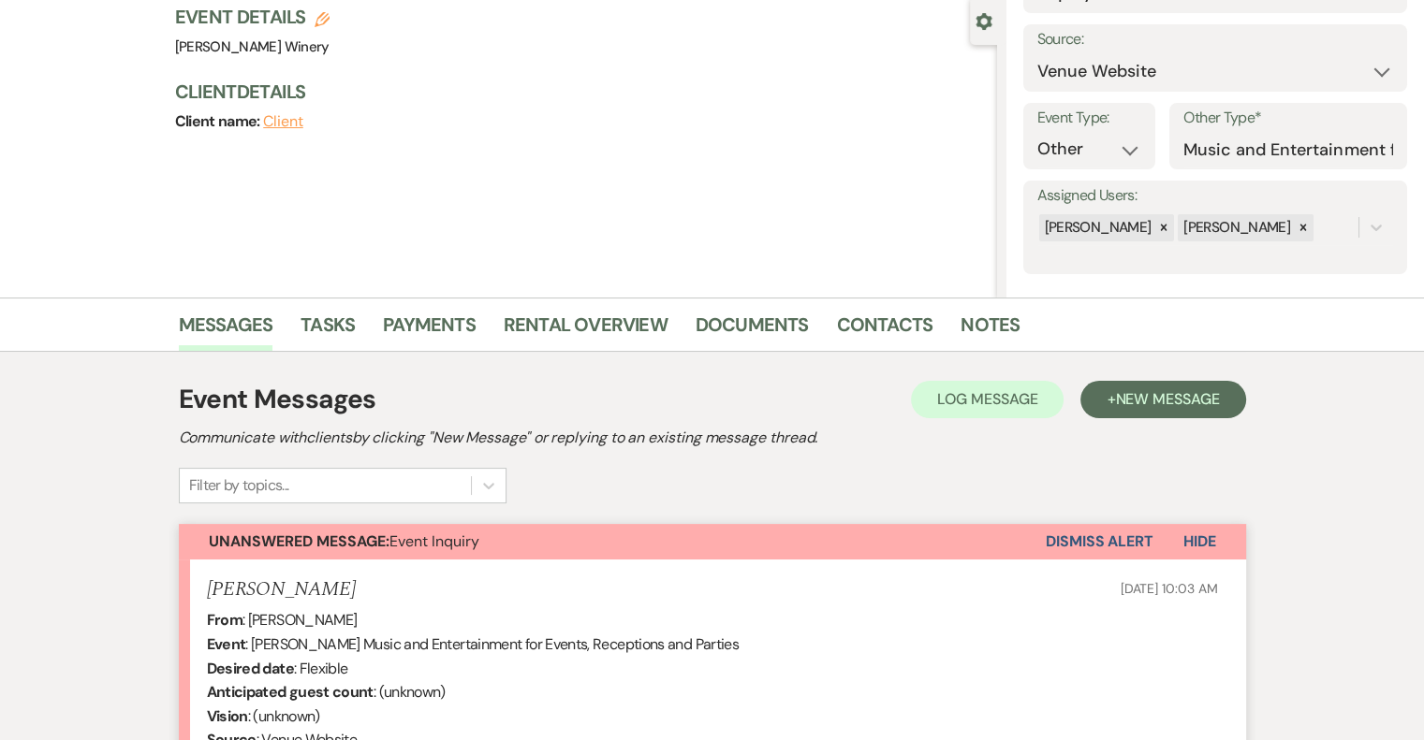
click at [1116, 536] on button "Dismiss Alert" at bounding box center [1100, 542] width 108 height 36
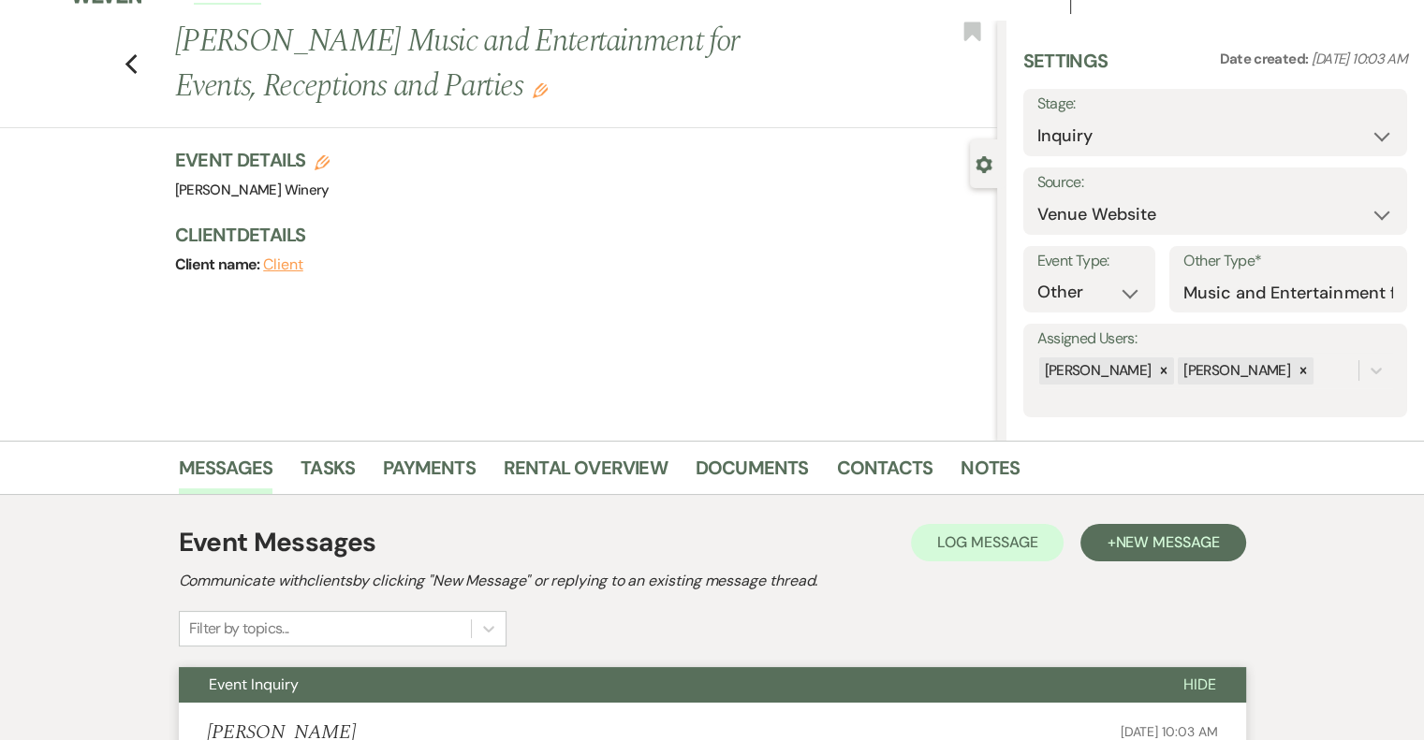
scroll to position [0, 0]
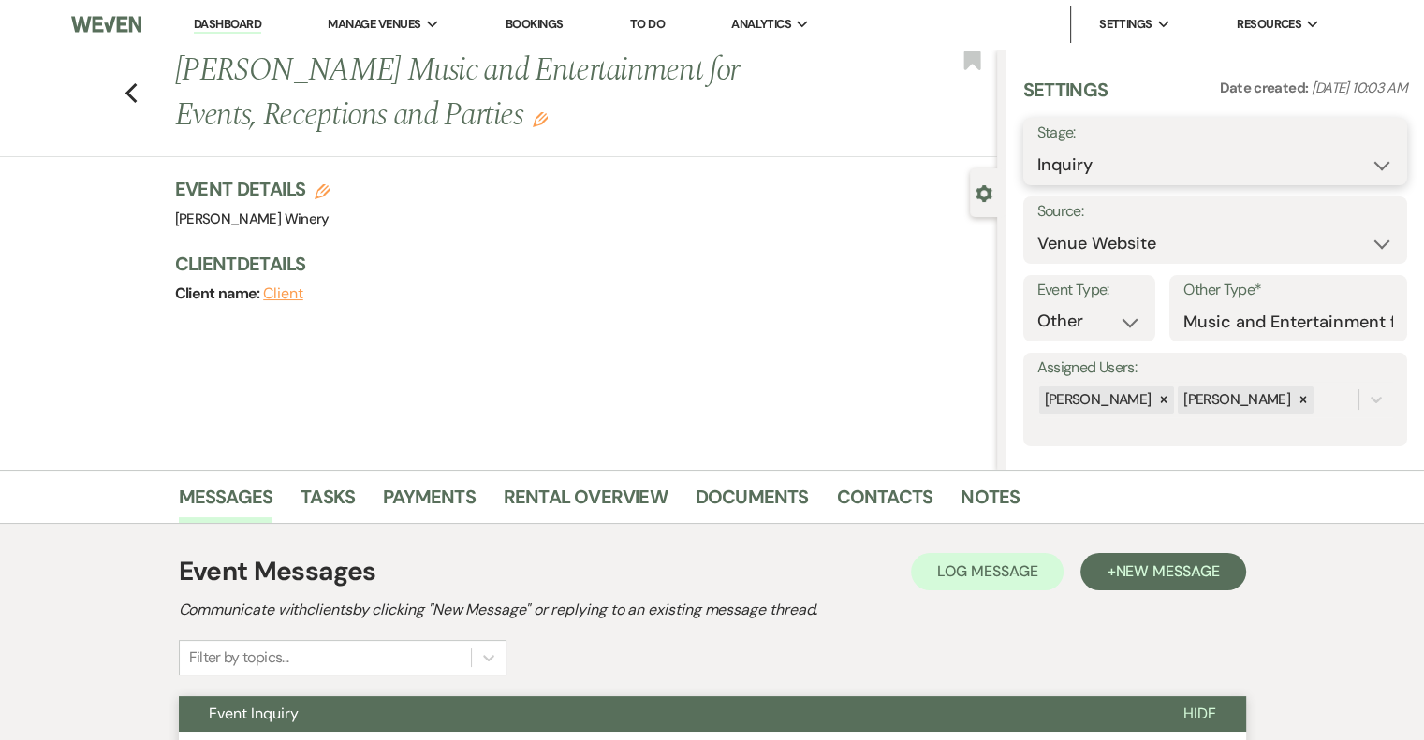
click at [1116, 171] on select "Inquiry Follow Up Tour Requested Tour Confirmed Toured Proposal Sent Booked Lost" at bounding box center [1215, 165] width 356 height 37
click at [1037, 147] on select "Inquiry Follow Up Tour Requested Tour Confirmed Toured Proposal Sent Booked Lost" at bounding box center [1215, 165] width 356 height 37
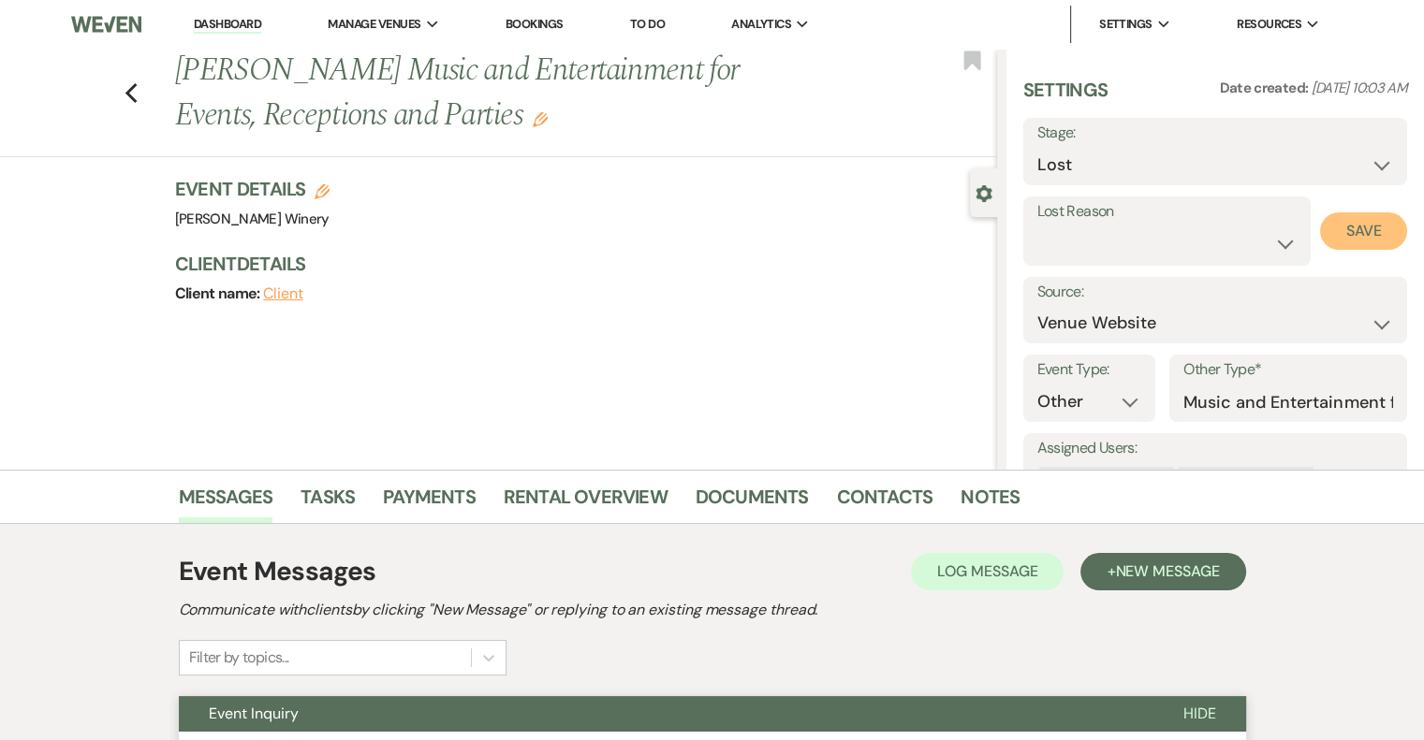
click at [1325, 220] on button "Save" at bounding box center [1363, 230] width 87 height 37
click at [215, 22] on link "Dashboard" at bounding box center [227, 25] width 67 height 18
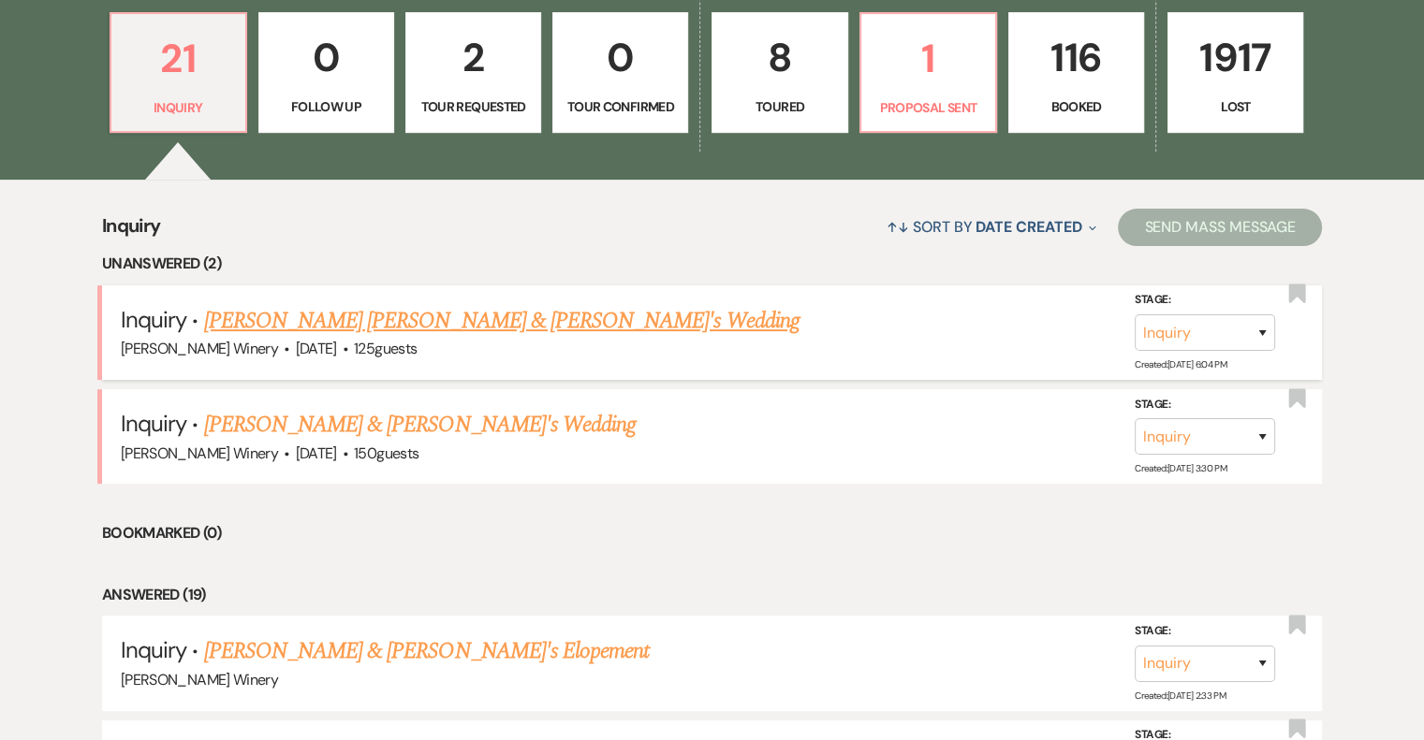
scroll to position [562, 0]
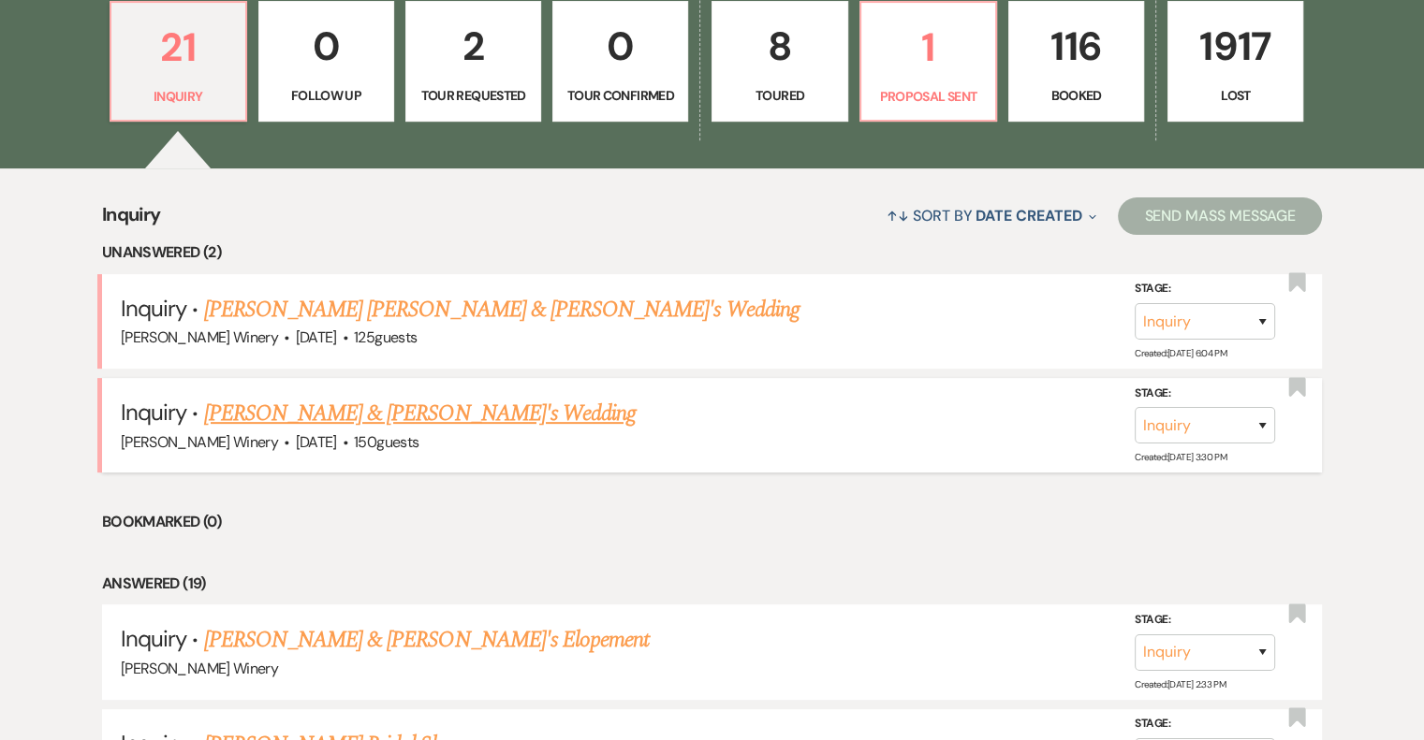
click at [367, 416] on link "[PERSON_NAME] & [PERSON_NAME]'s Wedding" at bounding box center [420, 414] width 432 height 34
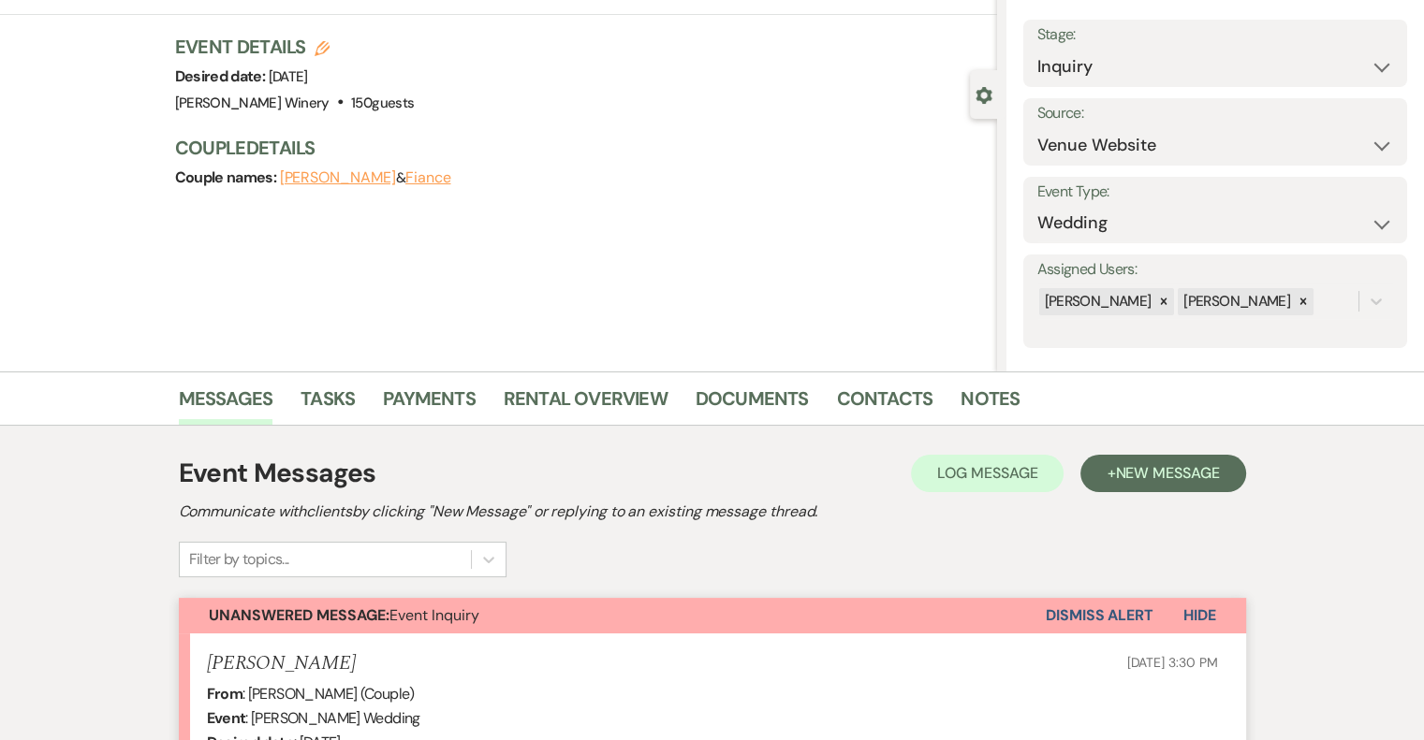
scroll to position [571, 0]
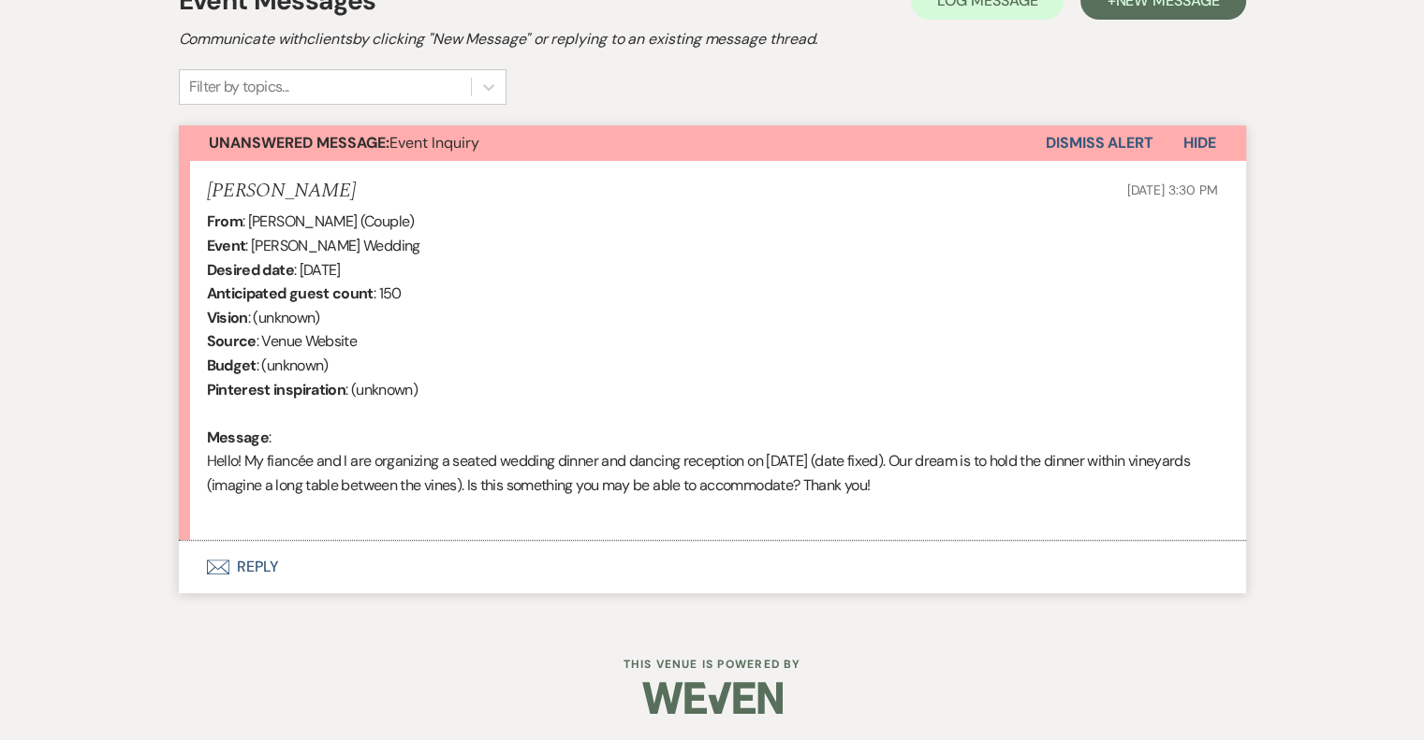
click at [251, 562] on button "Envelope Reply" at bounding box center [712, 567] width 1067 height 52
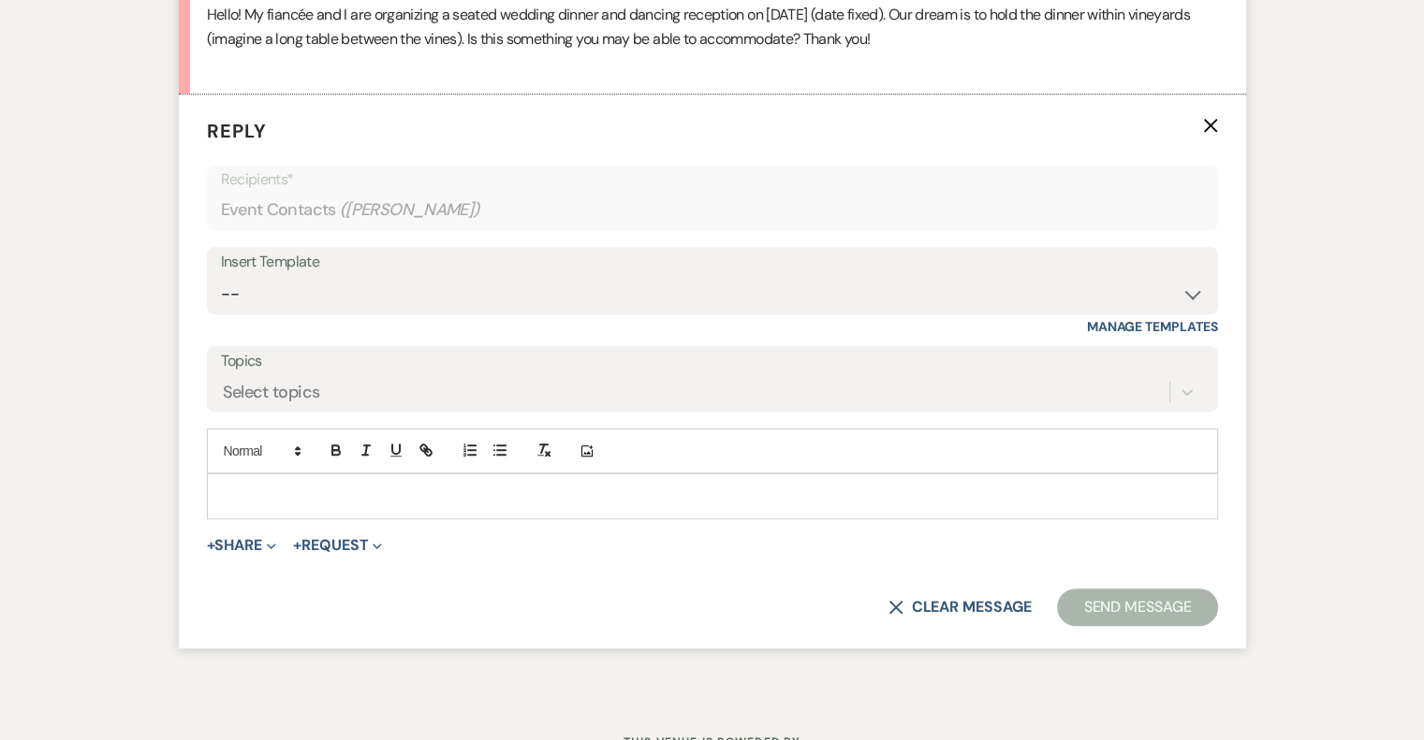
scroll to position [1093, 0]
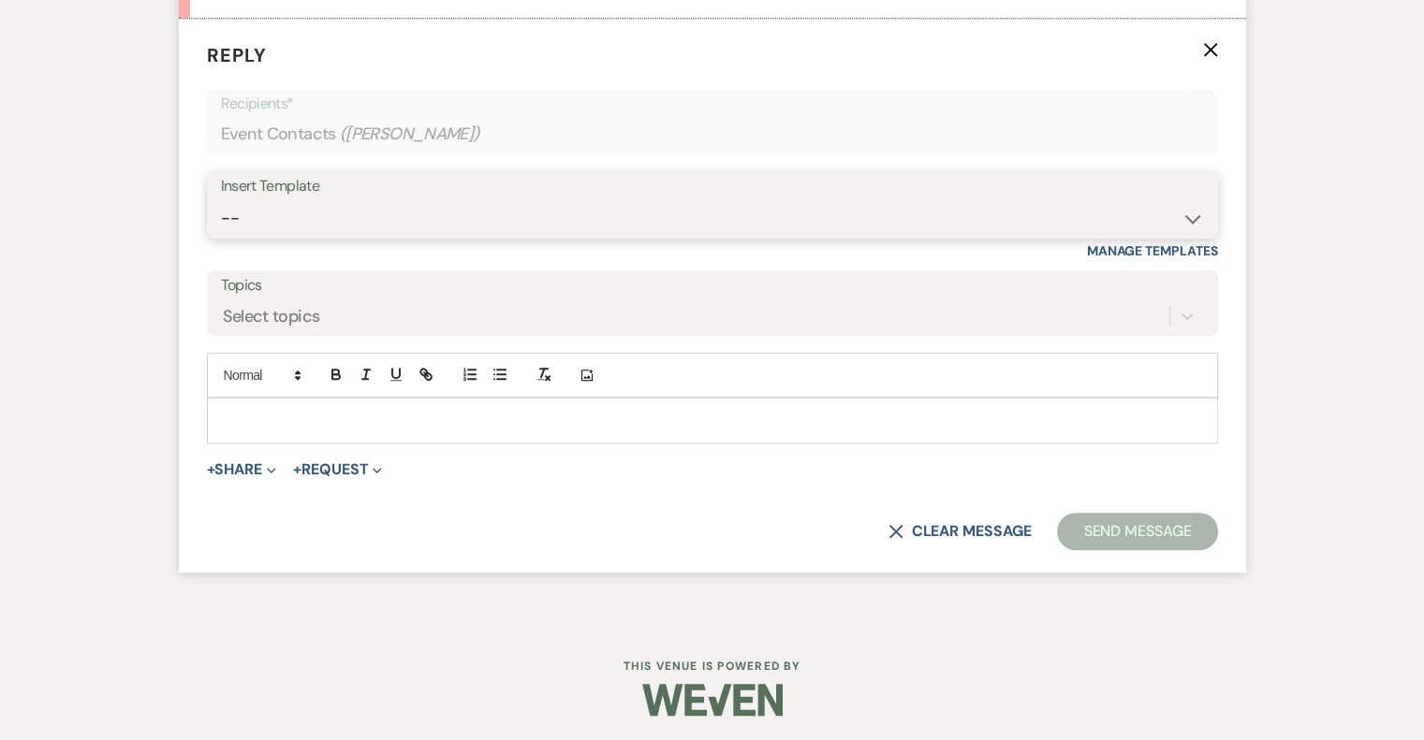
click at [307, 213] on select "-- Weven Planning Portal Introduction (Booked Events) Tour Request Response Fol…" at bounding box center [712, 218] width 983 height 37
click at [221, 200] on select "-- Weven Planning Portal Introduction (Booked Events) Tour Request Response Fol…" at bounding box center [712, 218] width 983 height 37
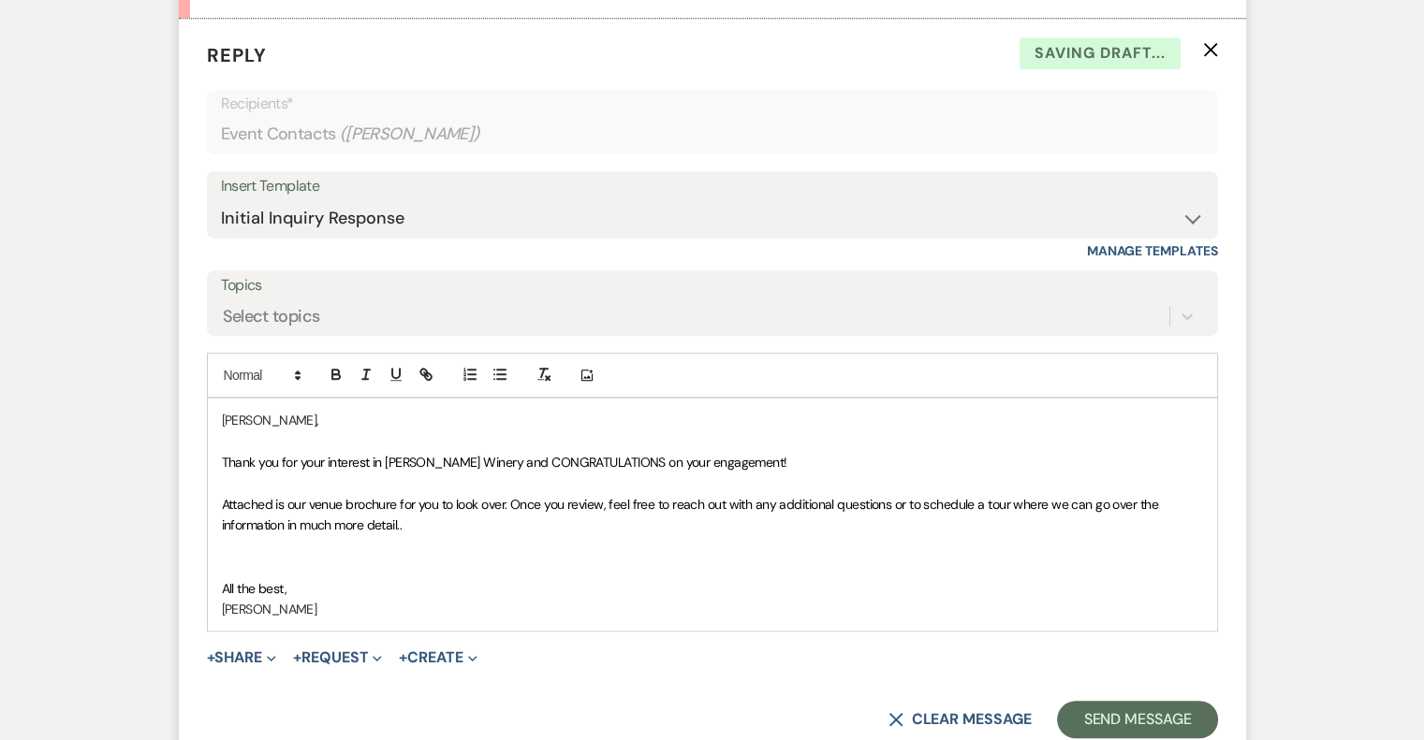
click at [436, 530] on p "Attached is our venue brochure for you to look over. Once you review, feel free…" at bounding box center [712, 515] width 981 height 42
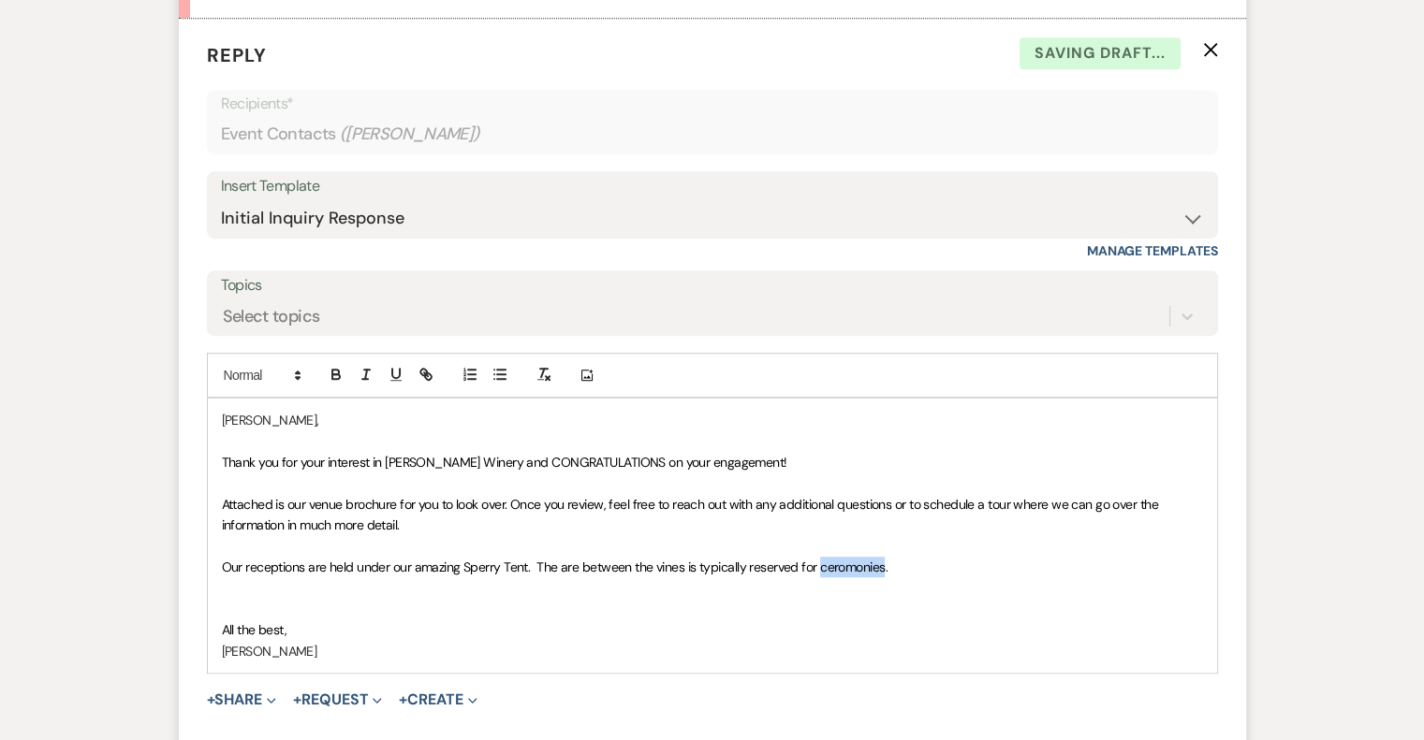
drag, startPoint x: 843, startPoint y: 562, endPoint x: 853, endPoint y: 562, distance: 10.3
click at [853, 562] on span "Our receptions are held under our amazing Sperry Tent. The are between the vine…" at bounding box center [555, 567] width 666 height 17
click at [853, 561] on span "Our receptions are held under our amazing Sperry Tent. The are between the vine…" at bounding box center [555, 567] width 666 height 17
click at [864, 564] on span "Our receptions are held under our amazing Sperry Tent. The are between the vine…" at bounding box center [555, 567] width 666 height 17
click at [921, 557] on p "Our receptions are held under our amazing Sperry Tent. The are between the vine…" at bounding box center [712, 567] width 981 height 21
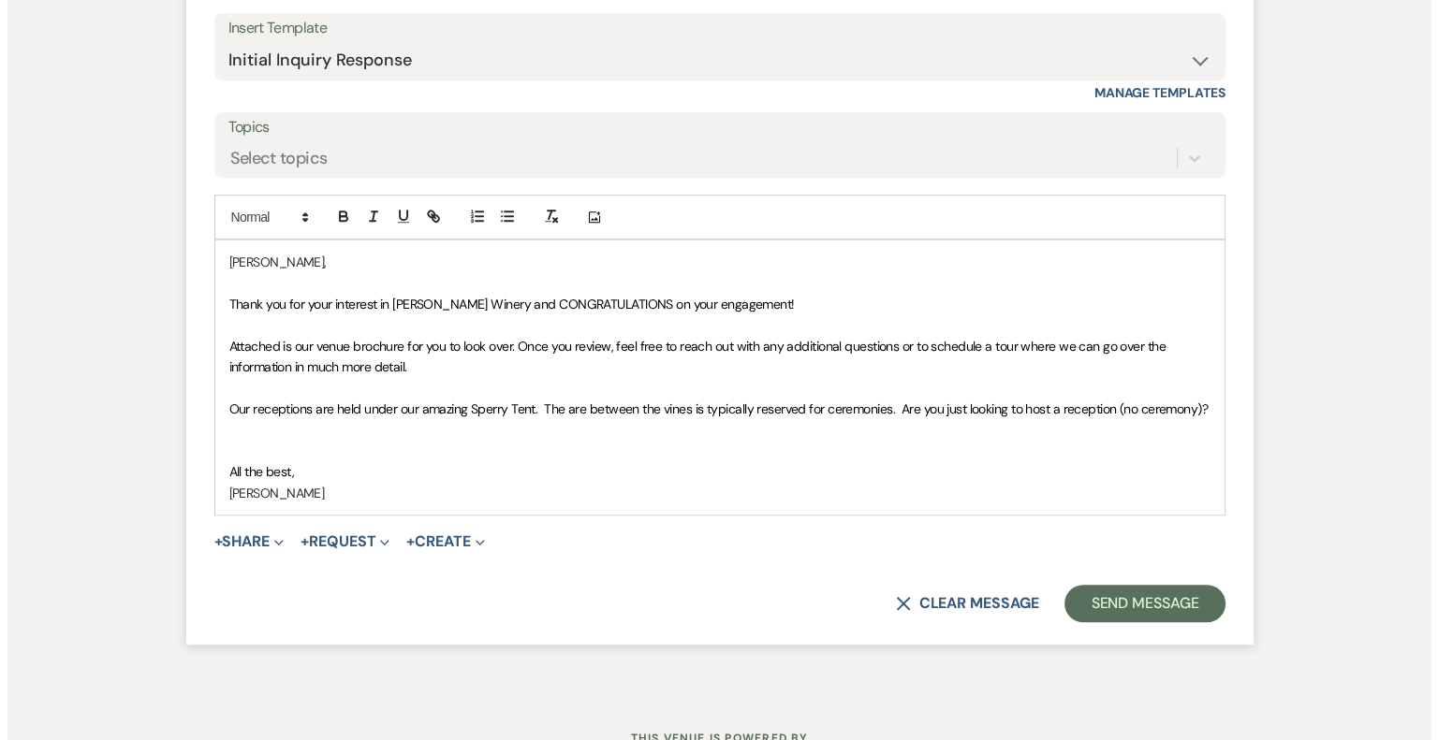
scroll to position [1325, 0]
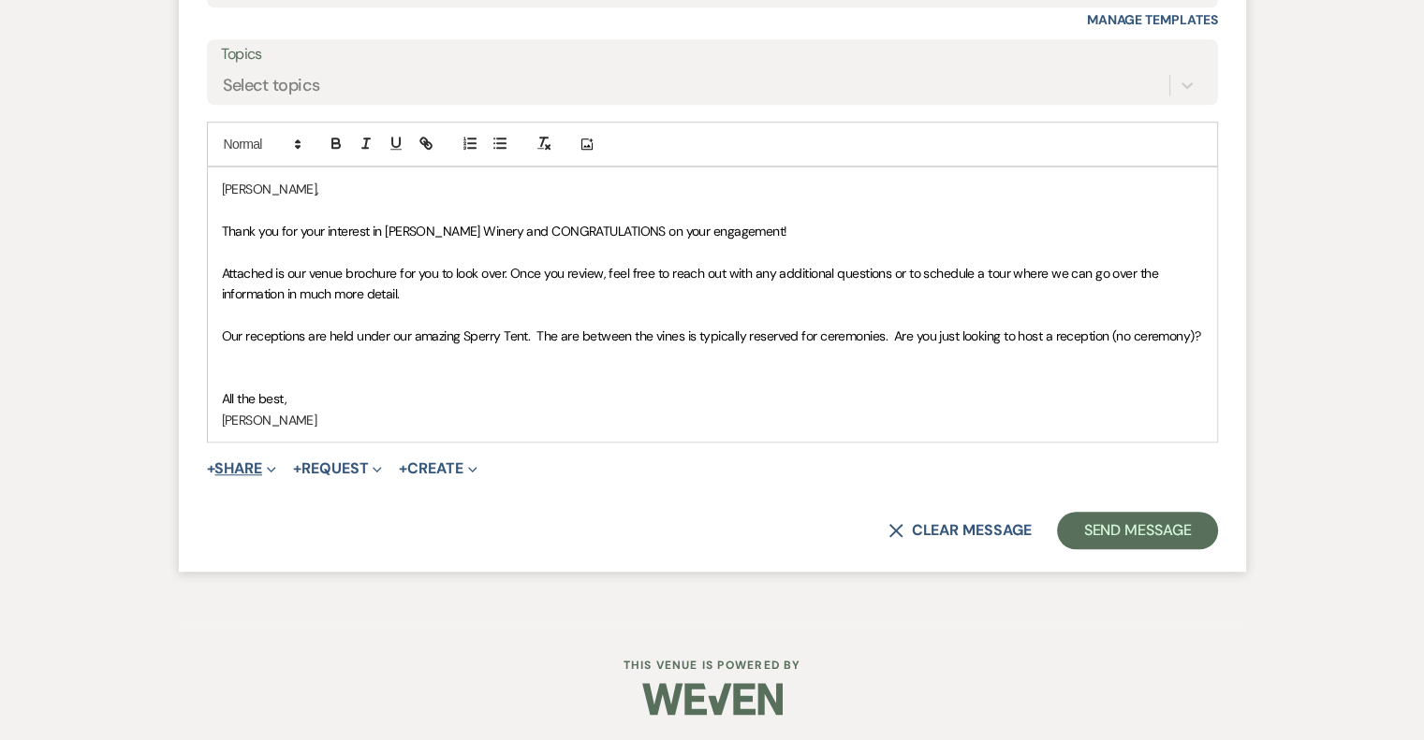
click at [250, 466] on button "+ Share Expand" at bounding box center [242, 469] width 70 height 15
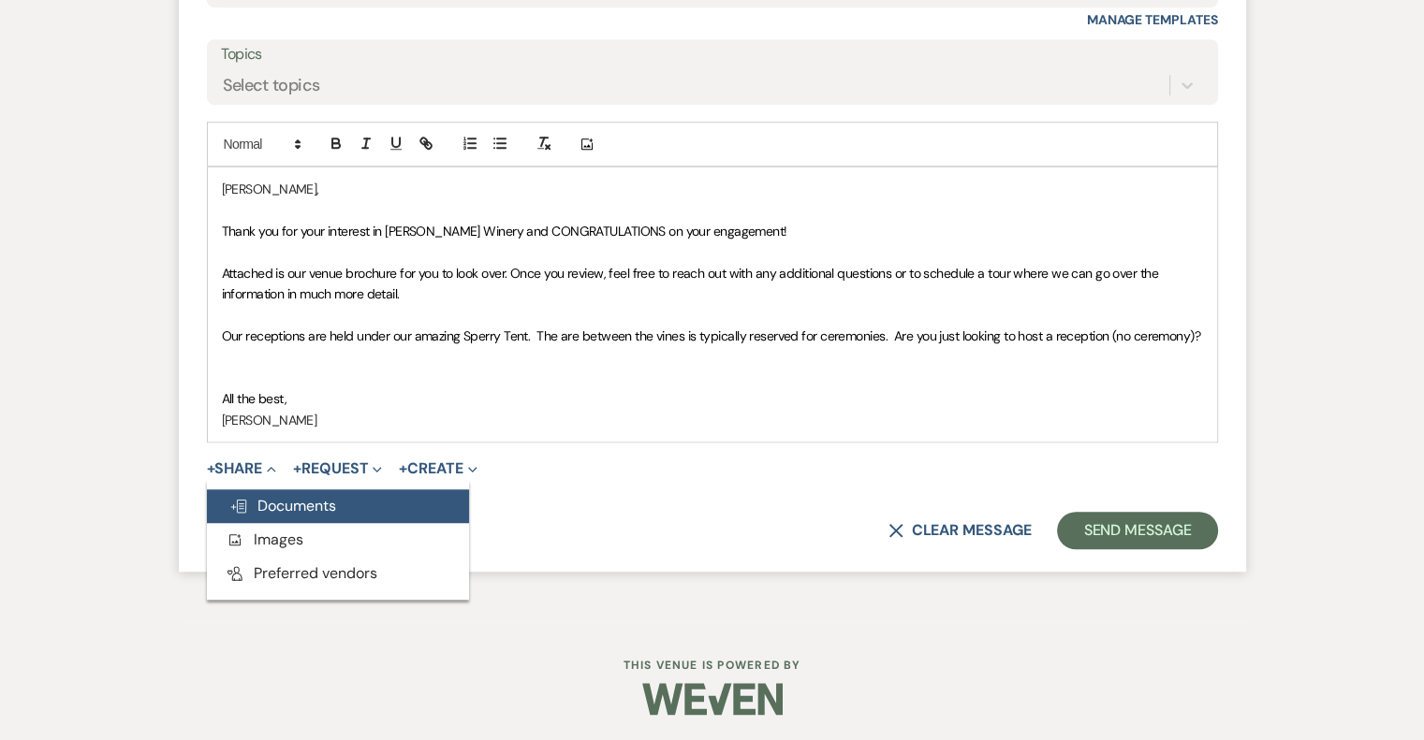
click at [266, 504] on span "Doc Upload Documents" at bounding box center [282, 506] width 107 height 20
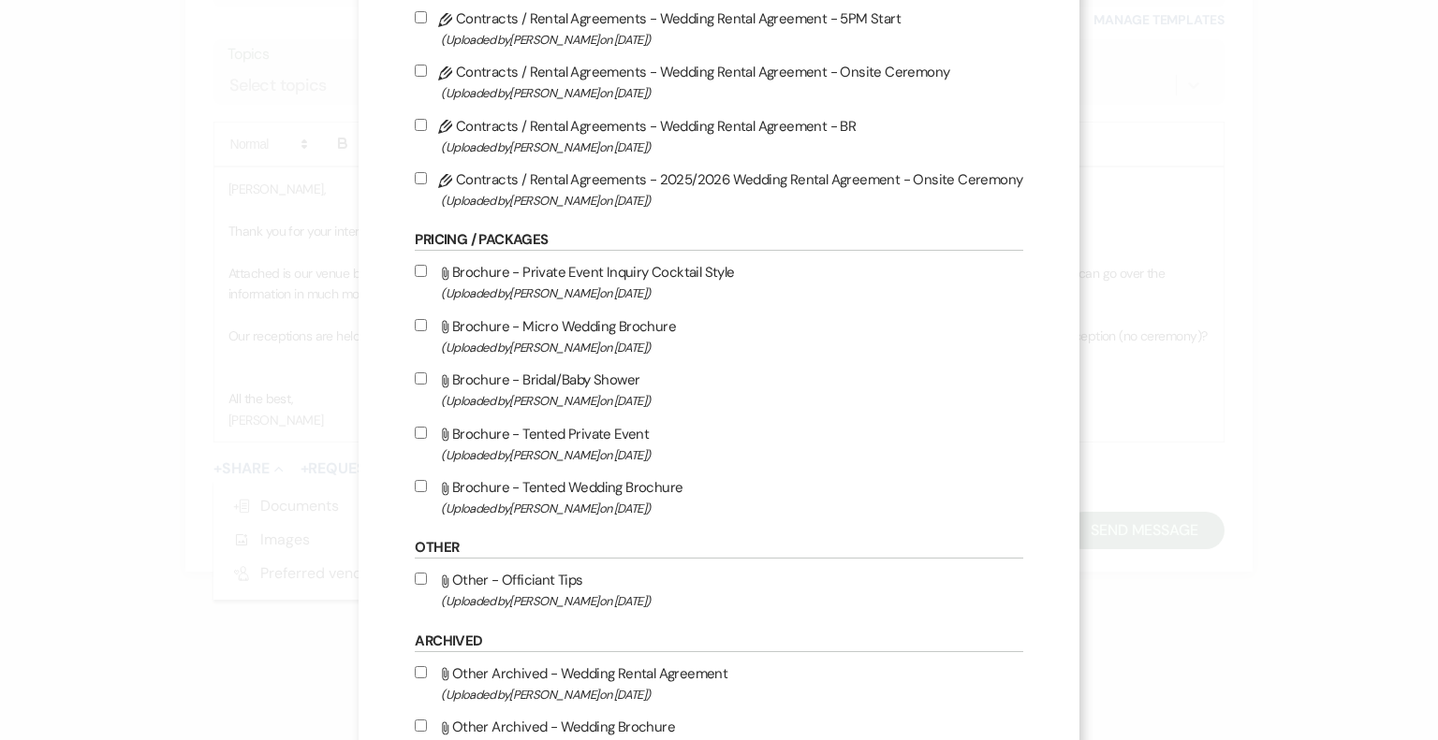
scroll to position [187, 0]
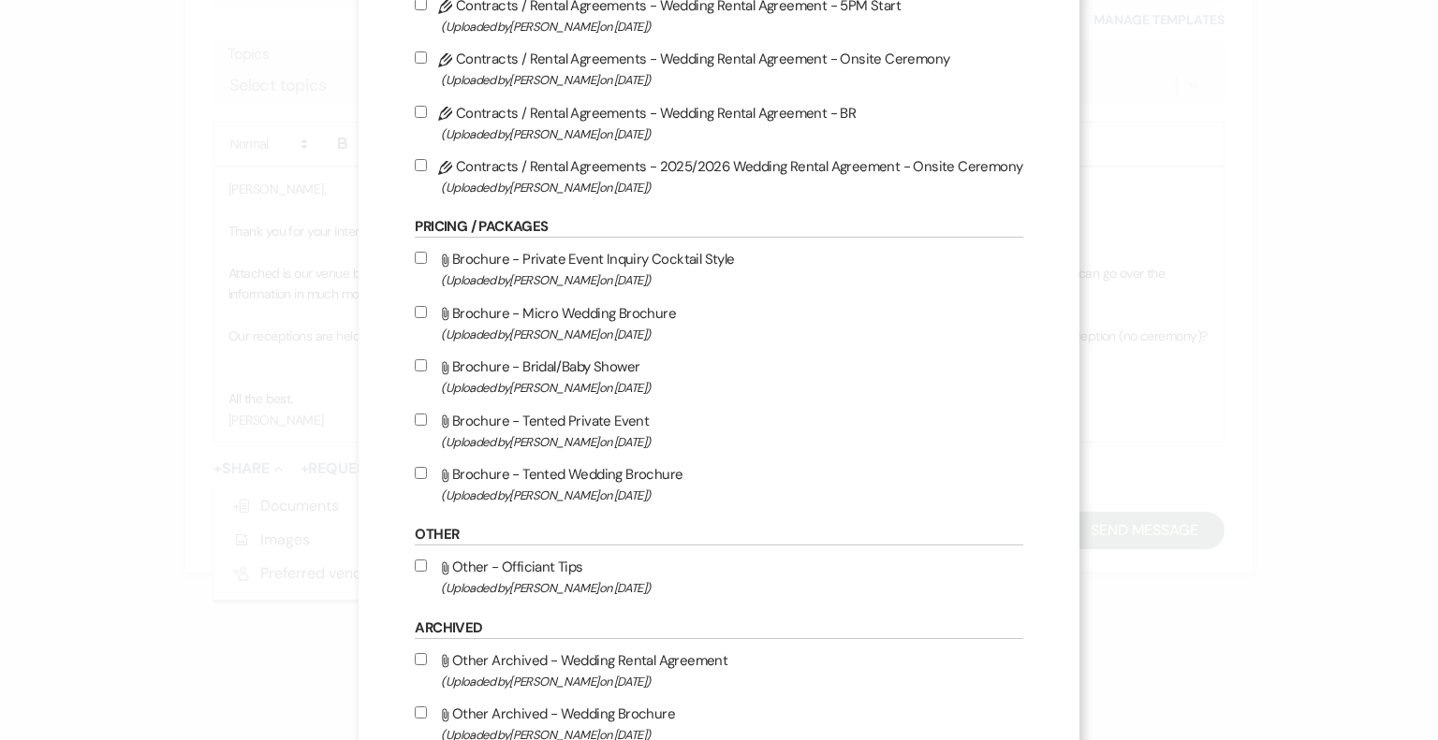
click at [663, 477] on label "Attach File Brochure - Tented Wedding Brochure (Uploaded by [PERSON_NAME] on [D…" at bounding box center [719, 484] width 608 height 44
click at [427, 477] on input "Attach File Brochure - Tented Wedding Brochure (Uploaded by [PERSON_NAME] on [D…" at bounding box center [421, 473] width 12 height 12
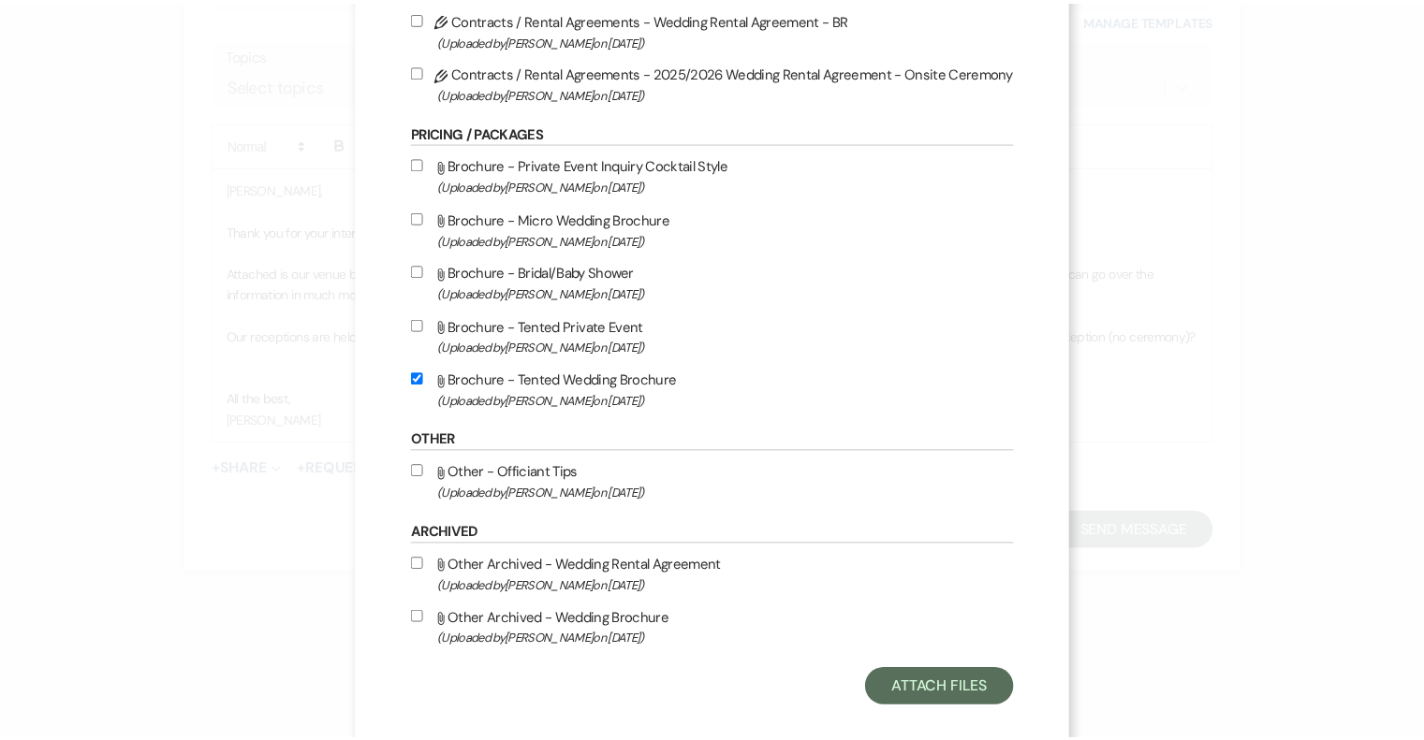
scroll to position [308, 0]
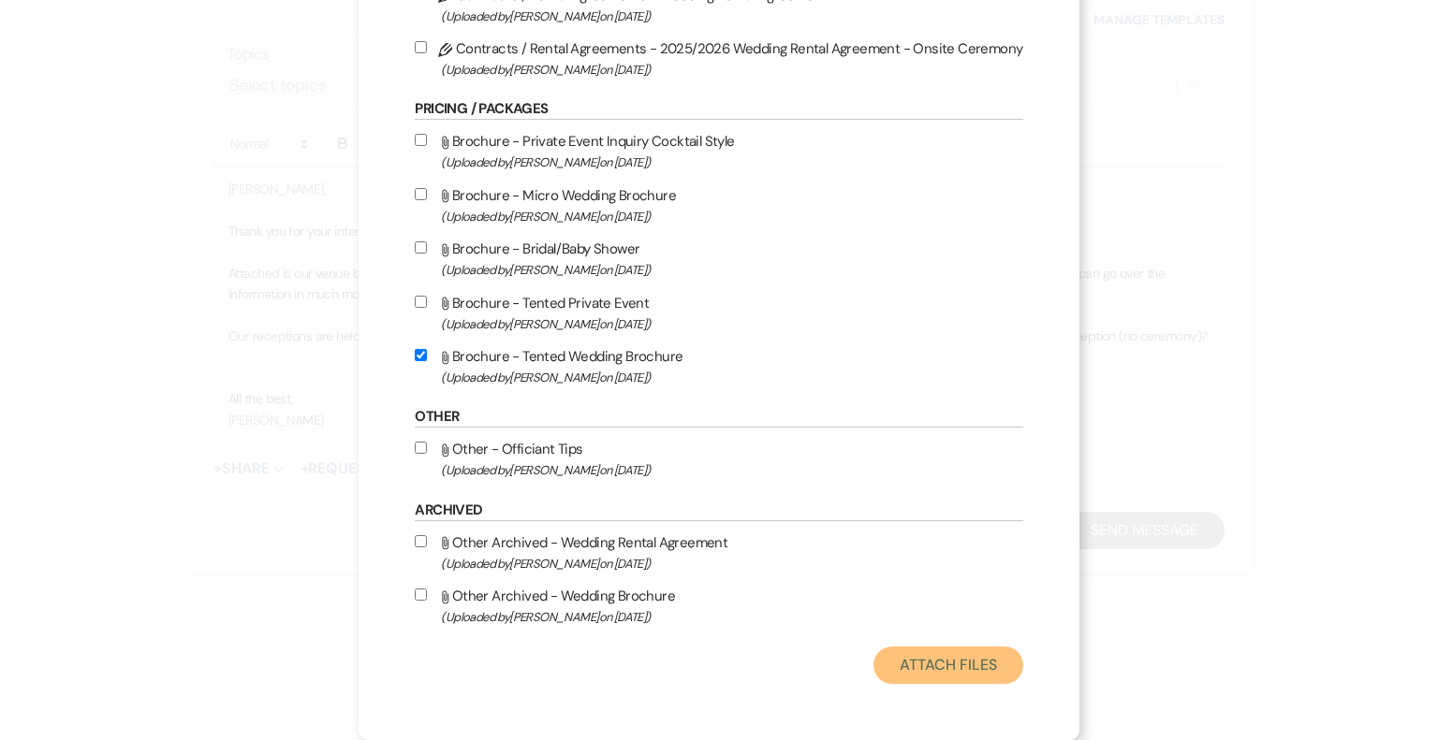
drag, startPoint x: 962, startPoint y: 670, endPoint x: 1066, endPoint y: 635, distance: 109.8
click at [962, 669] on button "Attach Files" at bounding box center [947, 665] width 149 height 37
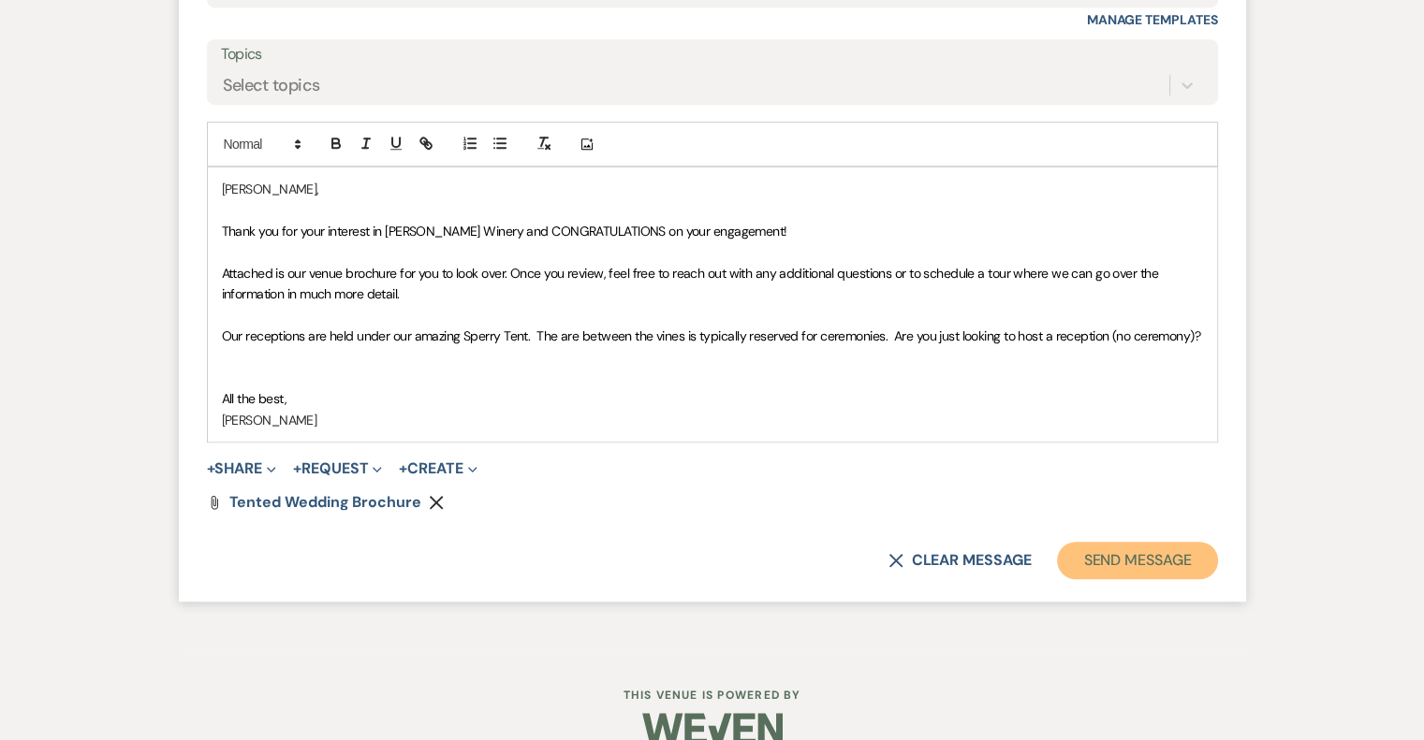
click at [1155, 564] on button "Send Message" at bounding box center [1137, 560] width 160 height 37
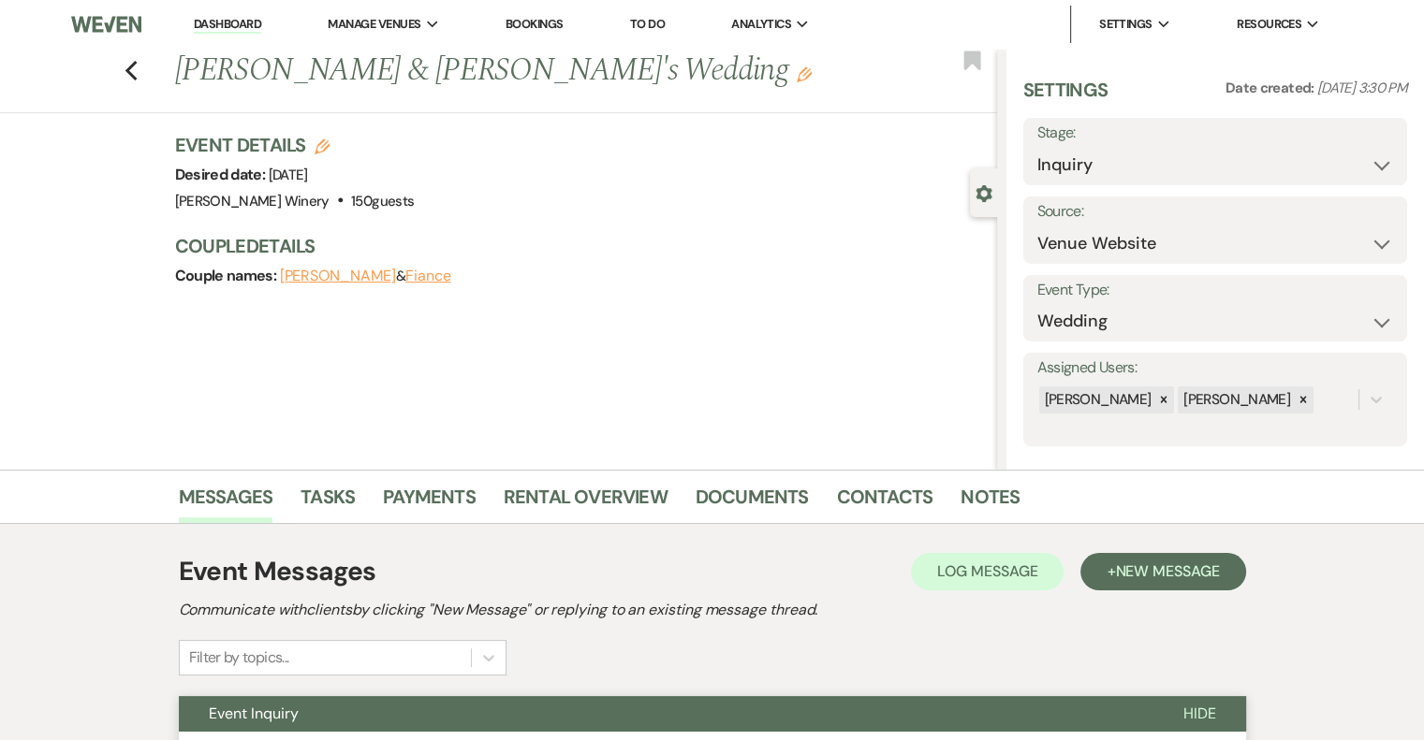
scroll to position [0, 0]
click at [230, 22] on link "Dashboard" at bounding box center [227, 25] width 67 height 18
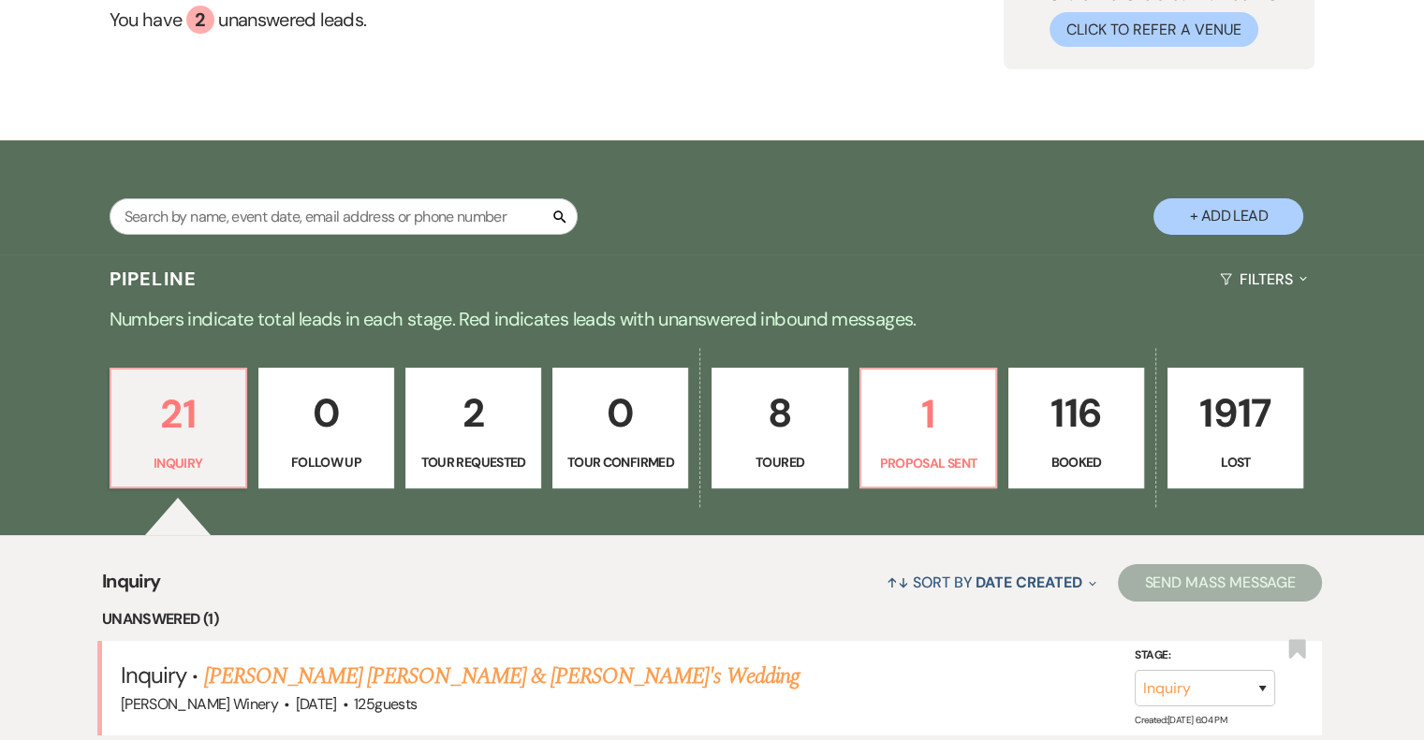
scroll to position [749, 0]
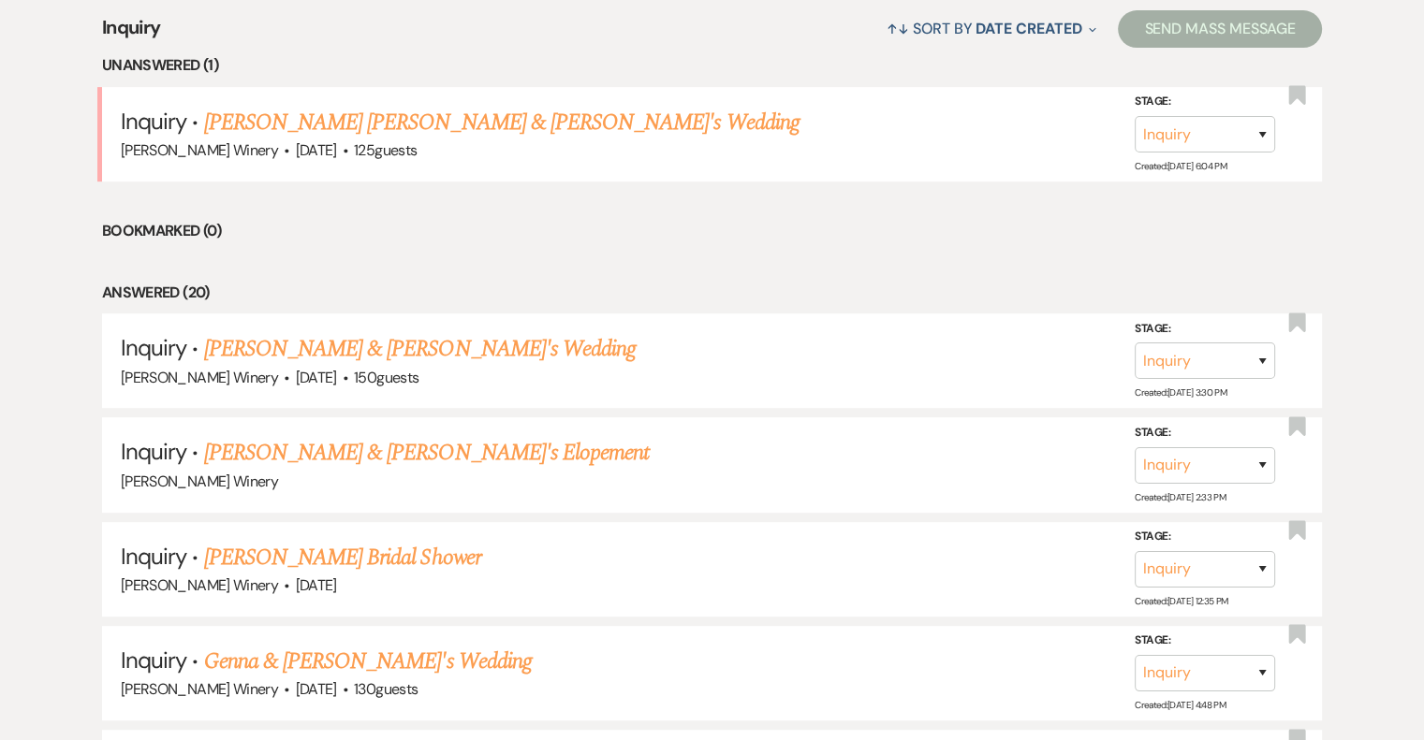
click at [321, 124] on link "[PERSON_NAME] [PERSON_NAME] & [PERSON_NAME]'s Wedding" at bounding box center [501, 123] width 595 height 34
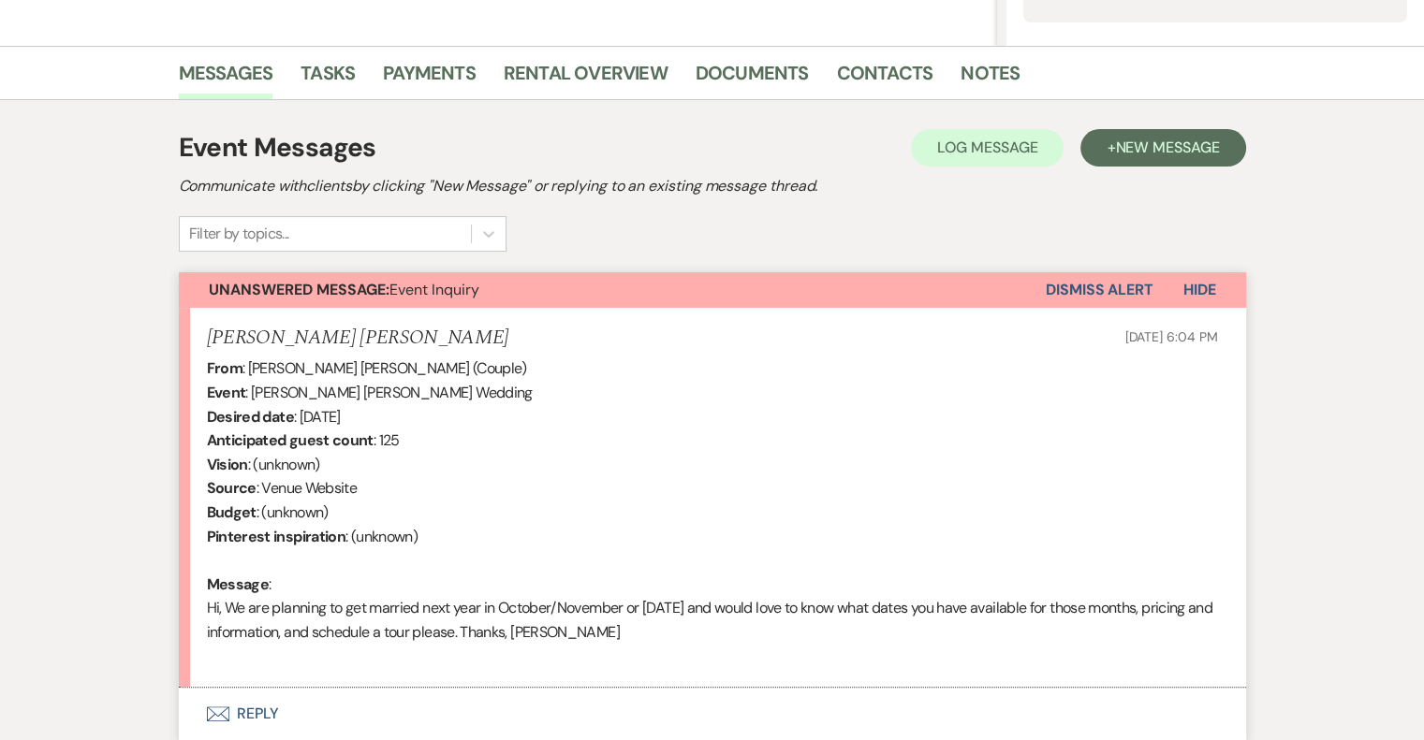
scroll to position [571, 0]
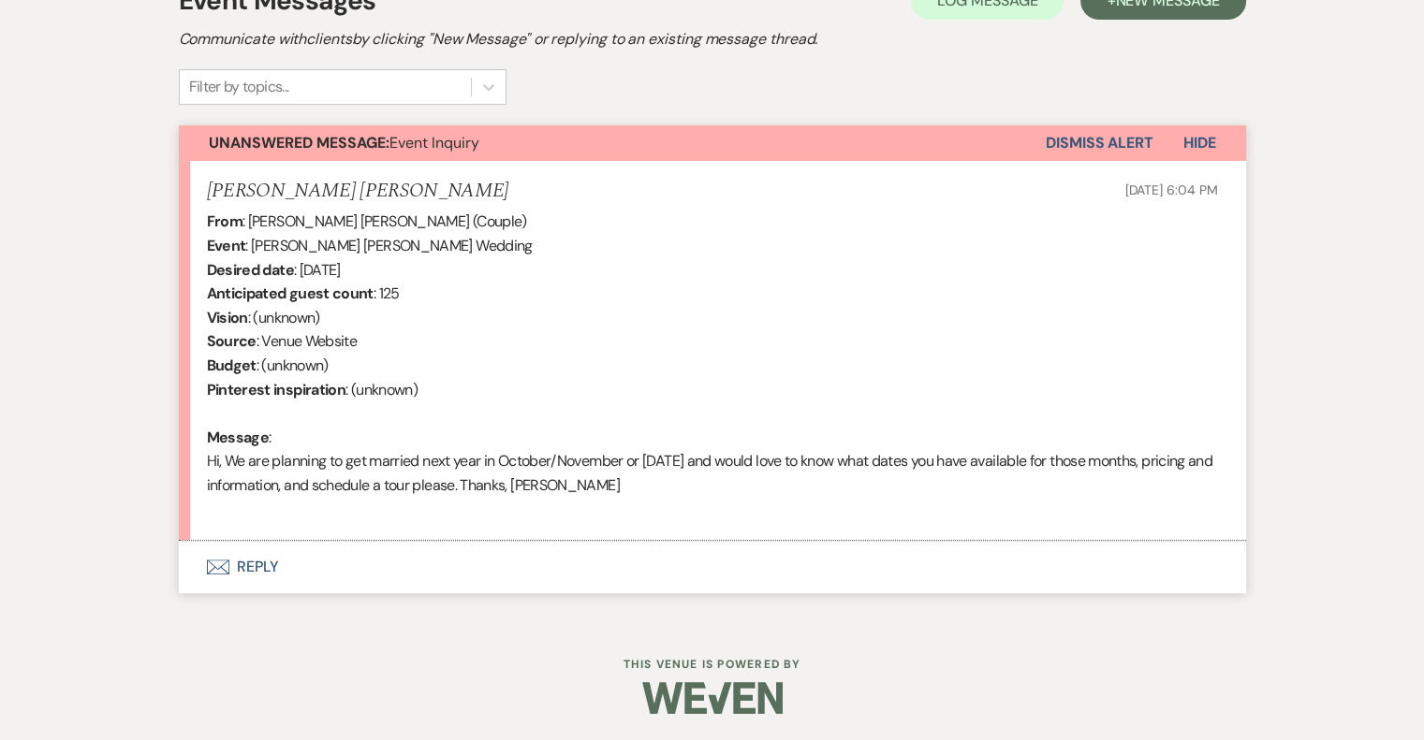
click at [254, 565] on button "Envelope Reply" at bounding box center [712, 567] width 1067 height 52
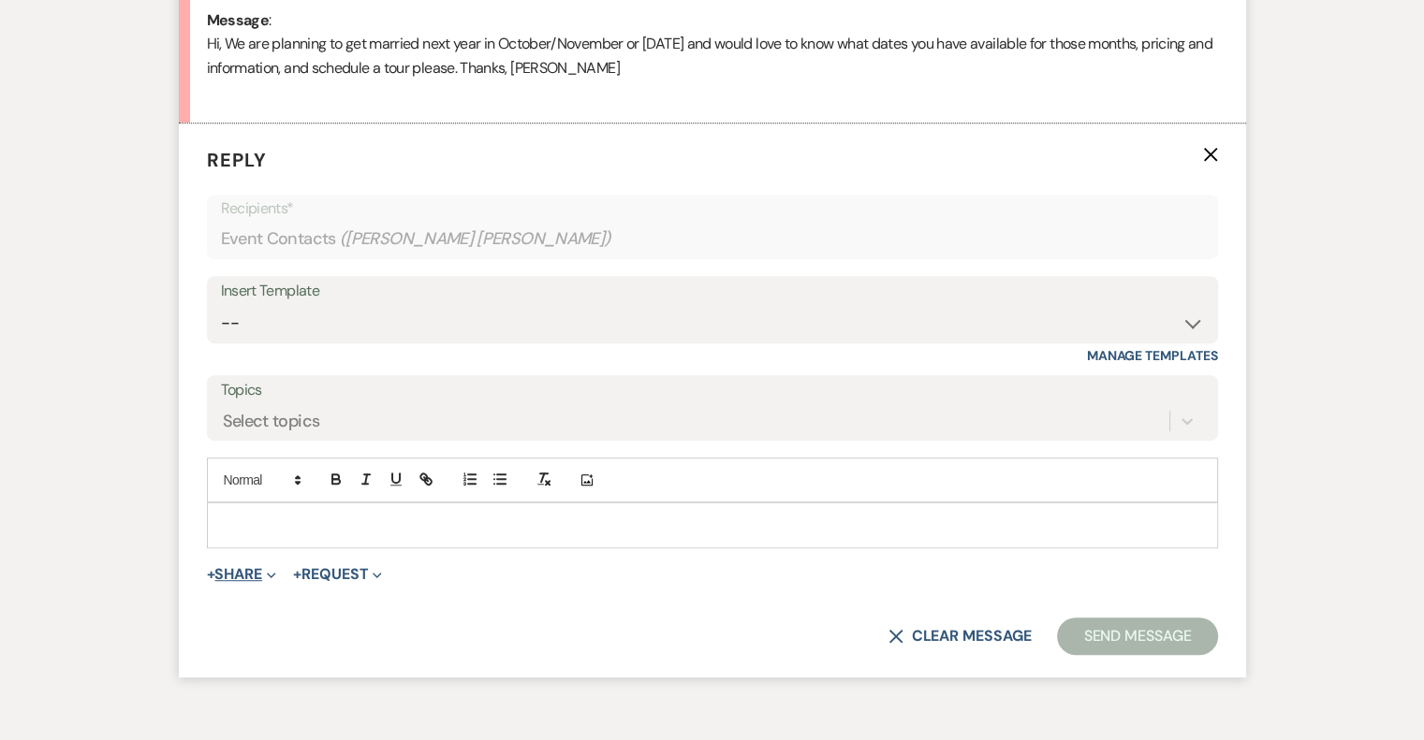
scroll to position [1018, 0]
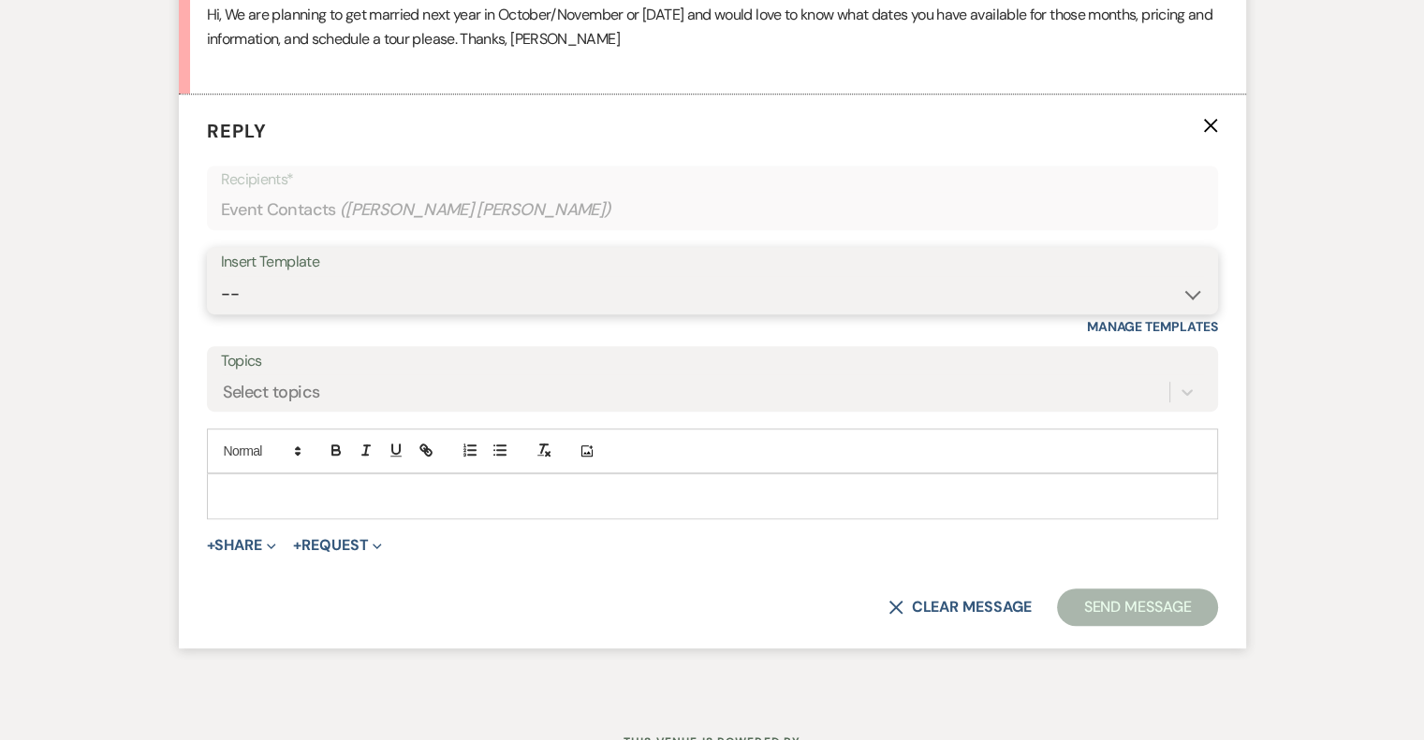
click at [401, 297] on select "-- Weven Planning Portal Introduction (Booked Events) Tour Request Response Fol…" at bounding box center [712, 294] width 983 height 37
click at [221, 276] on select "-- Weven Planning Portal Introduction (Booked Events) Tour Request Response Fol…" at bounding box center [712, 294] width 983 height 37
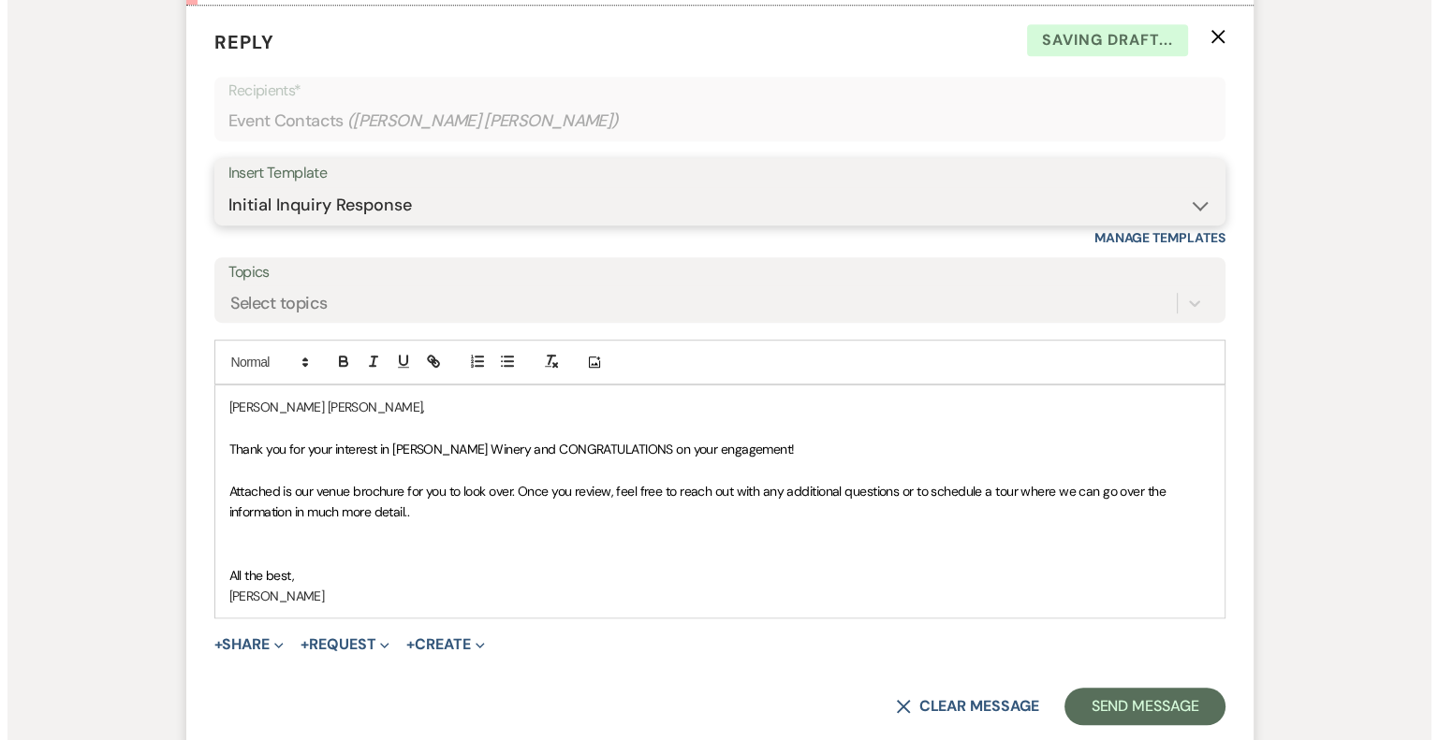
scroll to position [1111, 0]
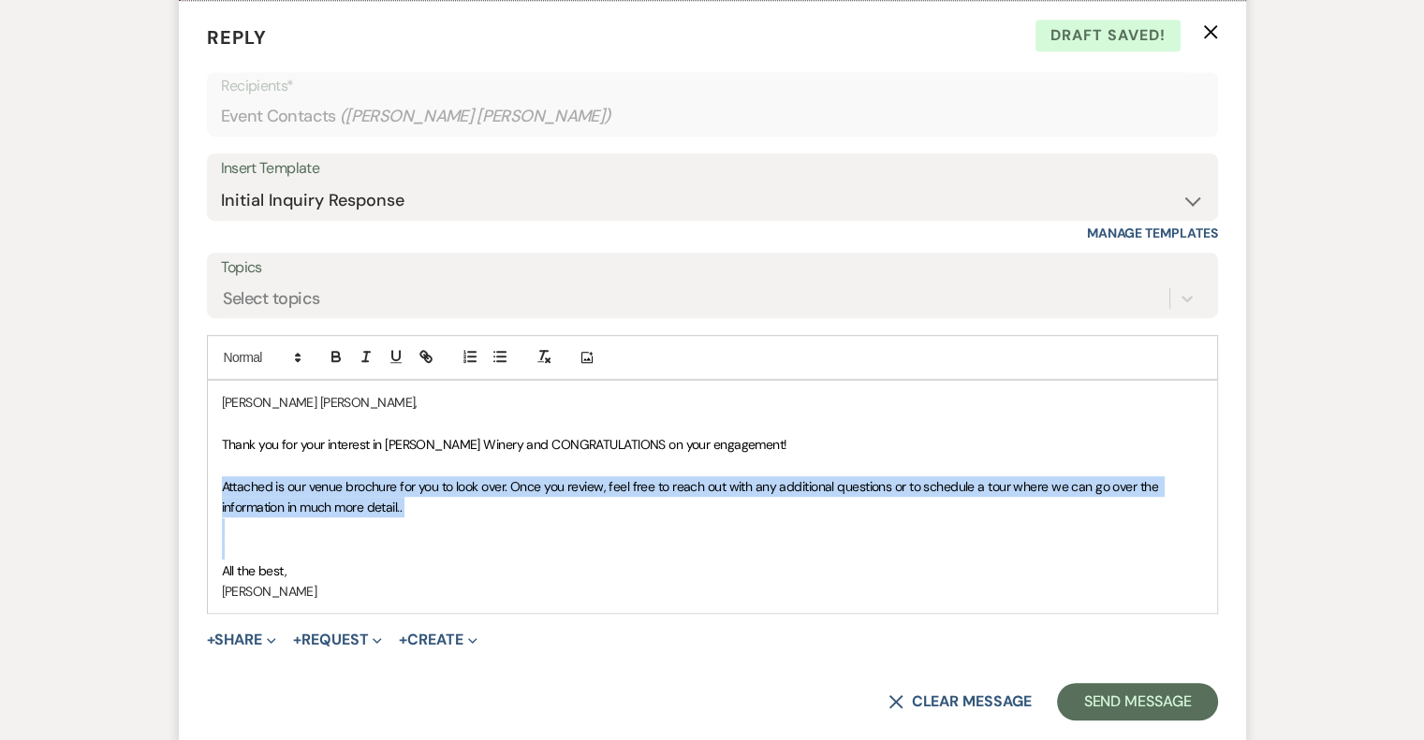
drag, startPoint x: 221, startPoint y: 478, endPoint x: 468, endPoint y: 546, distance: 256.2
click at [468, 546] on div "[PERSON_NAME] [PERSON_NAME], Thank you for your interest in [PERSON_NAME] Winer…" at bounding box center [712, 497] width 1009 height 232
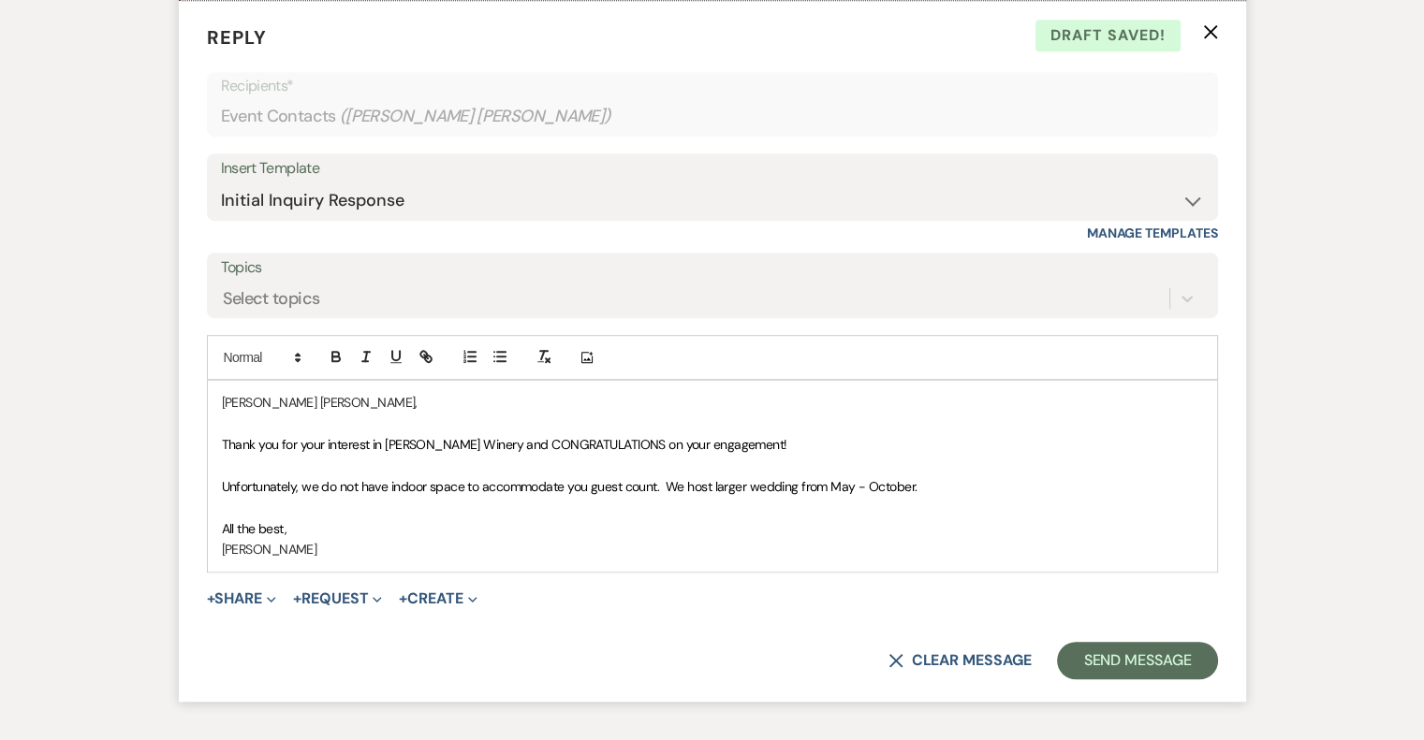
click at [974, 493] on p "Unfortunately, we do not have indoor space to accommodate you guest count. We h…" at bounding box center [712, 486] width 981 height 21
click at [249, 592] on button "+ Share Expand" at bounding box center [242, 599] width 70 height 15
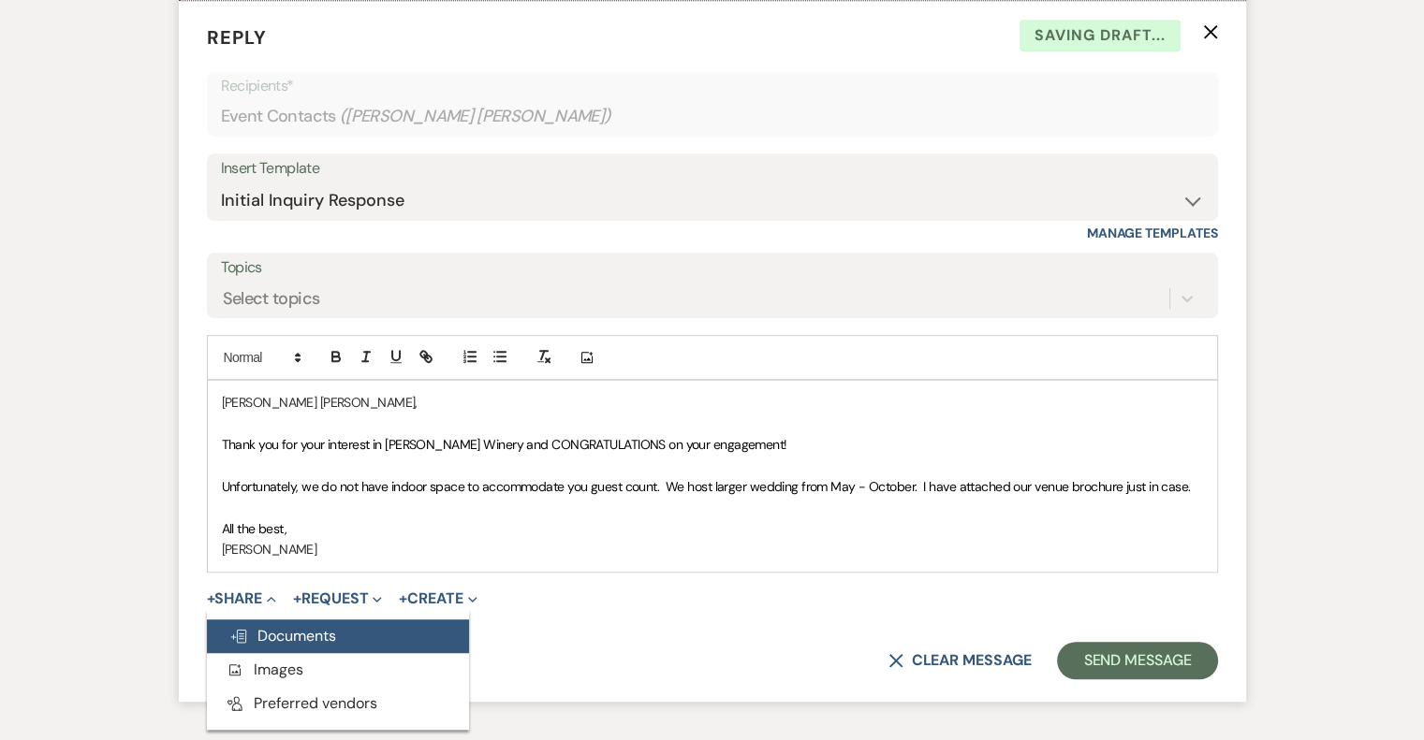
click at [299, 640] on span "Doc Upload Documents" at bounding box center [282, 636] width 107 height 20
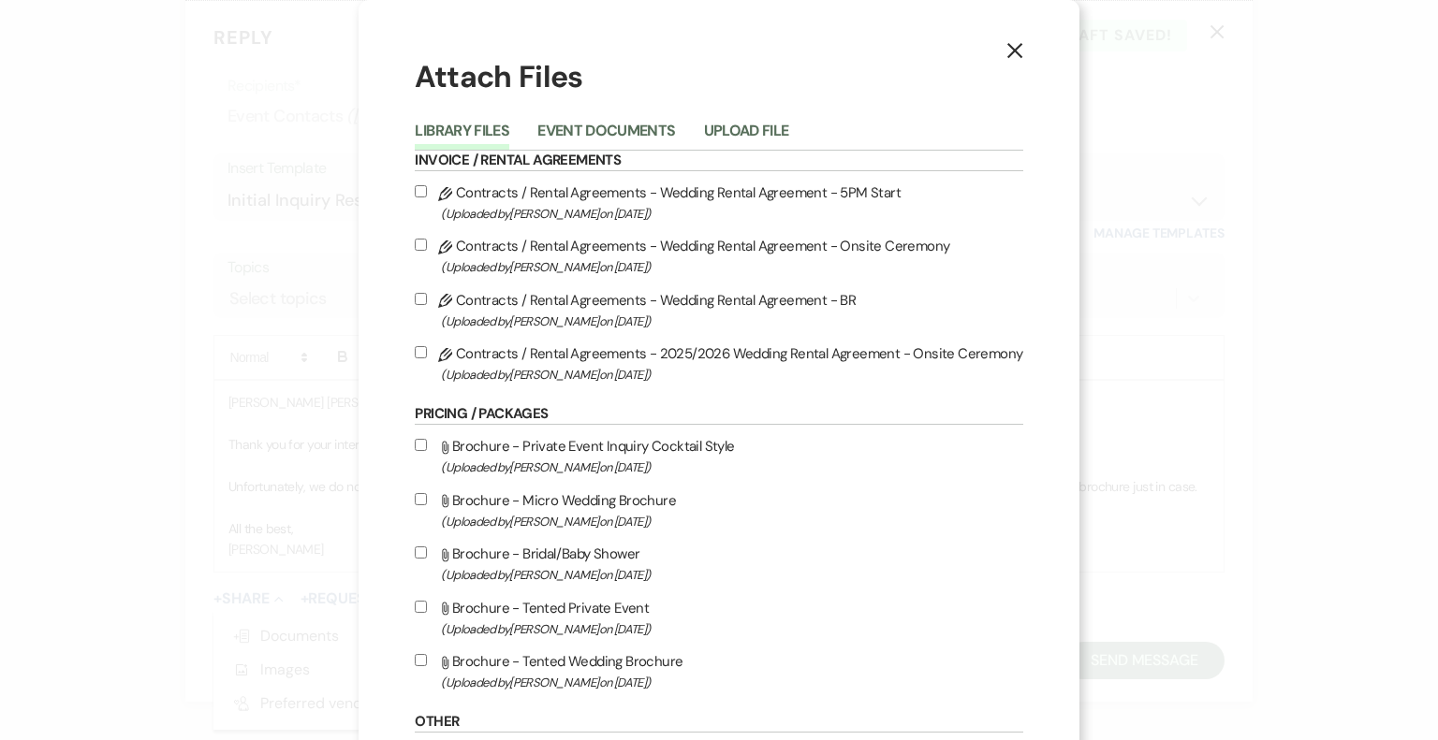
click at [618, 670] on label "Attach File Brochure - Tented Wedding Brochure (Uploaded by [PERSON_NAME] on [D…" at bounding box center [719, 672] width 608 height 44
click at [427, 667] on input "Attach File Brochure - Tented Wedding Brochure (Uploaded by [PERSON_NAME] on [D…" at bounding box center [421, 660] width 12 height 12
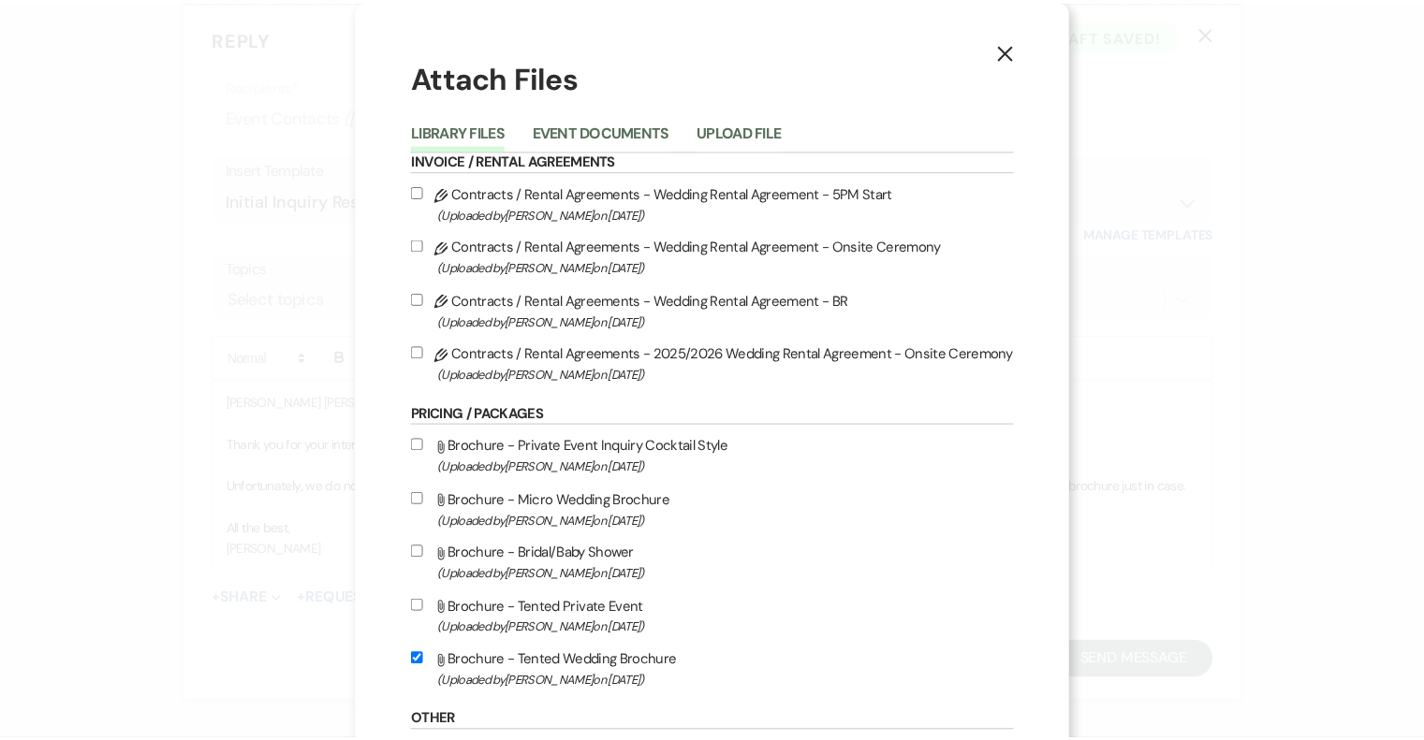
scroll to position [308, 0]
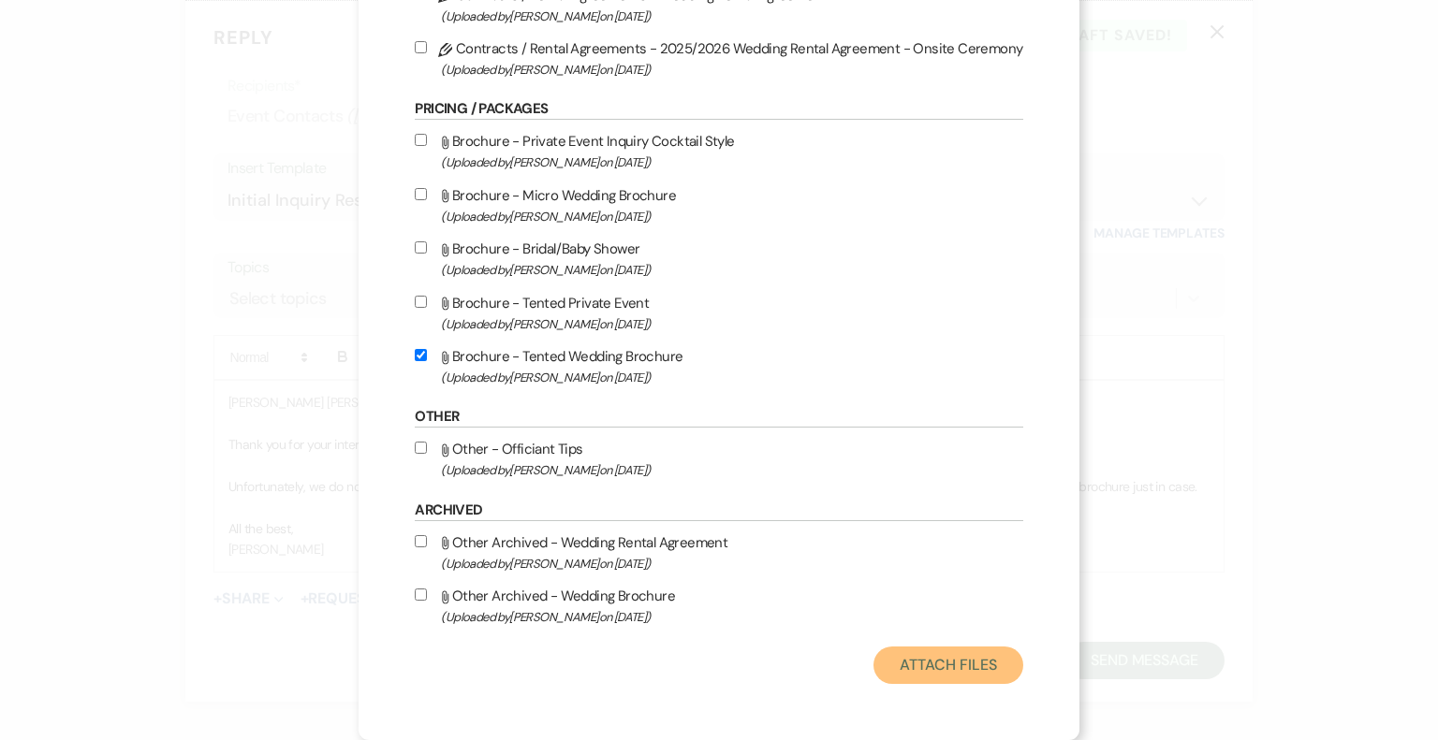
click at [930, 669] on button "Attach Files" at bounding box center [947, 665] width 149 height 37
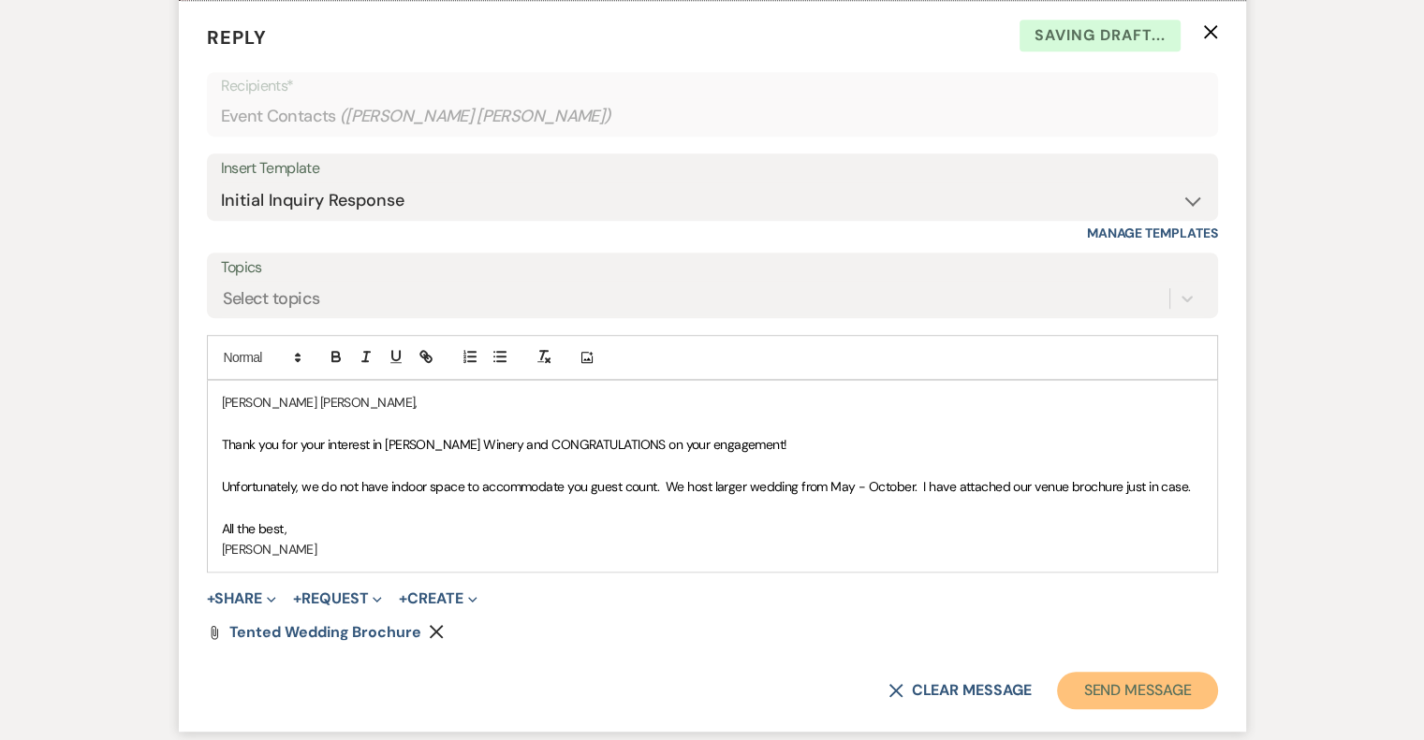
click at [1134, 678] on button "Send Message" at bounding box center [1137, 690] width 160 height 37
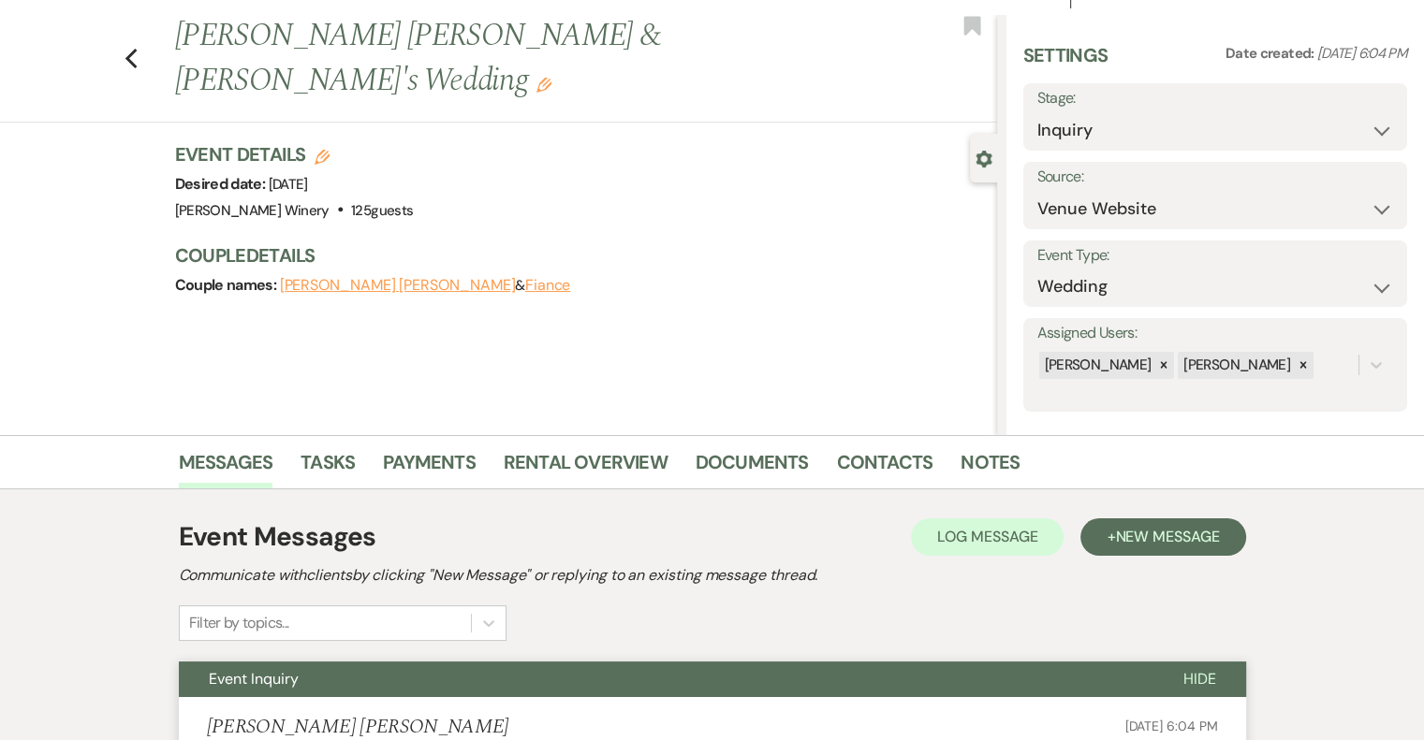
scroll to position [0, 0]
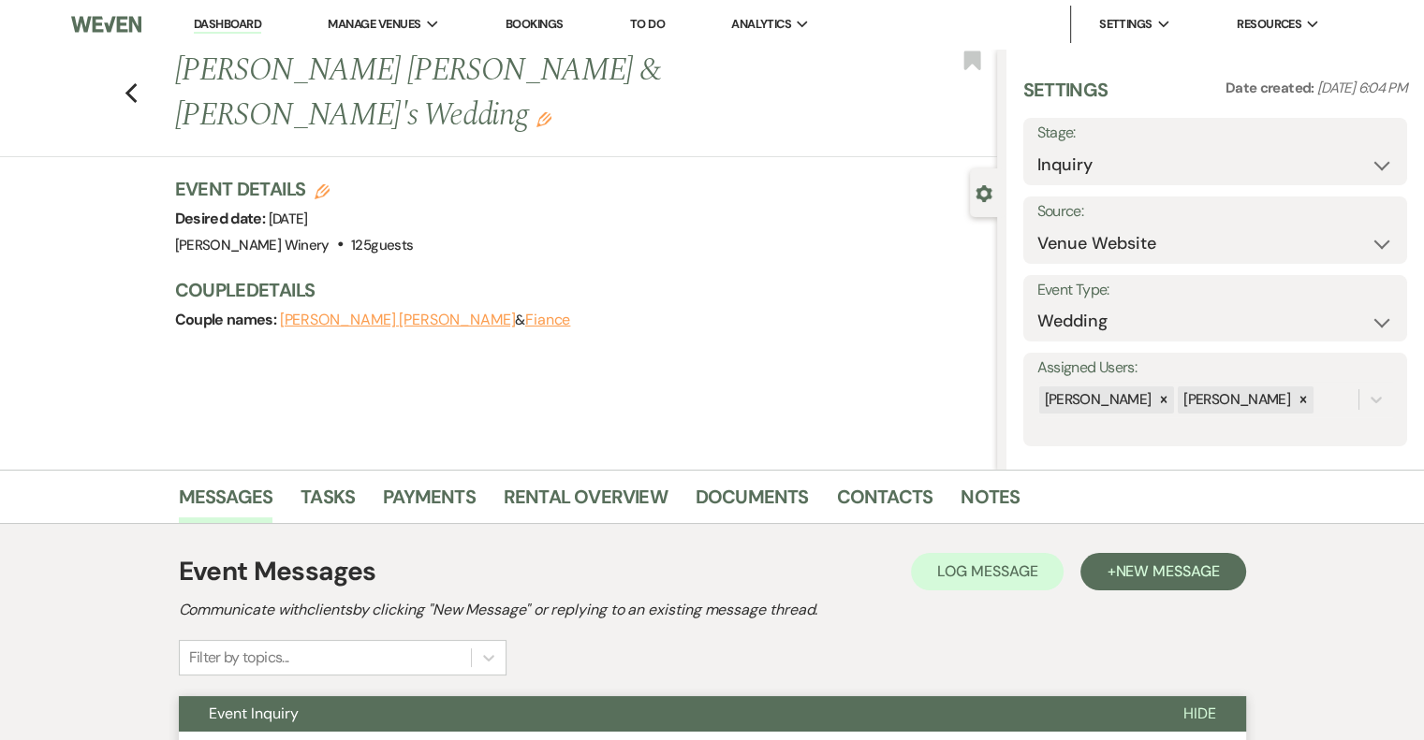
click at [219, 21] on link "Dashboard" at bounding box center [227, 25] width 67 height 18
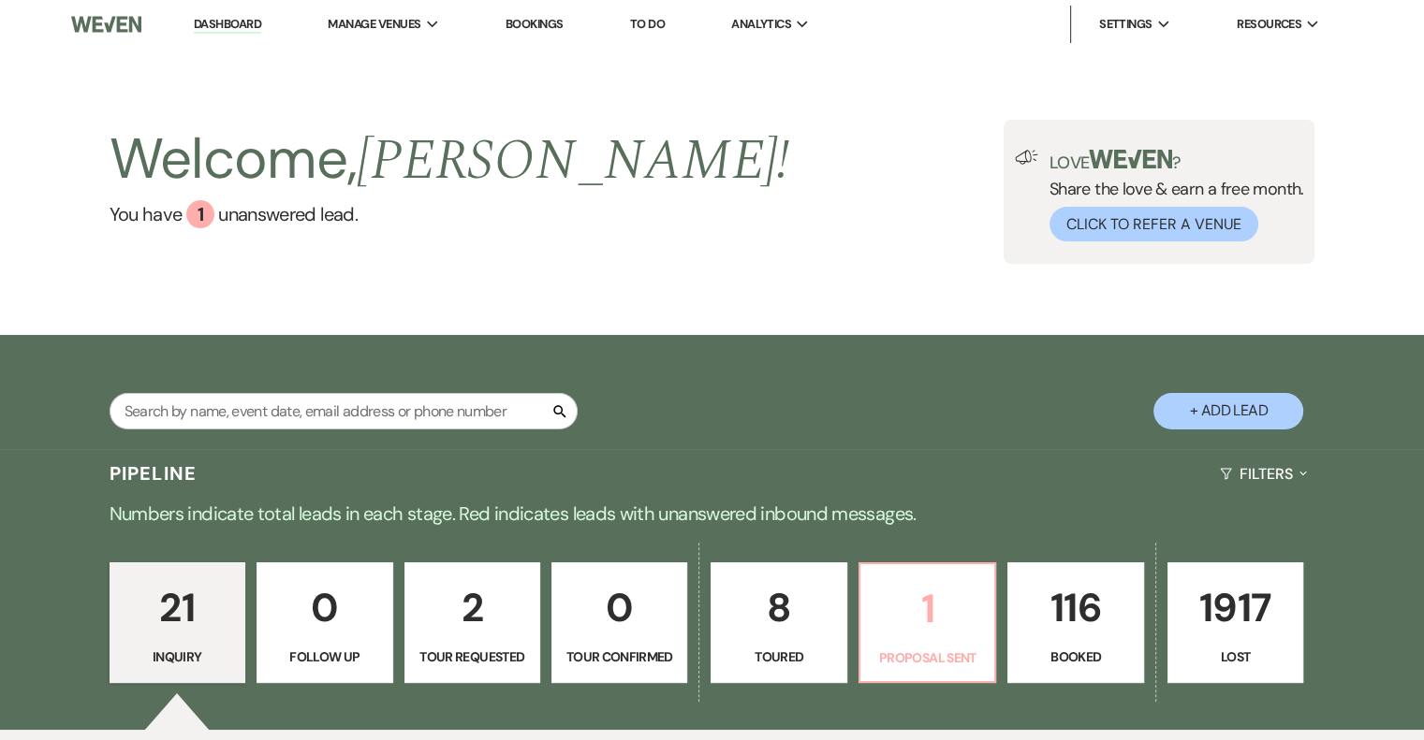
click at [940, 610] on p "1" at bounding box center [927, 609] width 111 height 63
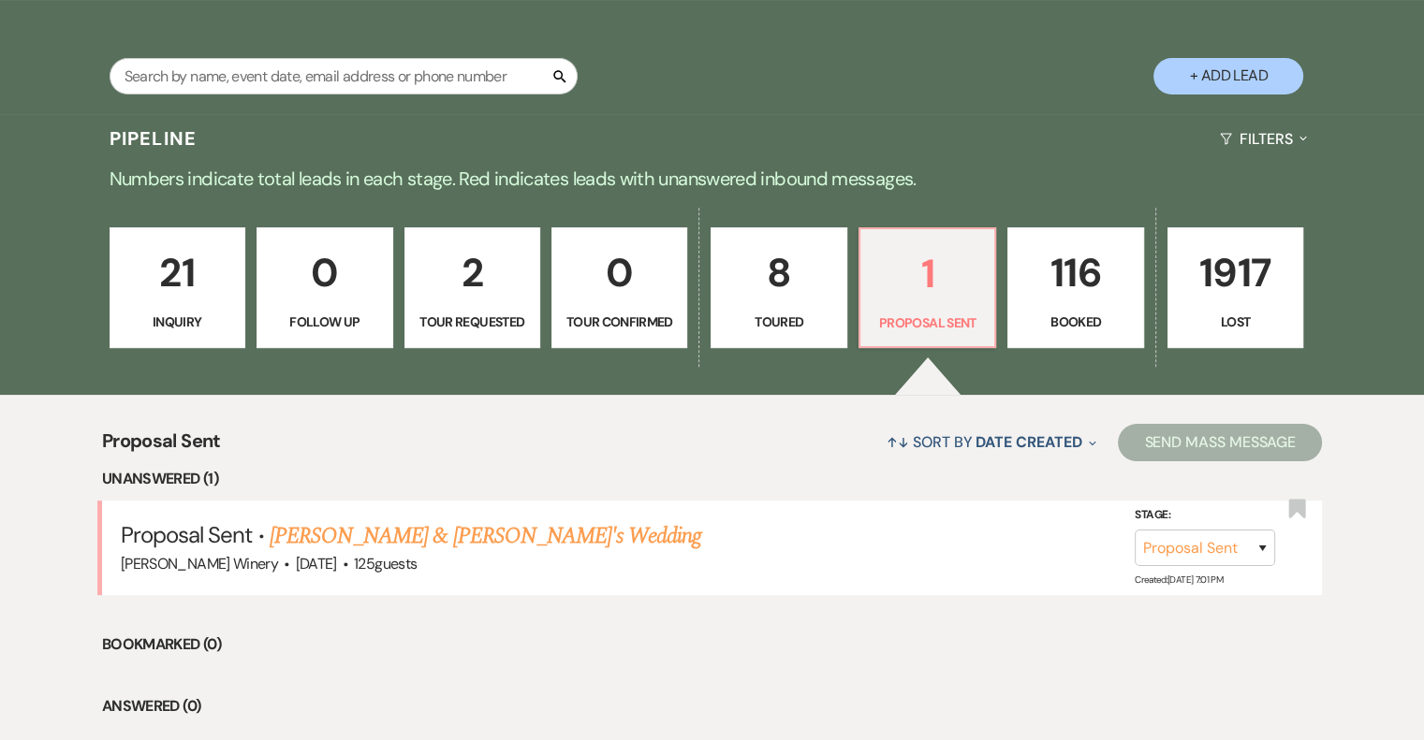
scroll to position [454, 0]
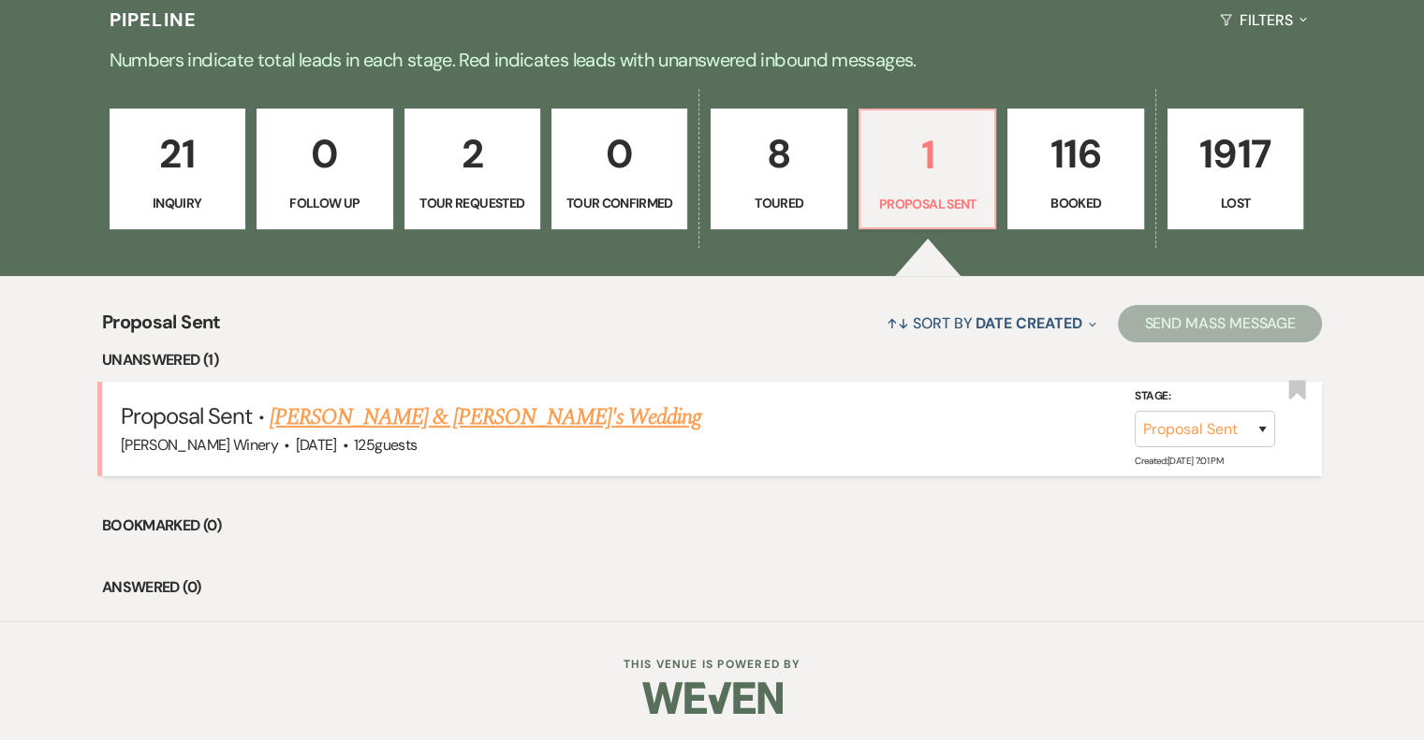
click at [365, 422] on link "[PERSON_NAME] & [PERSON_NAME]'s Wedding" at bounding box center [486, 418] width 432 height 34
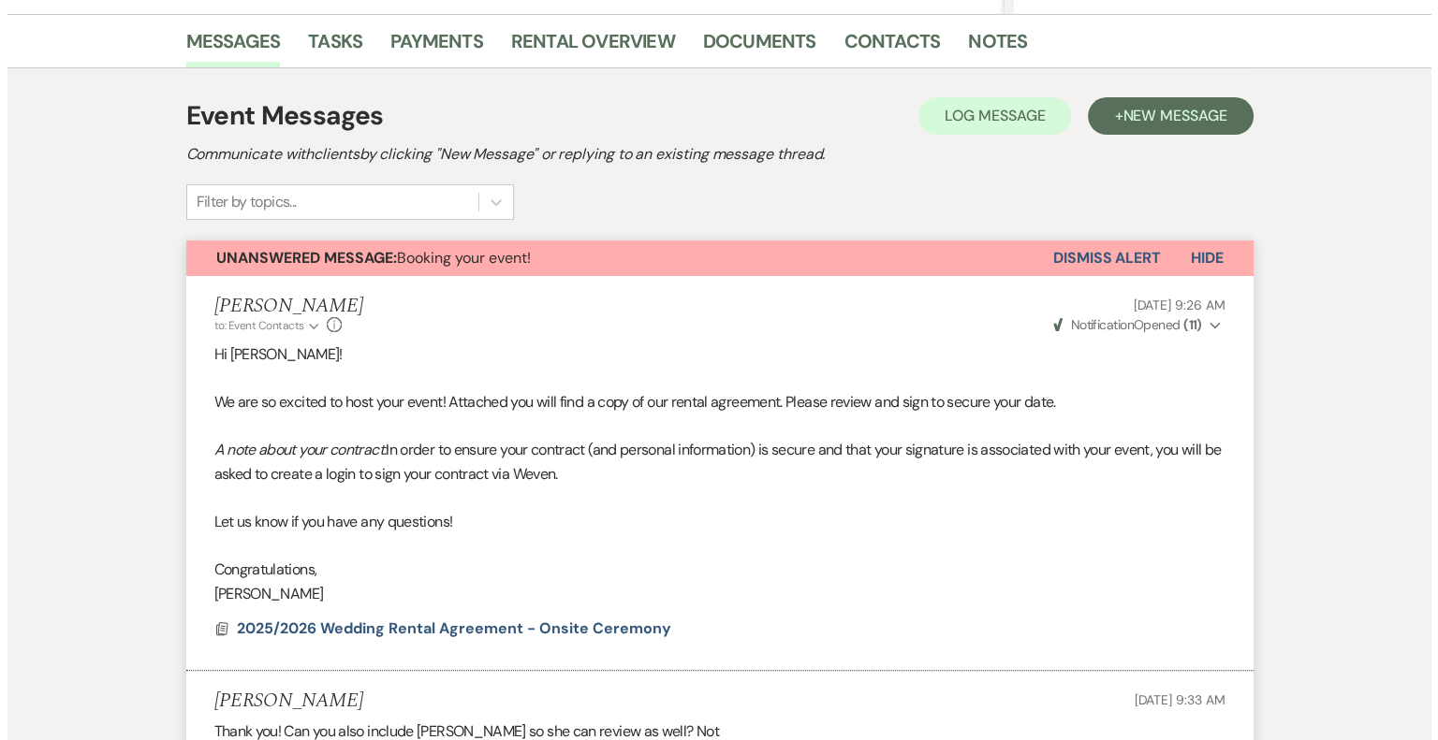
scroll to position [655, 0]
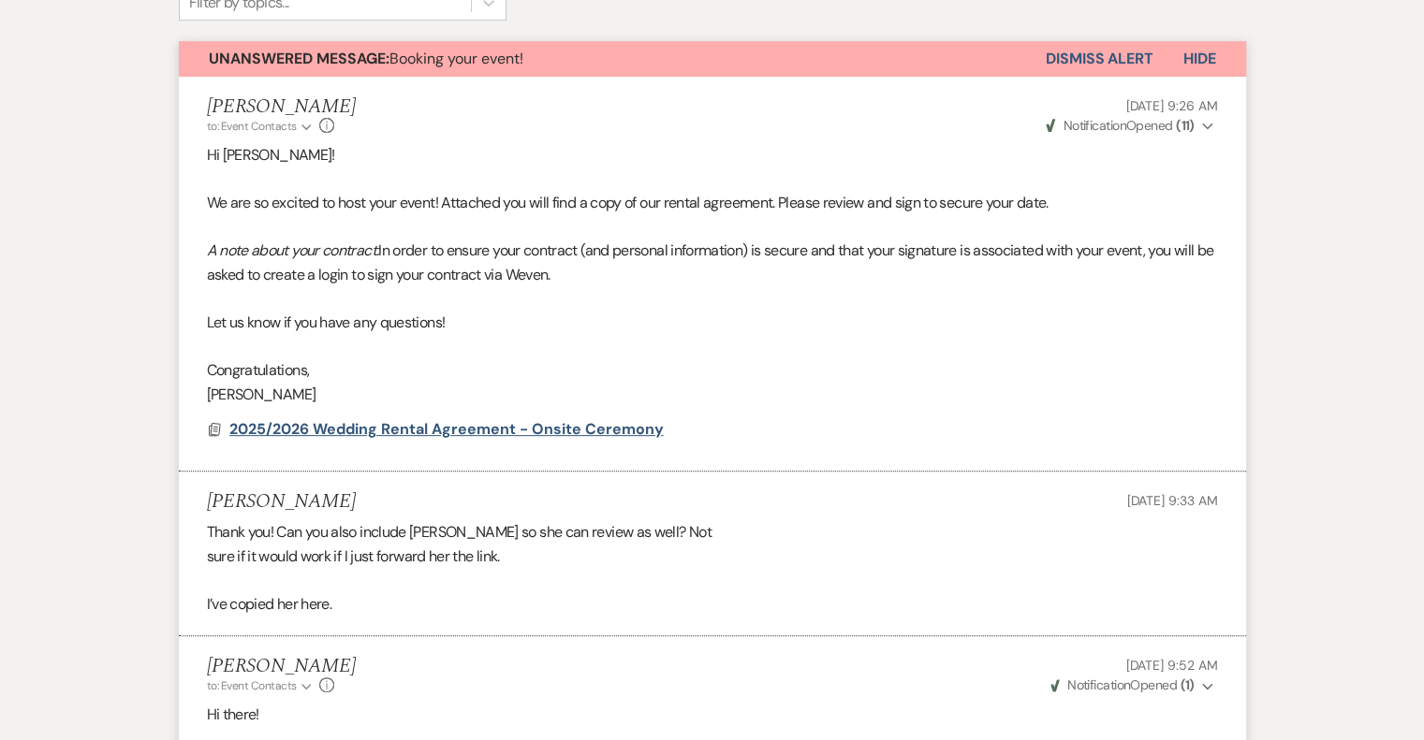
click at [498, 423] on span "2025/2026 Wedding Rental Agreement - Onsite Ceremony" at bounding box center [446, 429] width 434 height 20
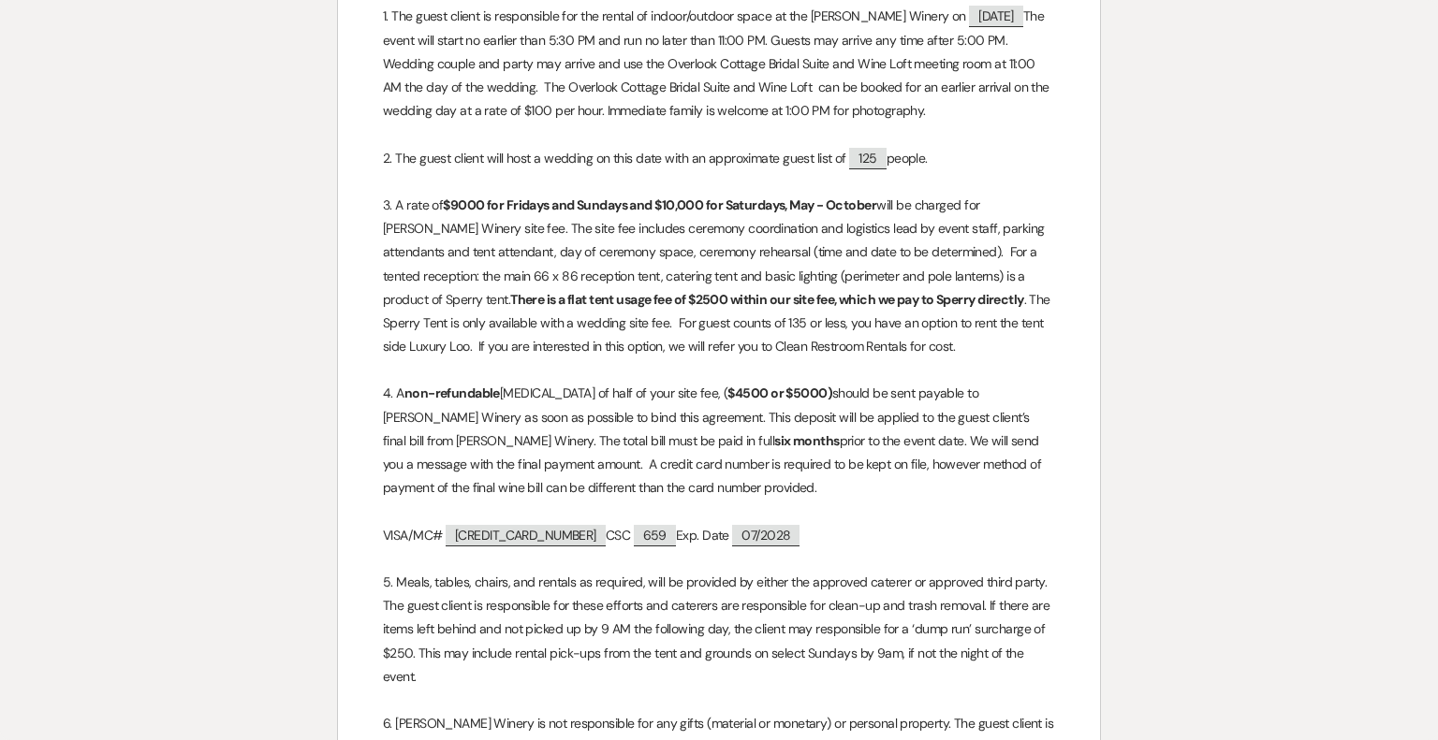
scroll to position [564, 0]
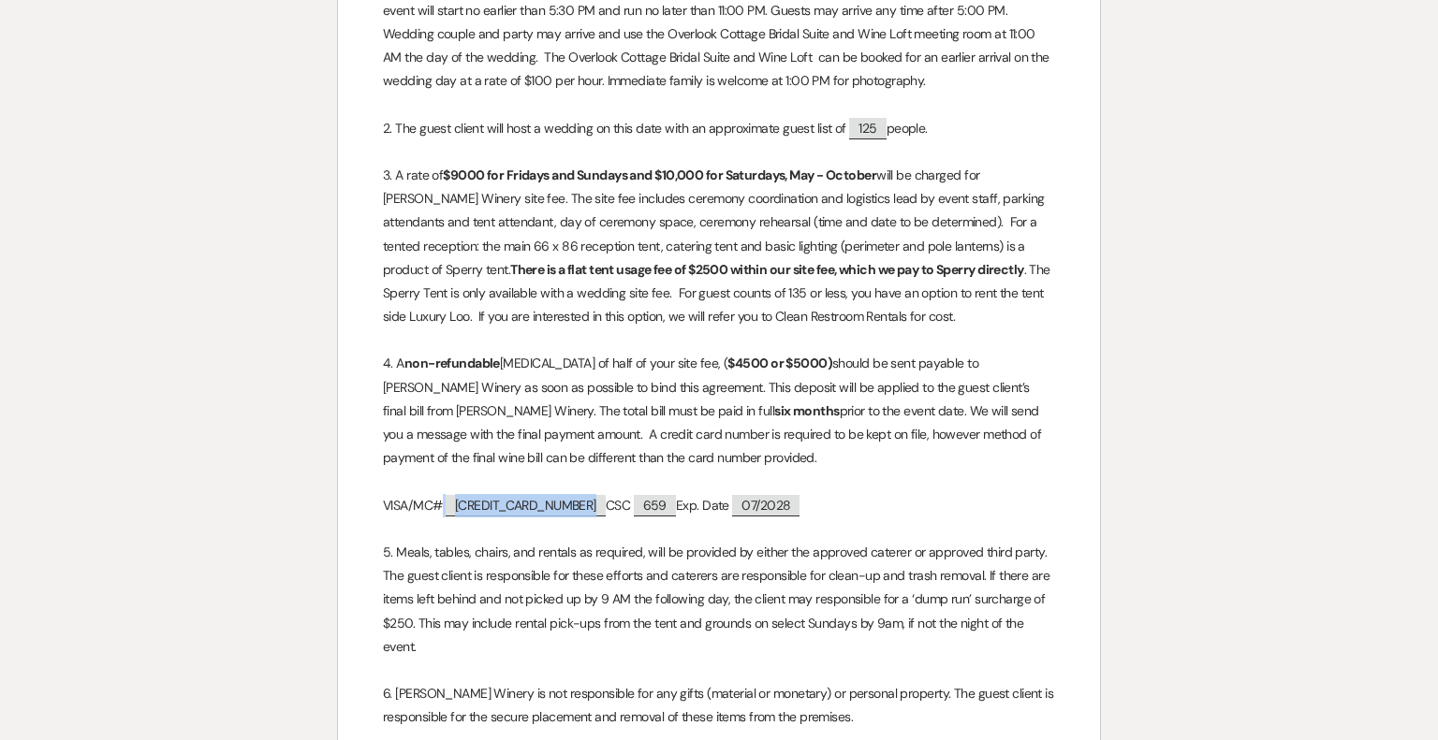
drag, startPoint x: 457, startPoint y: 504, endPoint x: 528, endPoint y: 506, distance: 71.2
click at [528, 506] on span "[CREDIT_CARD_NUMBER]" at bounding box center [526, 506] width 160 height 22
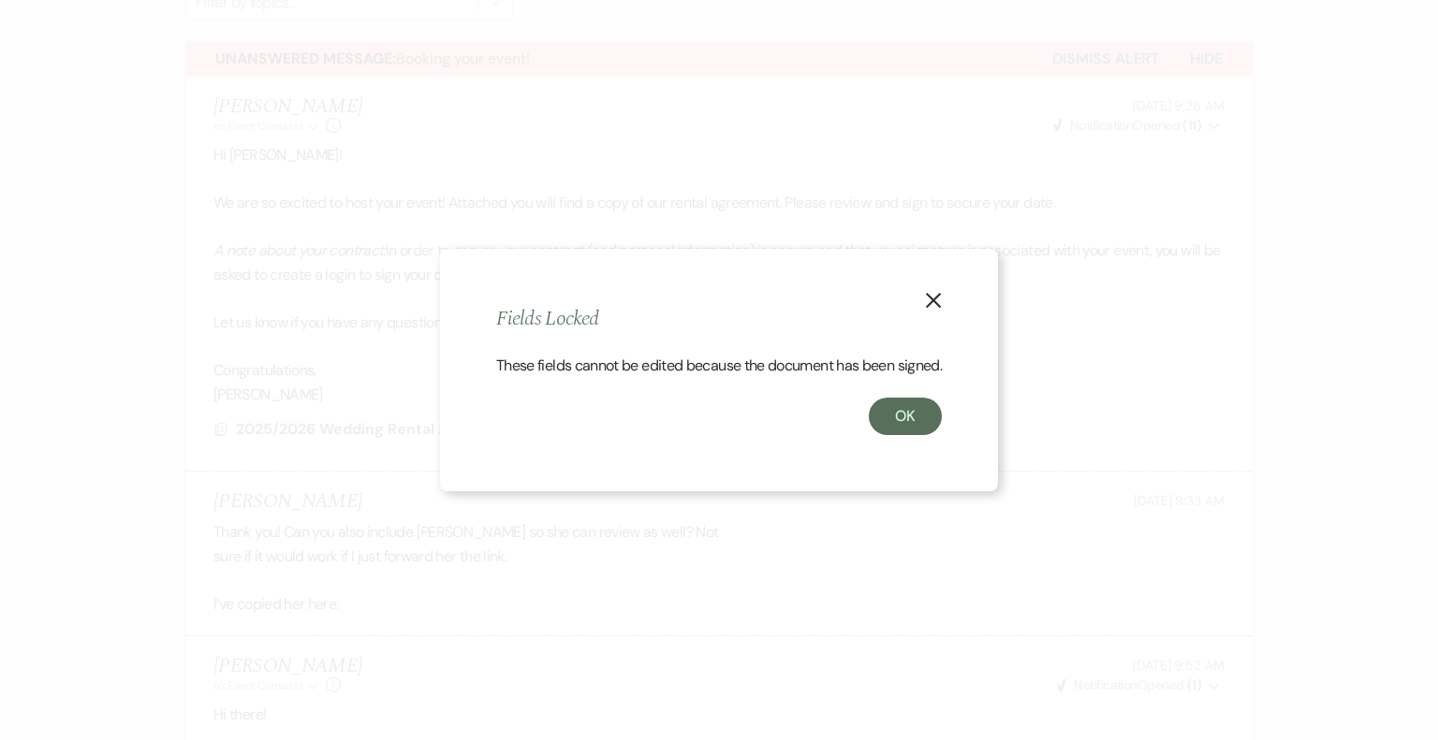
click at [937, 292] on icon "X" at bounding box center [933, 300] width 17 height 17
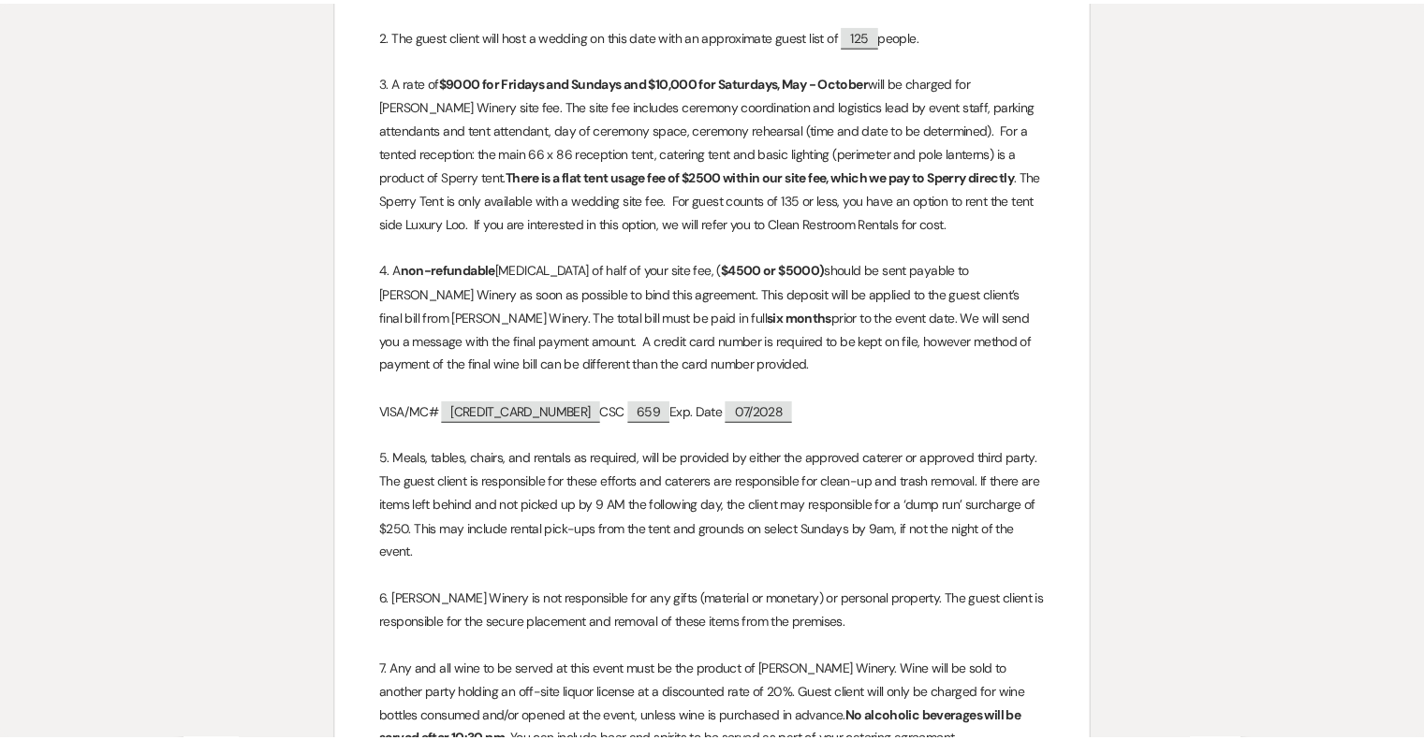
scroll to position [0, 0]
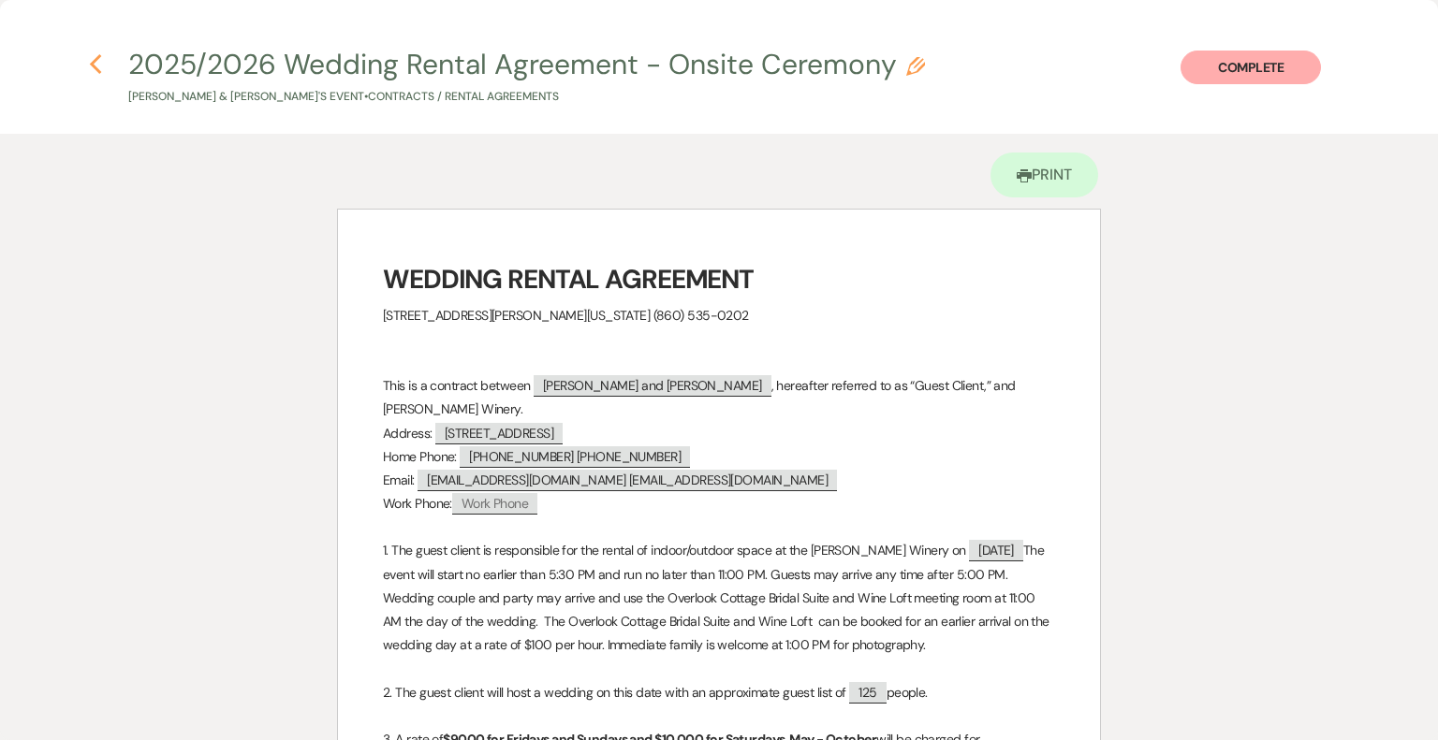
click at [97, 59] on use "button" at bounding box center [96, 64] width 12 height 21
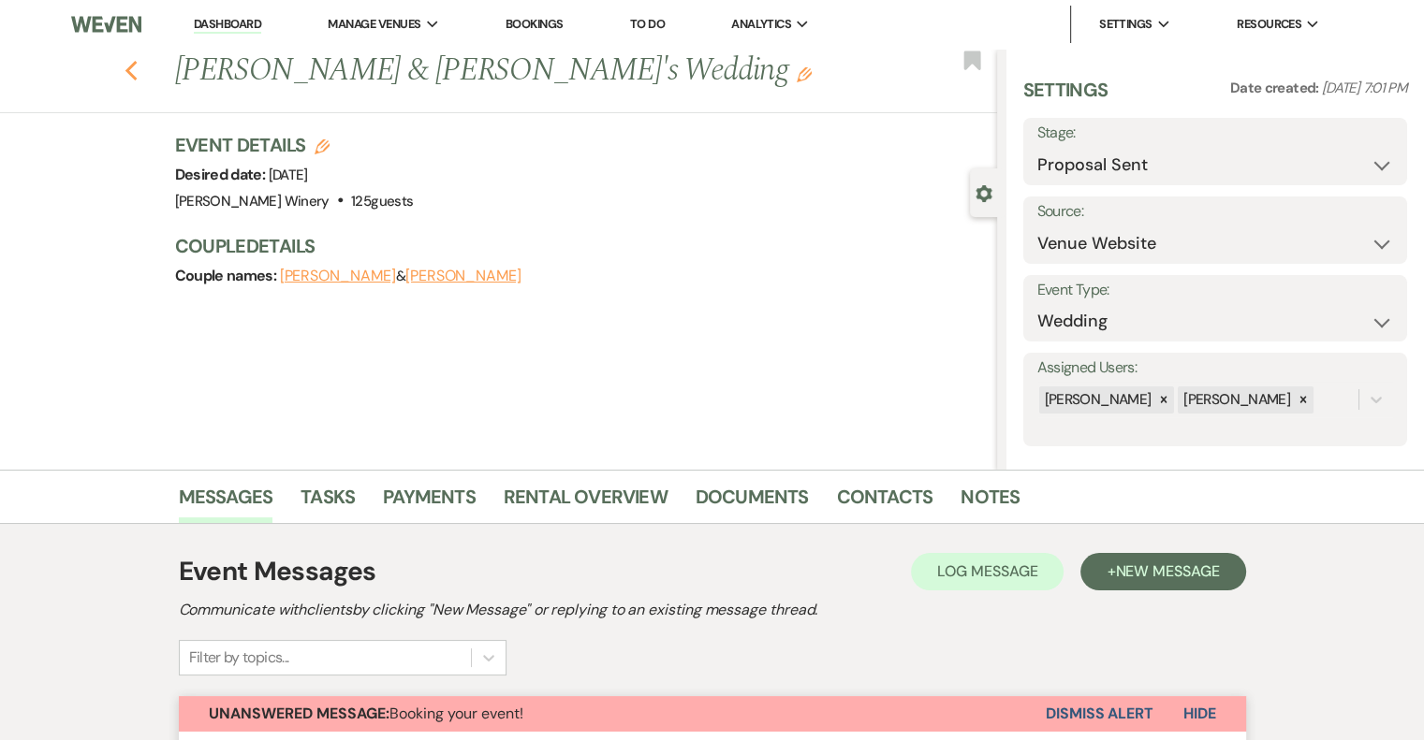
click at [131, 70] on icon "Previous" at bounding box center [132, 71] width 14 height 22
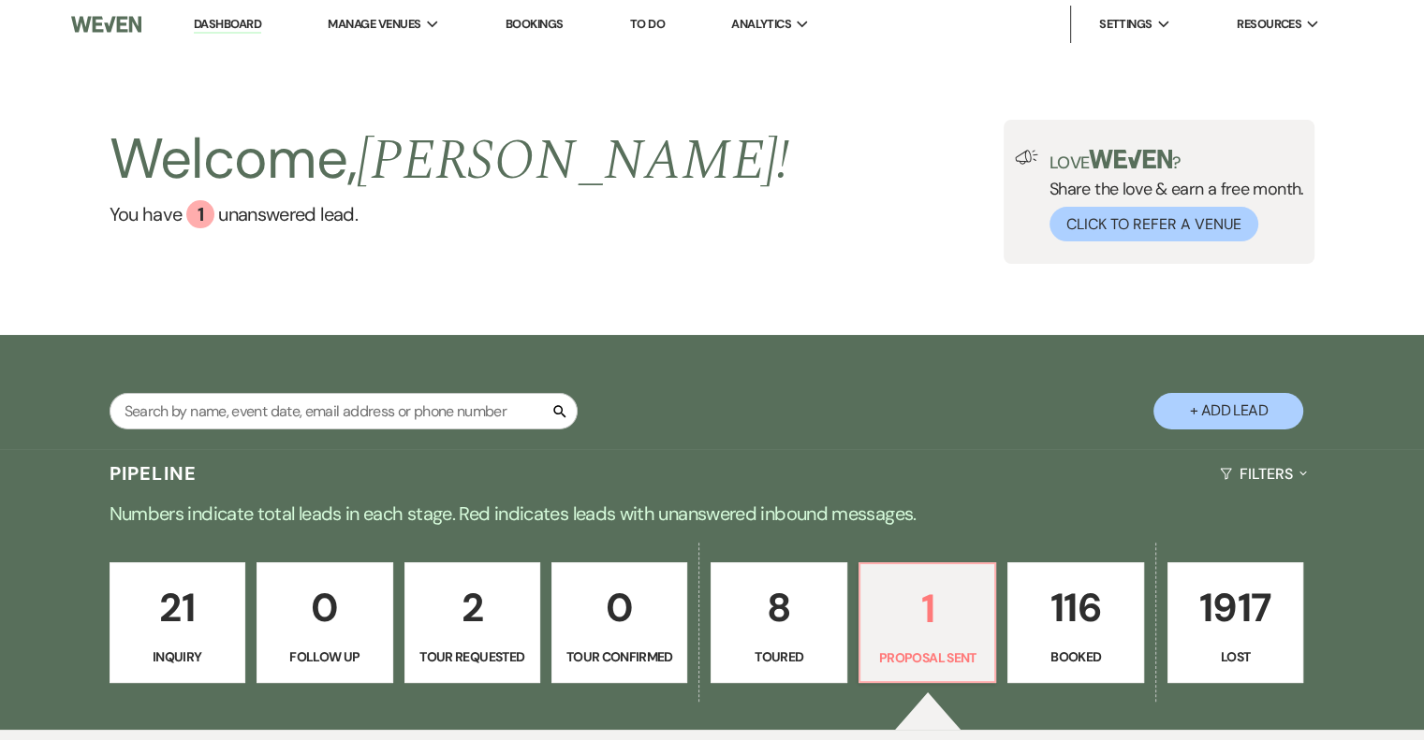
click at [219, 22] on link "Dashboard" at bounding box center [227, 25] width 67 height 18
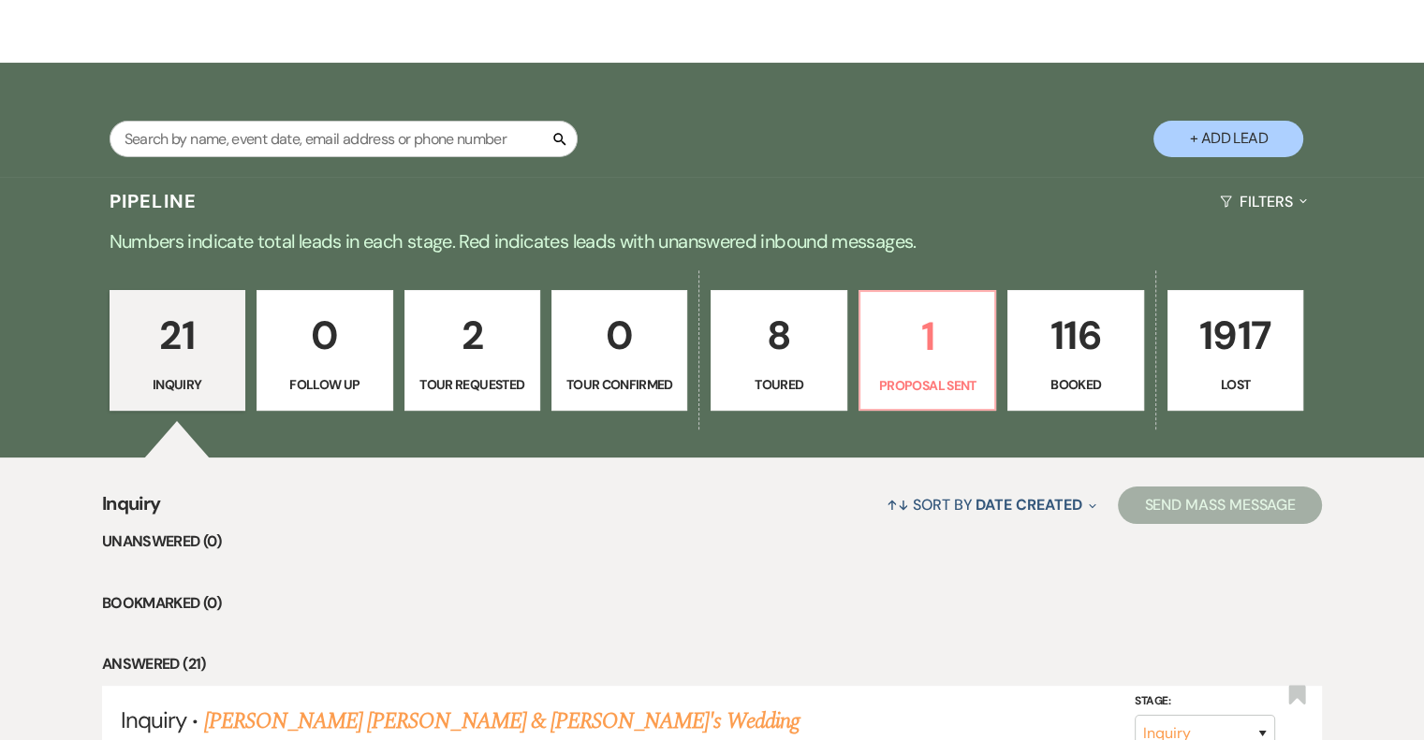
scroll to position [281, 0]
